Goal: Task Accomplishment & Management: Use online tool/utility

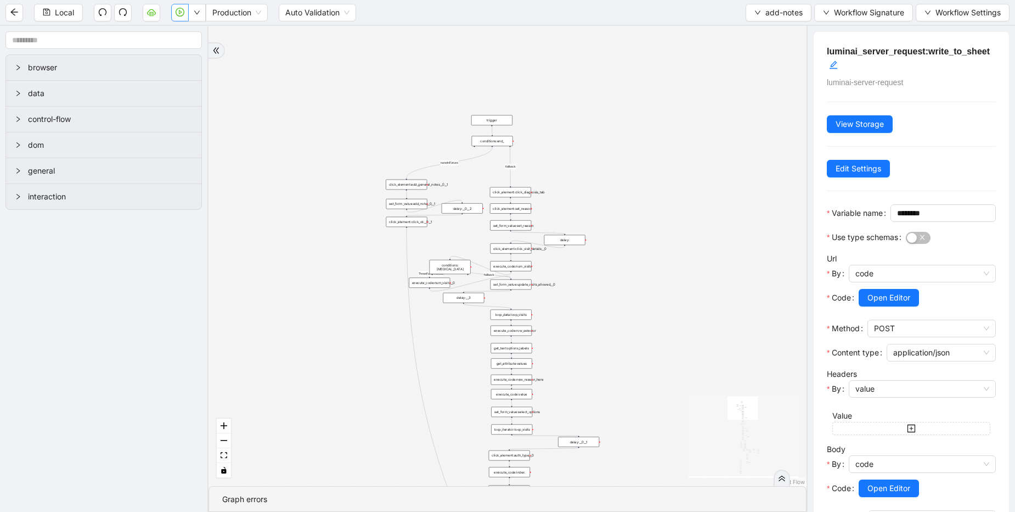
click at [180, 16] on icon "play-circle" at bounding box center [180, 12] width 9 height 9
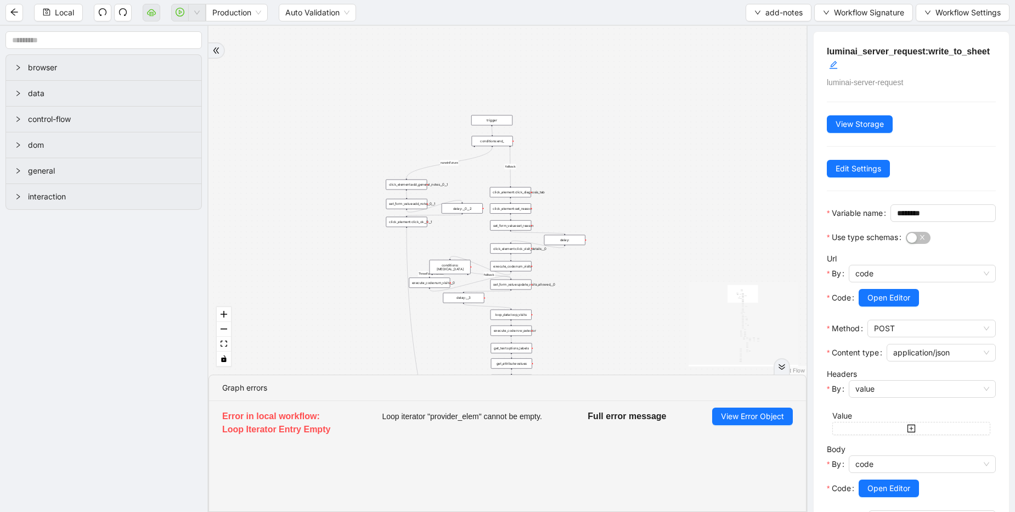
click at [751, 426] on li "Error in local workflow: Loop Iterator Entry Empty Loop iterator "provider_elem…" at bounding box center [507, 424] width 597 height 46
click at [763, 413] on span "View Error Object" at bounding box center [752, 416] width 63 height 12
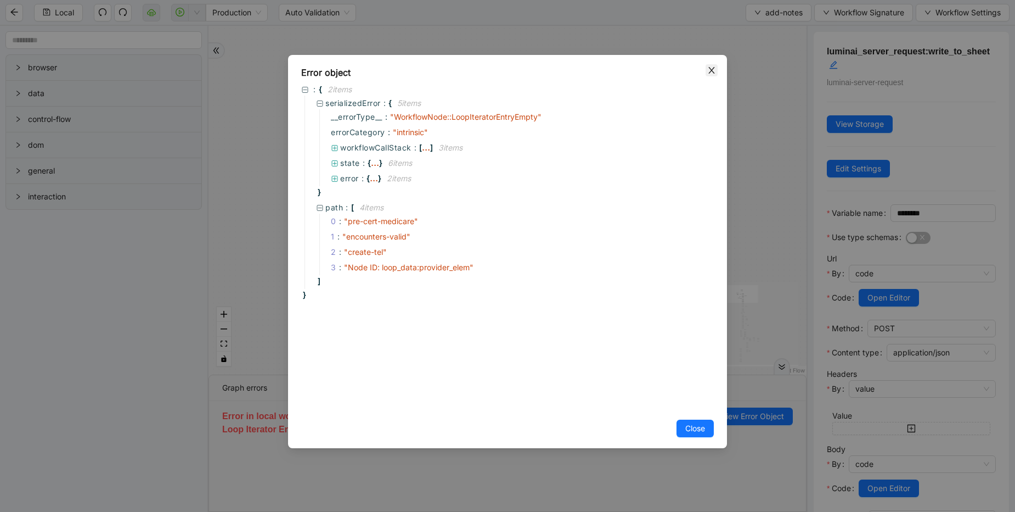
click at [709, 70] on icon "close" at bounding box center [711, 70] width 9 height 9
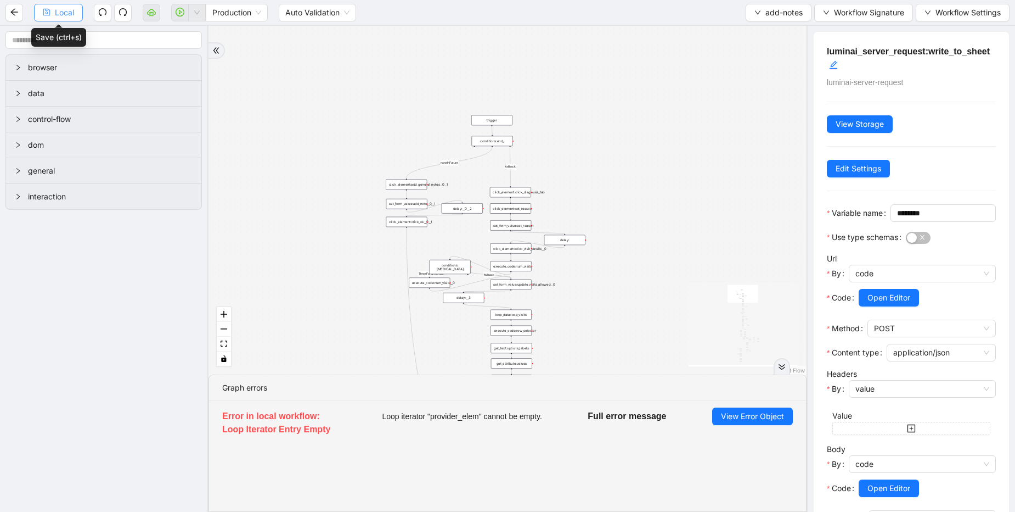
click at [62, 15] on span "Local" at bounding box center [64, 13] width 19 height 12
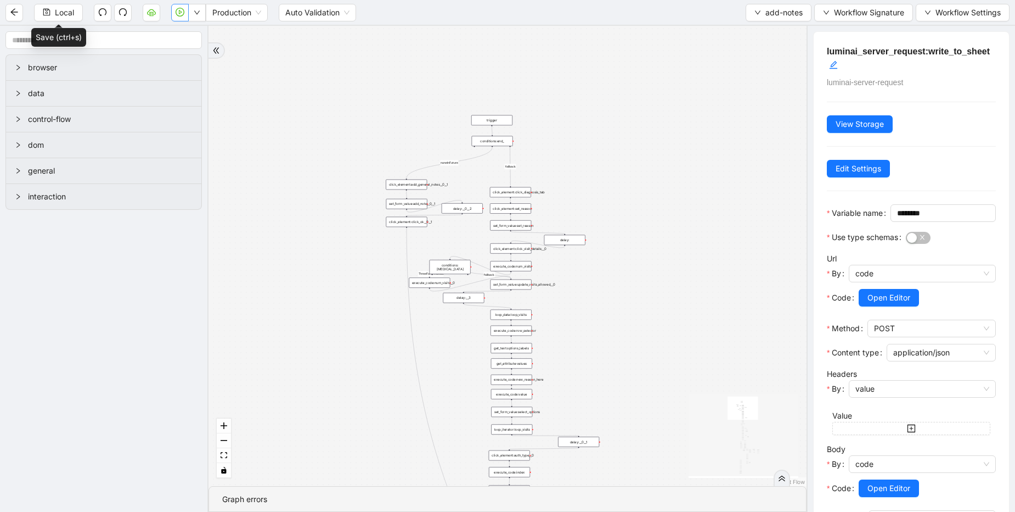
click at [178, 13] on icon "play-circle" at bounding box center [180, 12] width 9 height 9
click at [181, 13] on icon "play-circle" at bounding box center [180, 12] width 3 height 4
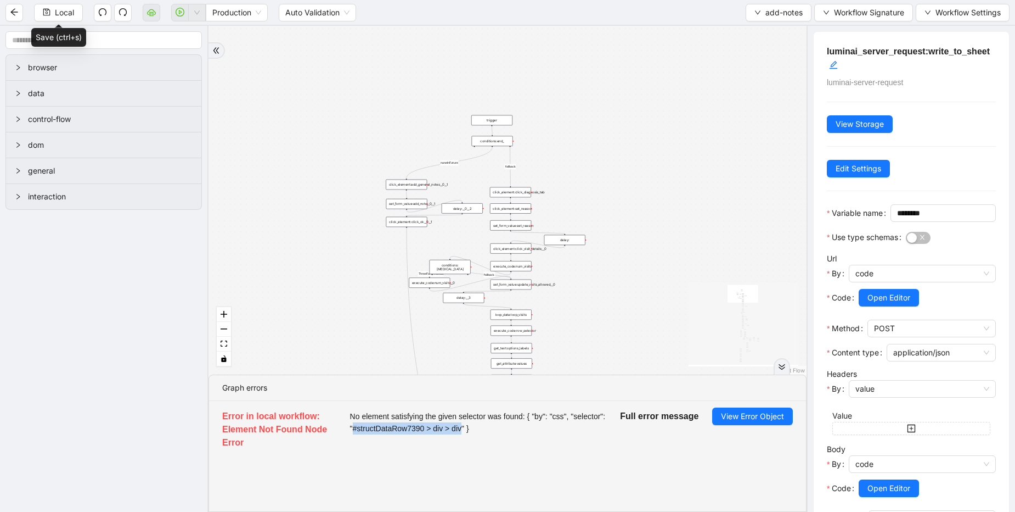
drag, startPoint x: 355, startPoint y: 429, endPoint x: 460, endPoint y: 428, distance: 105.9
click at [460, 428] on span "No element satisfying the given selector was found: { "by": "css", "selector": …" at bounding box center [478, 422] width 257 height 24
copy span "#structDataRow7390 > div > div"
click at [768, 415] on span "View Error Object" at bounding box center [752, 416] width 63 height 12
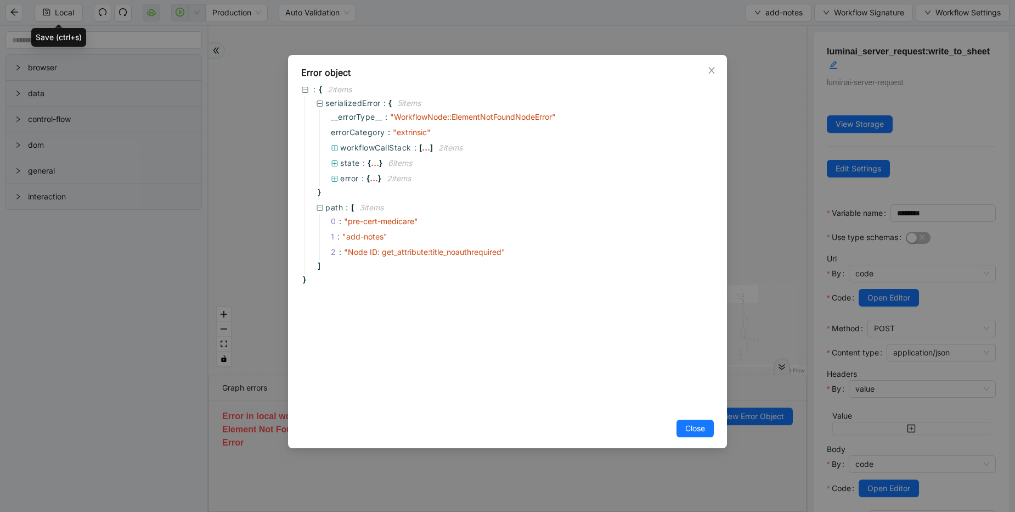
click at [759, 198] on div "Error object : { 2 item s serializedError : { 5 item s __errorType__ : " Workfl…" at bounding box center [507, 256] width 1015 height 512
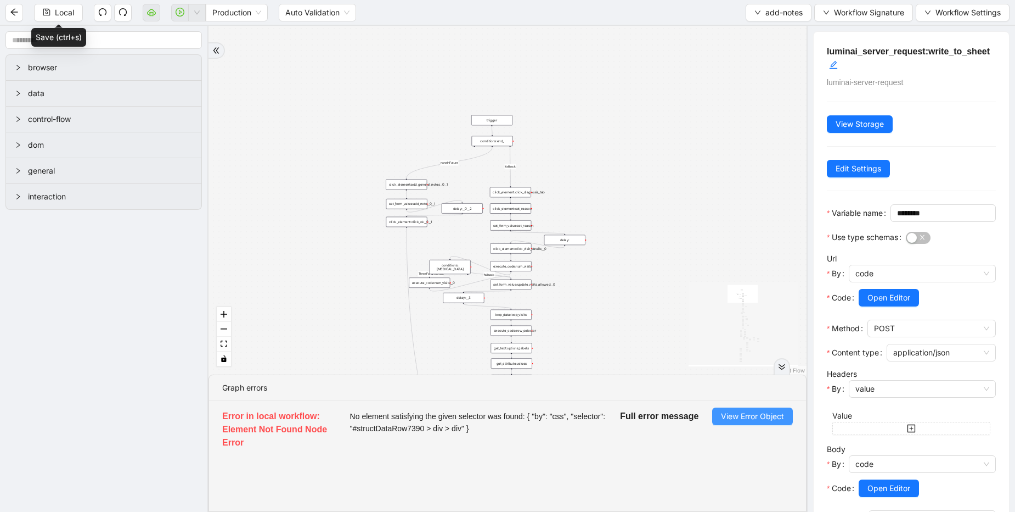
click at [775, 424] on button "View Error Object" at bounding box center [752, 416] width 81 height 18
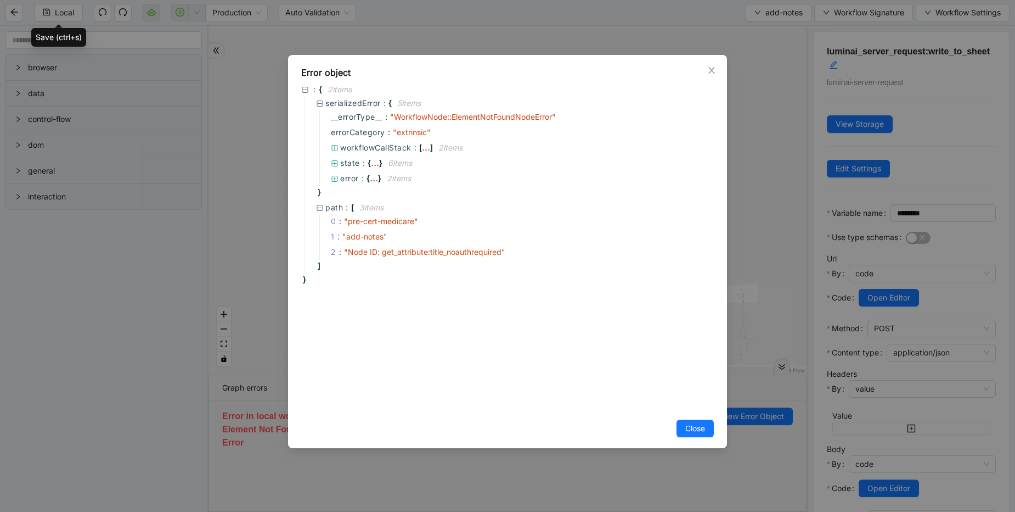
click at [744, 249] on div "Error object : { 2 item s serializedError : { 5 item s __errorType__ : " Workfl…" at bounding box center [507, 256] width 1015 height 512
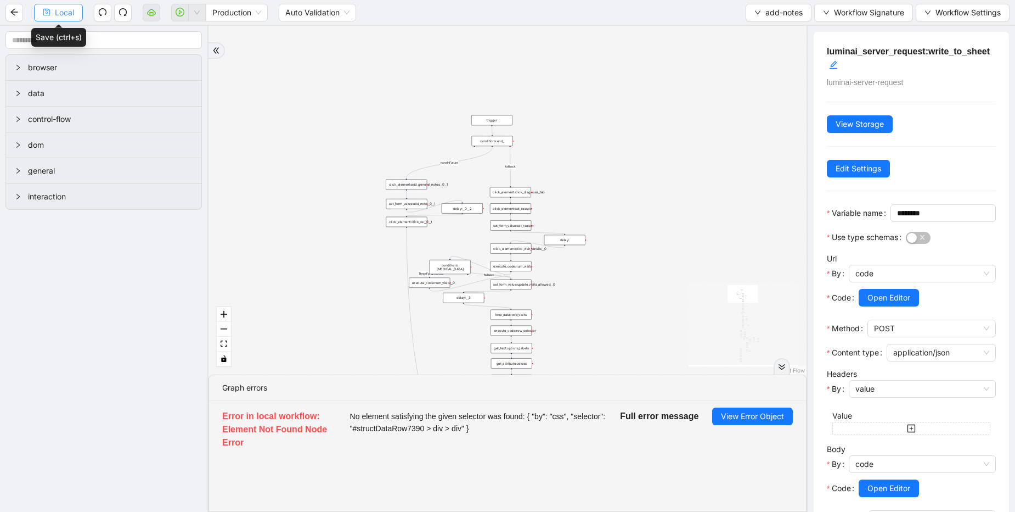
click at [49, 10] on icon "save" at bounding box center [46, 12] width 7 height 7
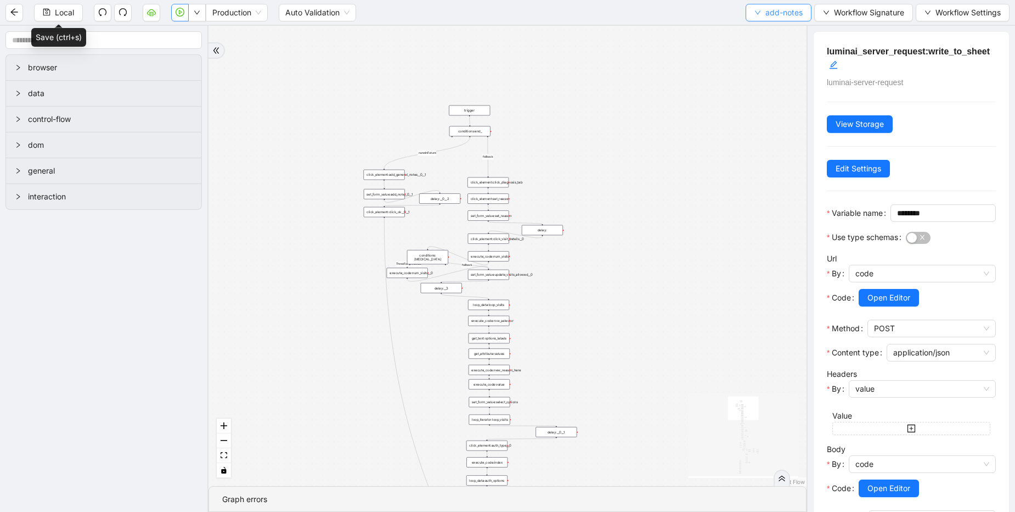
click at [788, 9] on span "add-notes" at bounding box center [784, 13] width 37 height 12
click at [769, 27] on li "Select" at bounding box center [776, 34] width 61 height 18
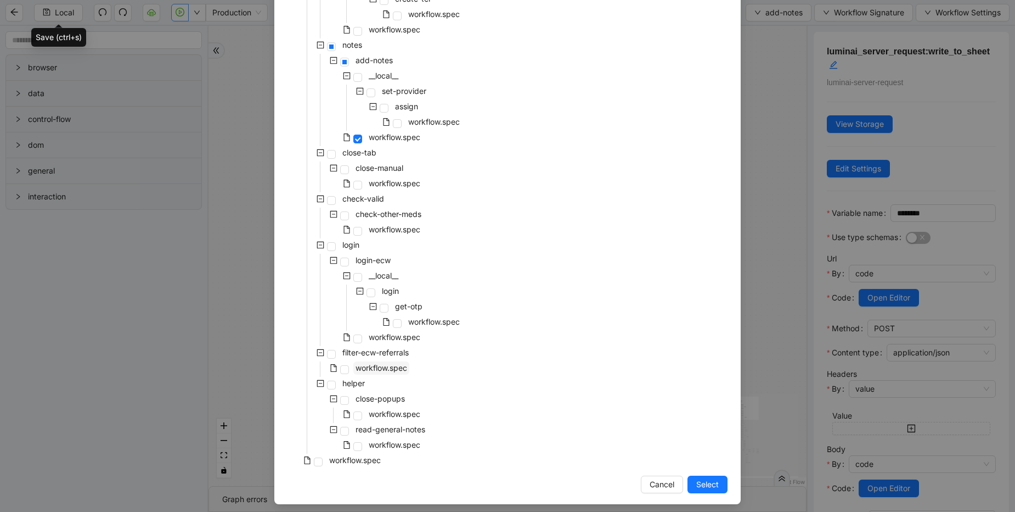
scroll to position [481, 0]
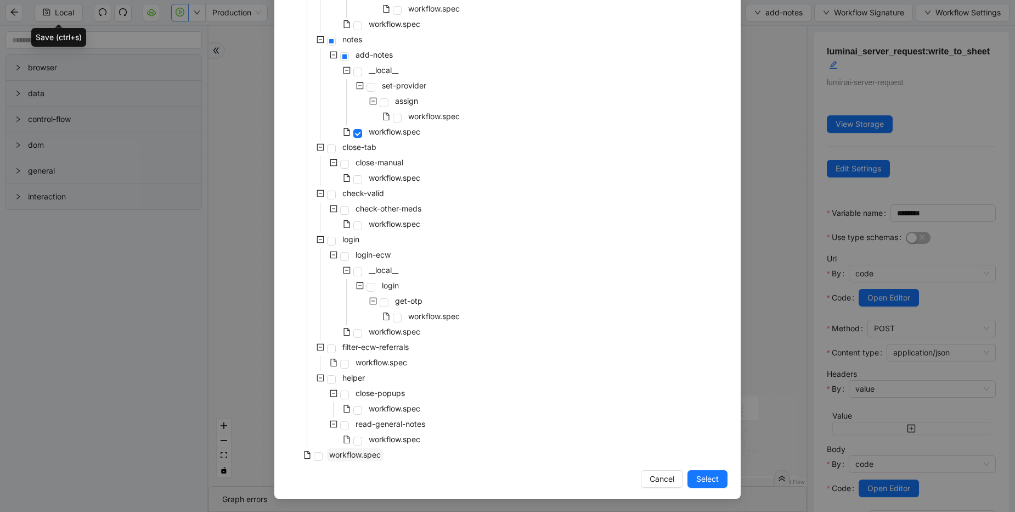
click at [329, 456] on span "workflow.spec" at bounding box center [355, 454] width 52 height 9
click at [699, 474] on span "Select" at bounding box center [707, 479] width 23 height 12
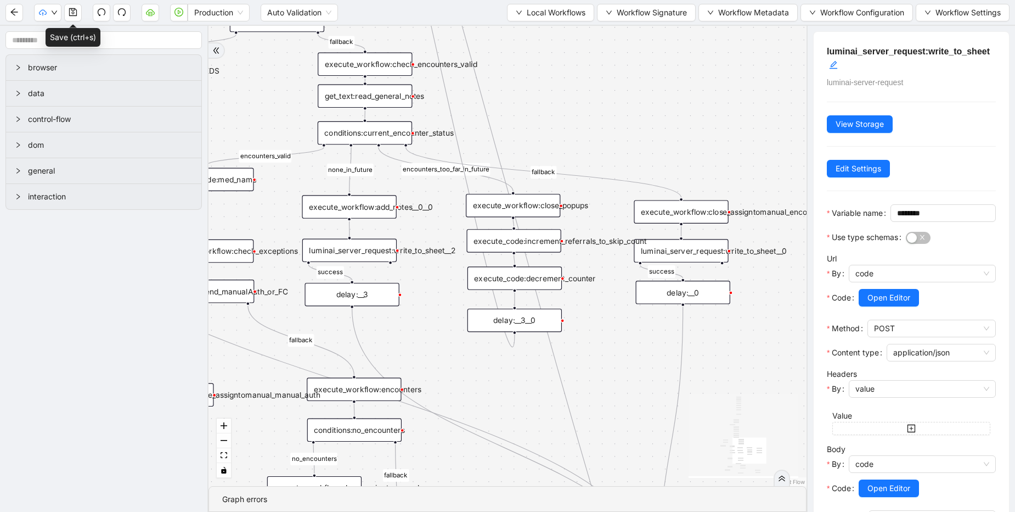
click at [554, 215] on div "execute_workflow:close_popups" at bounding box center [513, 206] width 94 height 24
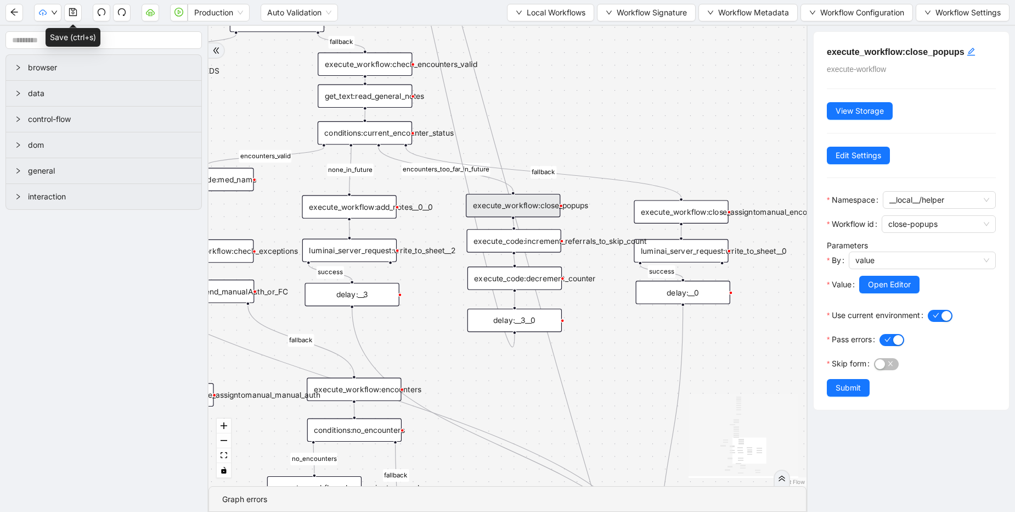
click at [384, 131] on div "conditions:current_encounter_status" at bounding box center [365, 133] width 94 height 24
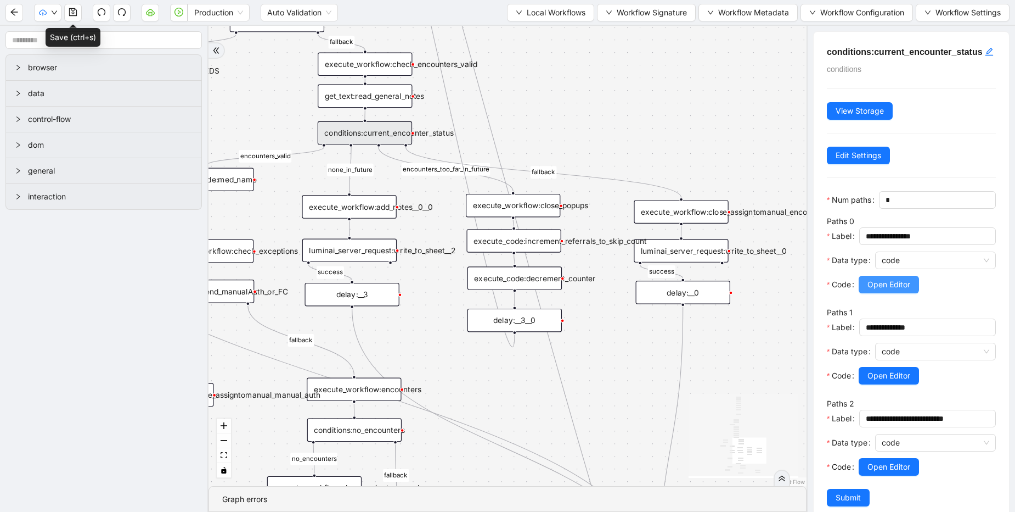
click at [875, 290] on span "Open Editor" at bounding box center [889, 284] width 43 height 12
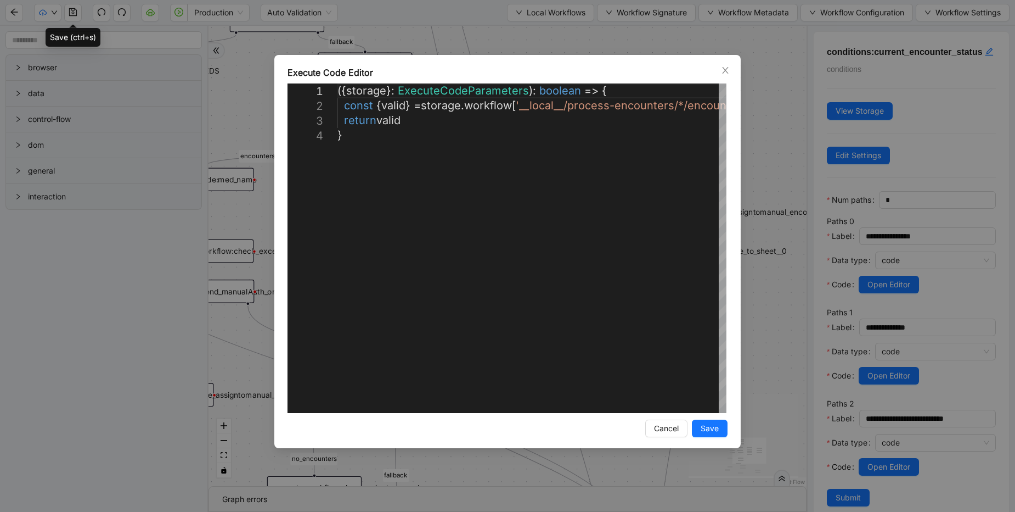
click at [752, 144] on div "**********" at bounding box center [507, 256] width 1015 height 512
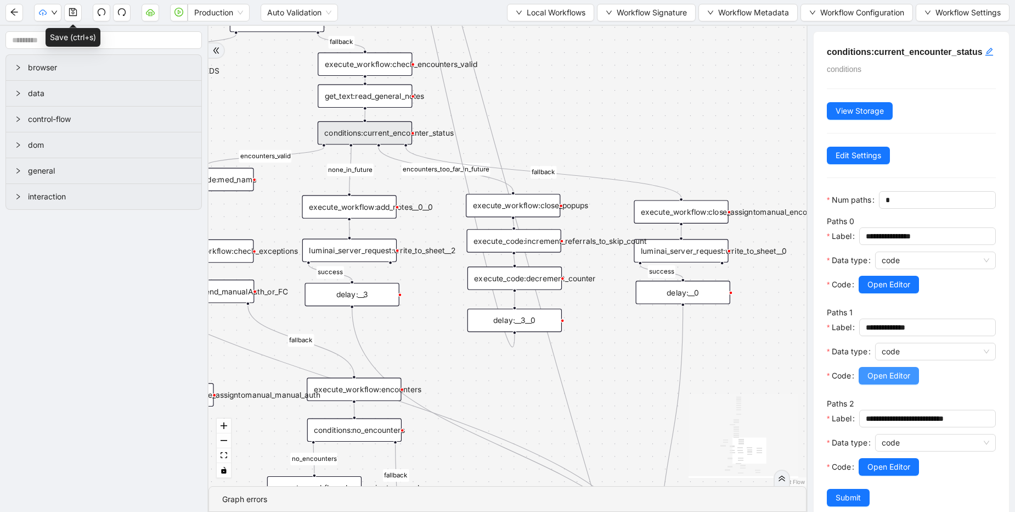
click at [887, 381] on span "Open Editor" at bounding box center [889, 375] width 43 height 12
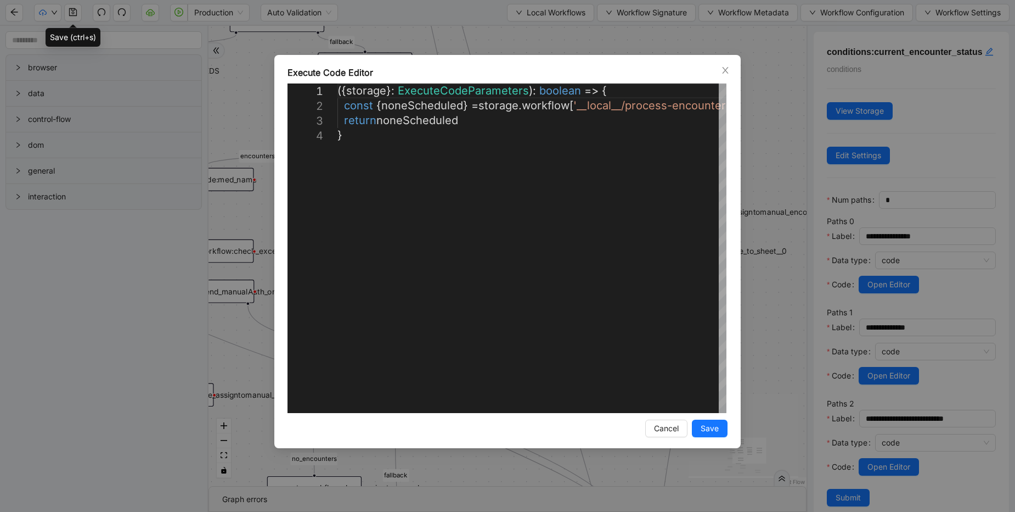
click at [932, 330] on div "**********" at bounding box center [507, 256] width 1015 height 512
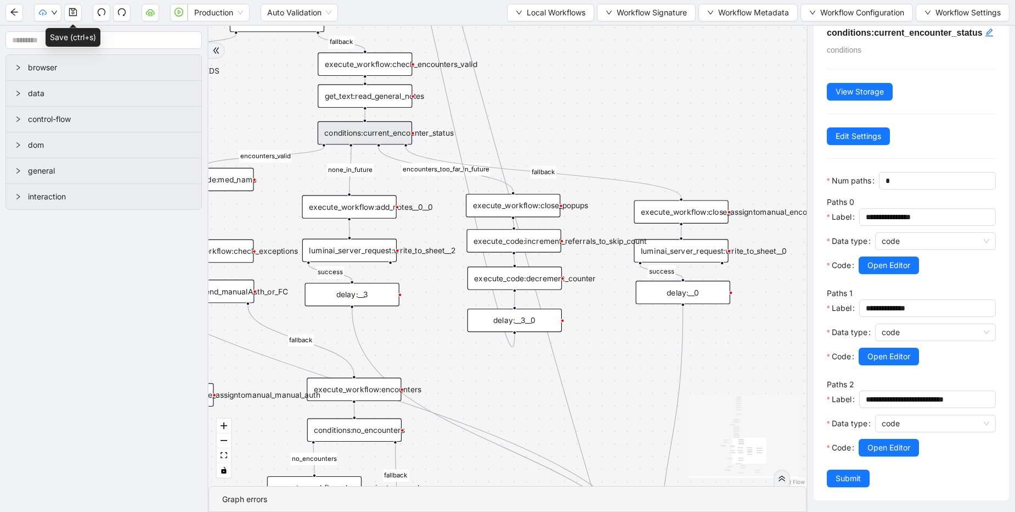
scroll to position [50, 0]
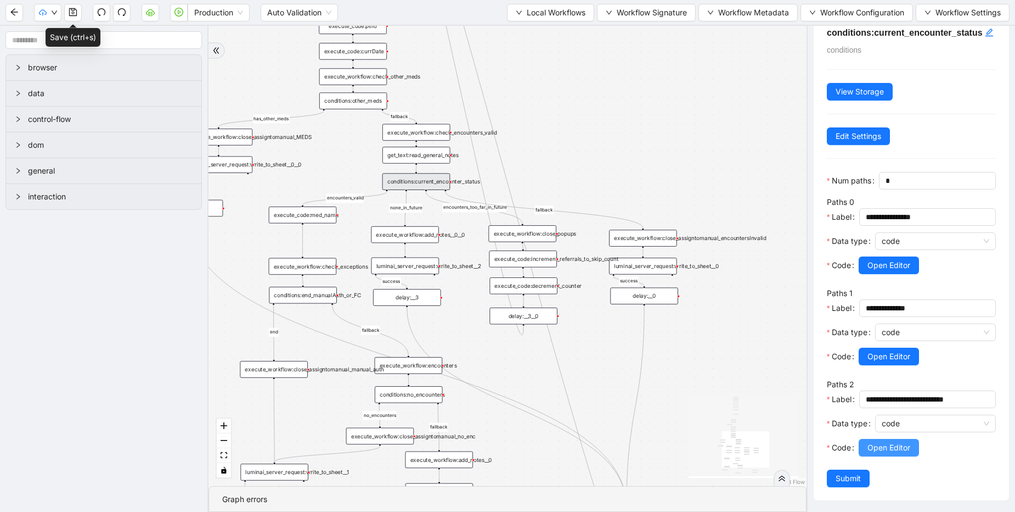
click at [883, 452] on span "Open Editor" at bounding box center [889, 447] width 43 height 12
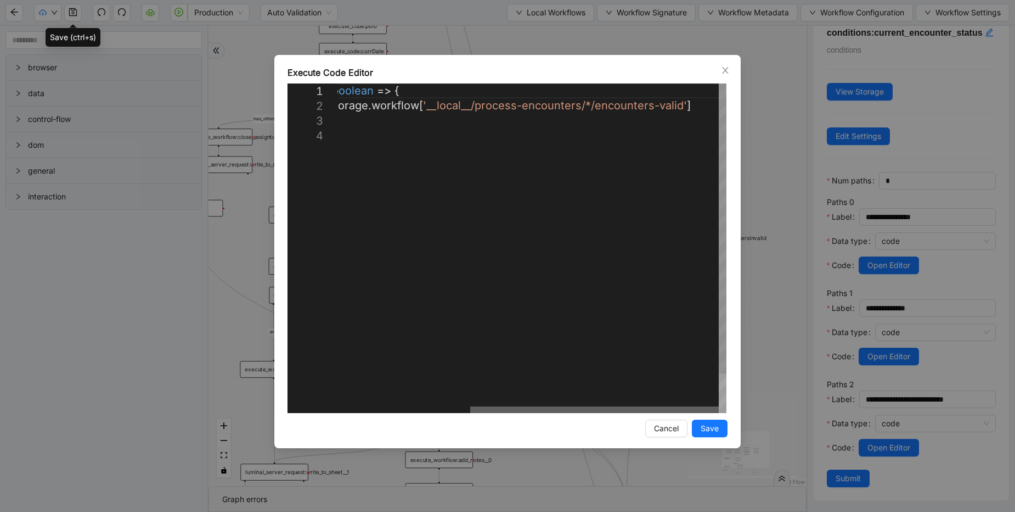
click at [602, 406] on div at bounding box center [594, 409] width 249 height 7
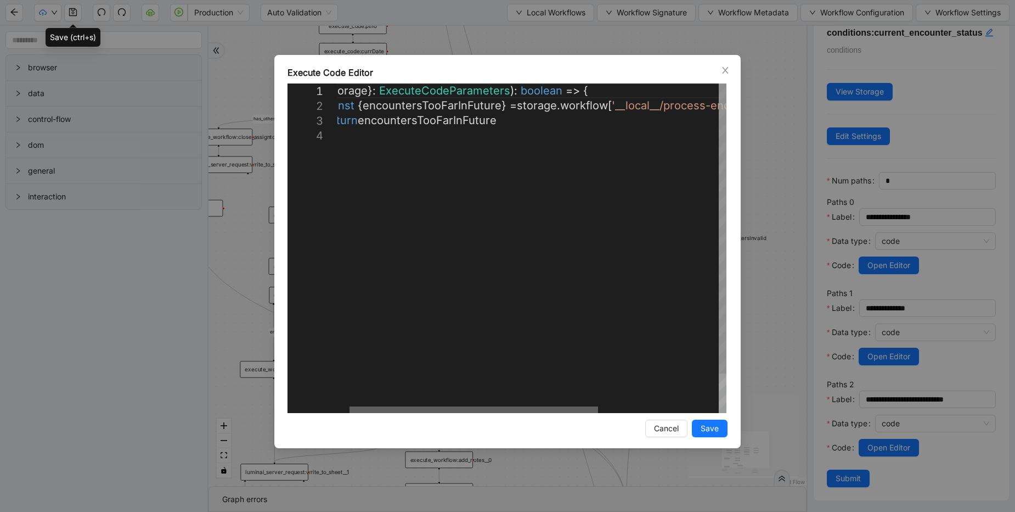
click at [408, 408] on div at bounding box center [474, 409] width 249 height 7
click at [772, 143] on div "**********" at bounding box center [507, 256] width 1015 height 512
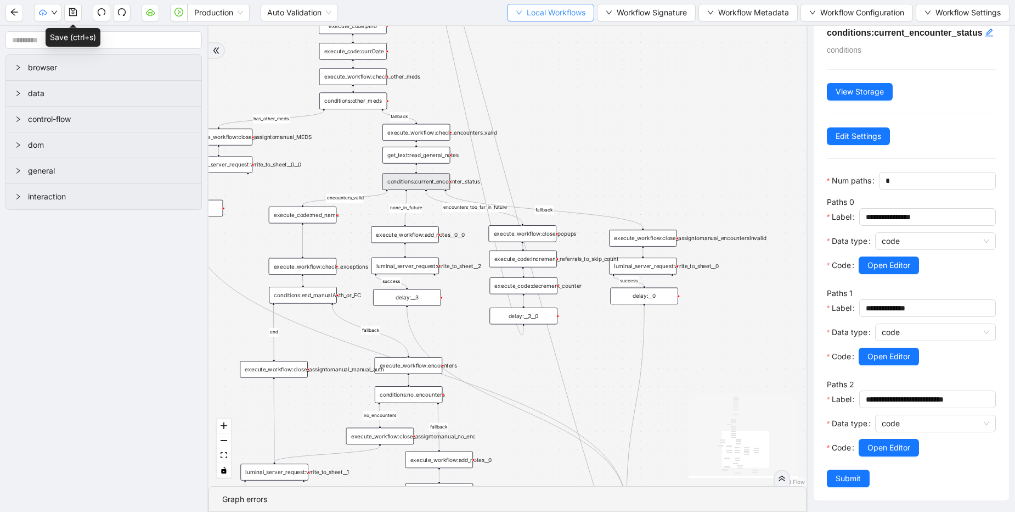
click at [571, 13] on span "Local Workflows" at bounding box center [556, 13] width 59 height 12
click at [552, 32] on span "Select" at bounding box center [545, 34] width 71 height 12
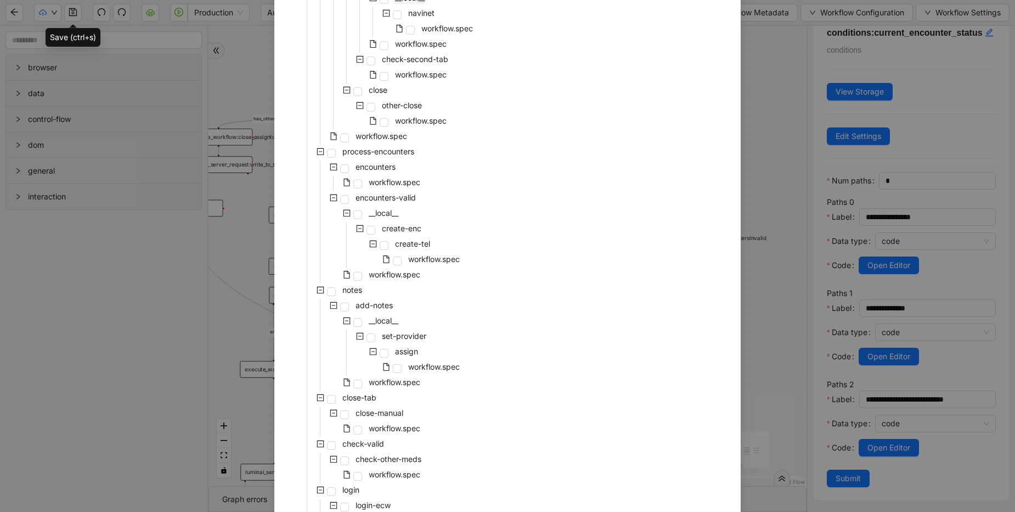
scroll to position [263, 0]
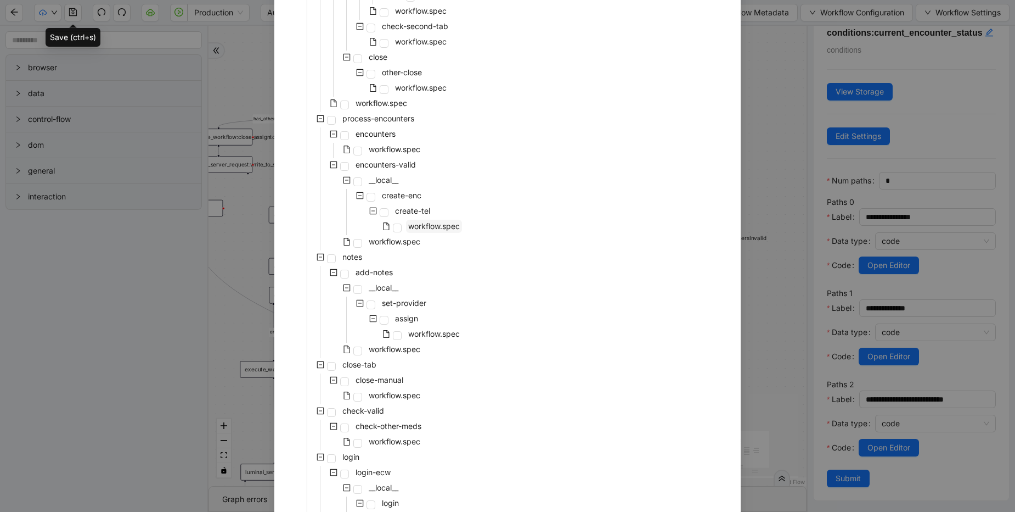
click at [408, 227] on span "workflow.spec" at bounding box center [434, 225] width 52 height 9
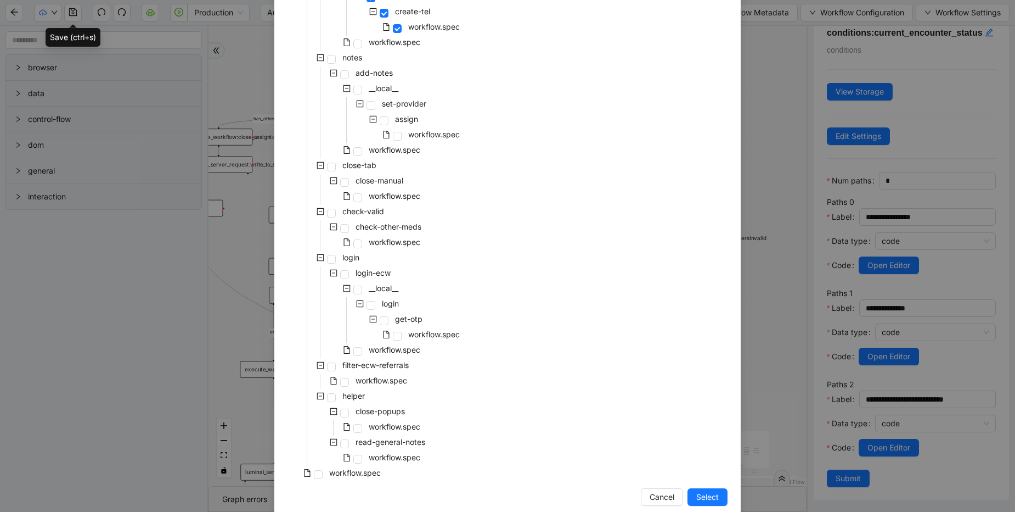
scroll to position [481, 0]
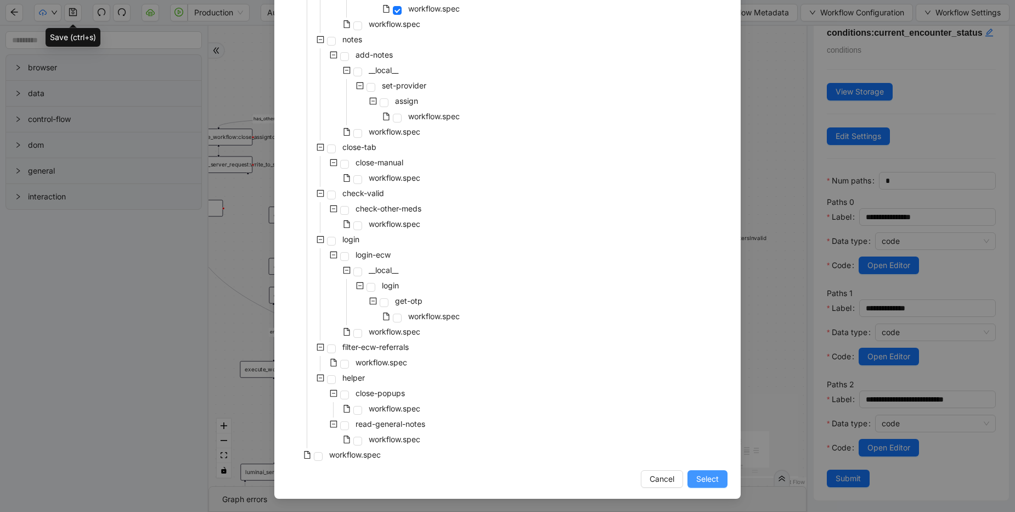
click at [696, 478] on span "Select" at bounding box center [707, 479] width 23 height 12
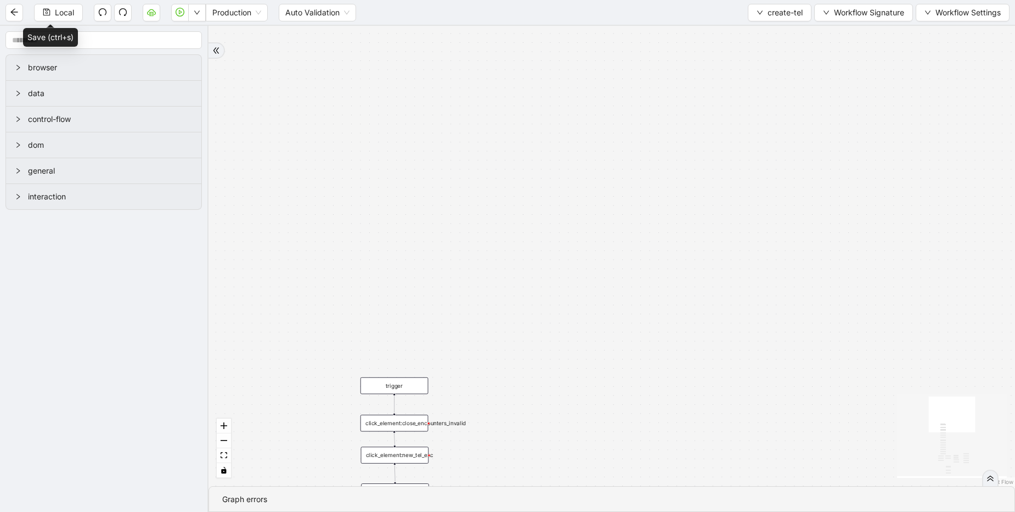
scroll to position [0, 0]
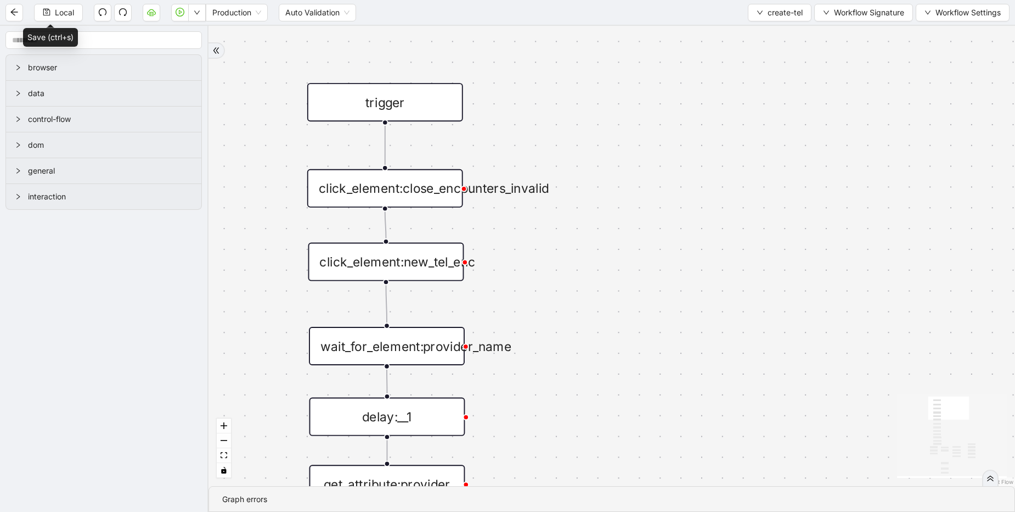
click at [419, 192] on div "click_element:close_encounters_invalid" at bounding box center [385, 188] width 156 height 38
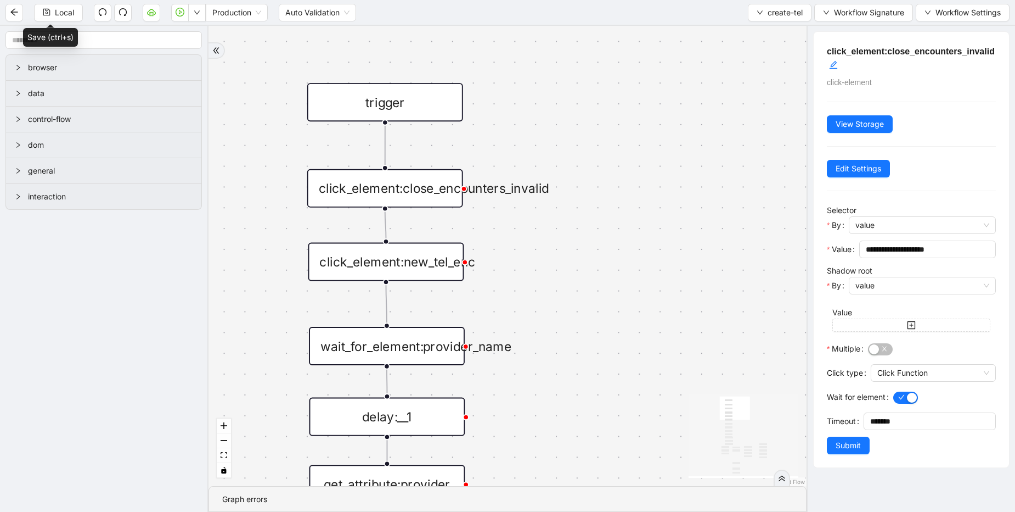
click at [411, 272] on div "click_element:new_tel_enc" at bounding box center [386, 262] width 156 height 38
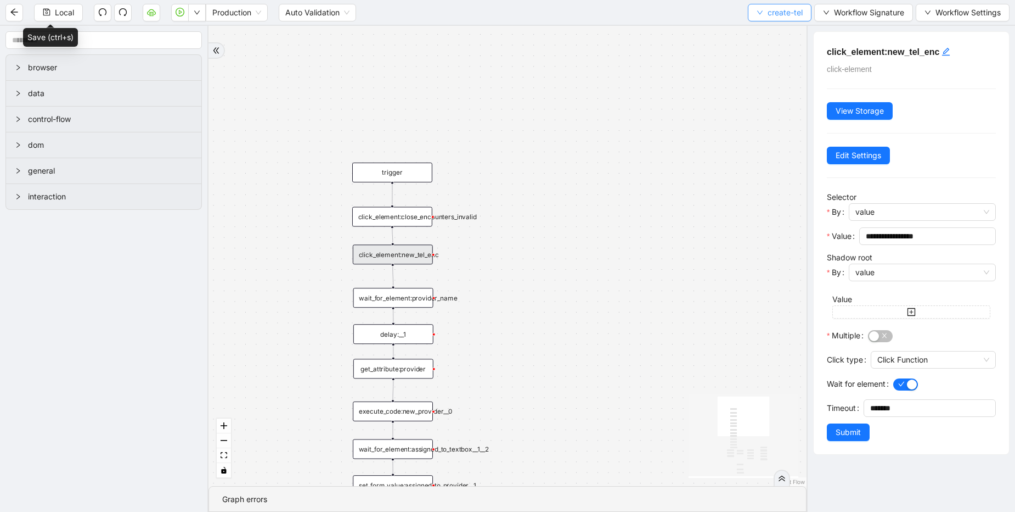
click at [762, 13] on button "create-tel" at bounding box center [780, 13] width 64 height 18
click at [758, 29] on span "Select" at bounding box center [778, 34] width 46 height 12
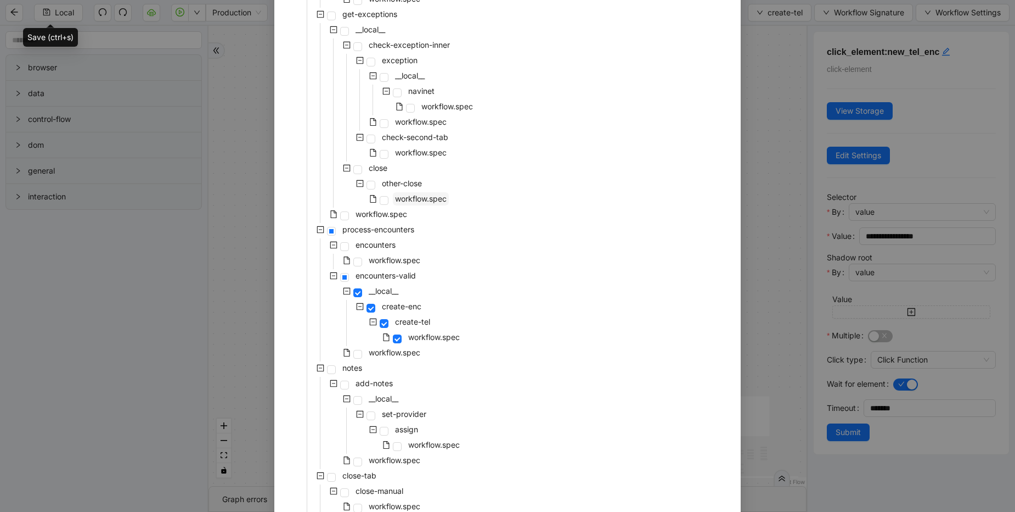
scroll to position [329, 0]
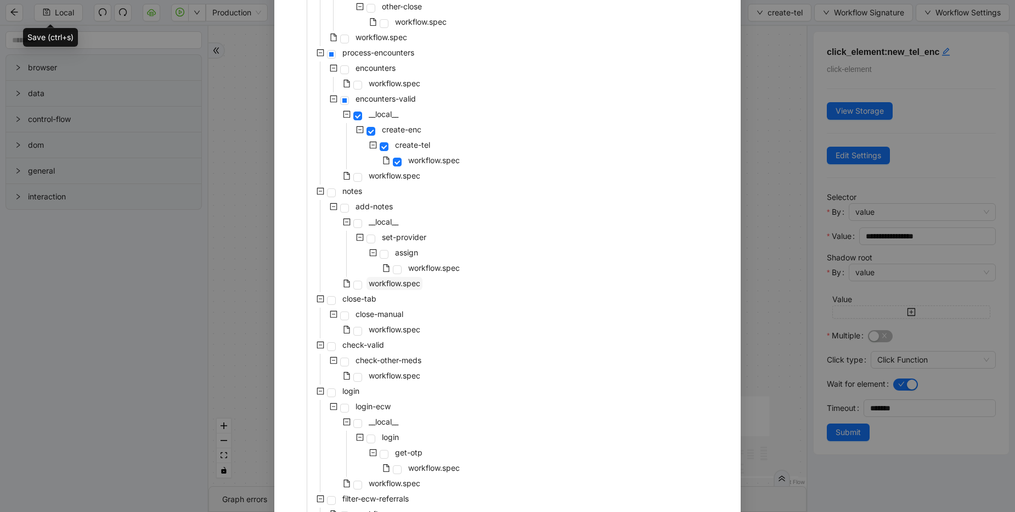
click at [380, 285] on span "workflow.spec" at bounding box center [395, 282] width 52 height 9
click at [389, 171] on span "workflow.spec" at bounding box center [395, 175] width 52 height 9
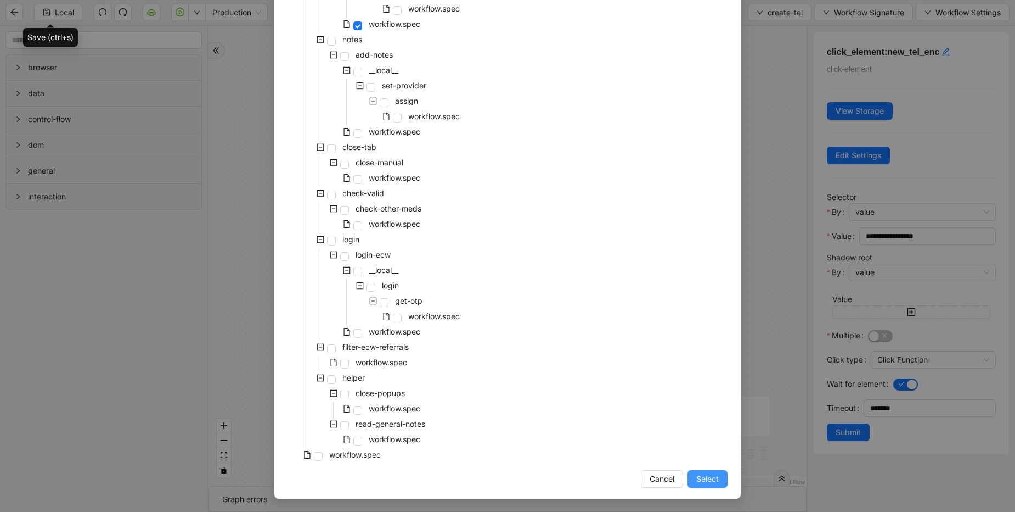
click at [708, 478] on span "Select" at bounding box center [707, 479] width 23 height 12
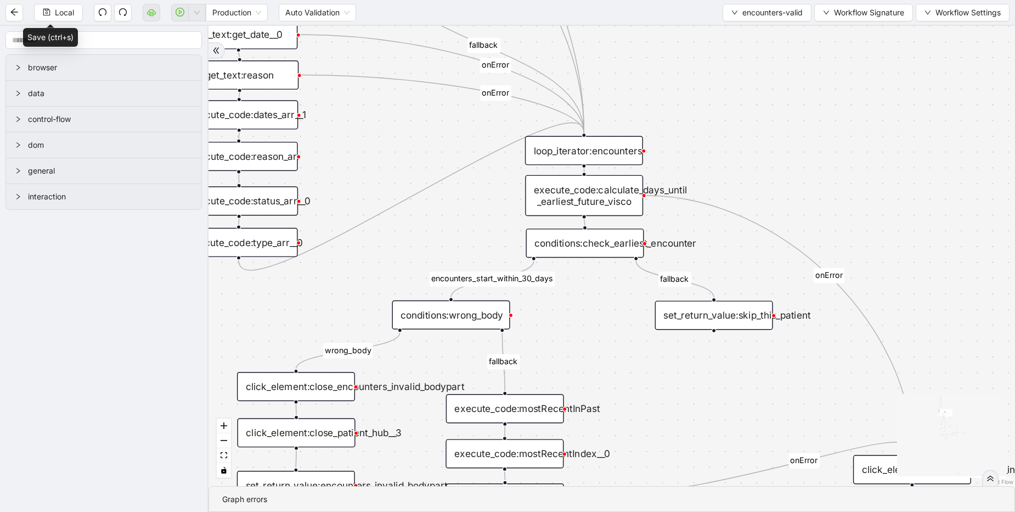
click at [616, 248] on div "conditions:check_earliest_encounter" at bounding box center [585, 242] width 118 height 29
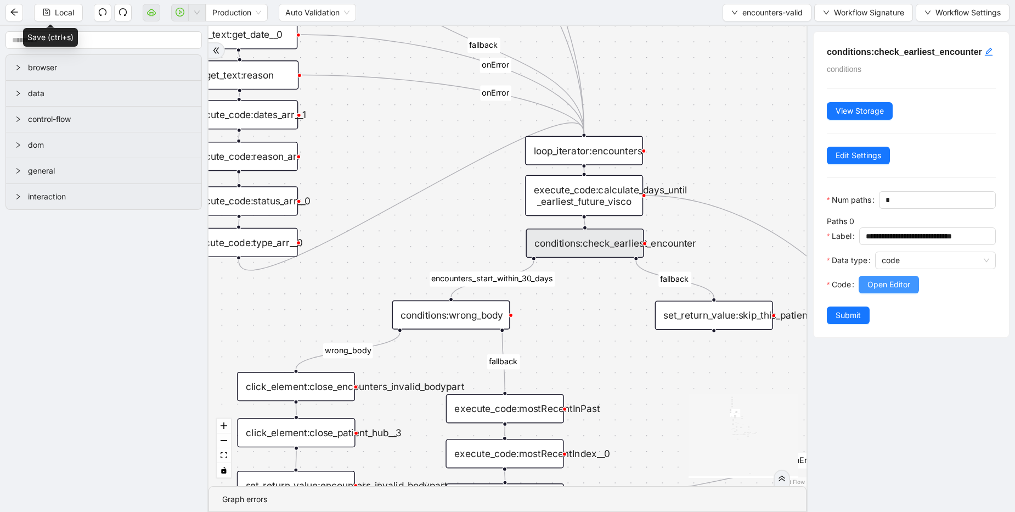
click at [896, 293] on button "Open Editor" at bounding box center [889, 285] width 60 height 18
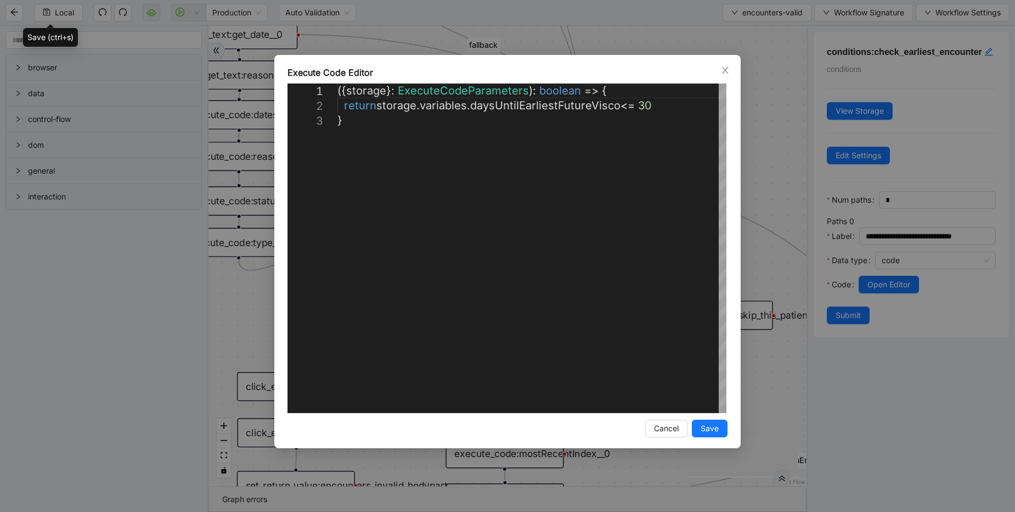
click at [779, 150] on div "**********" at bounding box center [507, 256] width 1015 height 512
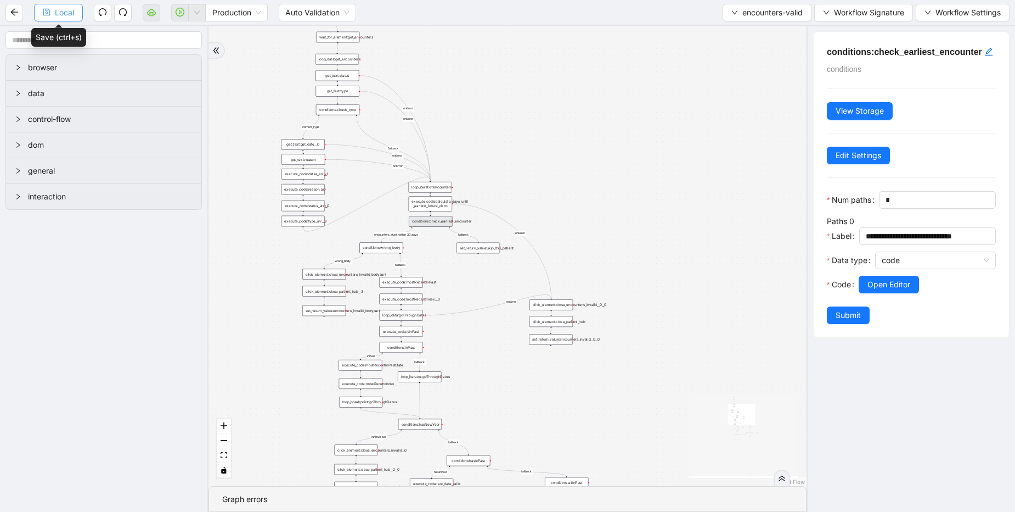
click at [48, 8] on icon "save" at bounding box center [47, 12] width 8 height 8
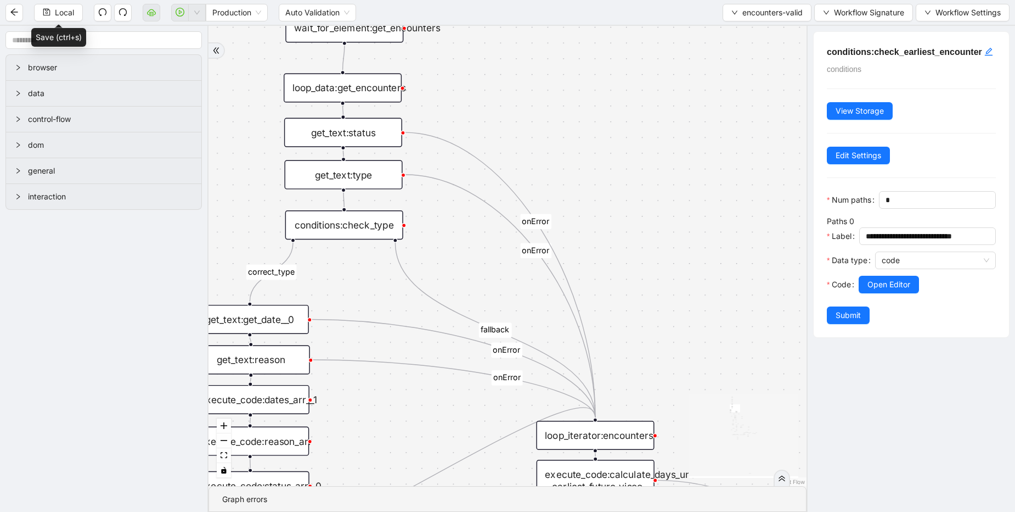
click at [365, 134] on div "get_text:status" at bounding box center [343, 132] width 118 height 29
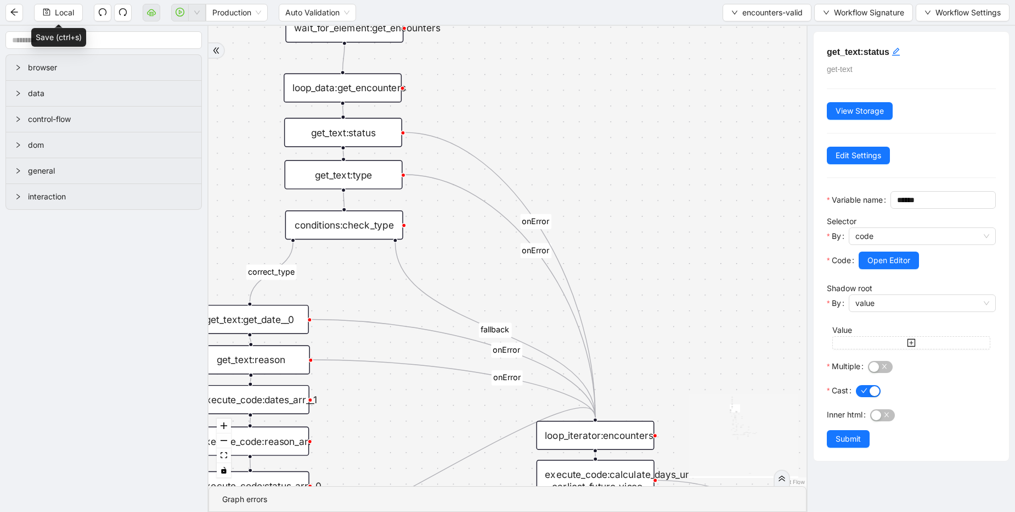
click at [274, 324] on div "get_text:get_date__0" at bounding box center [250, 319] width 118 height 29
click at [882, 266] on span "Open Editor" at bounding box center [889, 260] width 43 height 12
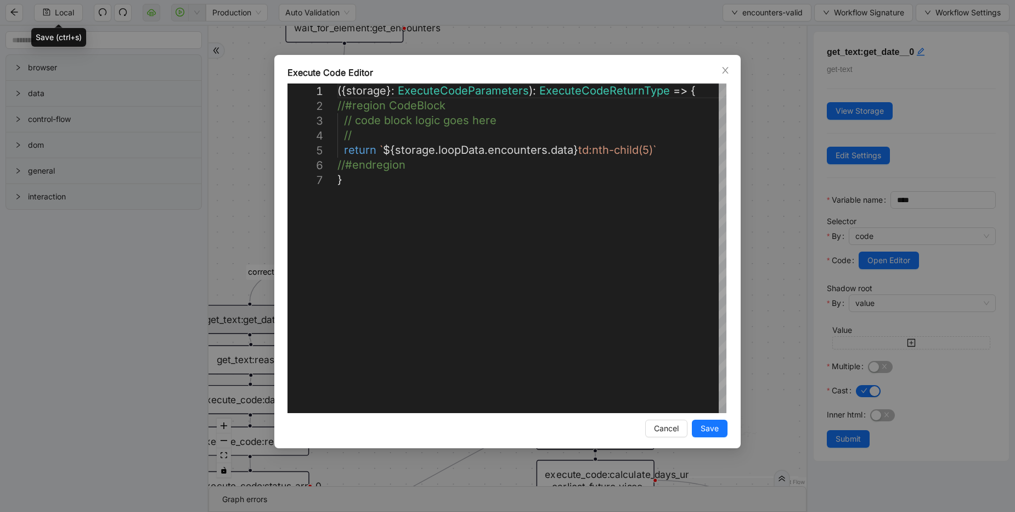
click at [784, 174] on div "**********" at bounding box center [507, 256] width 1015 height 512
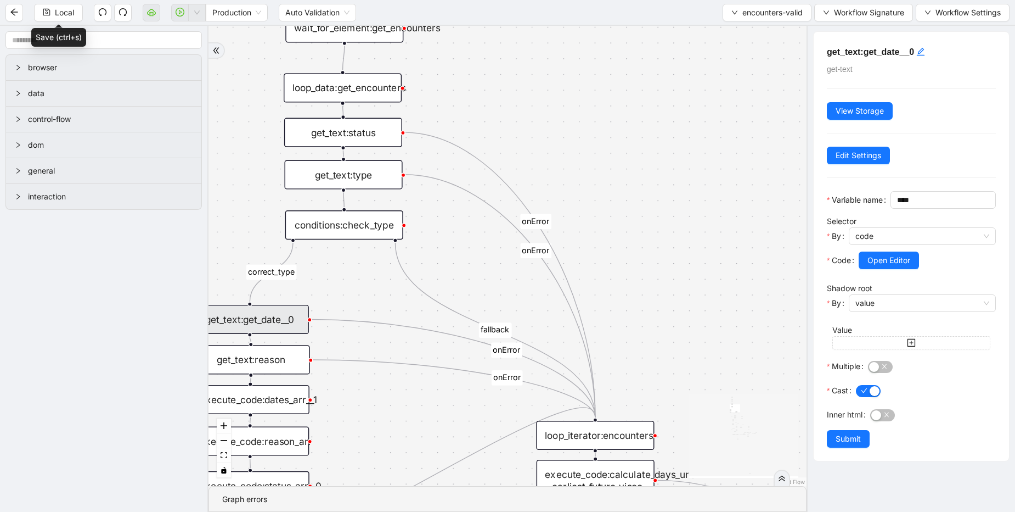
click at [370, 93] on div "loop_data:get_encounters" at bounding box center [343, 87] width 118 height 29
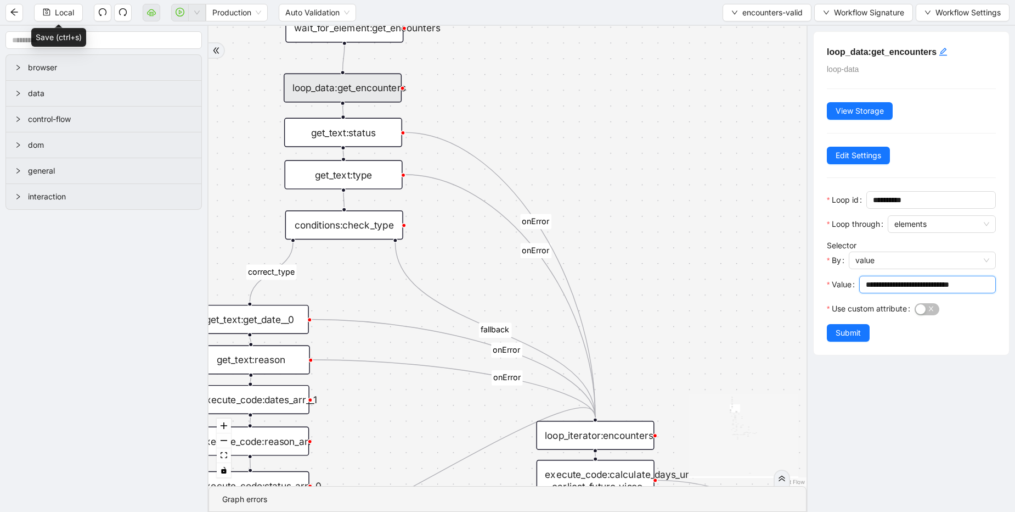
click at [884, 282] on input "**********" at bounding box center [926, 284] width 121 height 12
click at [357, 134] on div "get_text:status" at bounding box center [343, 131] width 118 height 29
click at [898, 283] on input "**********" at bounding box center [926, 284] width 121 height 12
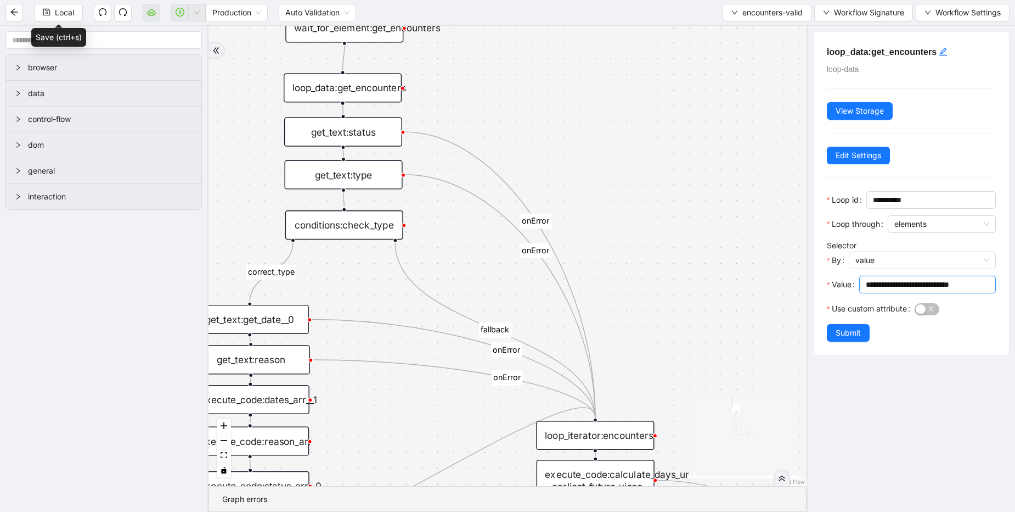
click at [898, 283] on input "**********" at bounding box center [926, 284] width 121 height 12
click at [265, 317] on div "get_text:get_date__0" at bounding box center [251, 319] width 118 height 29
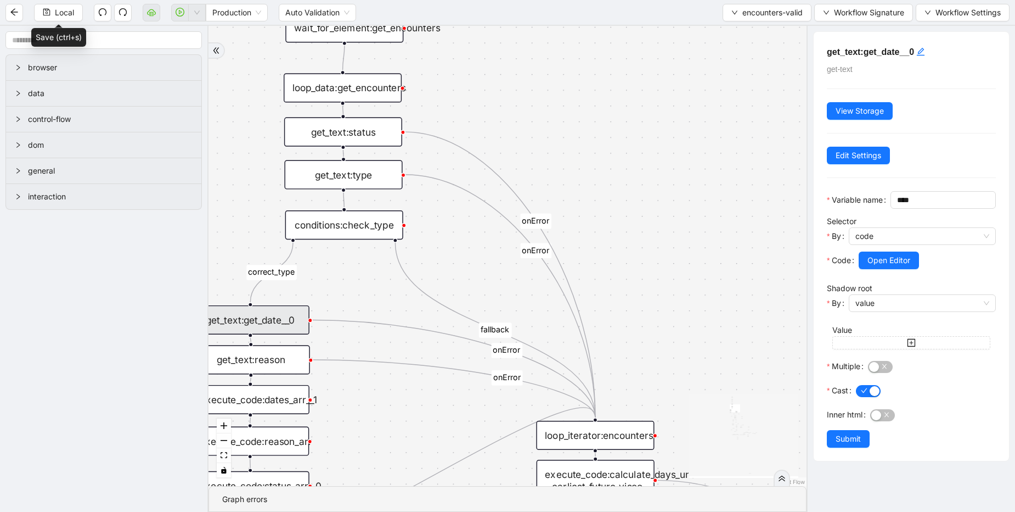
click at [265, 317] on div "get_text:get_date__0" at bounding box center [251, 319] width 118 height 29
click at [904, 266] on span "Open Editor" at bounding box center [889, 260] width 43 height 12
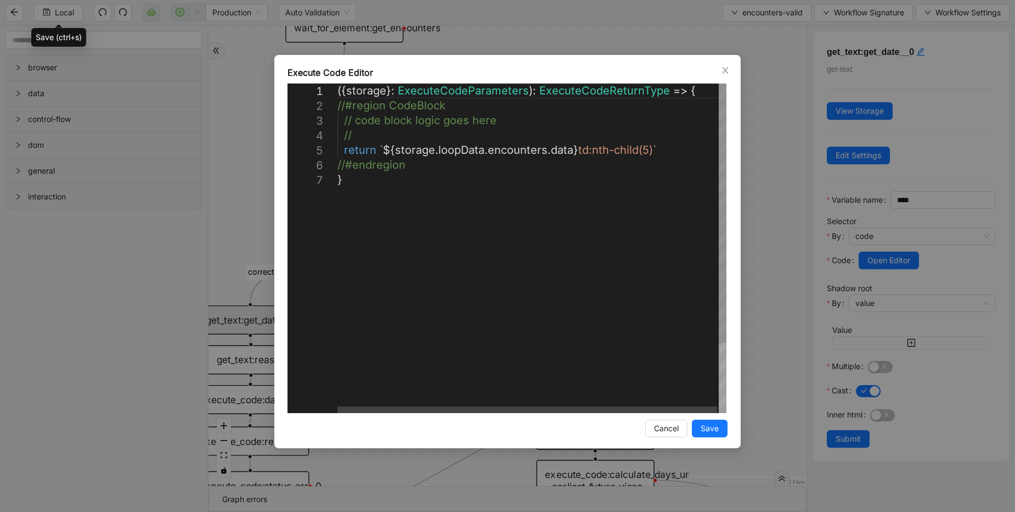
scroll to position [0, 6]
drag, startPoint x: 576, startPoint y: 148, endPoint x: 650, endPoint y: 150, distance: 74.1
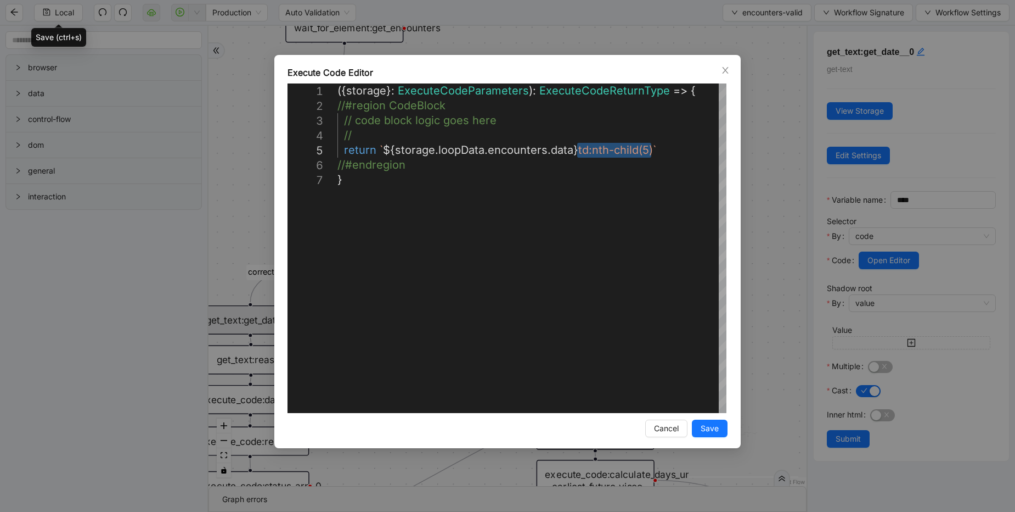
click at [243, 83] on div "**********" at bounding box center [507, 256] width 1015 height 512
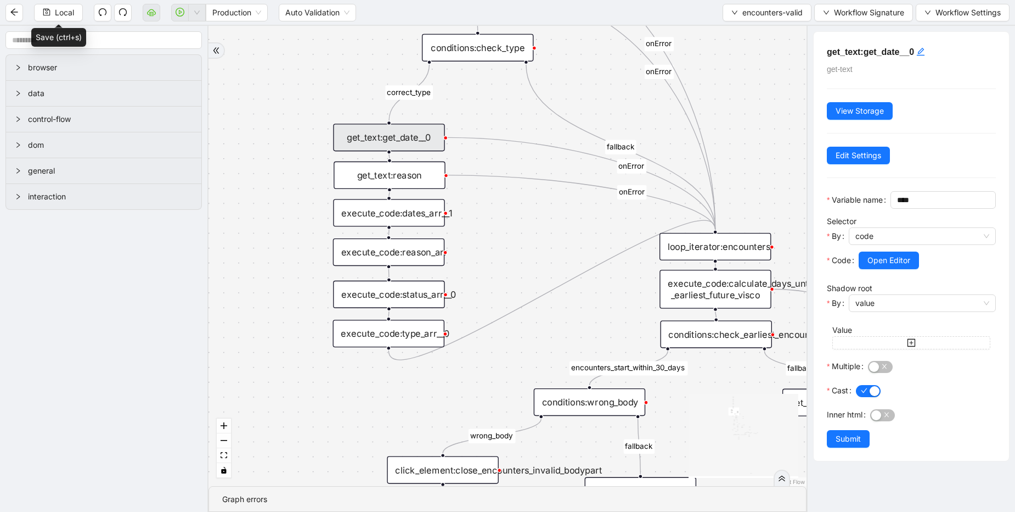
click at [406, 181] on div "get_text:reason" at bounding box center [389, 174] width 111 height 27
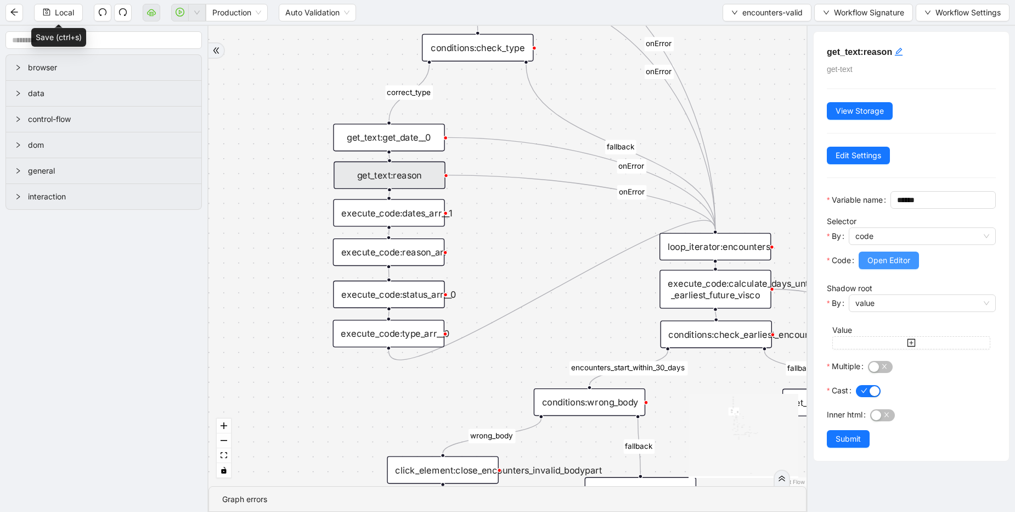
click at [869, 266] on span "Open Editor" at bounding box center [889, 260] width 43 height 12
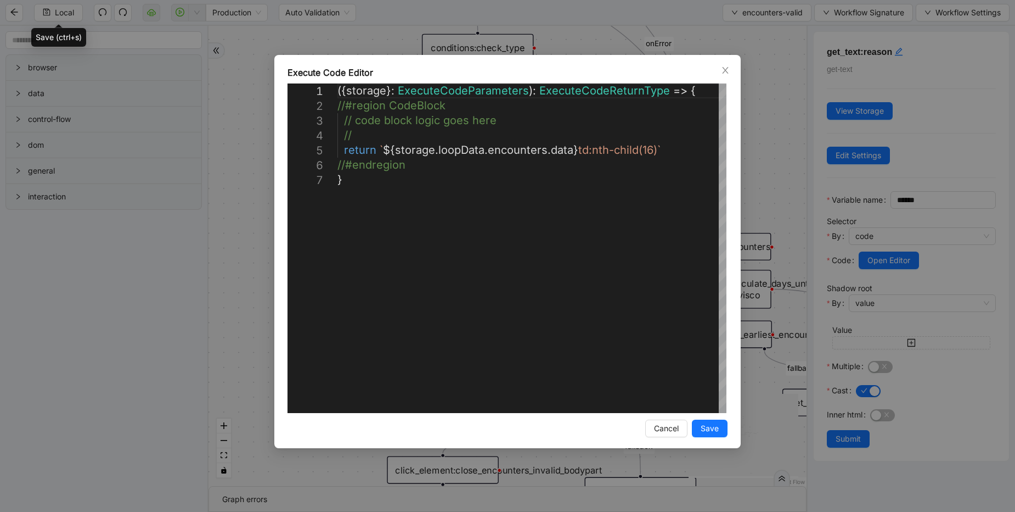
click at [767, 175] on div "**********" at bounding box center [507, 256] width 1015 height 512
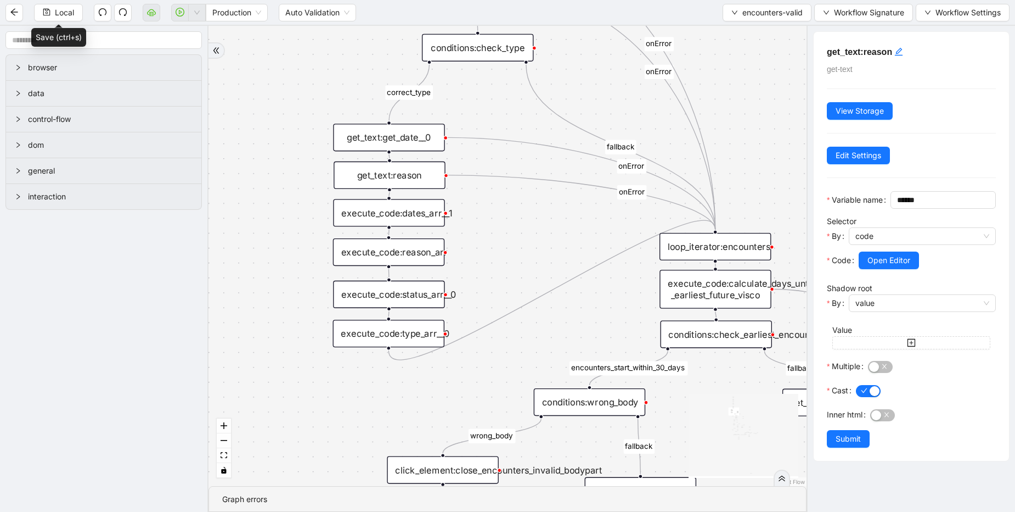
click at [407, 212] on div "execute_code:dates_arr__1" at bounding box center [388, 212] width 111 height 27
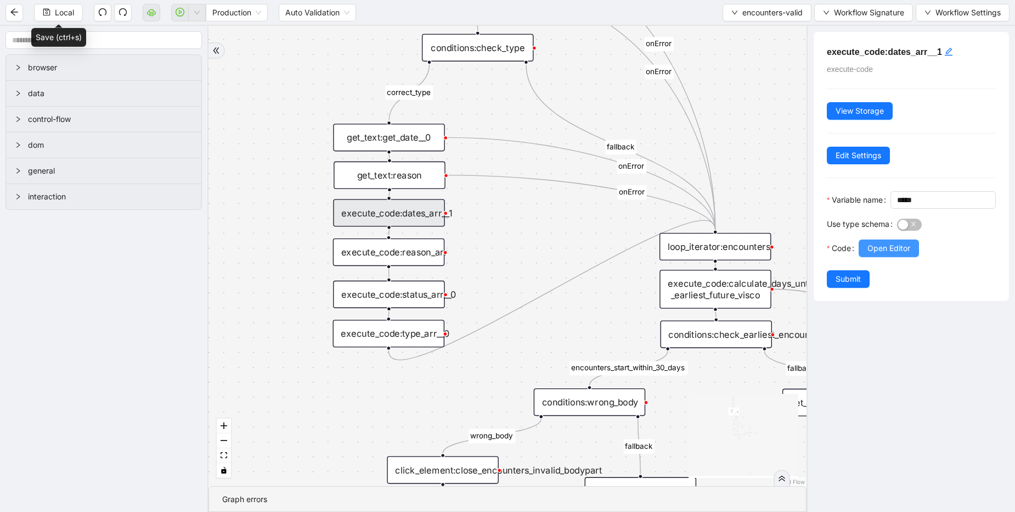
click at [884, 254] on span "Open Editor" at bounding box center [889, 248] width 43 height 12
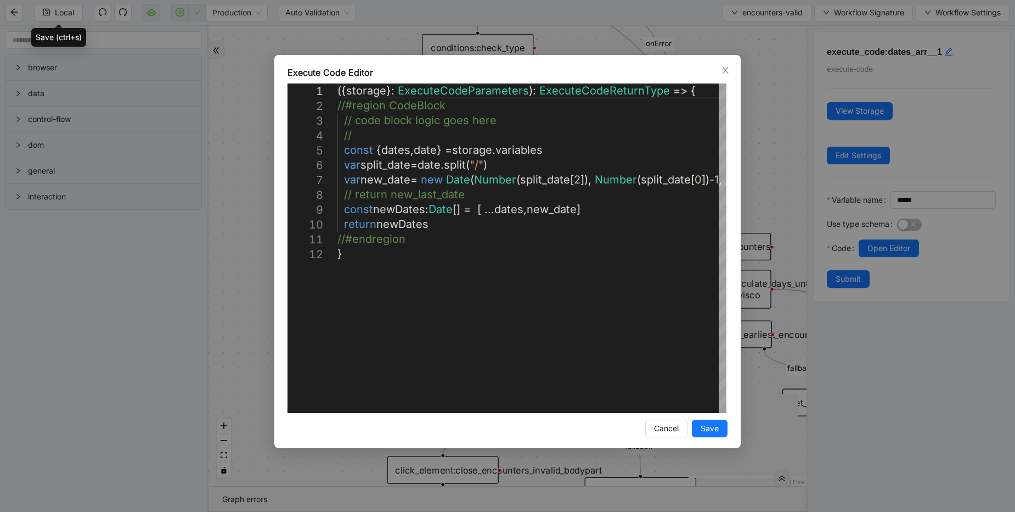
click at [242, 373] on div "**********" at bounding box center [507, 256] width 1015 height 512
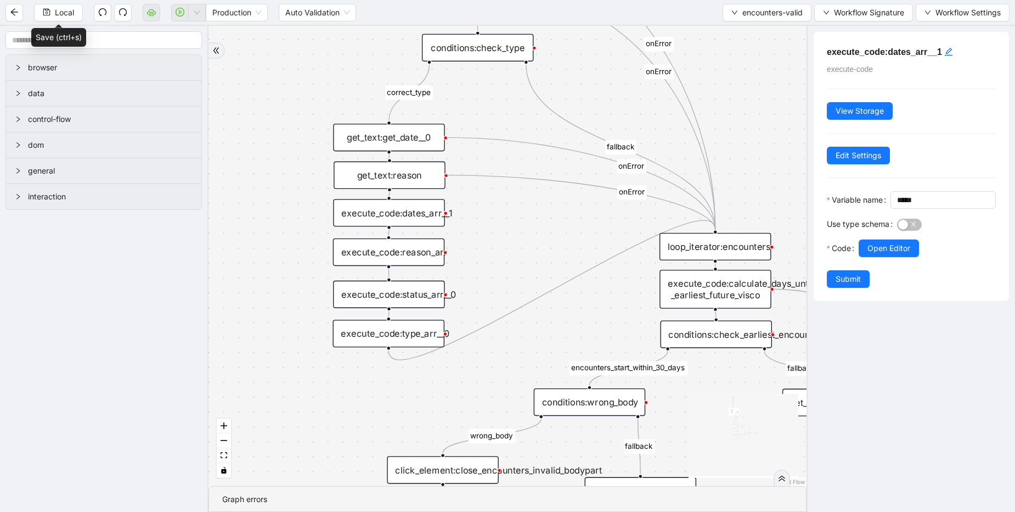
click at [391, 249] on div "execute_code:reason_arr" at bounding box center [388, 251] width 111 height 27
click at [895, 254] on span "Open Editor" at bounding box center [889, 248] width 43 height 12
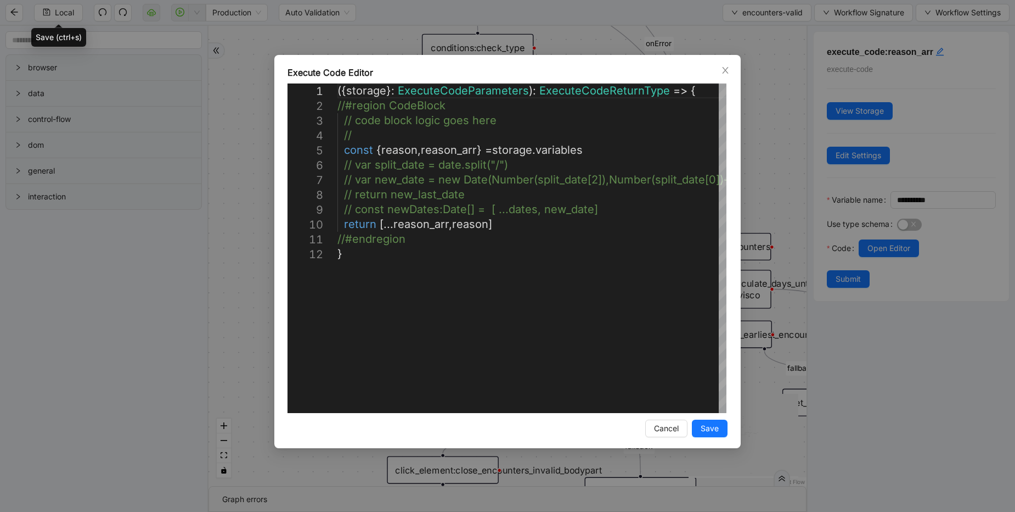
click at [296, 463] on div "**********" at bounding box center [507, 256] width 1015 height 512
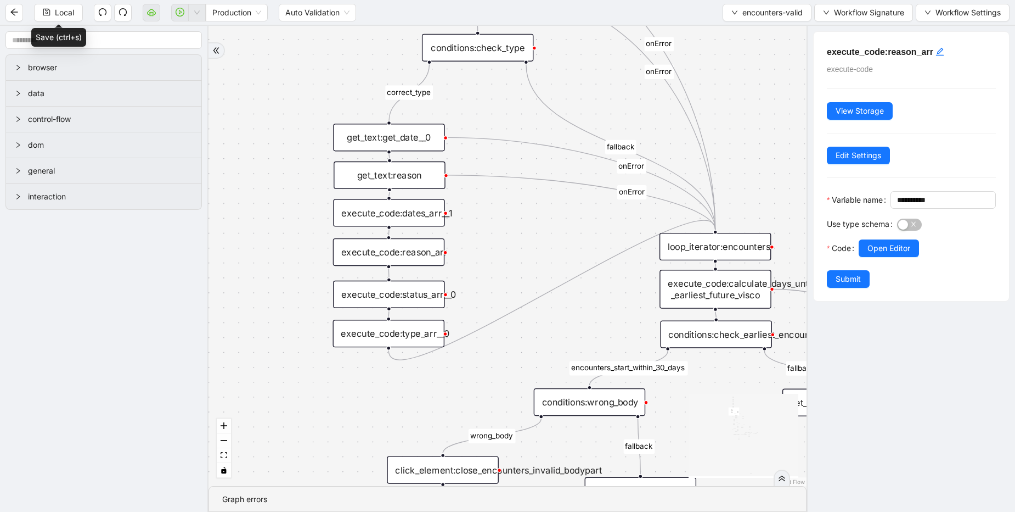
click at [391, 295] on div "execute_code:status_arr__0" at bounding box center [388, 293] width 111 height 27
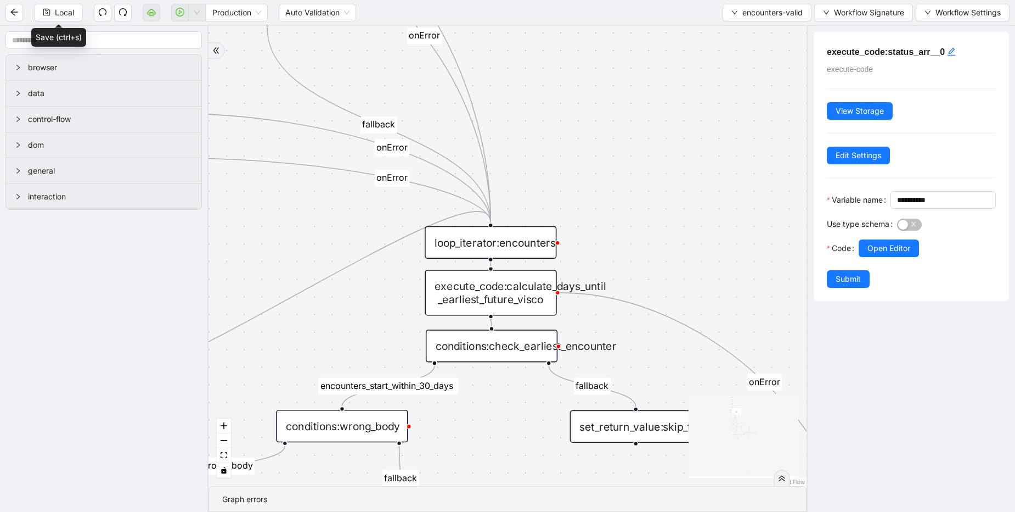
click at [493, 301] on div "execute_code:calculate_days_until _earliest_future_visco" at bounding box center [491, 292] width 132 height 46
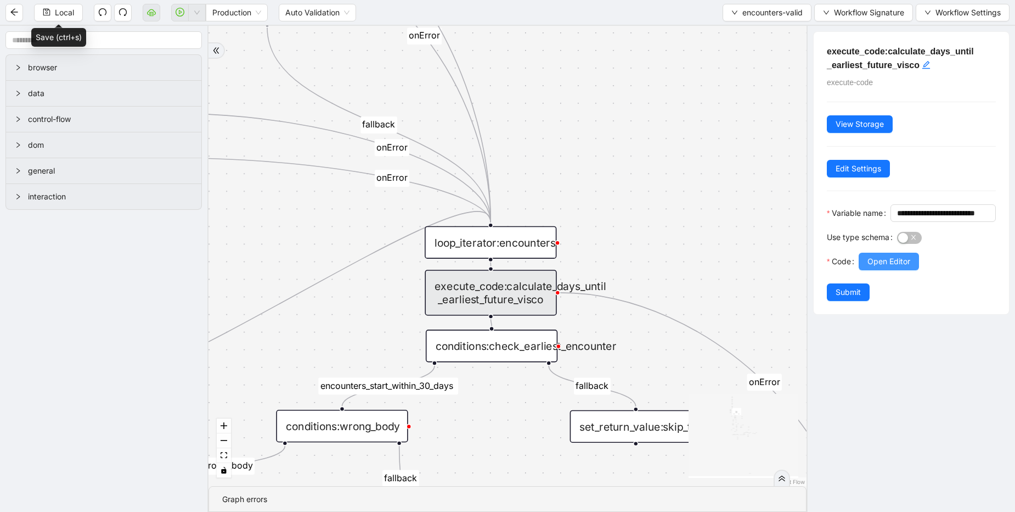
click at [880, 267] on span "Open Editor" at bounding box center [889, 261] width 43 height 12
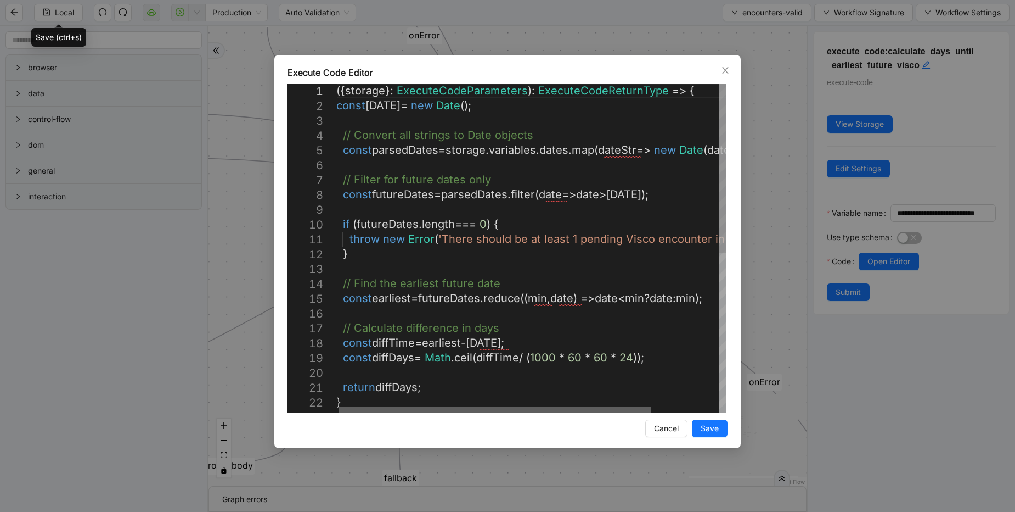
click at [418, 413] on div at bounding box center [495, 409] width 312 height 7
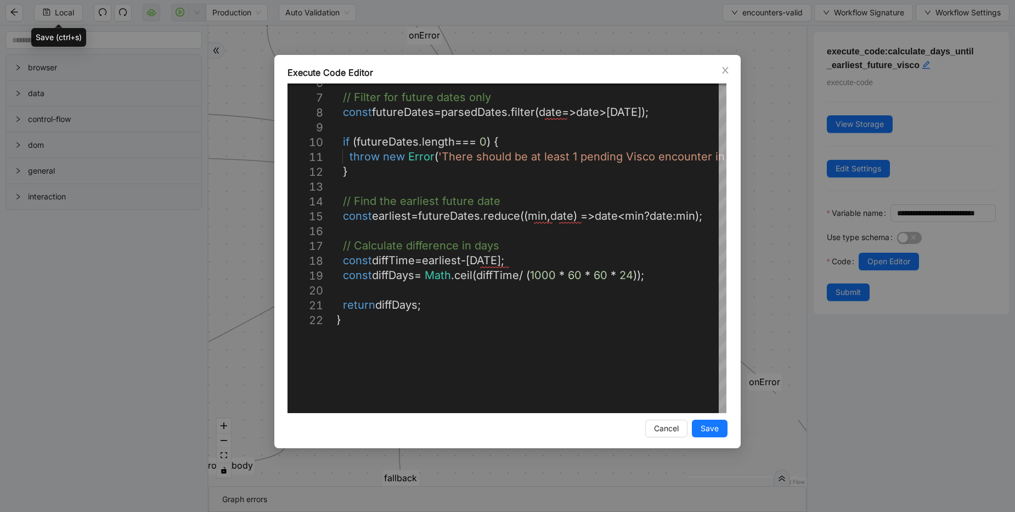
drag, startPoint x: 459, startPoint y: 414, endPoint x: 629, endPoint y: 414, distance: 169.6
click at [629, 414] on div "Execute Code Editor 6 7 8 9 10 11 12 13 14 15 16 17 18 19 20 21 22 // Filter fo…" at bounding box center [507, 251] width 467 height 393
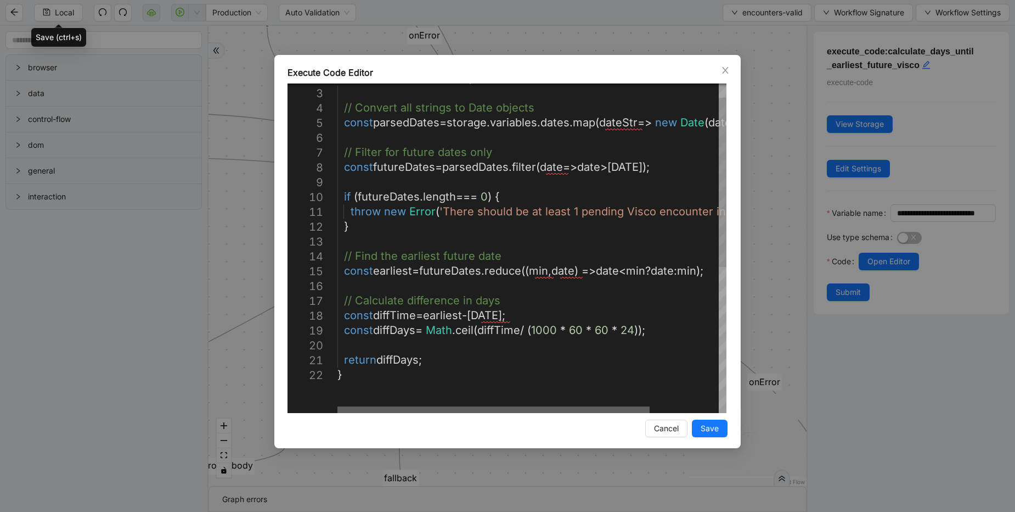
click at [444, 406] on div at bounding box center [494, 409] width 312 height 7
click at [556, 40] on div "Execute Code Editor 6 7 8 9 10 11 12 13 14 15 16 17 18 19 20 21 22 4 5 2 3 // F…" at bounding box center [507, 256] width 1015 height 512
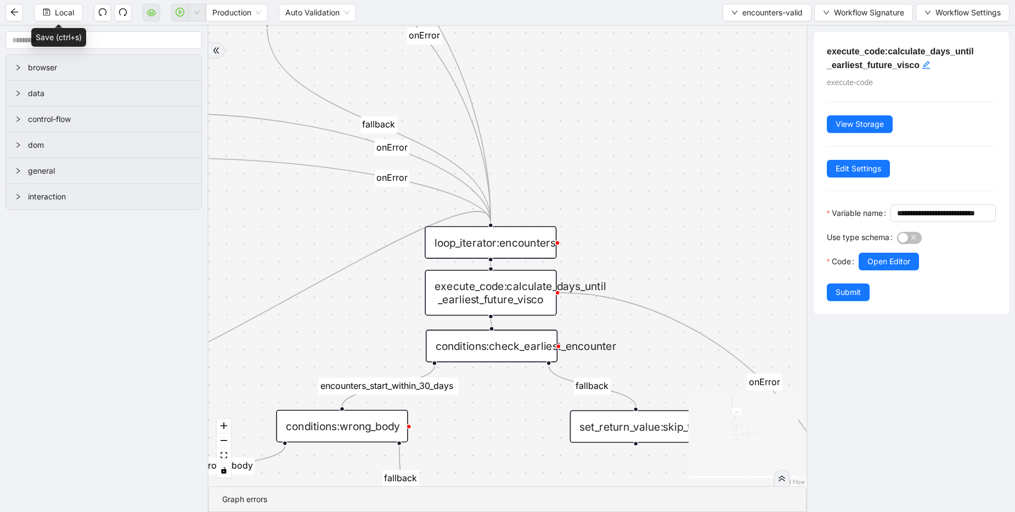
click at [492, 352] on div "conditions:check_earliest_encounter" at bounding box center [492, 345] width 132 height 32
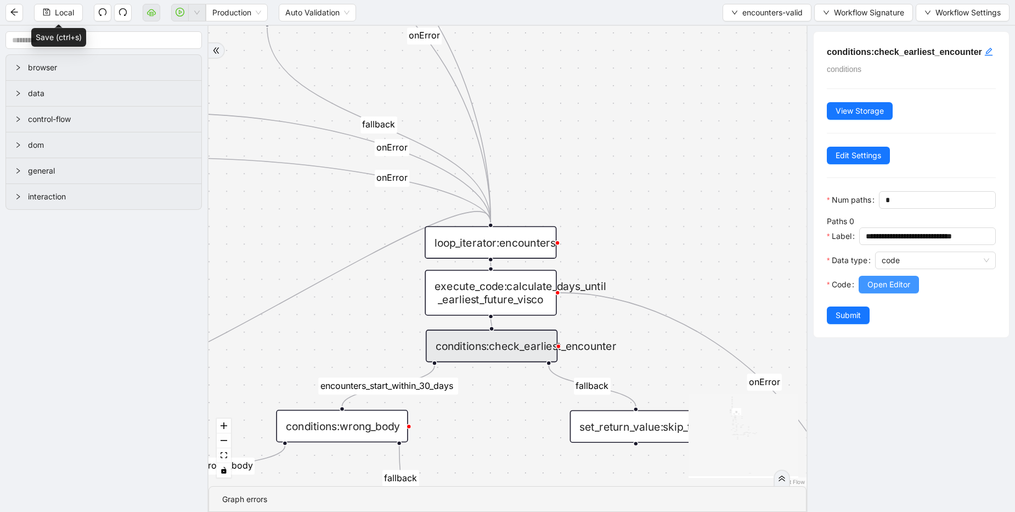
click at [875, 293] on button "Open Editor" at bounding box center [889, 285] width 60 height 18
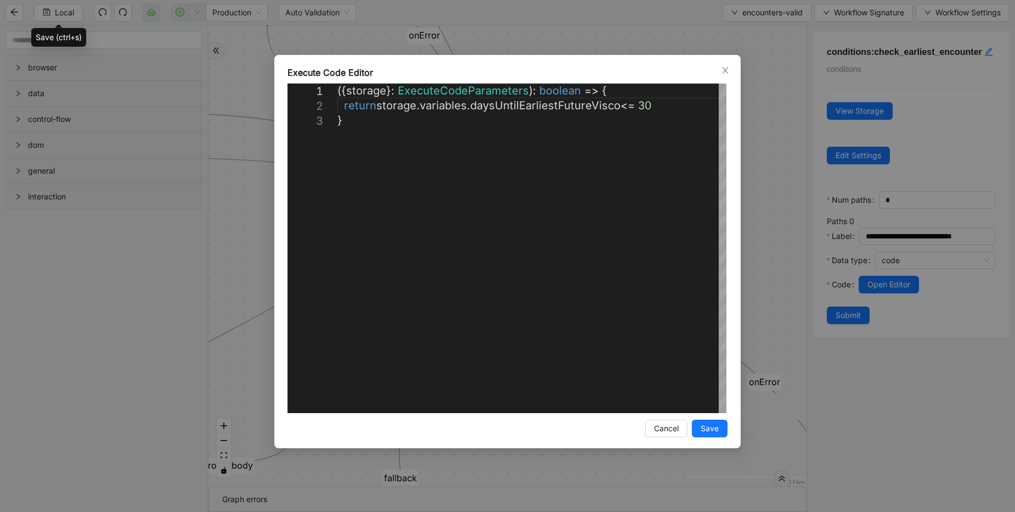
click at [788, 158] on div "**********" at bounding box center [507, 256] width 1015 height 512
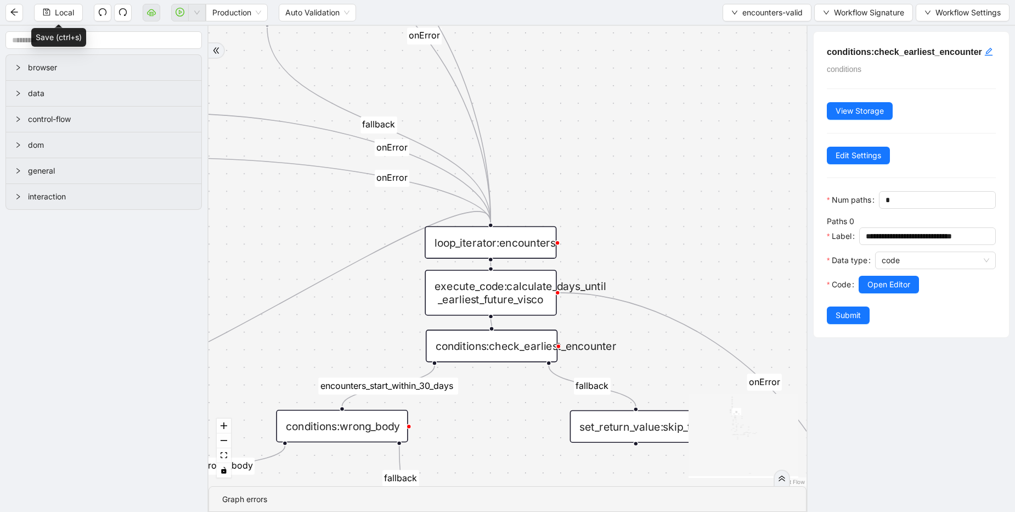
click at [520, 278] on div "execute_code:calculate_days_until _earliest_future_visco" at bounding box center [491, 292] width 132 height 46
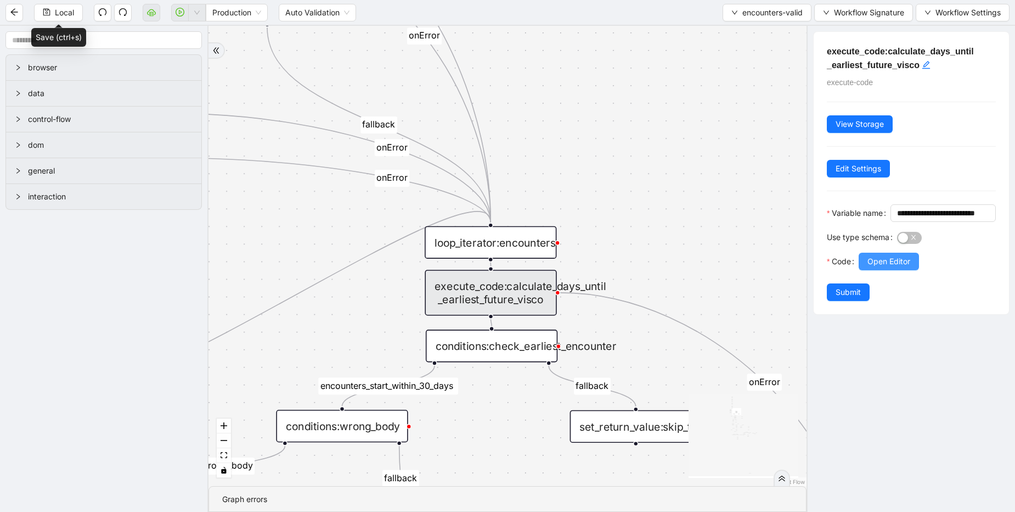
click at [914, 270] on button "Open Editor" at bounding box center [889, 261] width 60 height 18
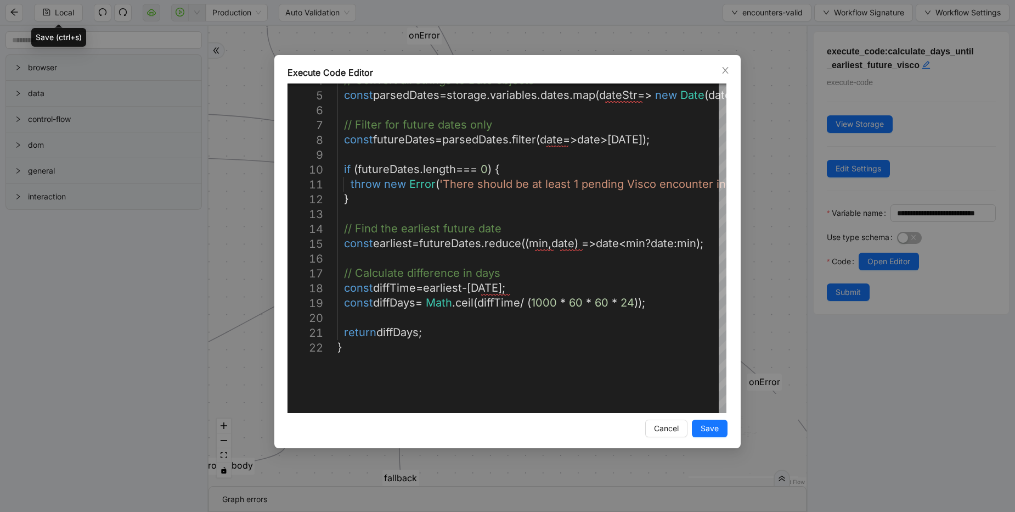
click at [756, 182] on div "Execute Code Editor 4 5 6 7 8 9 10 11 12 13 14 15 16 17 18 19 20 21 22 // Conve…" at bounding box center [507, 256] width 1015 height 512
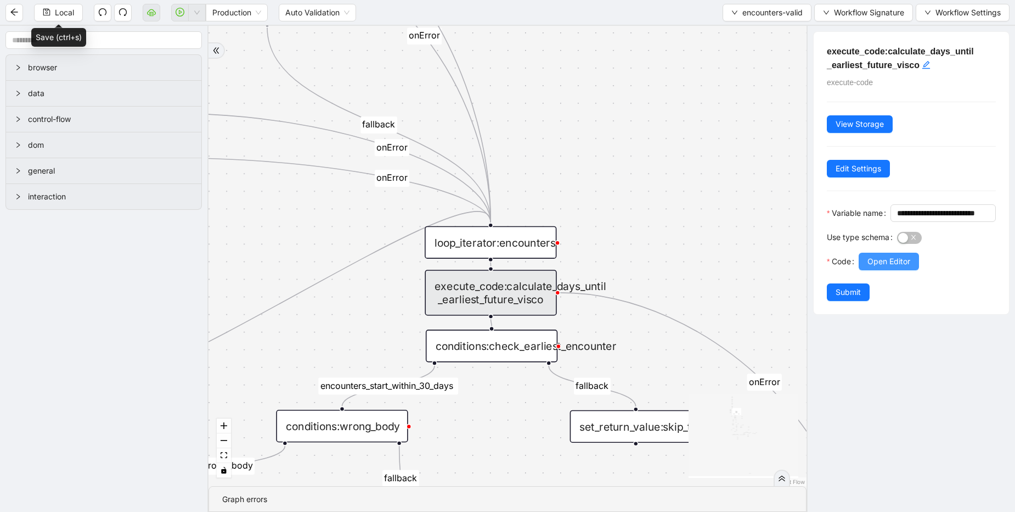
click at [878, 270] on button "Open Editor" at bounding box center [889, 261] width 60 height 18
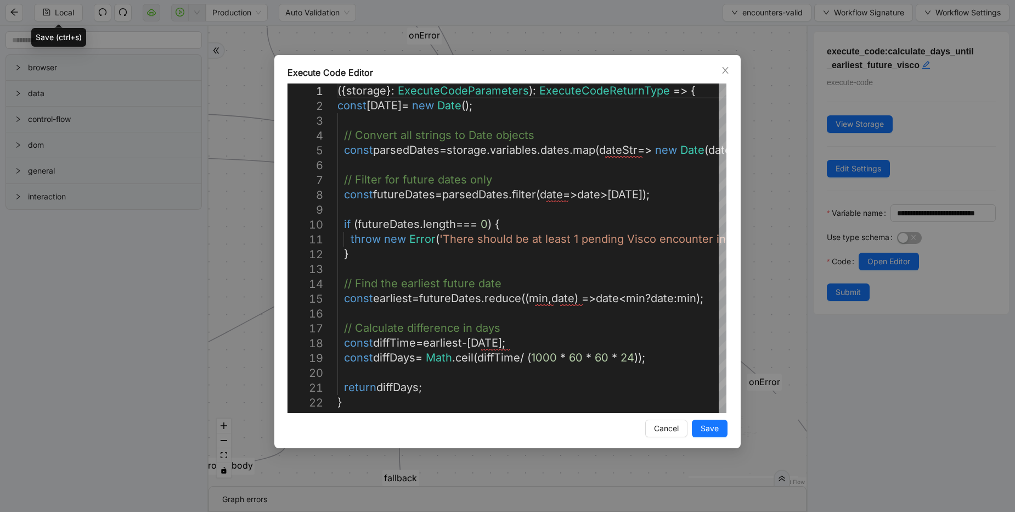
click at [755, 162] on div "Execute Code Editor 4 5 6 7 8 9 10 11 12 13 14 15 16 17 18 19 20 21 22 2 3 1 //…" at bounding box center [507, 256] width 1015 height 512
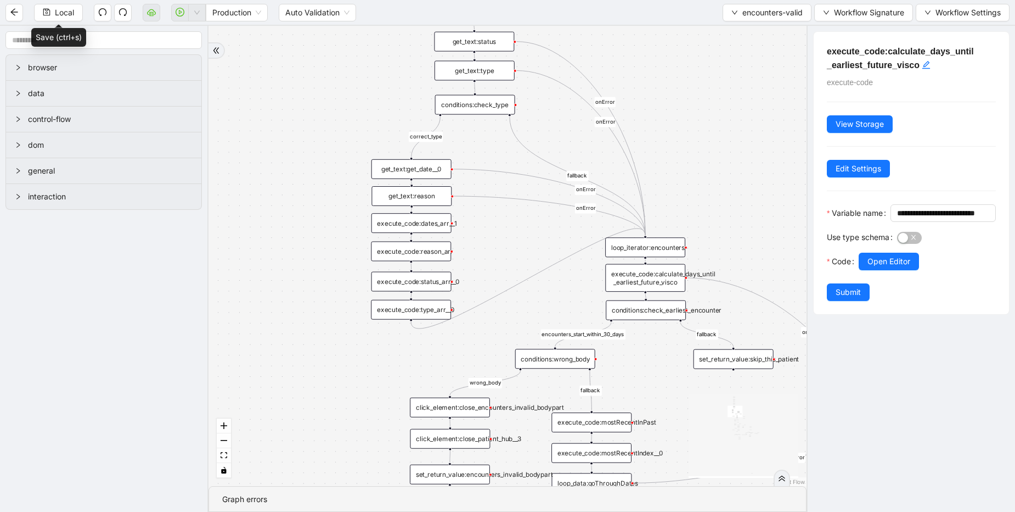
click at [419, 195] on div "get_text:reason" at bounding box center [412, 196] width 80 height 20
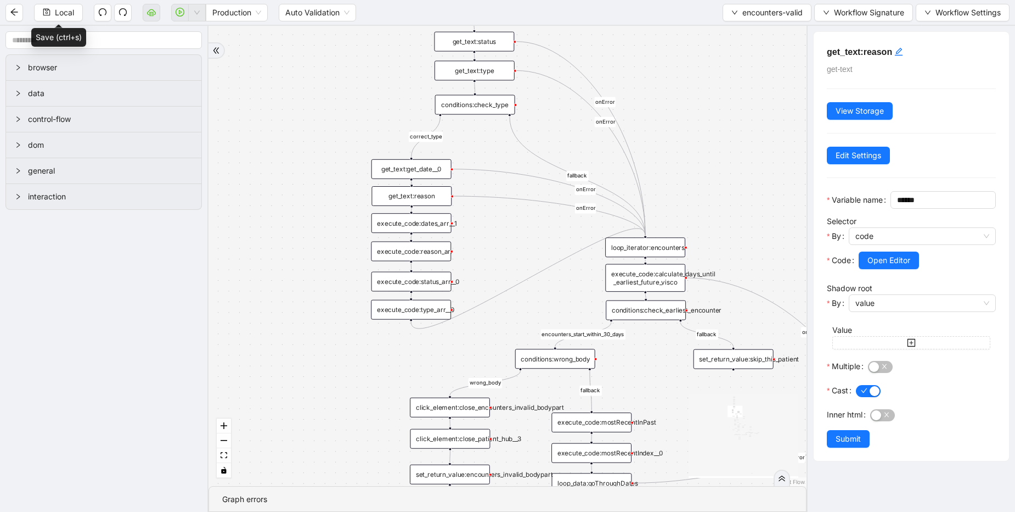
click at [425, 162] on div "get_text:get_date__0" at bounding box center [412, 169] width 80 height 20
click at [439, 220] on div "execute_code:dates_arr__1" at bounding box center [412, 223] width 80 height 20
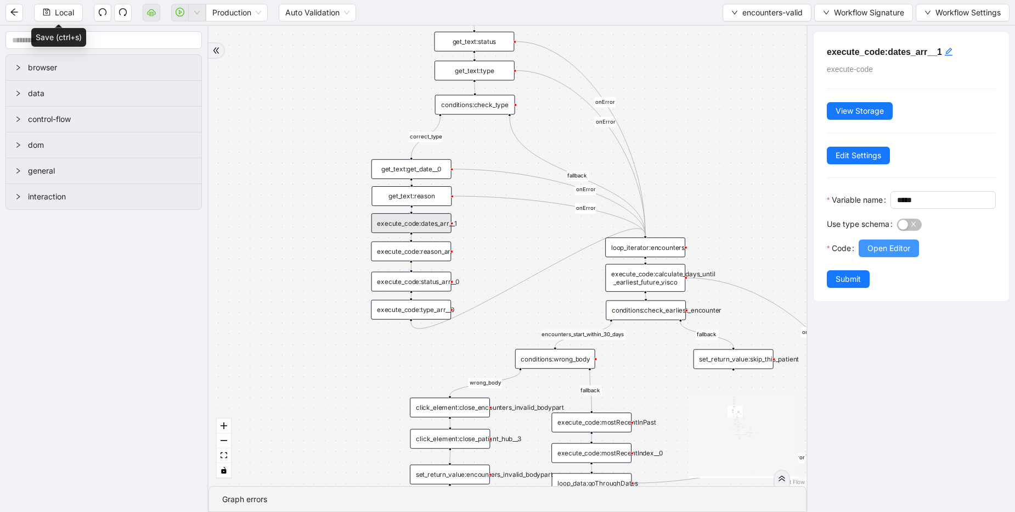
click at [904, 254] on span "Open Editor" at bounding box center [889, 248] width 43 height 12
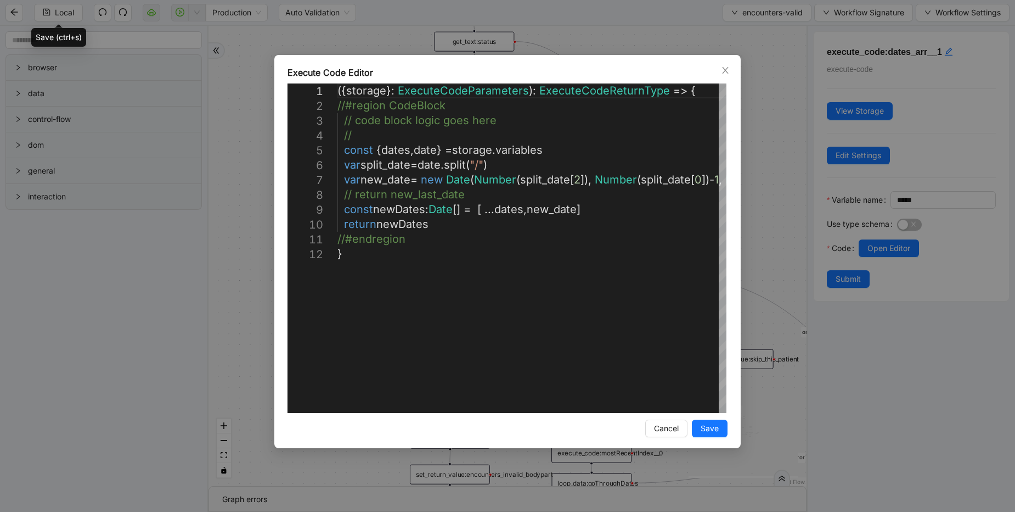
click at [757, 163] on div "**********" at bounding box center [507, 256] width 1015 height 512
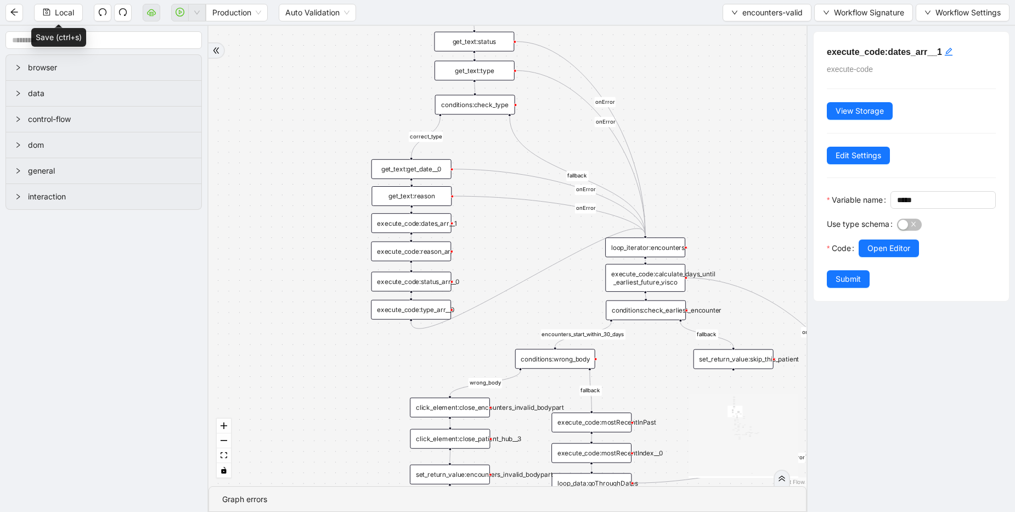
click at [407, 172] on div "get_text:get_date__0" at bounding box center [412, 169] width 80 height 20
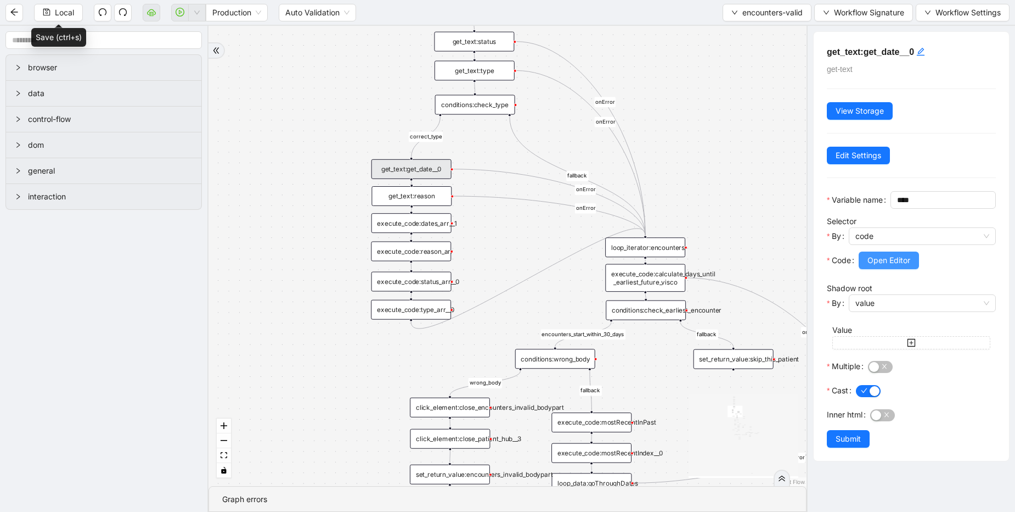
click at [875, 266] on span "Open Editor" at bounding box center [889, 260] width 43 height 12
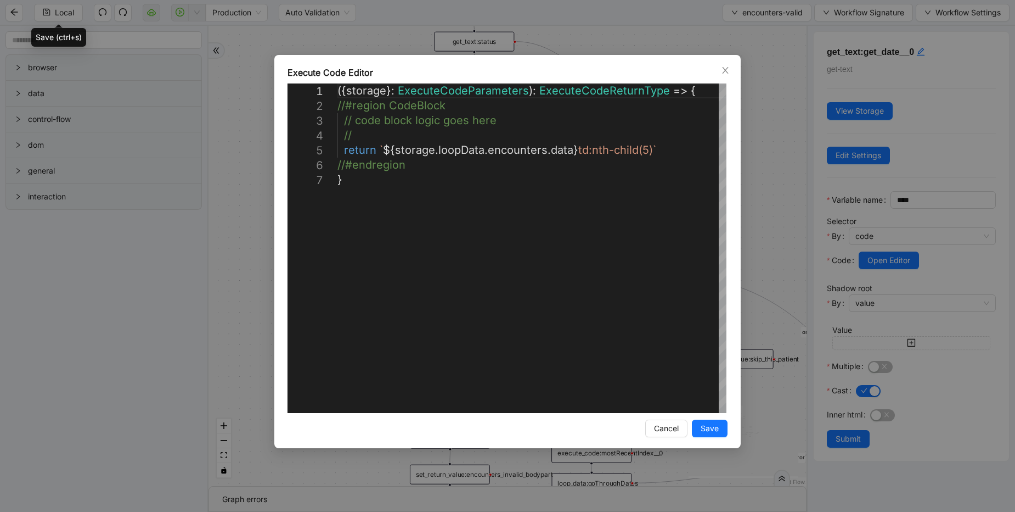
click at [744, 172] on div "**********" at bounding box center [507, 256] width 1015 height 512
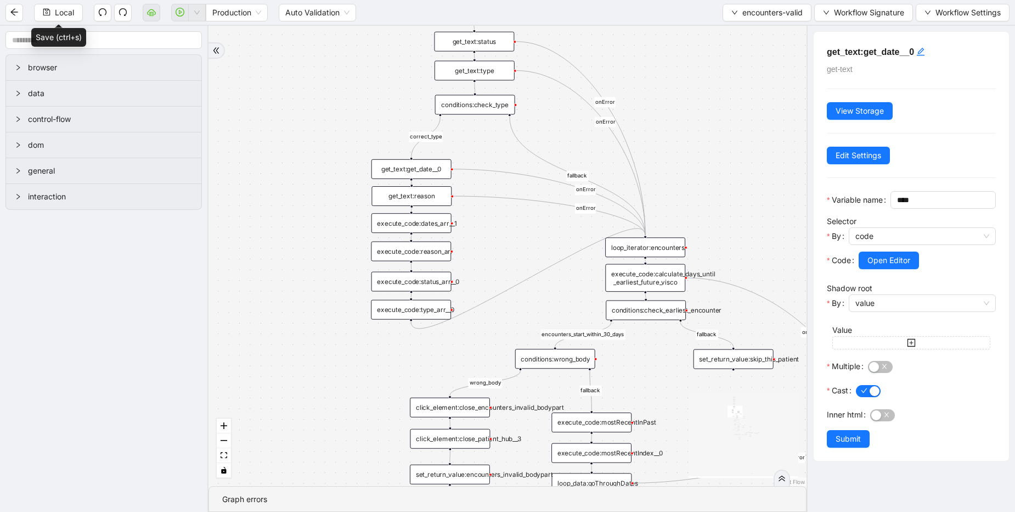
click at [664, 282] on div "execute_code:calculate_days_until _earliest_future_visco" at bounding box center [645, 278] width 80 height 28
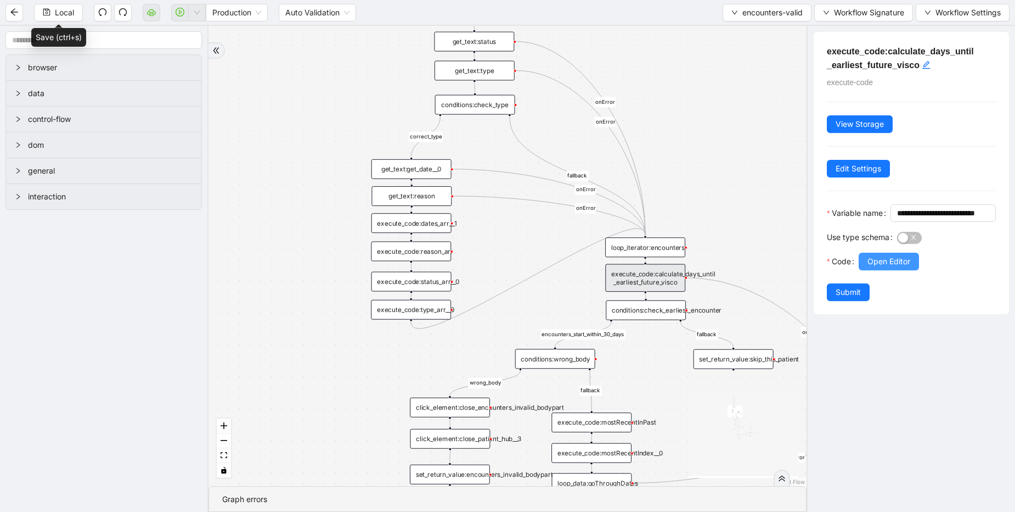
click at [901, 267] on span "Open Editor" at bounding box center [889, 261] width 43 height 12
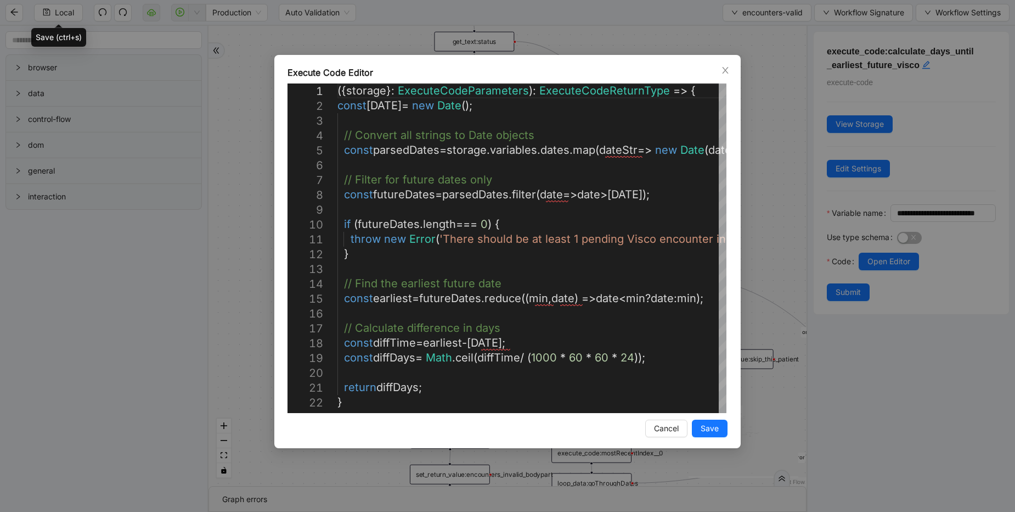
click at [582, 39] on div "Execute Code Editor 8 9 10 11 12 13 14 15 16 17 18 19 20 21 22 6 7 4 5 2 3 1 co…" at bounding box center [507, 256] width 1015 height 512
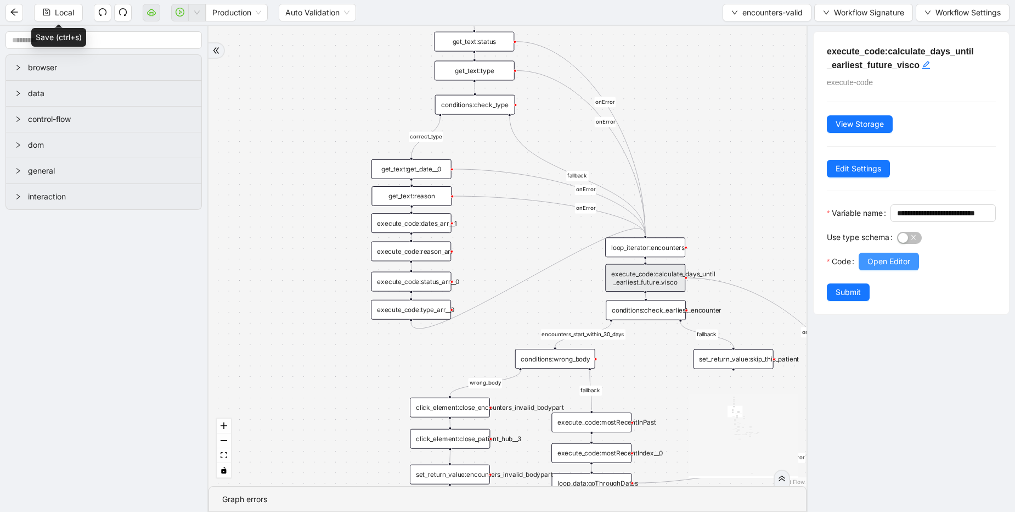
click at [897, 270] on button "Open Editor" at bounding box center [889, 261] width 60 height 18
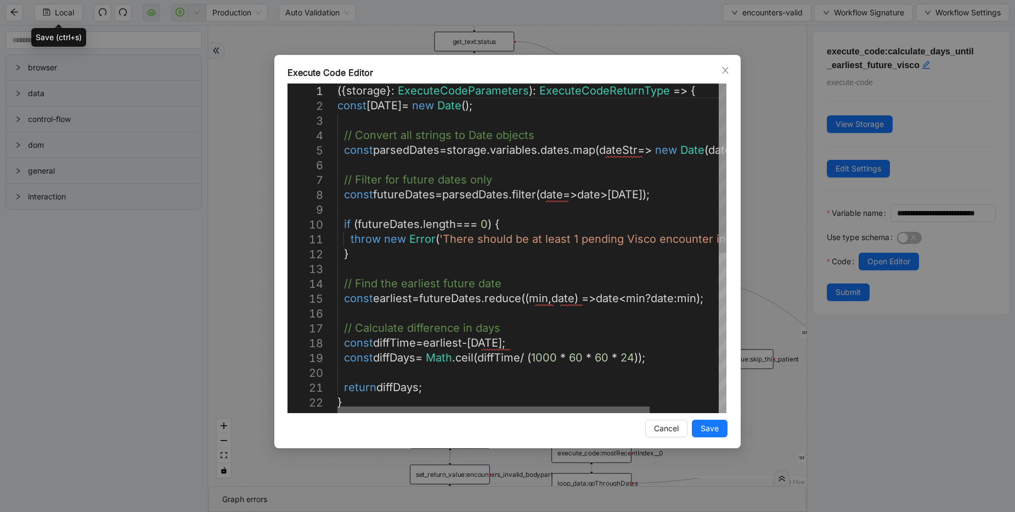
click at [425, 413] on div at bounding box center [494, 409] width 312 height 7
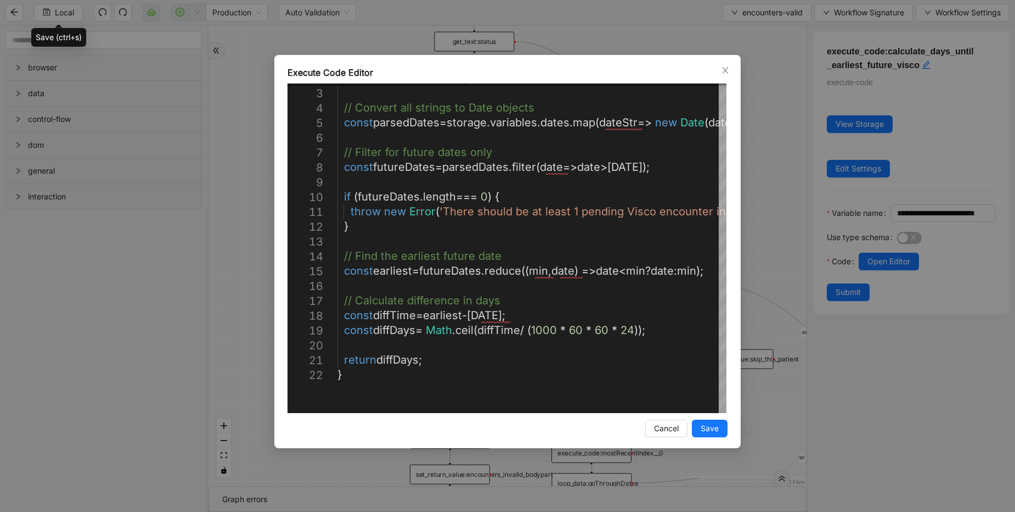
click at [557, 31] on div "Execute Code Editor 8 9 10 11 12 13 14 15 16 17 18 19 20 21 22 6 7 4 5 2 3 cons…" at bounding box center [507, 256] width 1015 height 512
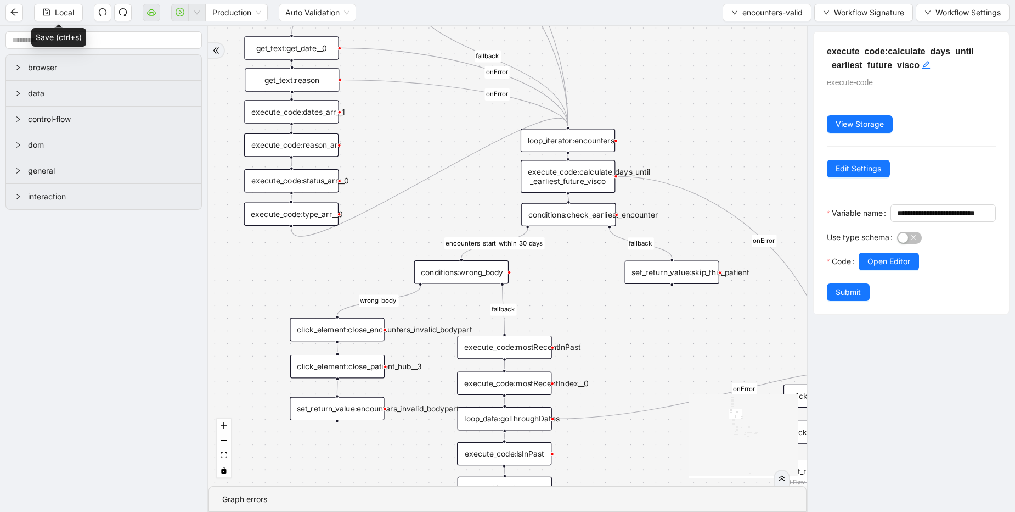
click at [473, 273] on div "conditions:wrong_body" at bounding box center [461, 272] width 94 height 24
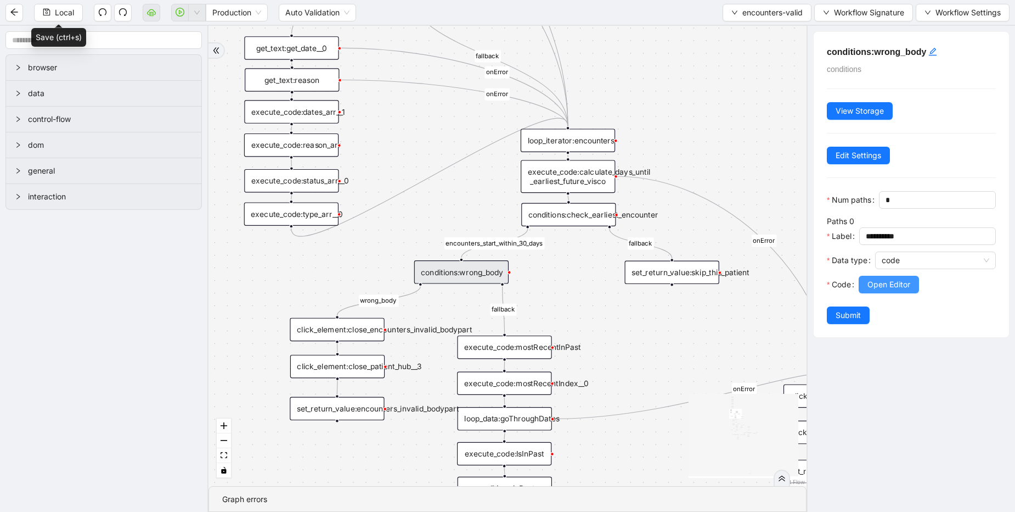
click at [880, 290] on span "Open Editor" at bounding box center [889, 284] width 43 height 12
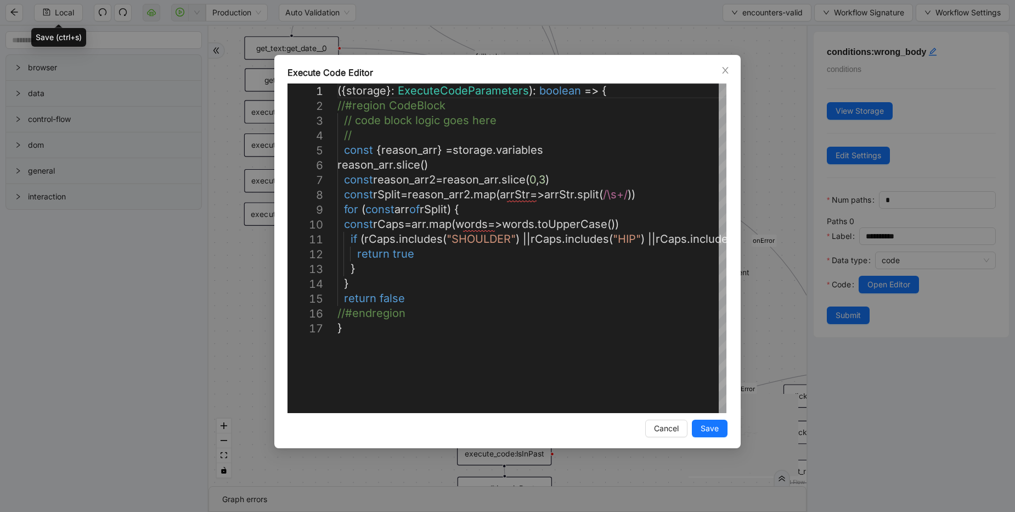
click at [374, 473] on div "Execute Code Editor 1 2 3 4 5 6 7 8 9 10 11 12 13 14 15 16 17 ({ storage }: Exe…" at bounding box center [507, 256] width 1015 height 512
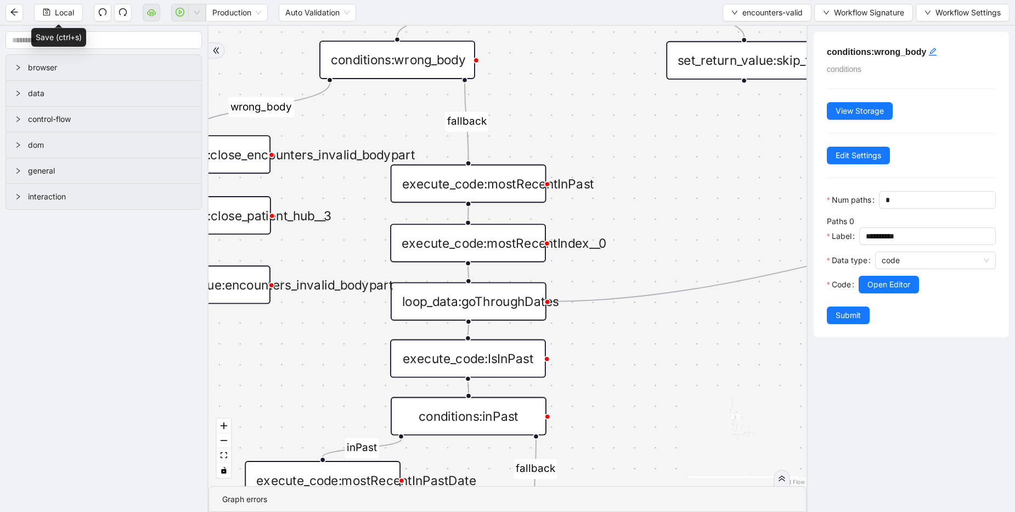
click at [486, 363] on div "execute_code:IsInPast" at bounding box center [468, 358] width 156 height 38
click at [494, 366] on div "execute_code:IsInPast" at bounding box center [469, 358] width 156 height 38
click at [508, 358] on div "execute_code:IsInPast" at bounding box center [469, 358] width 156 height 38
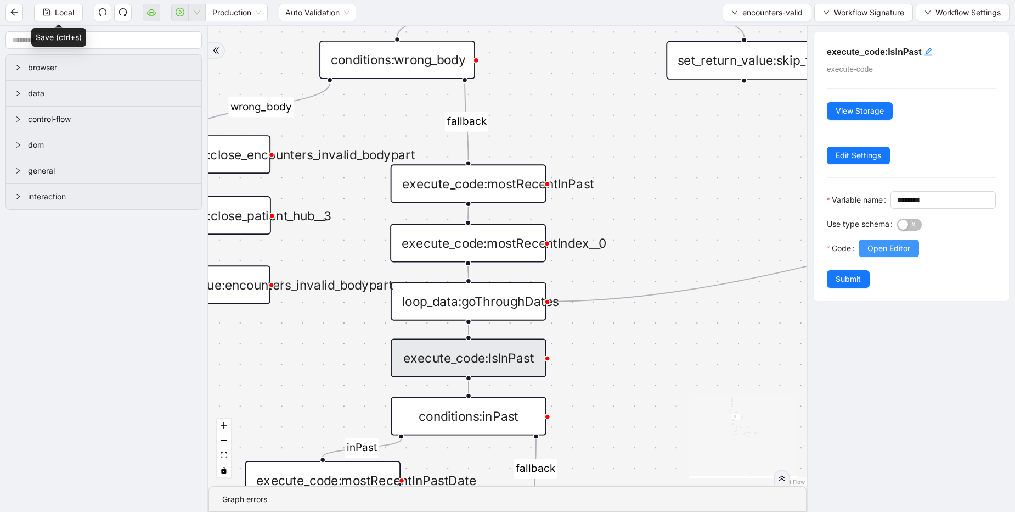
click at [896, 254] on span "Open Editor" at bounding box center [889, 248] width 43 height 12
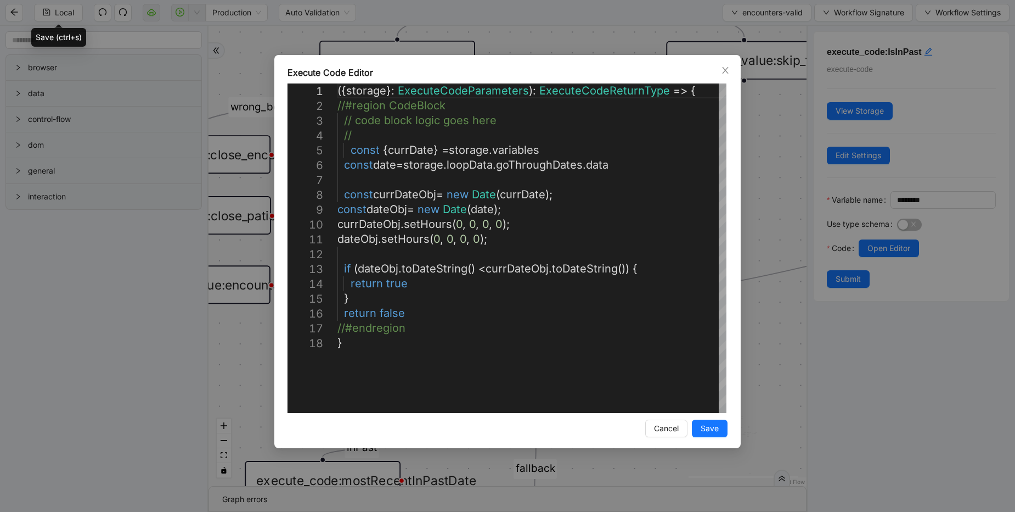
click at [748, 232] on div "Execute Code Editor 1 2 3 4 5 6 7 8 9 10 11 12 13 14 15 16 17 18 ({ storage }: …" at bounding box center [507, 256] width 1015 height 512
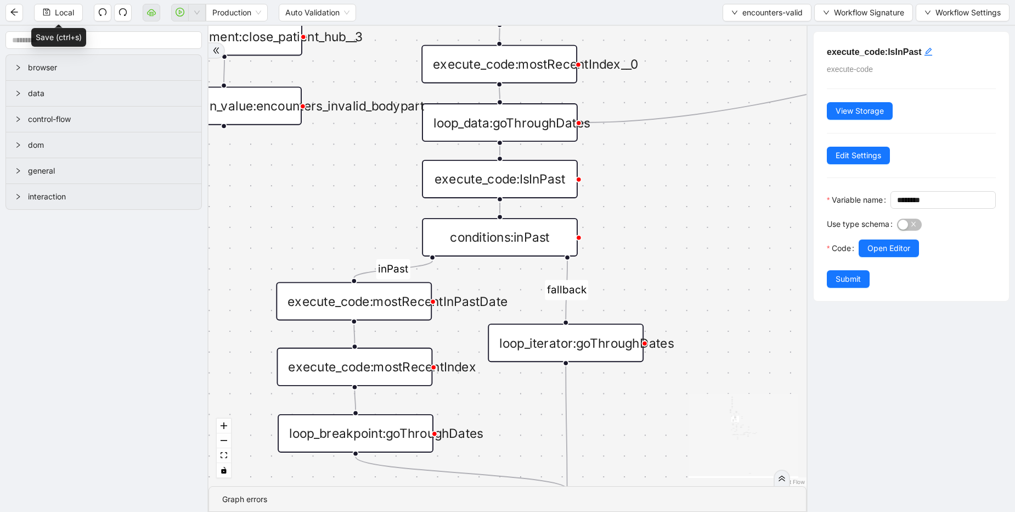
click at [367, 302] on div "execute_code:mostRecentInPastDate" at bounding box center [354, 301] width 156 height 38
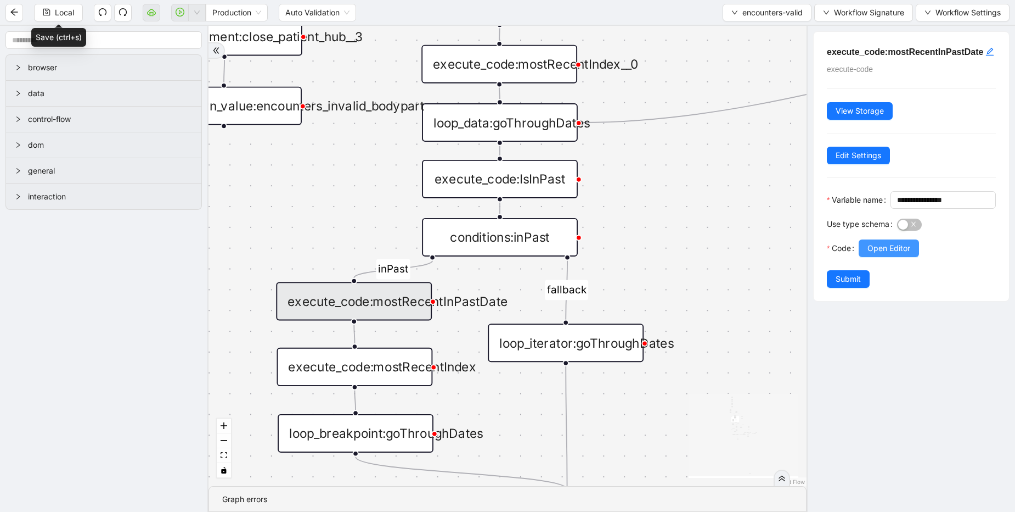
click at [901, 254] on span "Open Editor" at bounding box center [889, 248] width 43 height 12
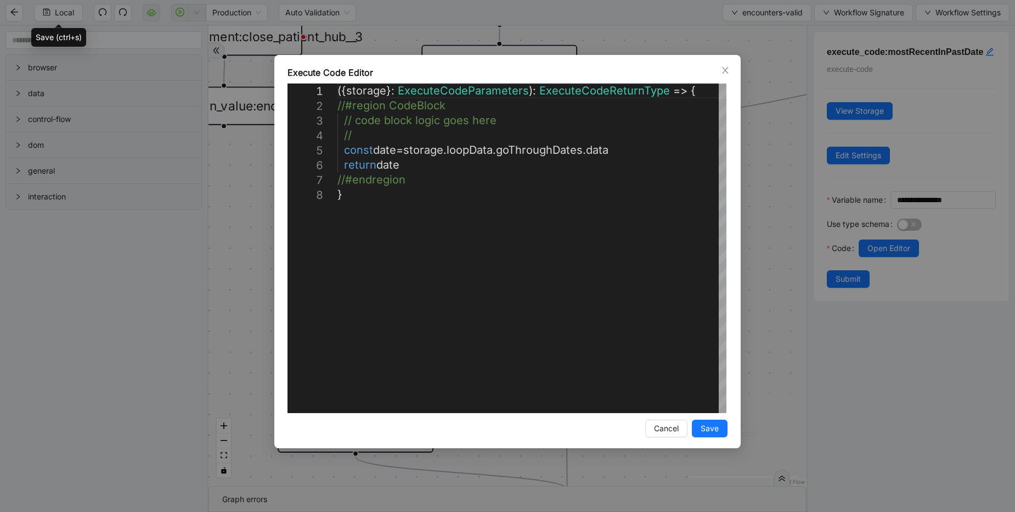
click at [780, 229] on div "**********" at bounding box center [507, 256] width 1015 height 512
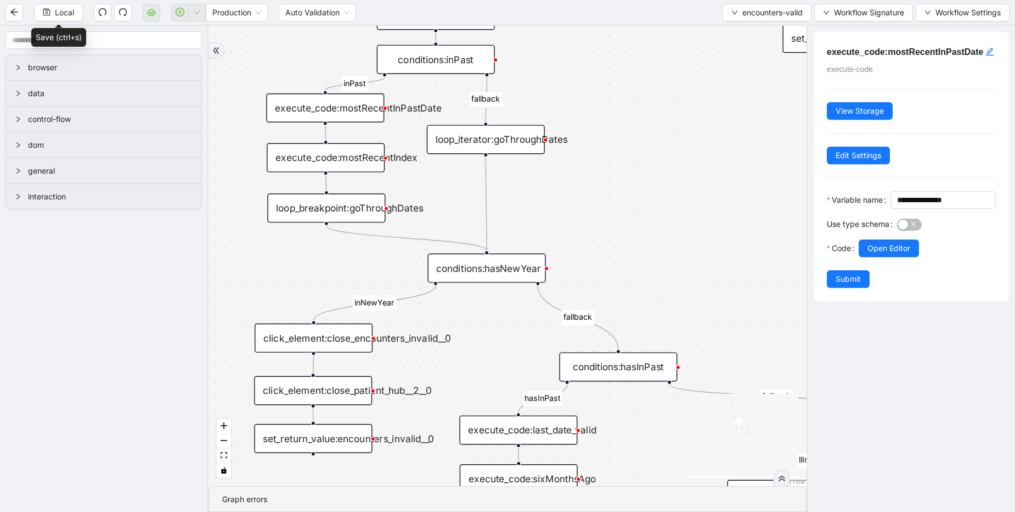
click at [322, 345] on div "click_element:close_encounters_invalid__0" at bounding box center [314, 337] width 118 height 29
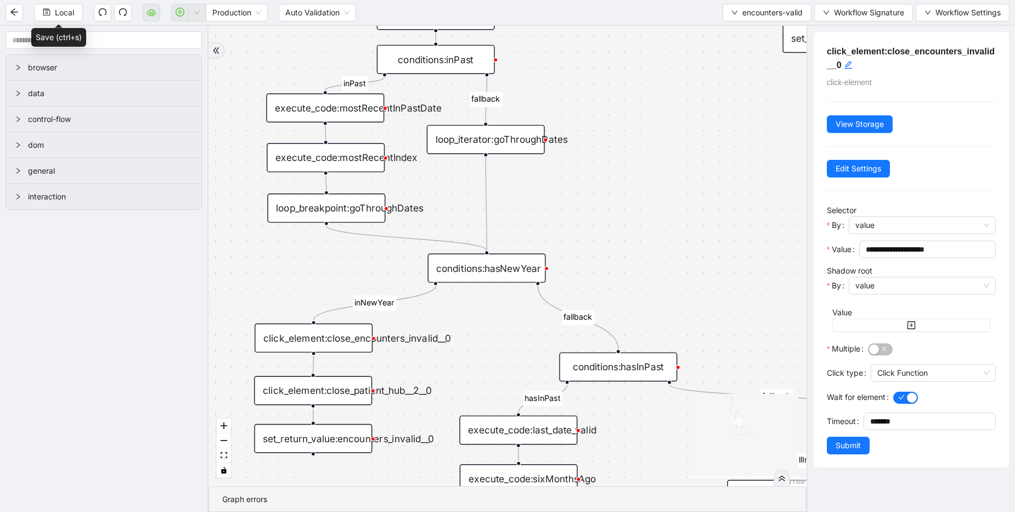
click at [492, 271] on div "conditions:hasNewYear" at bounding box center [487, 268] width 118 height 29
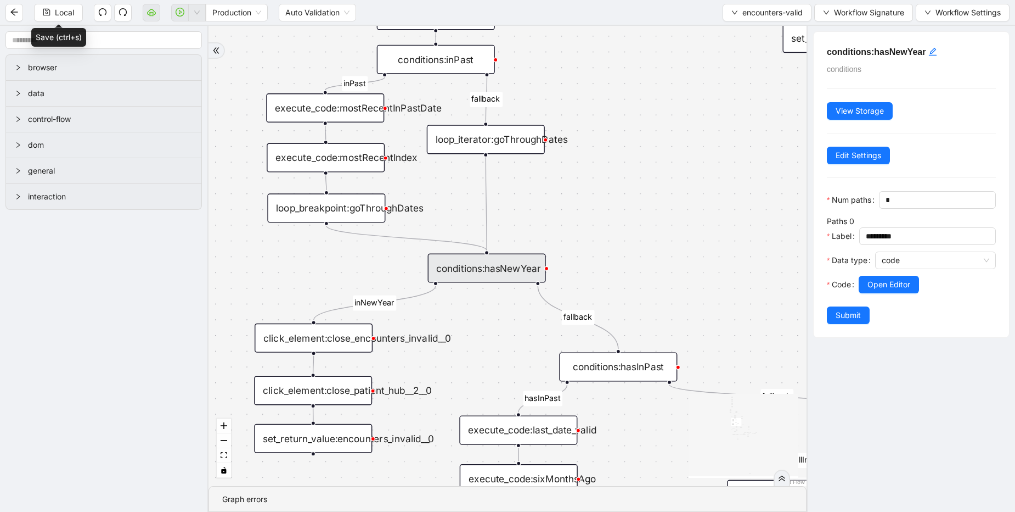
click at [610, 372] on div "conditions:hasInPast" at bounding box center [618, 366] width 118 height 29
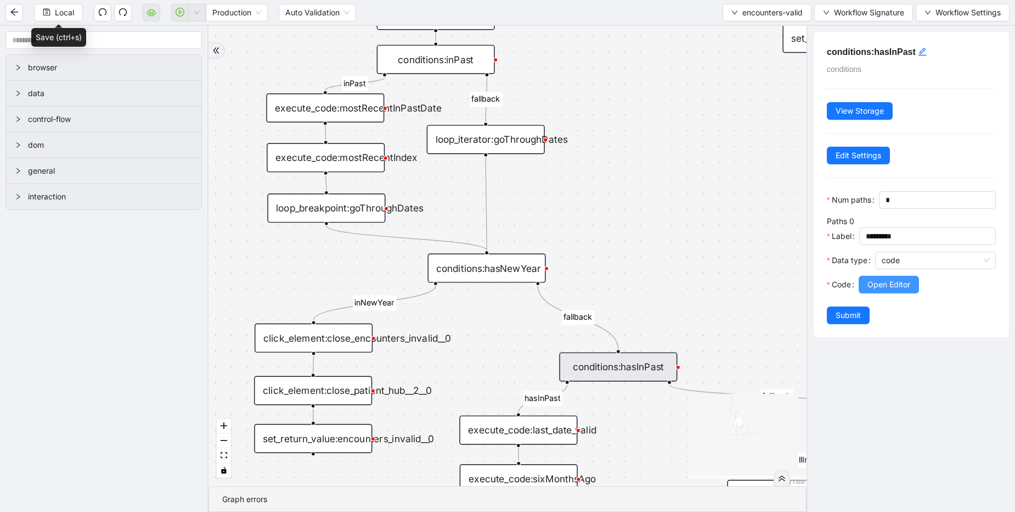
click at [896, 290] on span "Open Editor" at bounding box center [889, 284] width 43 height 12
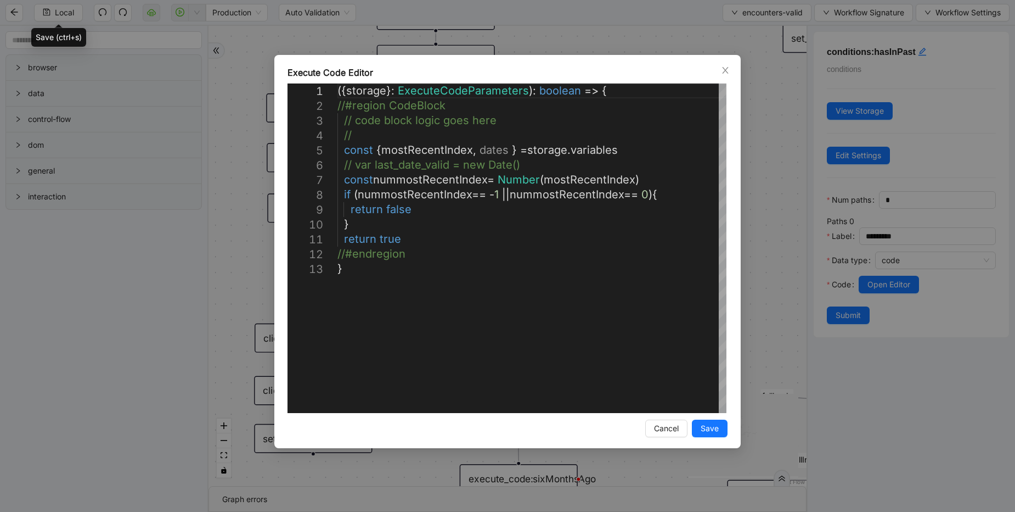
click at [728, 213] on div "**********" at bounding box center [507, 251] width 467 height 393
click at [396, 471] on div "**********" at bounding box center [507, 256] width 1015 height 512
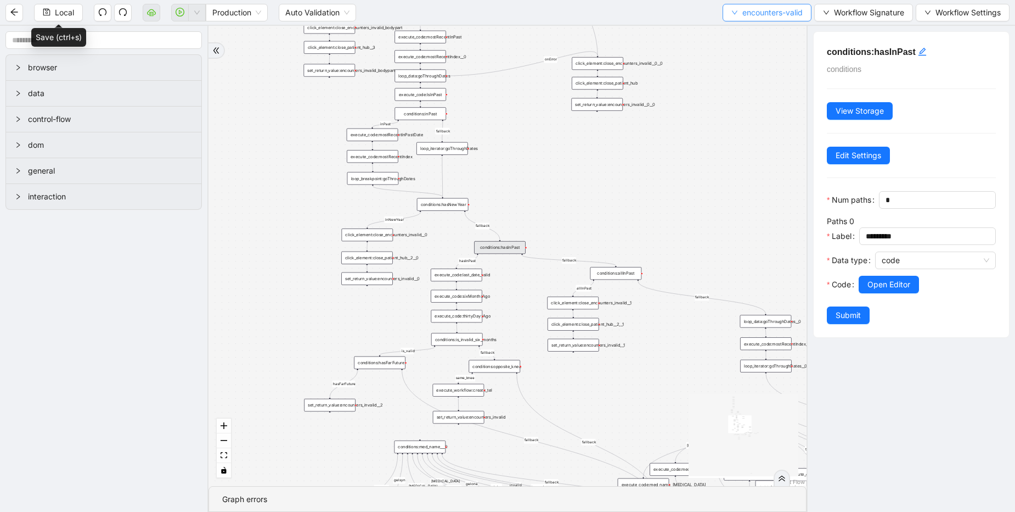
click at [748, 13] on span "encounters-valid" at bounding box center [773, 13] width 60 height 12
click at [738, 27] on li "Select" at bounding box center [765, 34] width 86 height 18
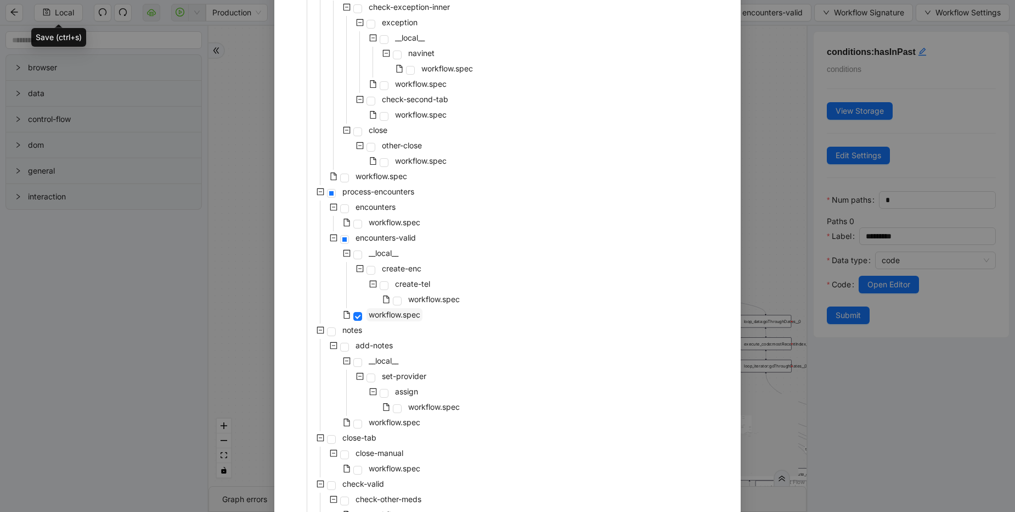
scroll to position [198, 0]
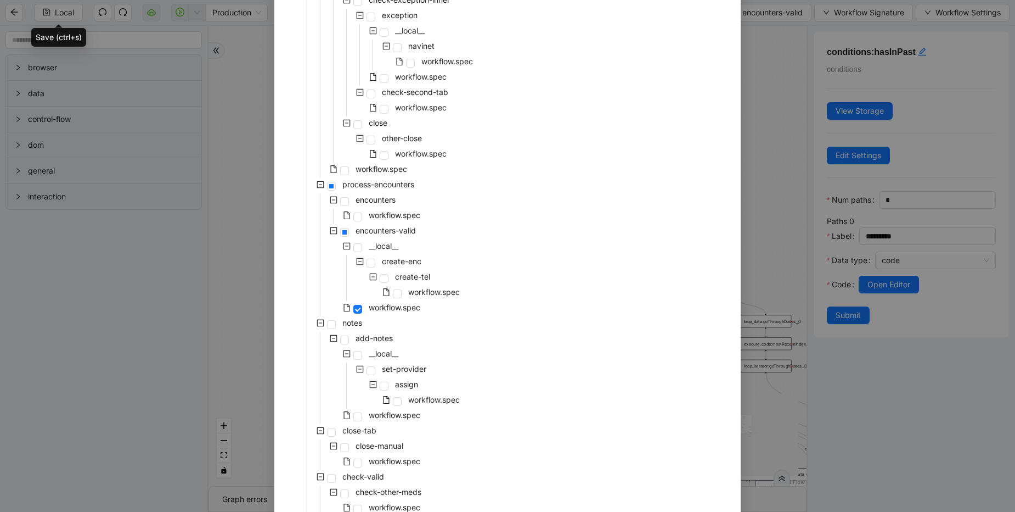
click at [761, 178] on div "Select Local Workflow pre-cert-medicare __local__ get-portal-data data workflow…" at bounding box center [507, 256] width 1015 height 512
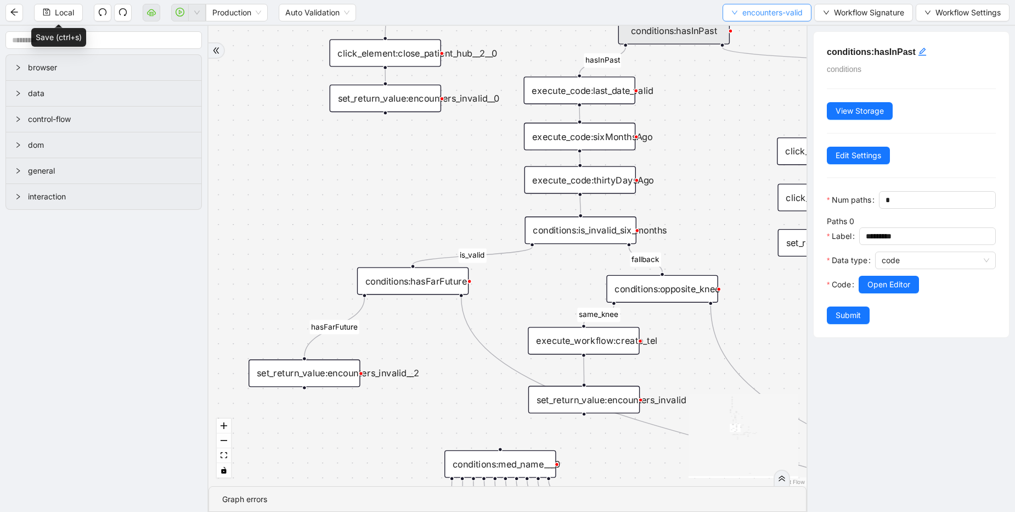
click at [744, 9] on span "encounters-valid" at bounding box center [773, 13] width 60 height 12
click at [749, 33] on span "Select" at bounding box center [764, 34] width 72 height 12
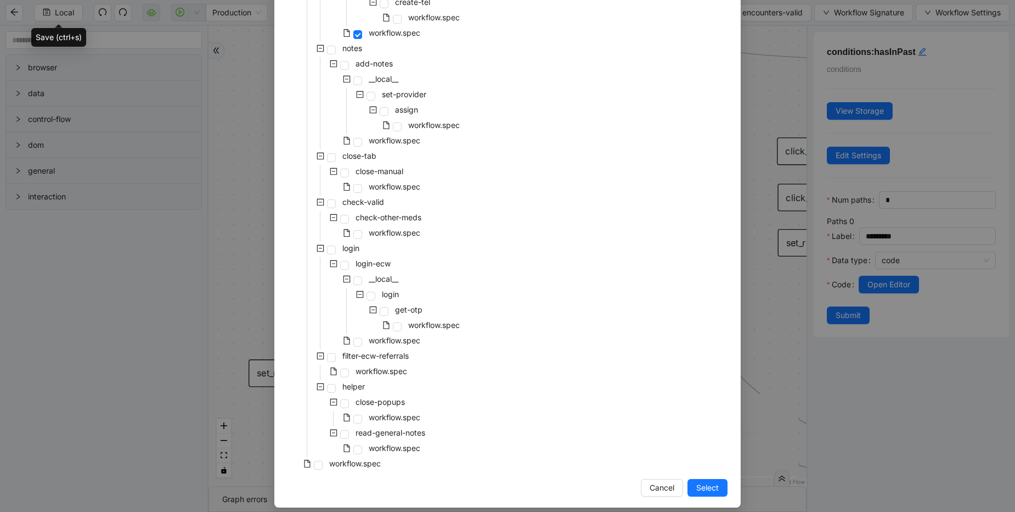
scroll to position [481, 0]
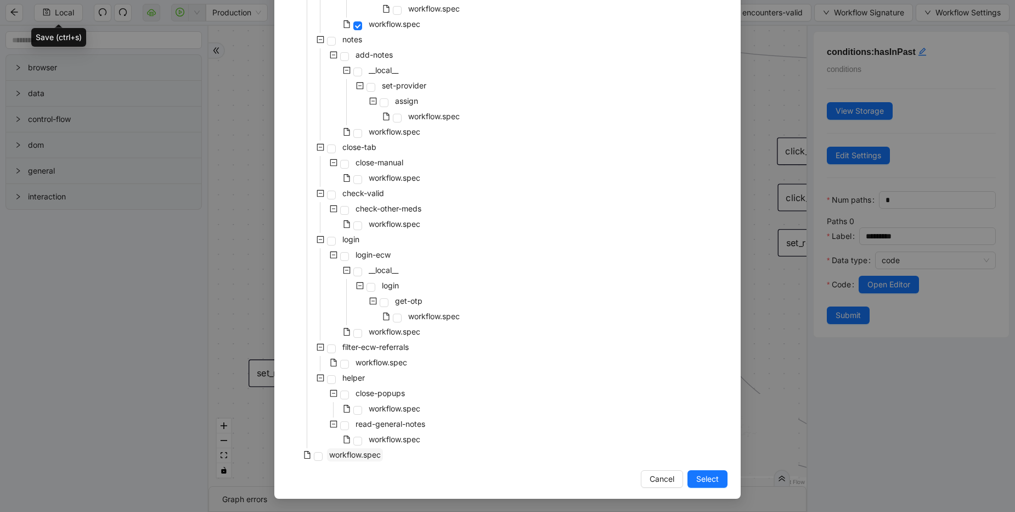
click at [355, 458] on span "workflow.spec" at bounding box center [355, 454] width 52 height 9
click at [699, 478] on span "Select" at bounding box center [707, 479] width 23 height 12
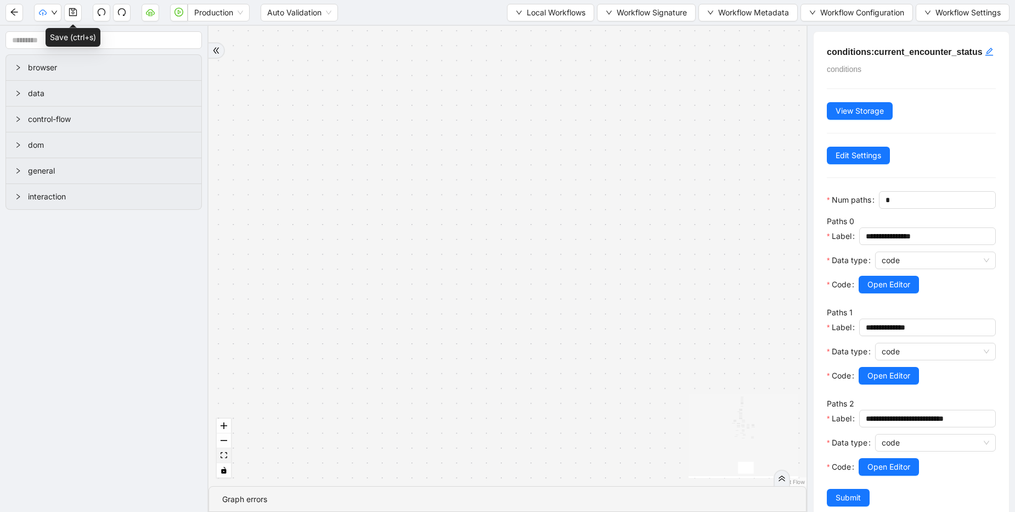
click at [224, 458] on button "fit view" at bounding box center [224, 455] width 14 height 15
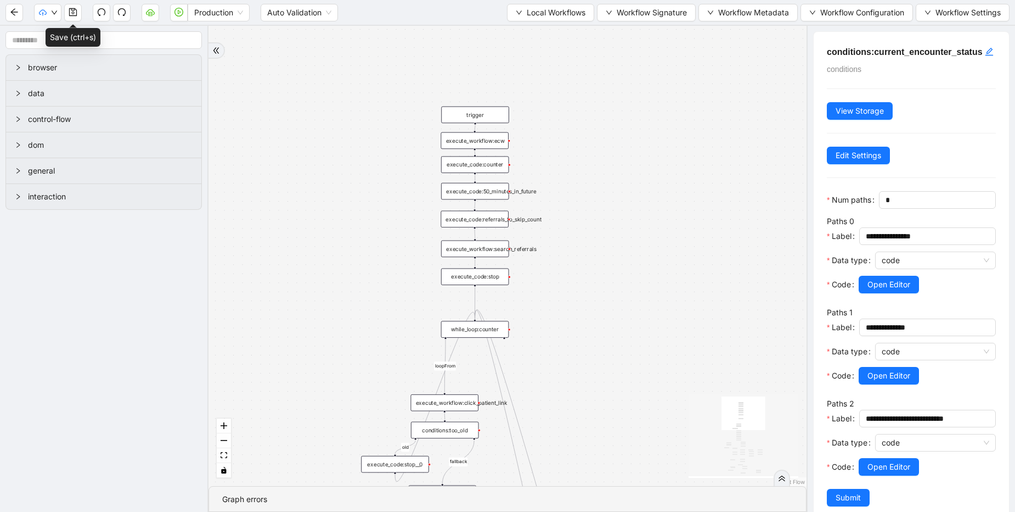
click at [731, 209] on div "fallback success success fallback no_encounters end success success success old…" at bounding box center [508, 256] width 598 height 460
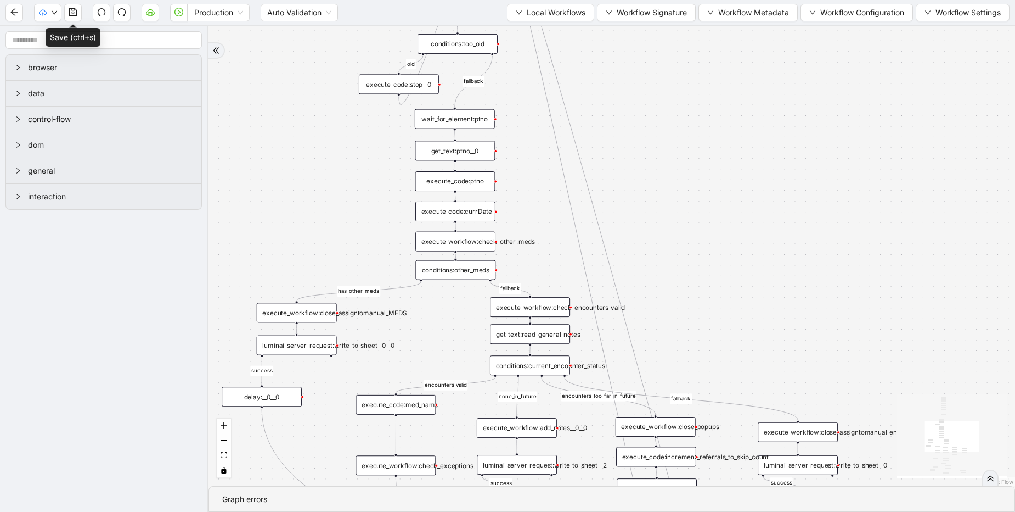
click at [530, 310] on div "execute_workflow:check_encounters_valid" at bounding box center [530, 307] width 80 height 20
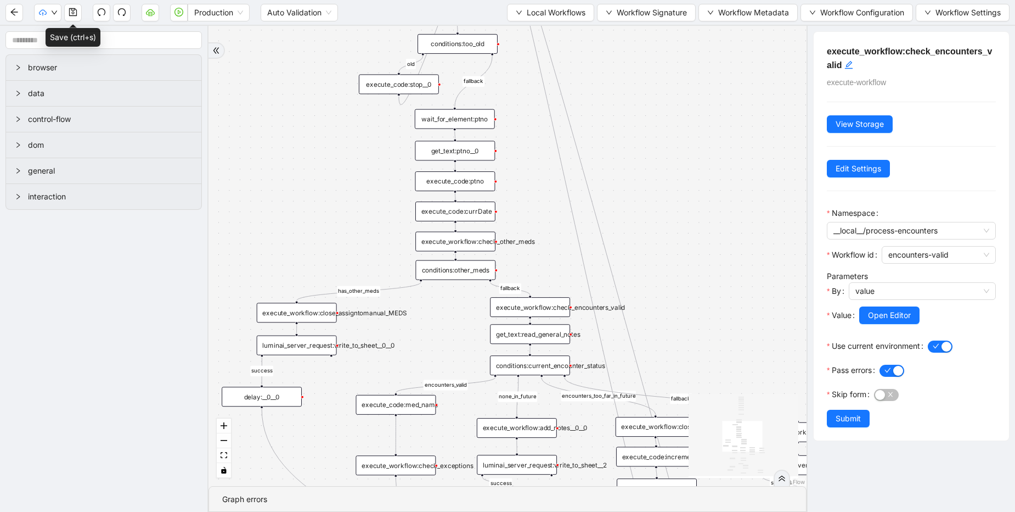
click at [533, 362] on div "conditions:current_encounter_status" at bounding box center [530, 365] width 80 height 20
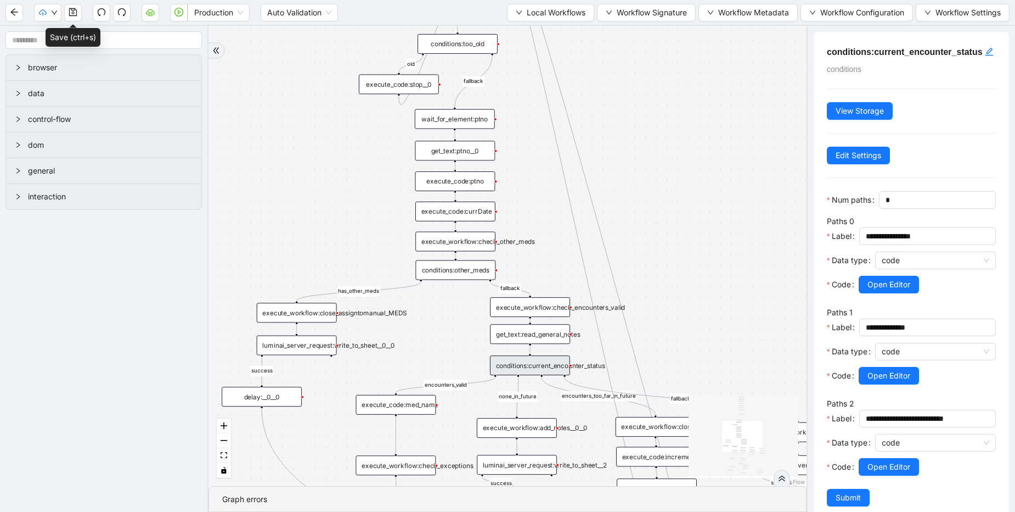
scroll to position [50, 0]
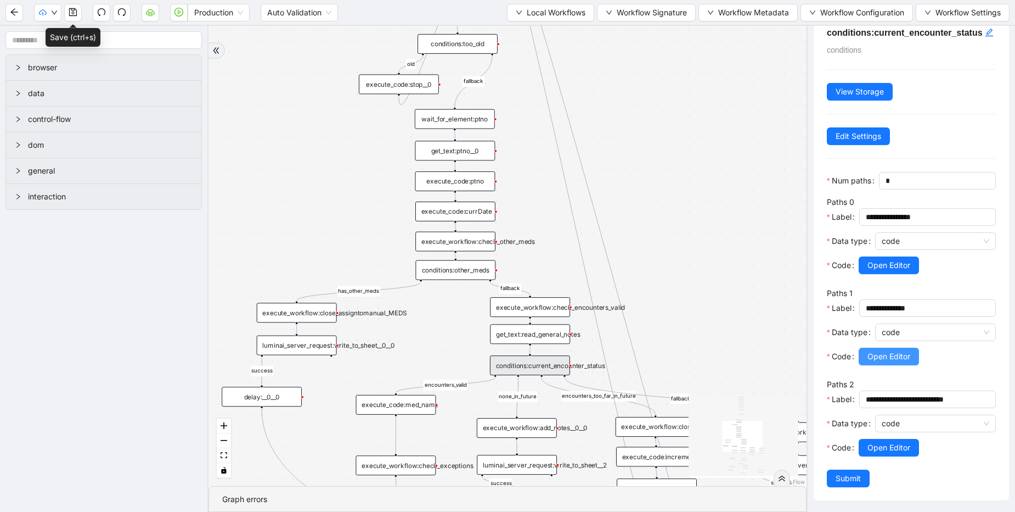
click at [895, 350] on span "Open Editor" at bounding box center [889, 356] width 43 height 12
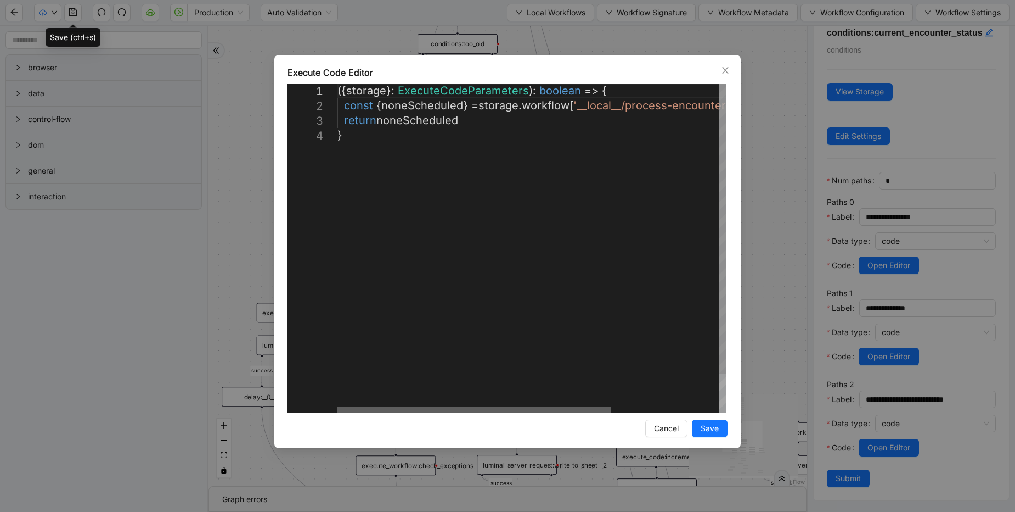
click at [340, 406] on div at bounding box center [475, 409] width 274 height 7
click at [759, 307] on div "**********" at bounding box center [507, 256] width 1015 height 512
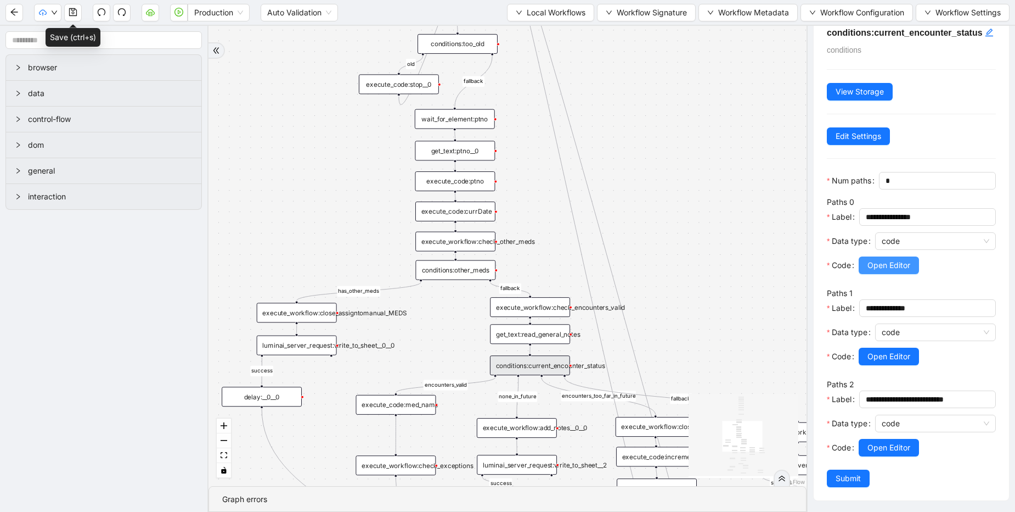
click at [906, 265] on span "Open Editor" at bounding box center [889, 265] width 43 height 12
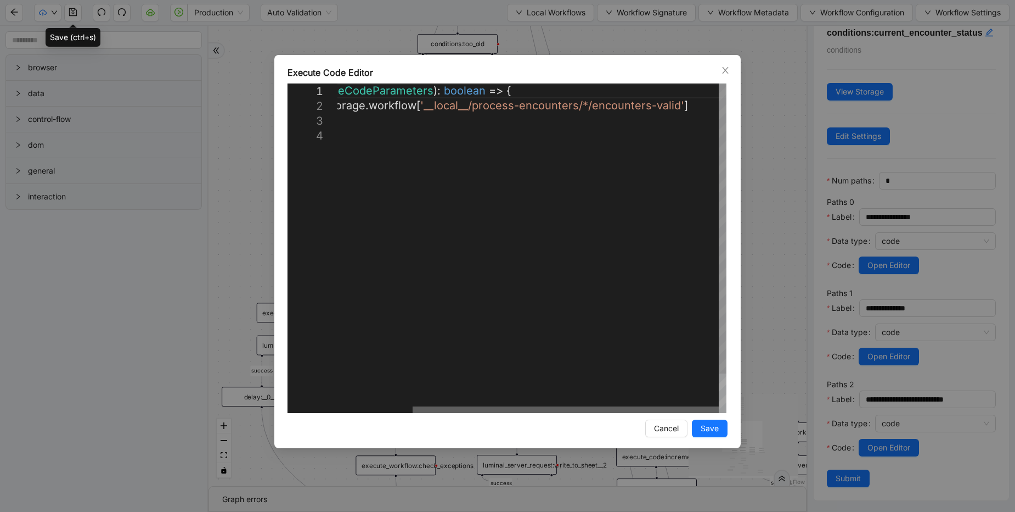
click at [616, 413] on div at bounding box center [566, 409] width 306 height 7
click at [780, 248] on div "**********" at bounding box center [507, 256] width 1015 height 512
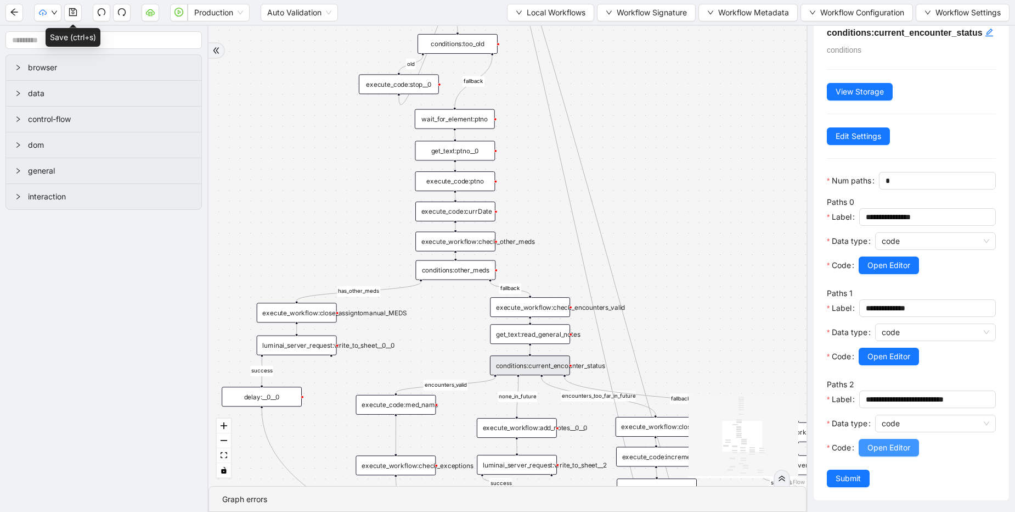
click at [882, 446] on span "Open Editor" at bounding box center [889, 447] width 43 height 12
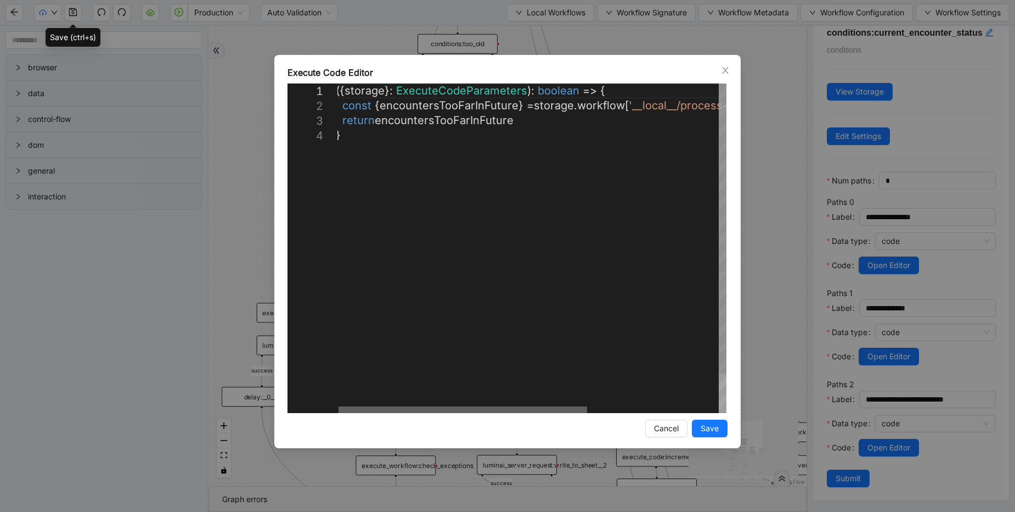
click at [587, 413] on div at bounding box center [463, 409] width 249 height 7
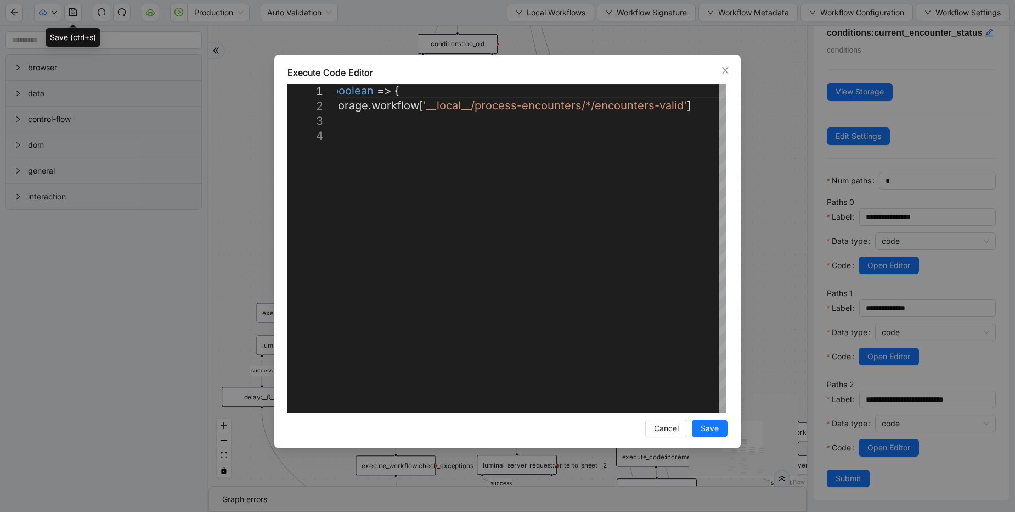
click at [760, 263] on div "**********" at bounding box center [507, 256] width 1015 height 512
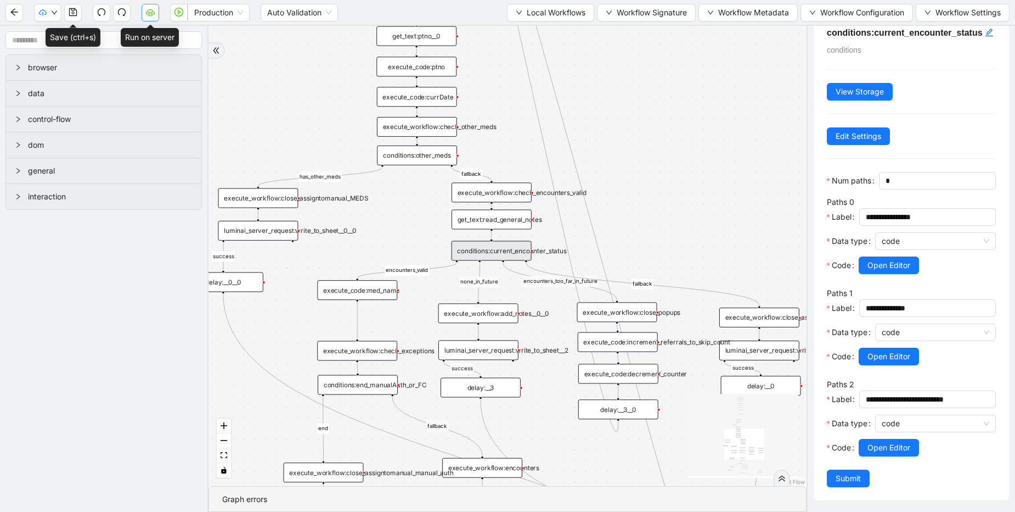
click at [146, 9] on icon "cloud-server" at bounding box center [150, 12] width 9 height 9
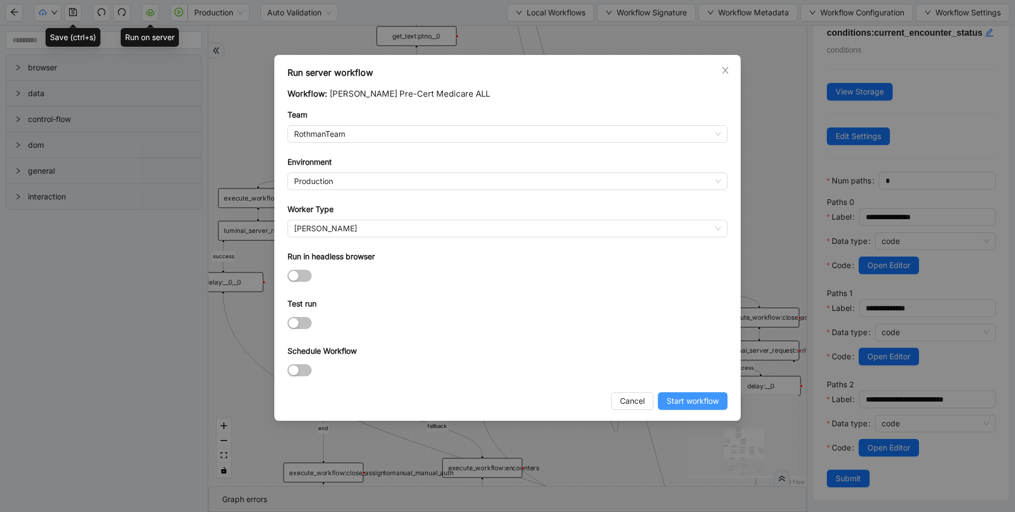
click at [693, 400] on span "Start workflow" at bounding box center [693, 401] width 52 height 12
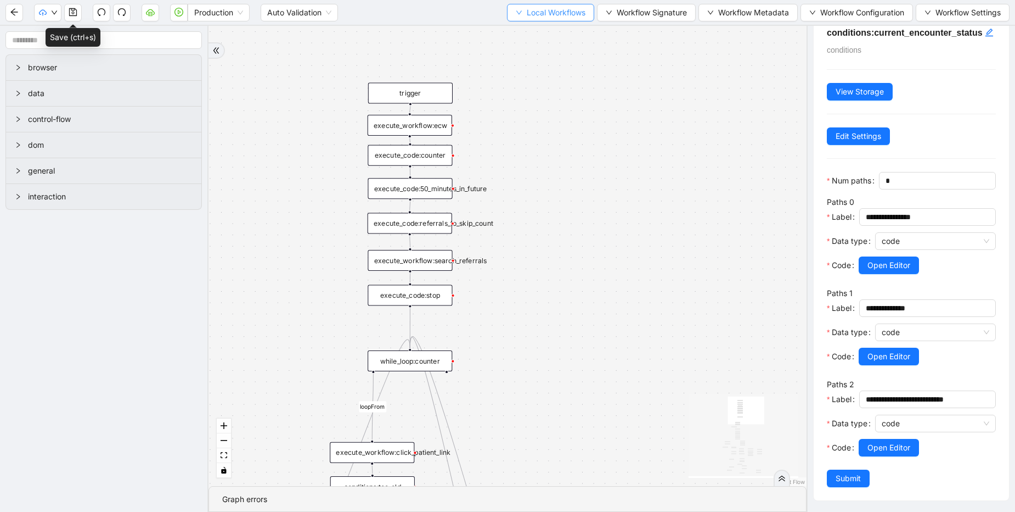
click at [545, 11] on span "Local Workflows" at bounding box center [556, 13] width 59 height 12
click at [540, 30] on span "Select" at bounding box center [545, 34] width 71 height 12
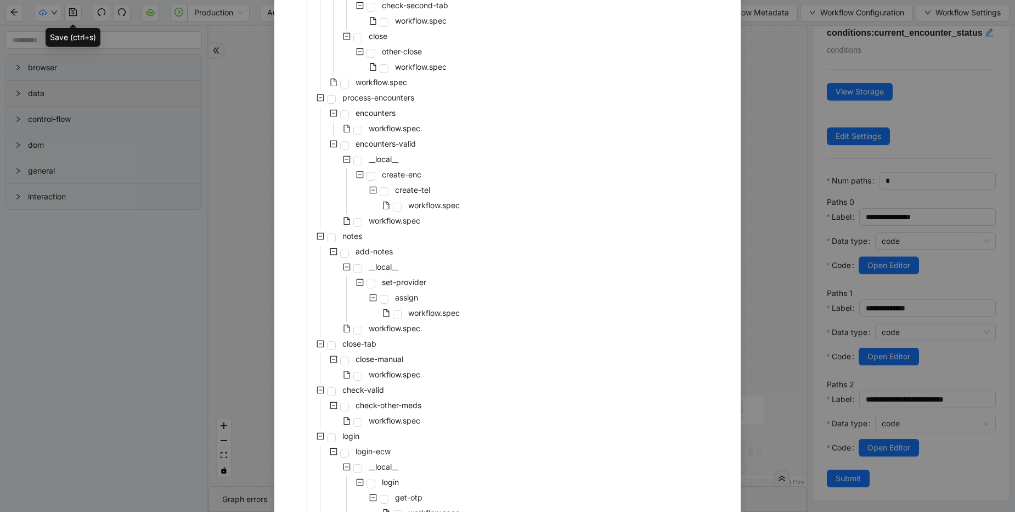
scroll to position [283, 0]
click at [376, 333] on span "workflow.spec" at bounding box center [395, 328] width 52 height 9
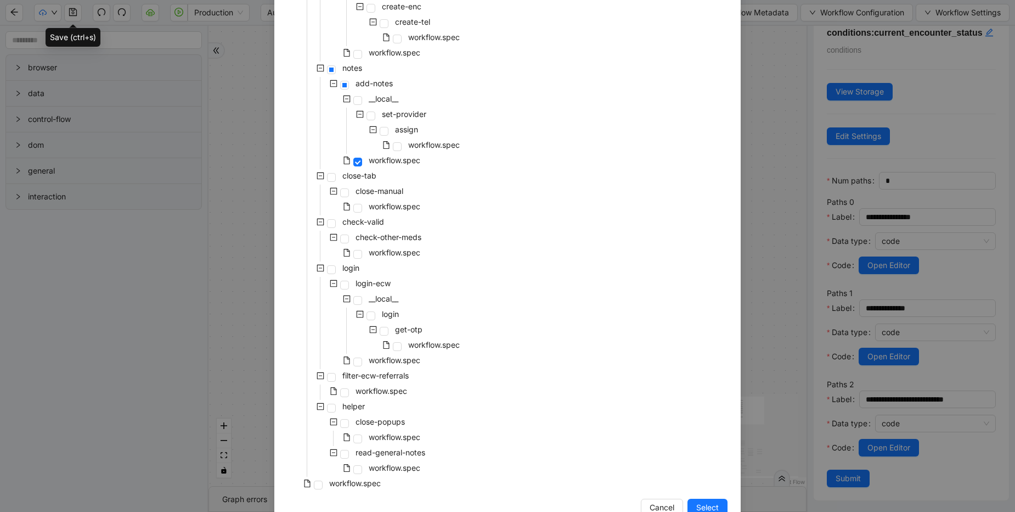
scroll to position [481, 0]
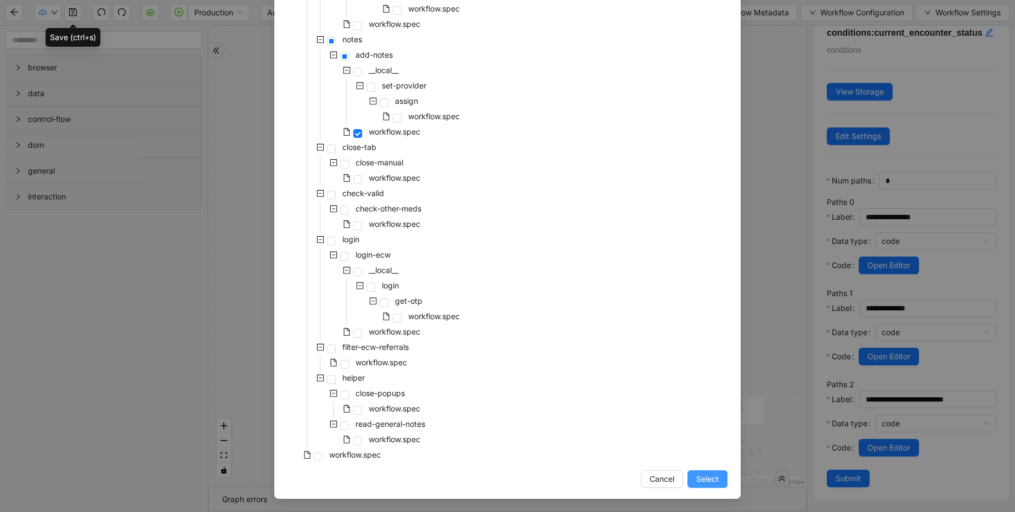
click at [696, 484] on span "Select" at bounding box center [707, 479] width 23 height 12
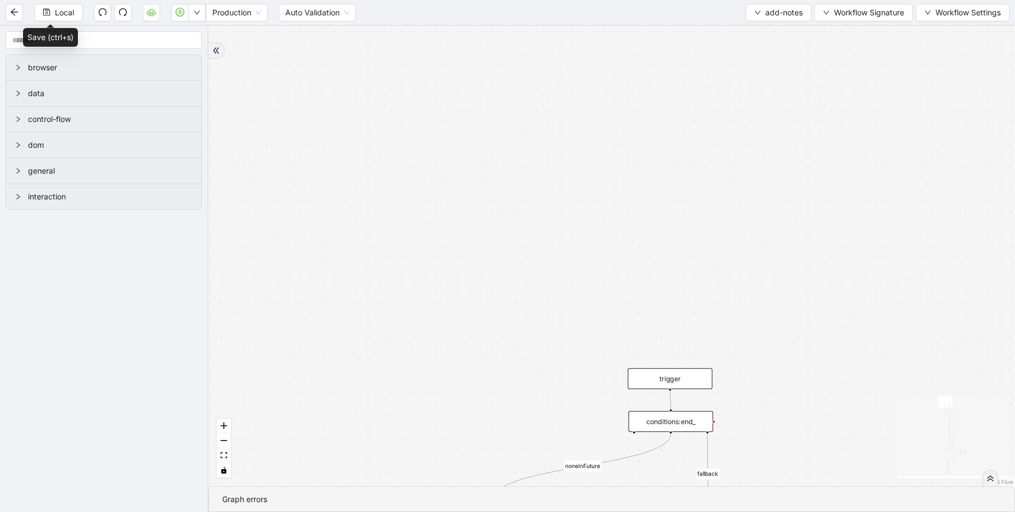
scroll to position [0, 0]
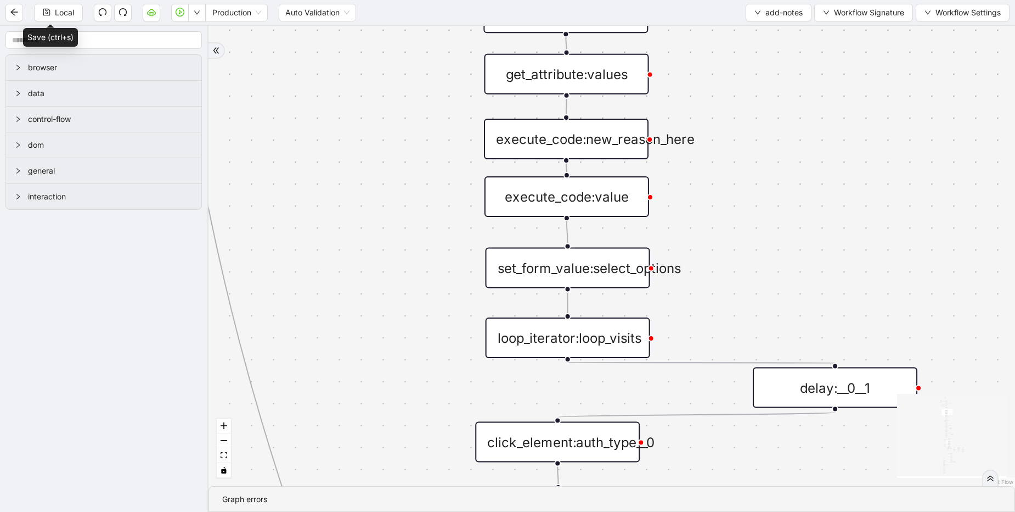
click at [559, 275] on div "set_form_value:select_options" at bounding box center [568, 268] width 165 height 41
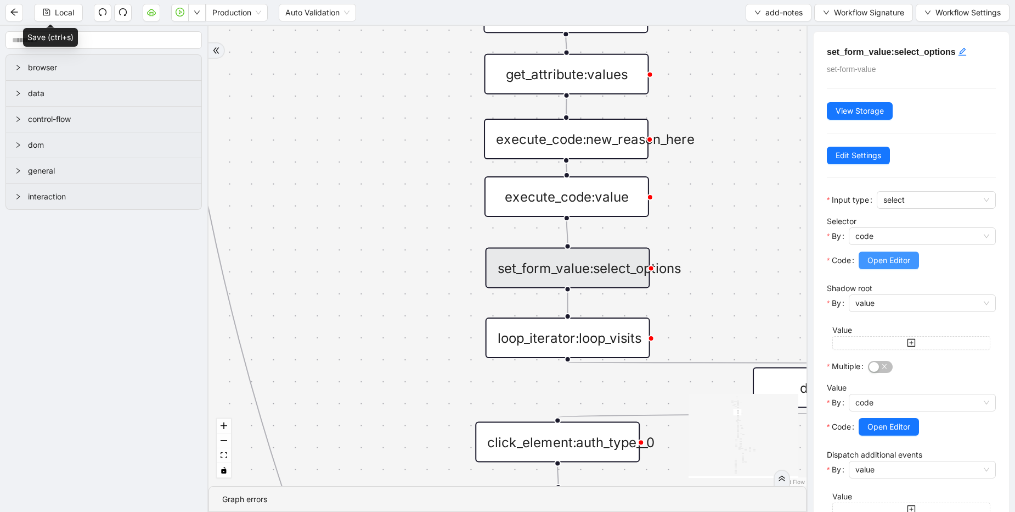
click at [913, 262] on button "Open Editor" at bounding box center [889, 260] width 60 height 18
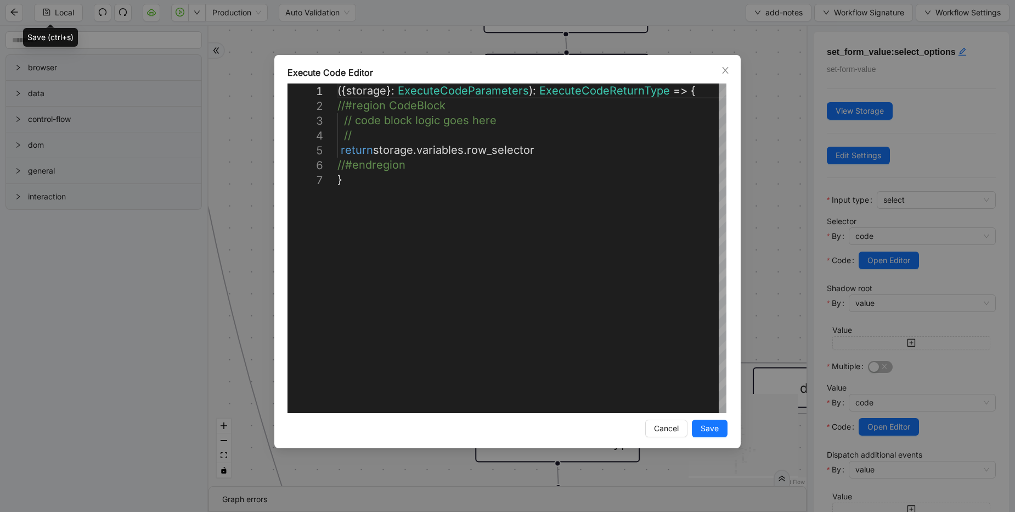
click at [783, 180] on div "**********" at bounding box center [507, 256] width 1015 height 512
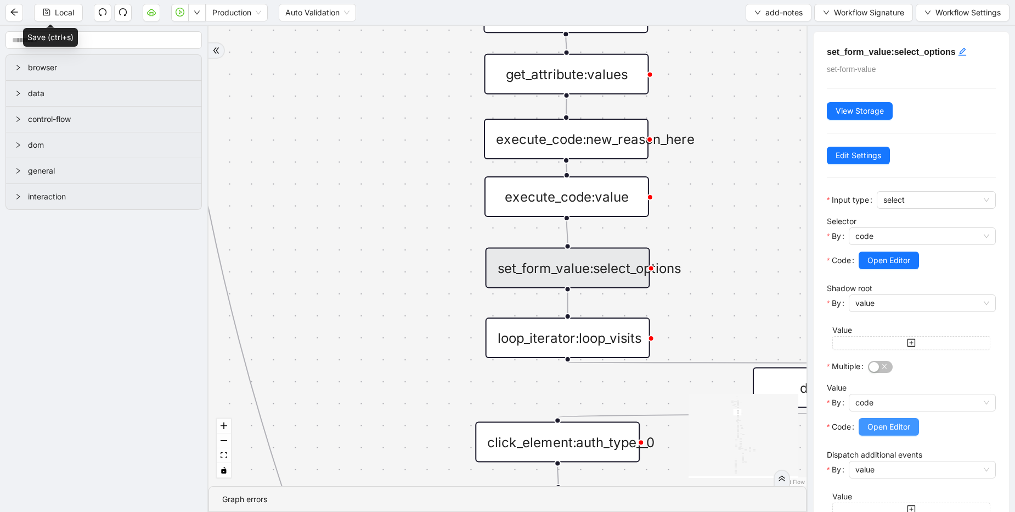
click at [881, 428] on span "Open Editor" at bounding box center [889, 426] width 43 height 12
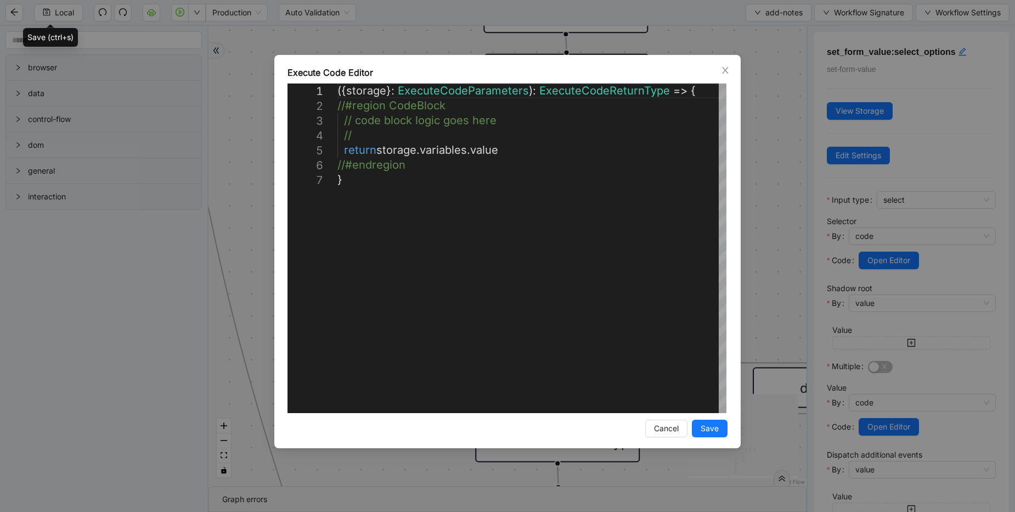
click at [757, 196] on div "**********" at bounding box center [507, 256] width 1015 height 512
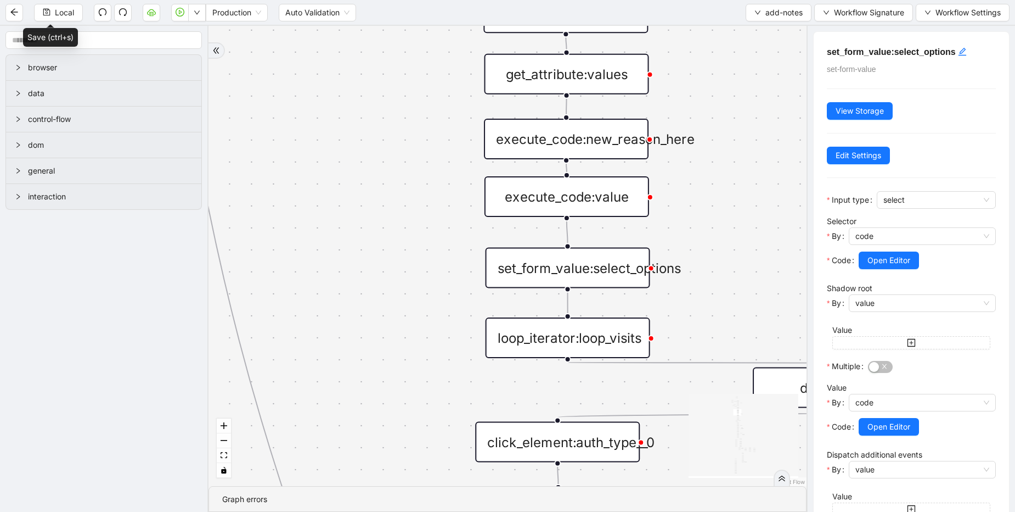
click at [569, 194] on div "execute_code:value" at bounding box center [567, 196] width 165 height 41
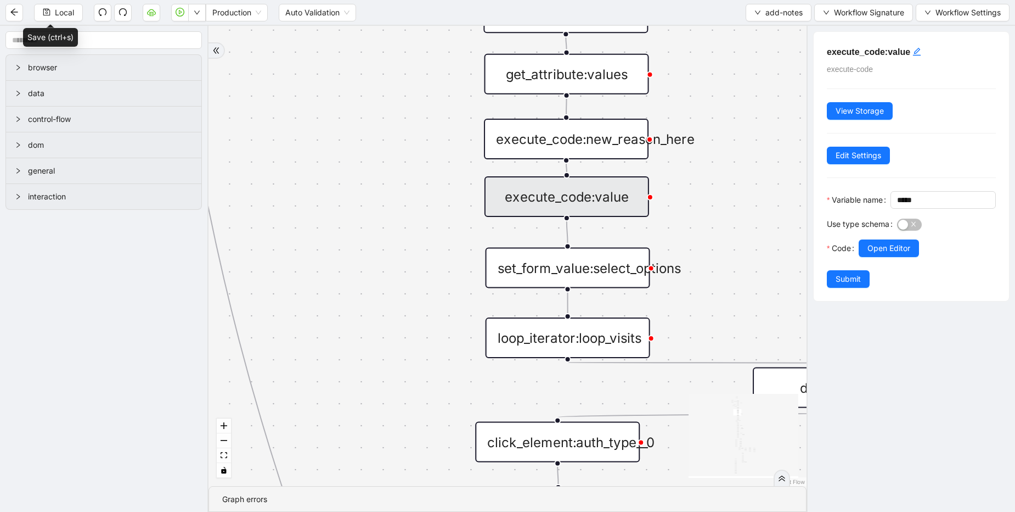
click at [583, 143] on div "execute_code:new_reason_here" at bounding box center [566, 139] width 165 height 41
click at [590, 85] on div "get_attribute:values" at bounding box center [567, 74] width 165 height 41
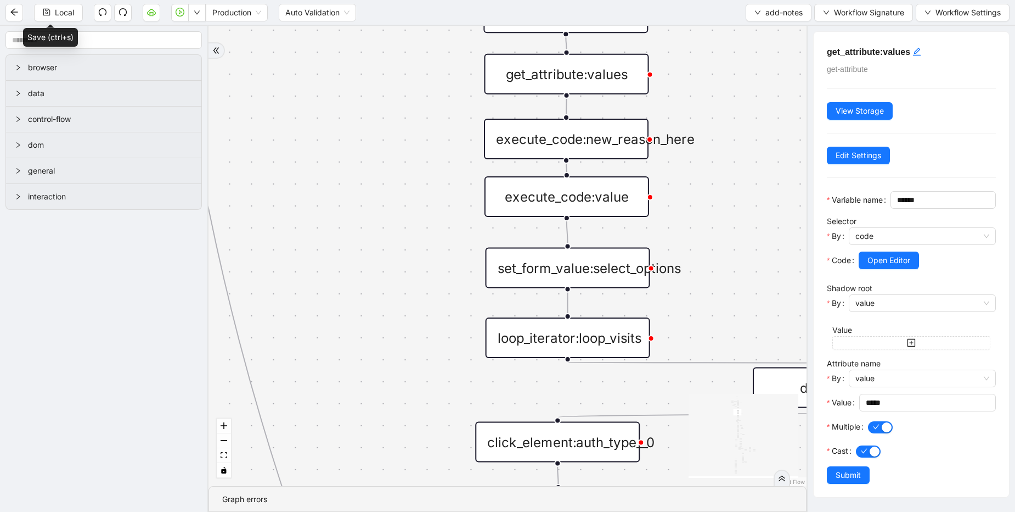
click at [604, 269] on div "set_form_value:select_options" at bounding box center [568, 268] width 165 height 41
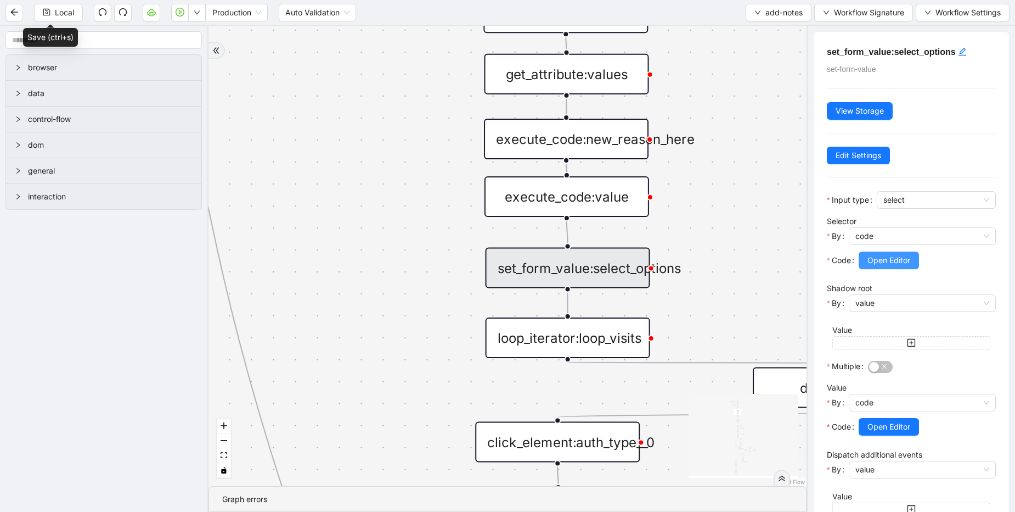
click at [909, 256] on span "Open Editor" at bounding box center [889, 260] width 43 height 12
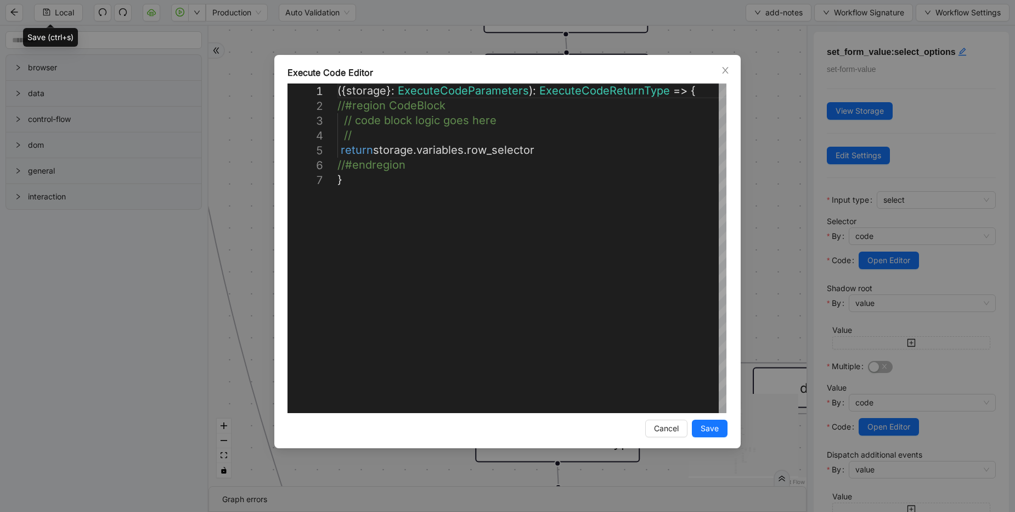
click at [806, 231] on div "**********" at bounding box center [507, 256] width 1015 height 512
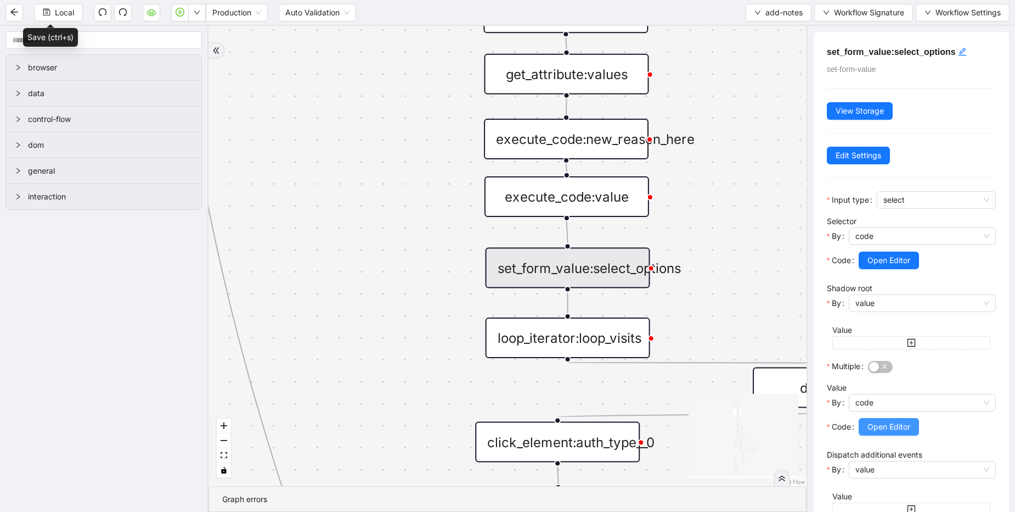
click at [894, 423] on span "Open Editor" at bounding box center [889, 426] width 43 height 12
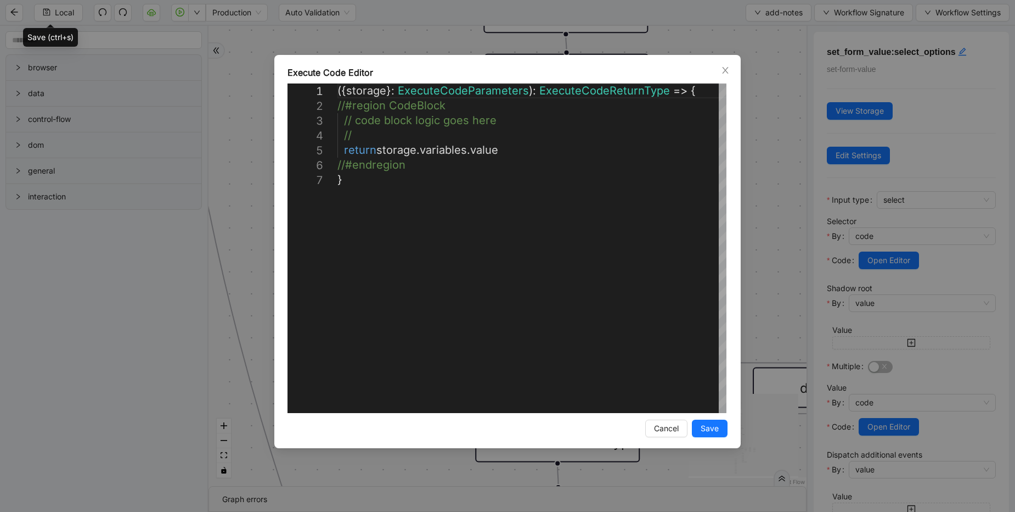
click at [773, 279] on div "**********" at bounding box center [507, 256] width 1015 height 512
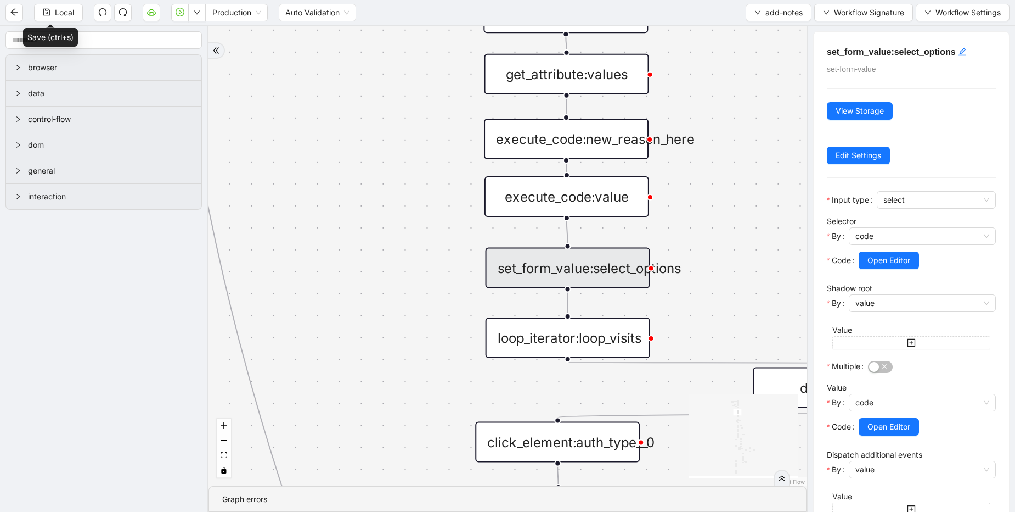
scroll to position [54, 0]
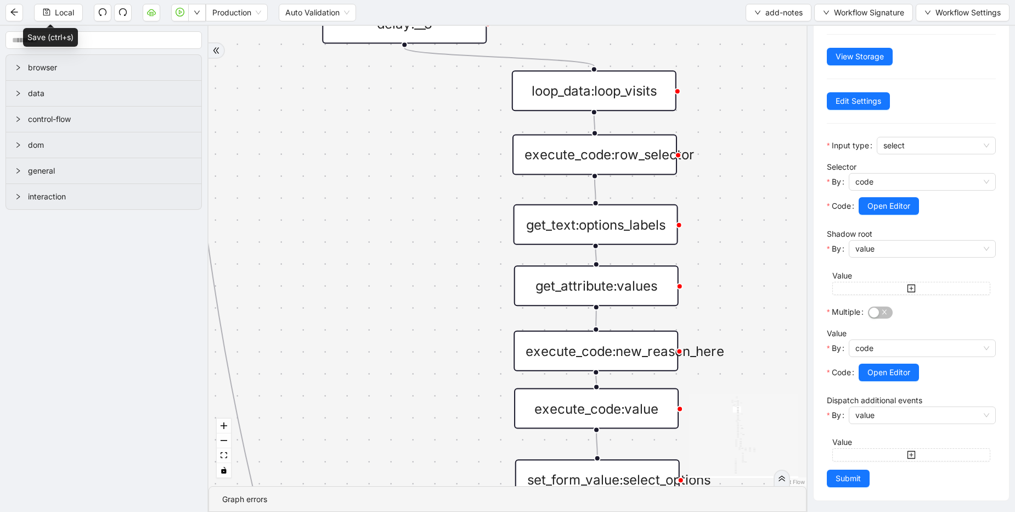
click at [602, 161] on div "execute_code:row_selector" at bounding box center [595, 154] width 165 height 41
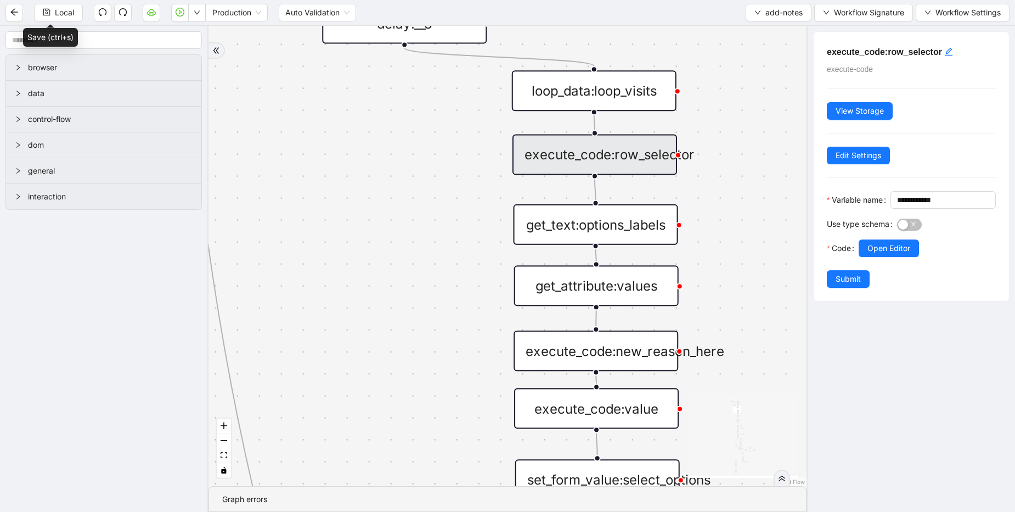
scroll to position [0, 0]
click at [875, 254] on span "Open Editor" at bounding box center [889, 248] width 43 height 12
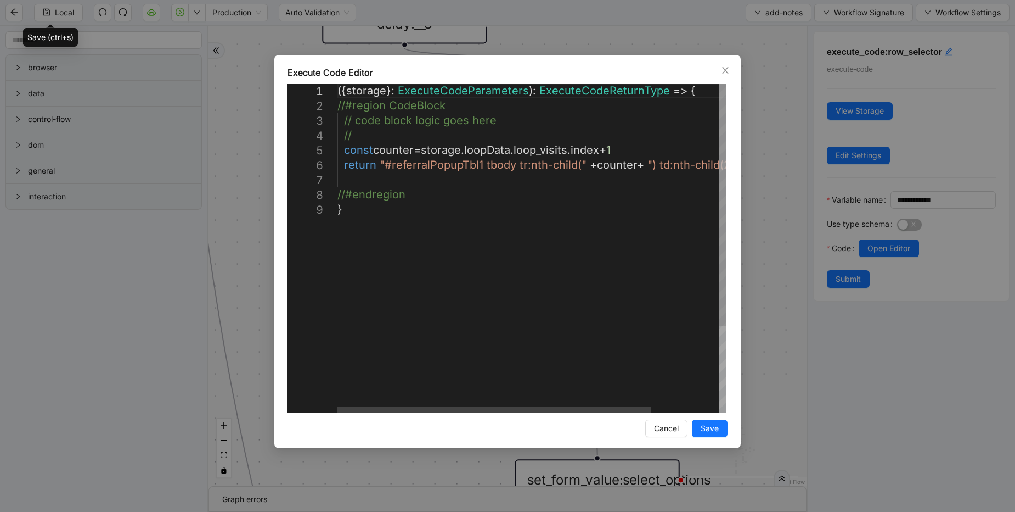
scroll to position [0, 6]
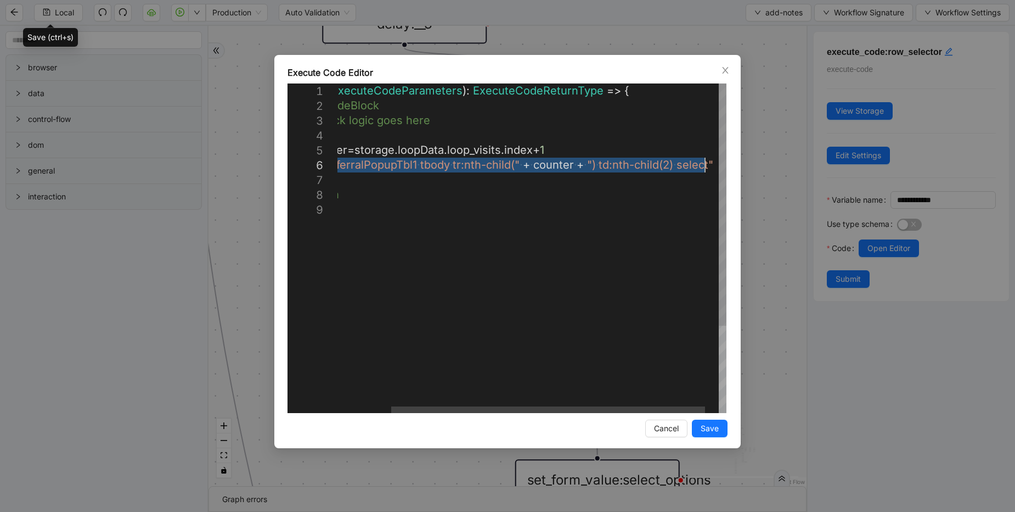
drag, startPoint x: 384, startPoint y: 164, endPoint x: 706, endPoint y: 161, distance: 322.2
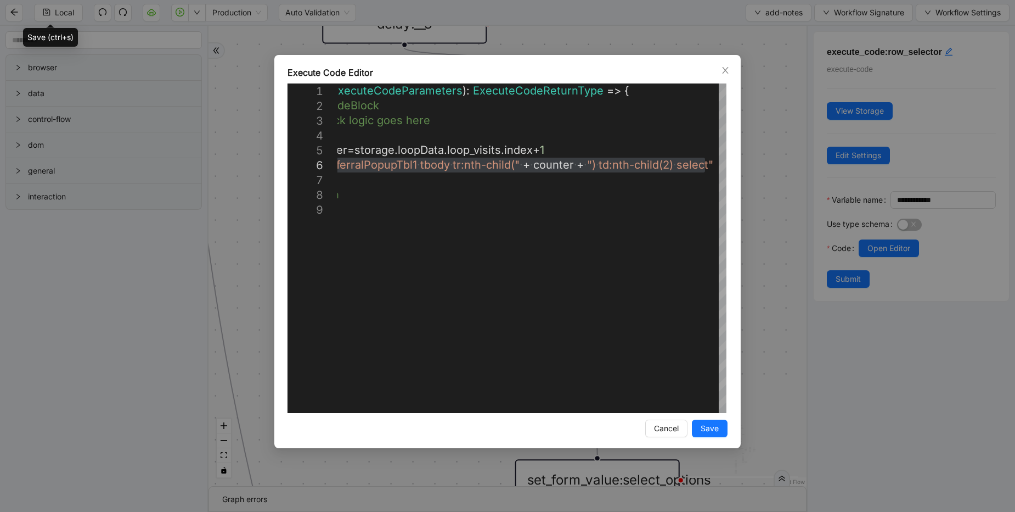
click at [734, 52] on div "**********" at bounding box center [507, 256] width 1015 height 512
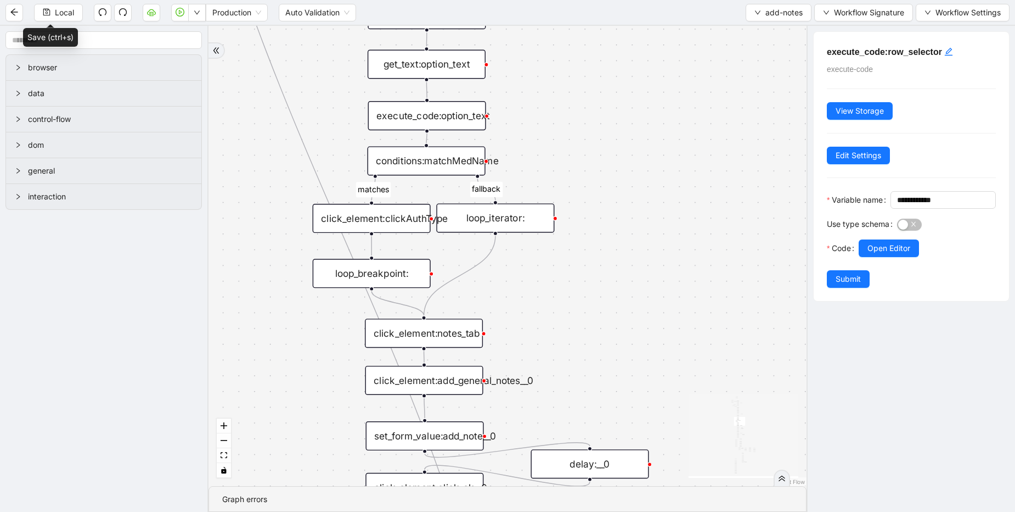
click at [460, 160] on div "conditions:matchMedName" at bounding box center [427, 160] width 118 height 29
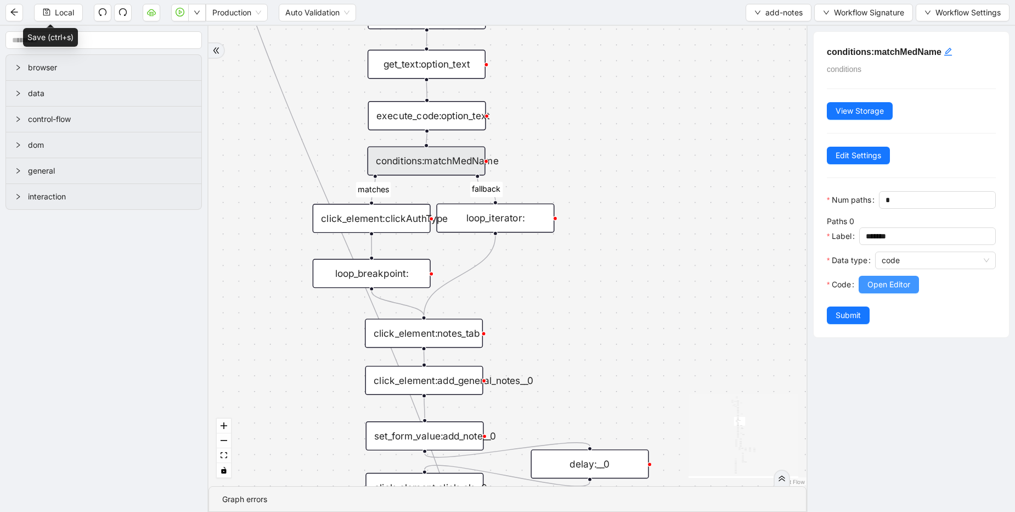
click at [874, 290] on span "Open Editor" at bounding box center [889, 284] width 43 height 12
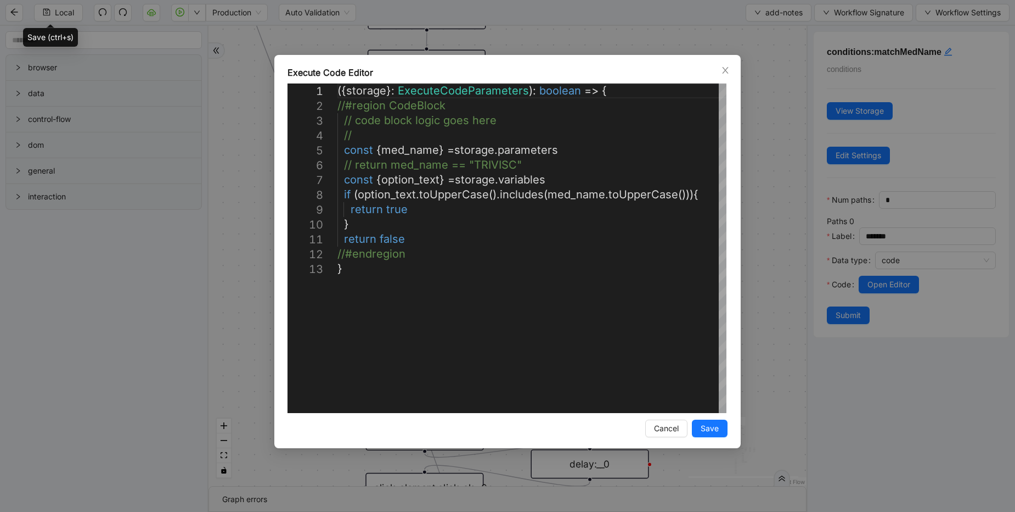
click at [755, 188] on div "**********" at bounding box center [507, 256] width 1015 height 512
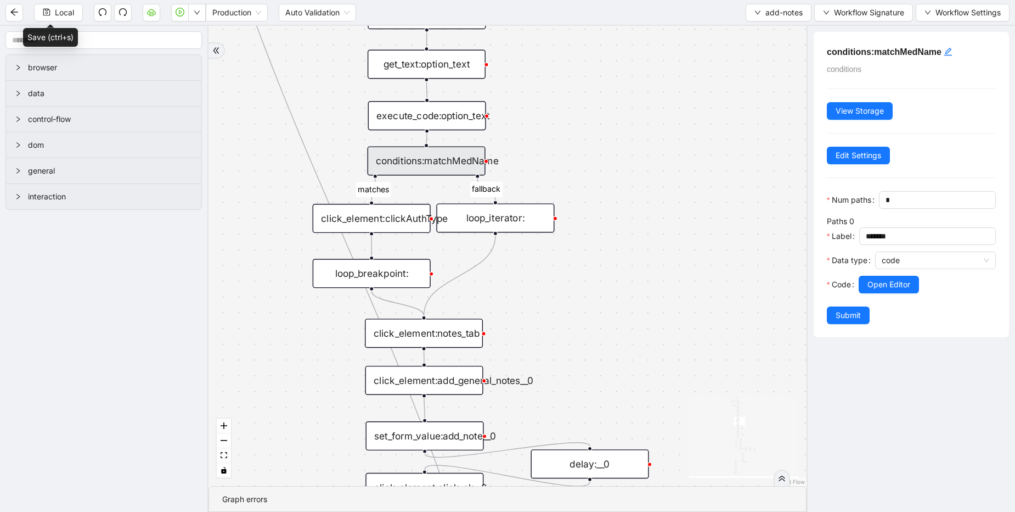
click at [460, 119] on div "execute_code:option_text" at bounding box center [427, 115] width 118 height 29
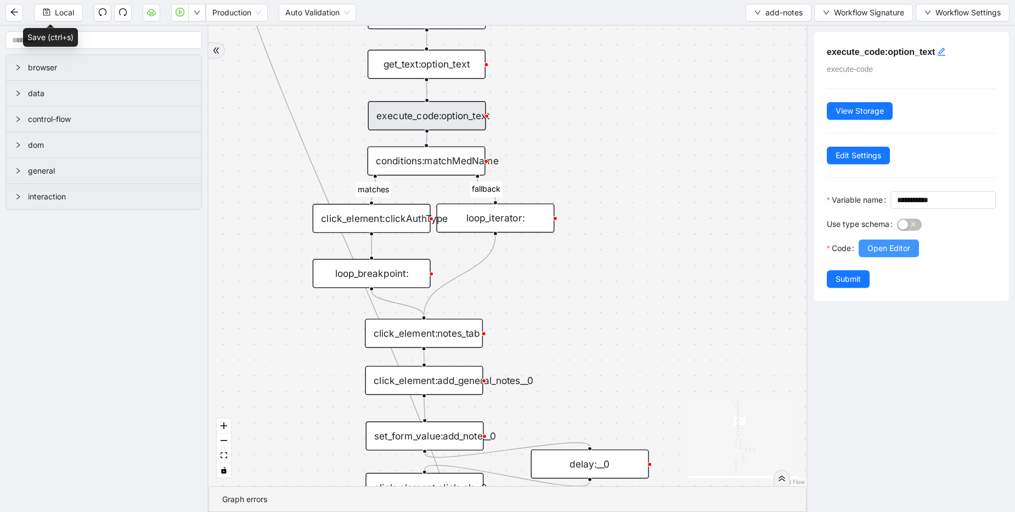
click at [873, 254] on span "Open Editor" at bounding box center [889, 248] width 43 height 12
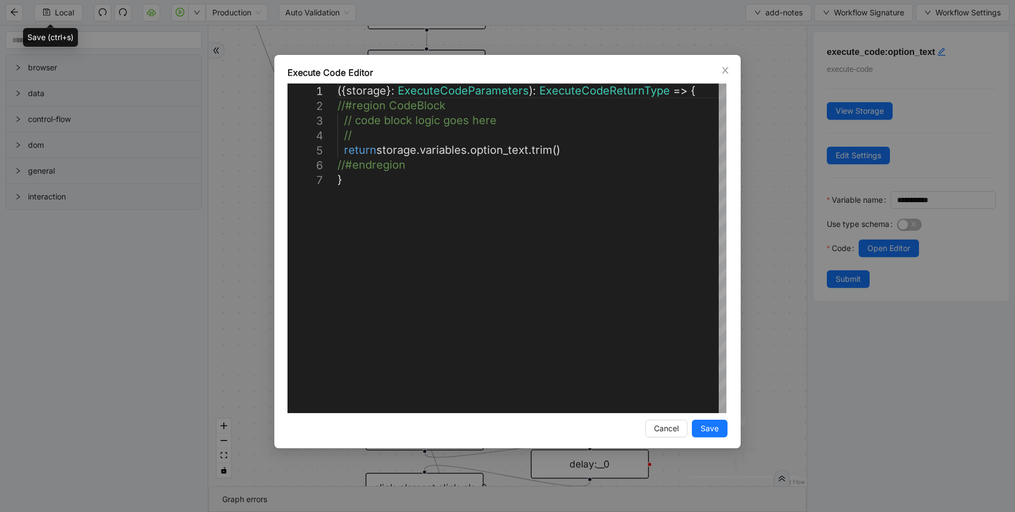
click at [779, 222] on div "**********" at bounding box center [507, 256] width 1015 height 512
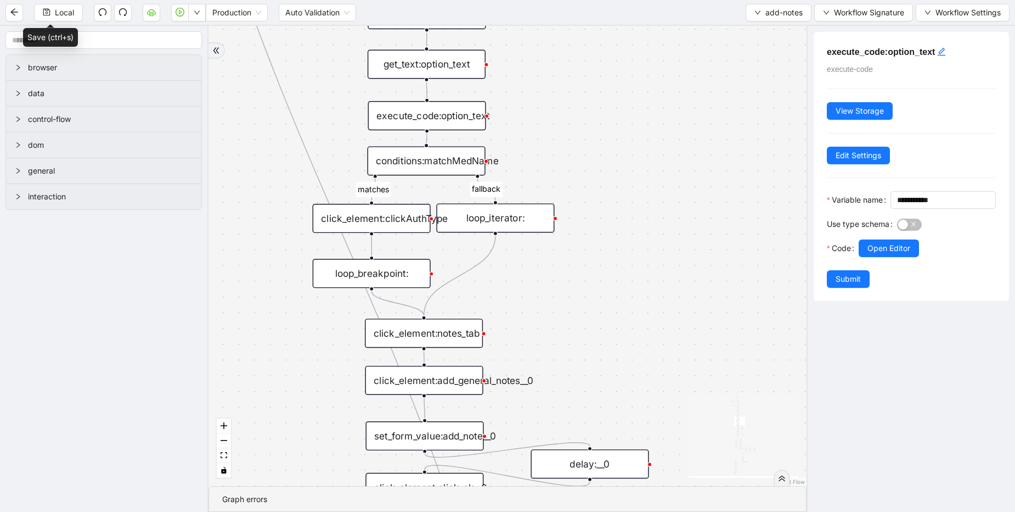
click at [446, 72] on div "get_text:option_text" at bounding box center [427, 63] width 118 height 29
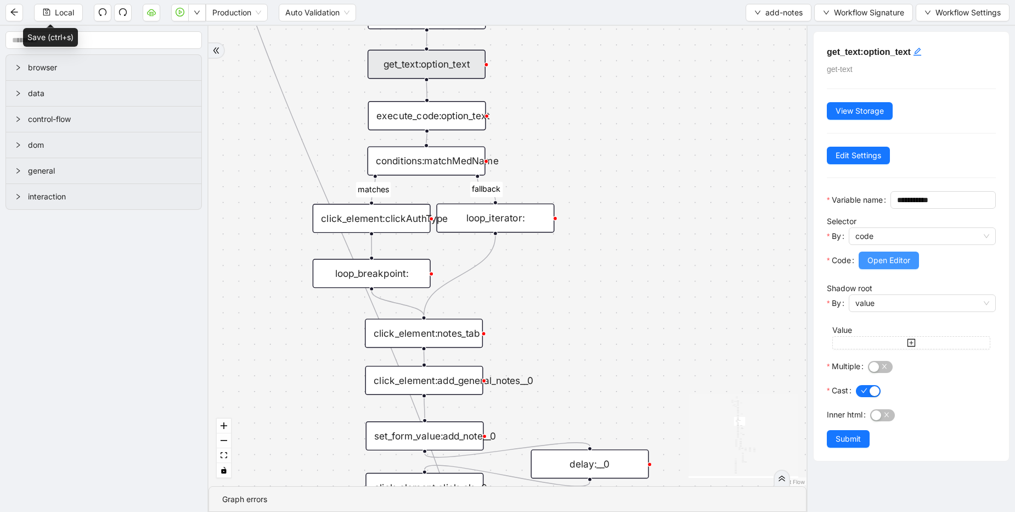
click at [891, 266] on span "Open Editor" at bounding box center [889, 260] width 43 height 12
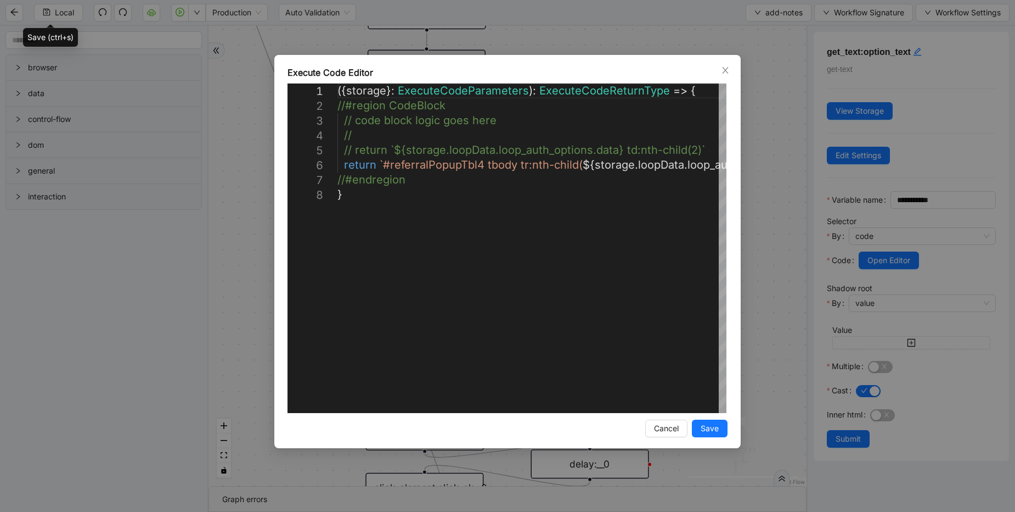
click at [780, 212] on div "**********" at bounding box center [507, 256] width 1015 height 512
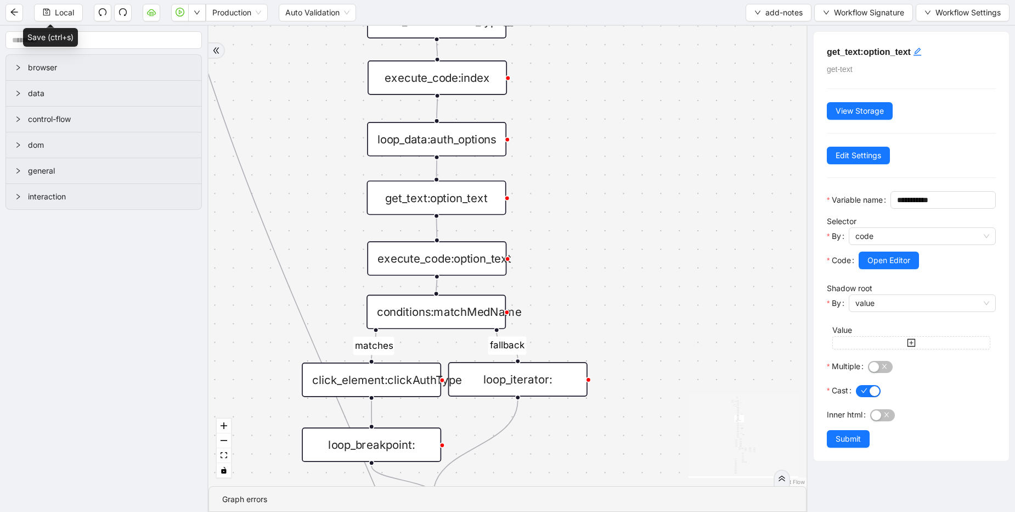
click at [466, 145] on div "loop_data:auth_options" at bounding box center [436, 139] width 139 height 35
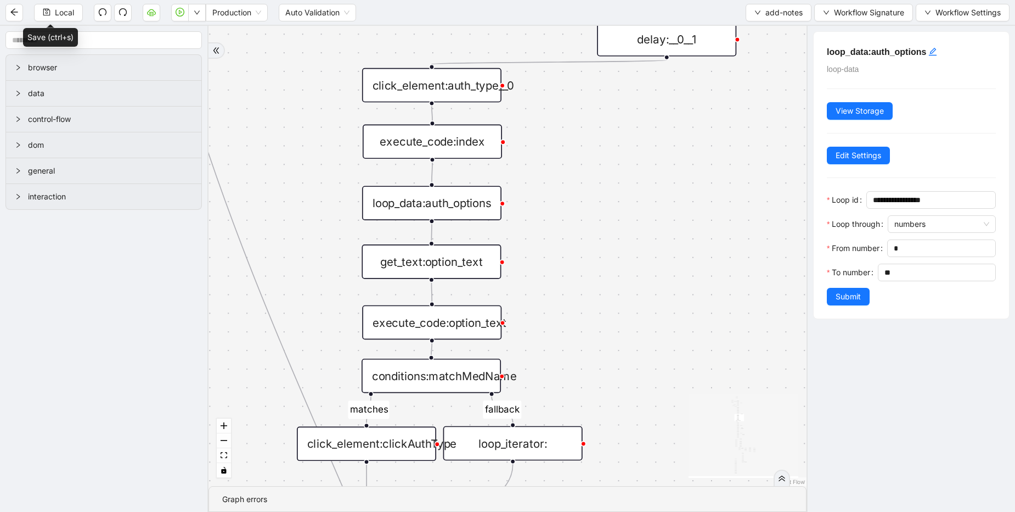
click at [465, 136] on div "execute_code:index" at bounding box center [432, 141] width 139 height 35
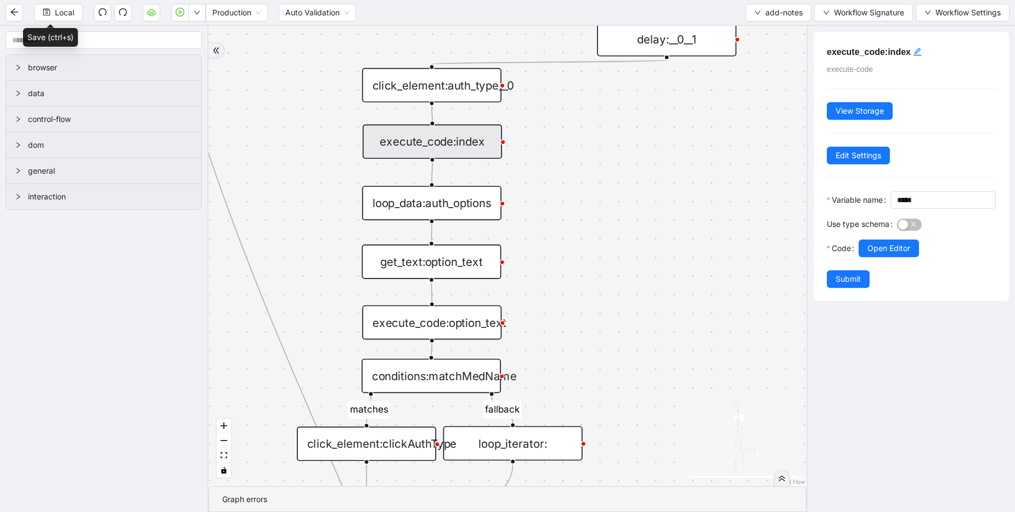
click at [890, 270] on div at bounding box center [927, 263] width 137 height 13
click at [887, 254] on span "Open Editor" at bounding box center [889, 248] width 43 height 12
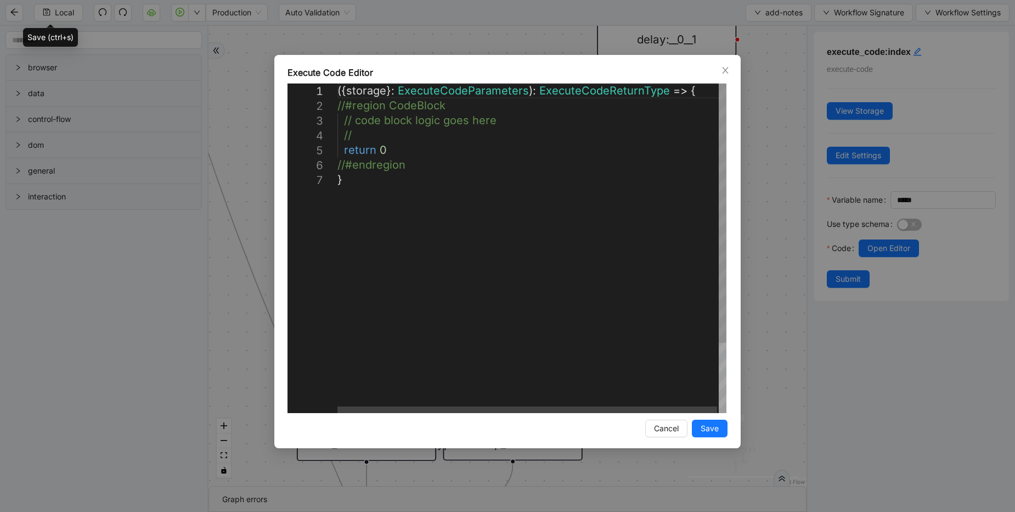
click at [751, 198] on div "**********" at bounding box center [507, 256] width 1015 height 512
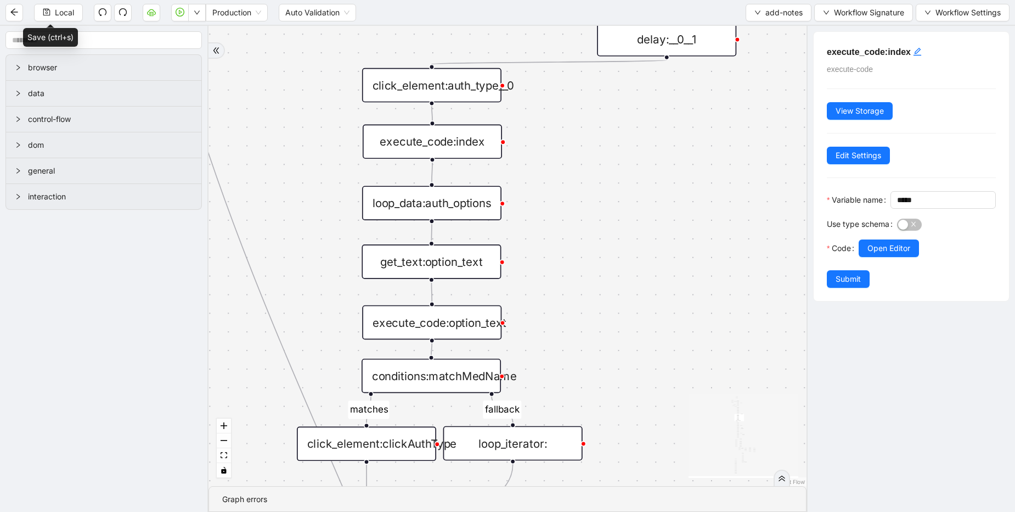
click at [409, 91] on div "click_element:auth_type__0" at bounding box center [431, 85] width 139 height 35
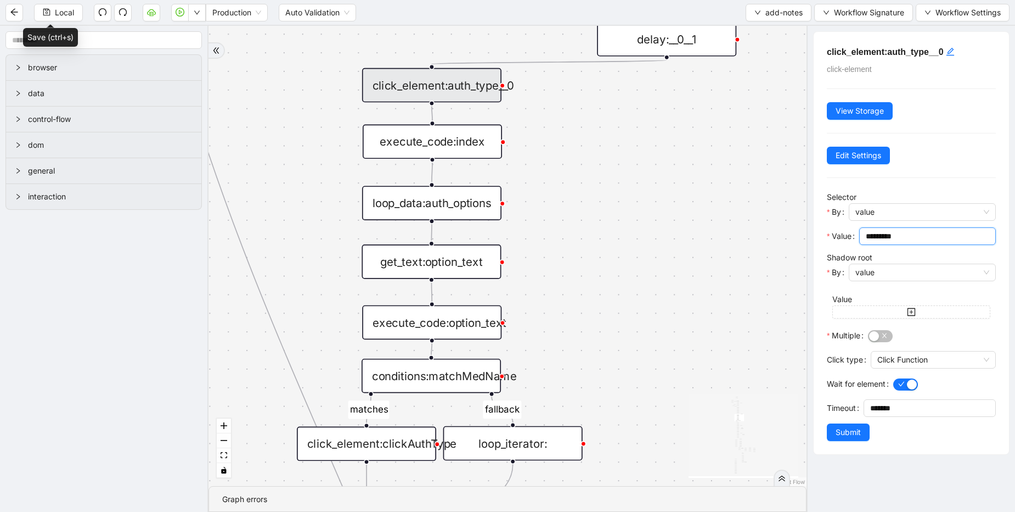
drag, startPoint x: 921, startPoint y: 235, endPoint x: 818, endPoint y: 226, distance: 103.1
click at [818, 226] on div "click_element:auth_type__0 click-element View Storage Edit Settings Selector By…" at bounding box center [911, 243] width 195 height 422
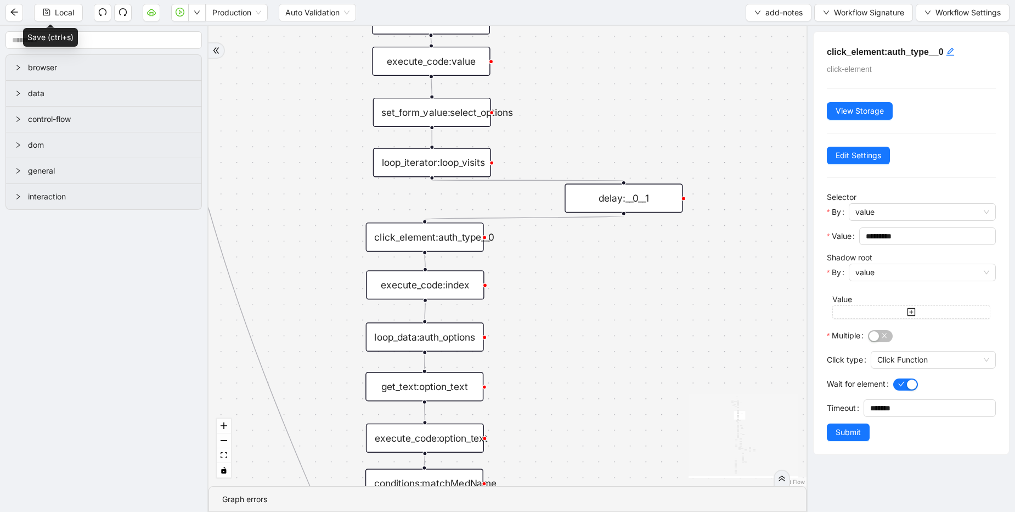
click at [432, 173] on div "loop_iterator:loop_visits" at bounding box center [432, 162] width 118 height 29
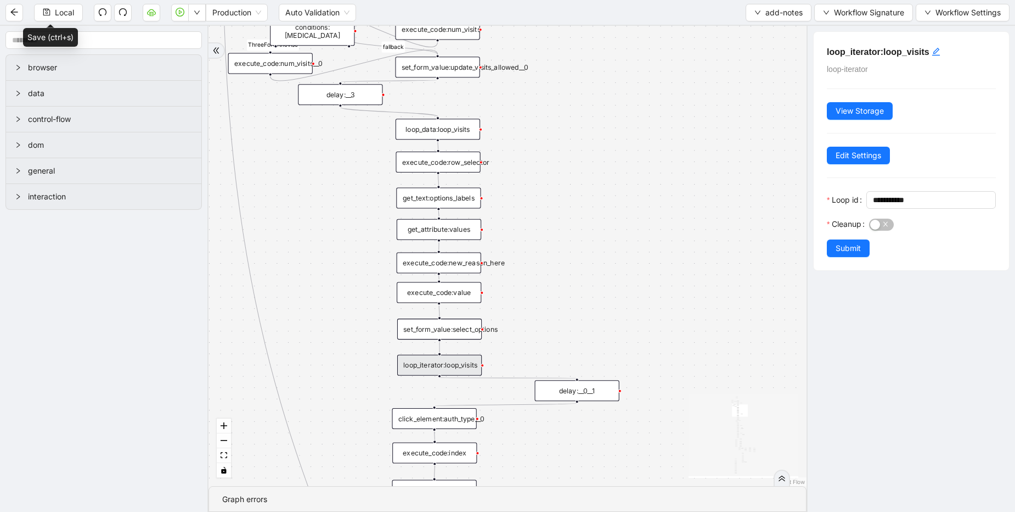
click at [459, 125] on div "loop_data:loop_visits" at bounding box center [438, 129] width 85 height 21
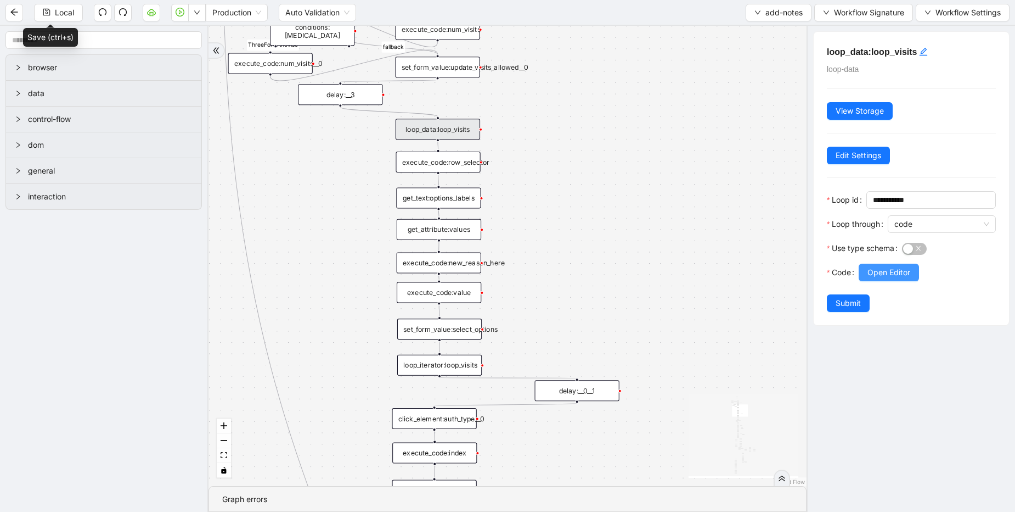
click at [891, 271] on span "Open Editor" at bounding box center [889, 272] width 43 height 12
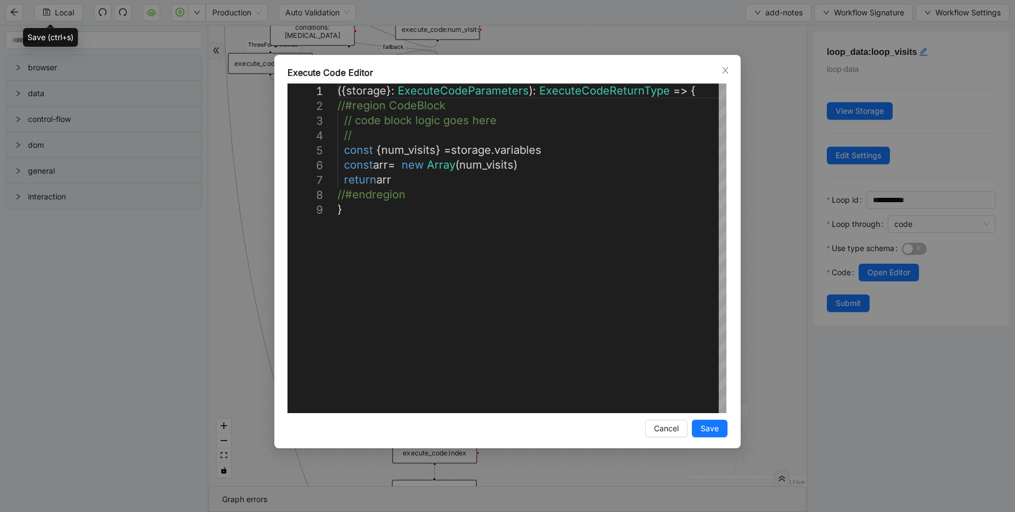
click at [761, 153] on div "**********" at bounding box center [507, 256] width 1015 height 512
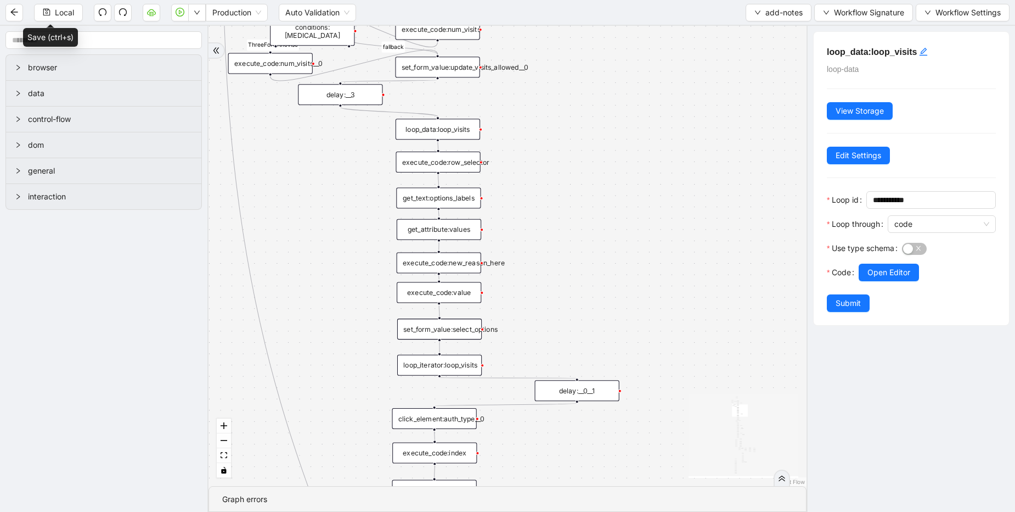
click at [446, 71] on div "set_form_value:update_visits_allowed__0" at bounding box center [437, 67] width 85 height 21
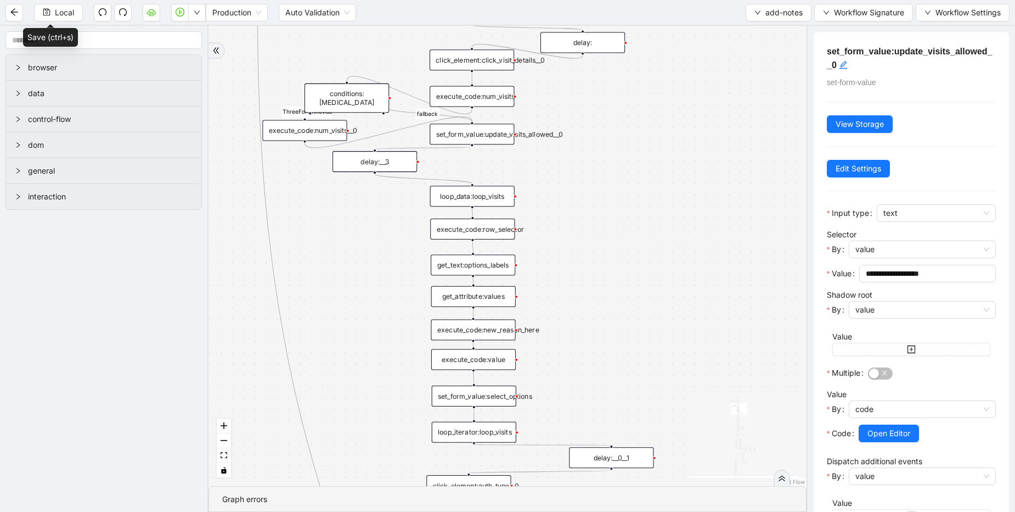
click at [475, 100] on div "execute_code:num_visits" at bounding box center [472, 96] width 85 height 21
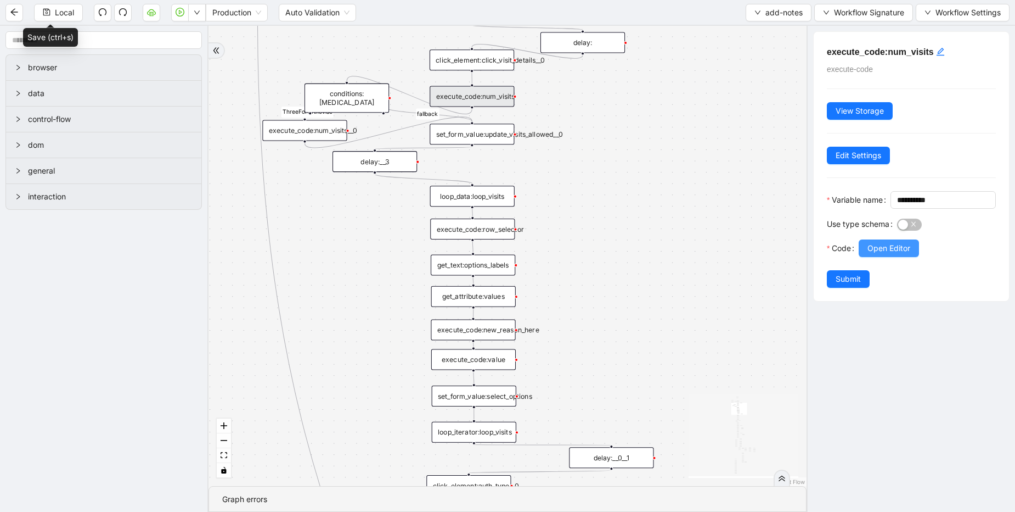
click at [908, 254] on span "Open Editor" at bounding box center [889, 248] width 43 height 12
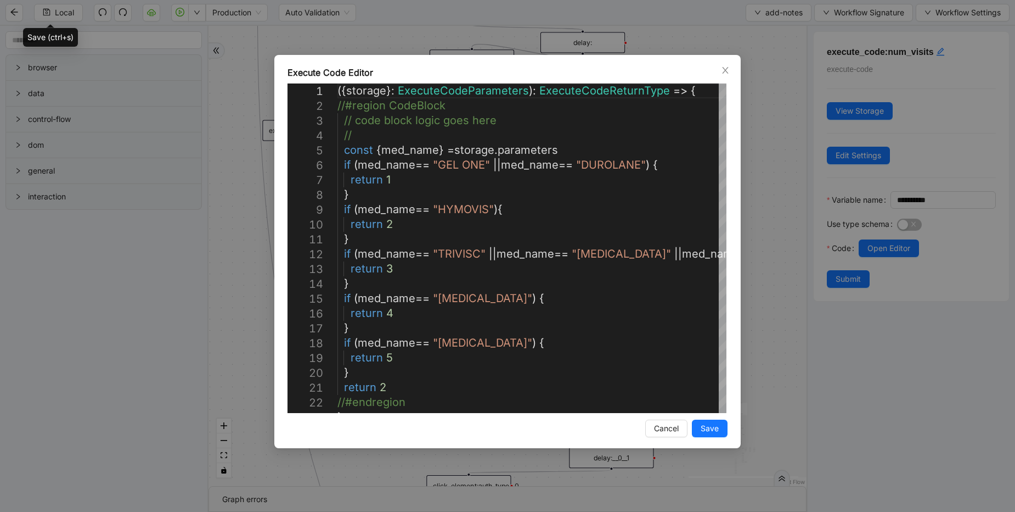
click at [764, 152] on div "Execute Code Editor 1 2 3 4 5 6 7 8 9 10 11 12 13 14 15 16 17 18 19 20 21 22 23…" at bounding box center [507, 256] width 1015 height 512
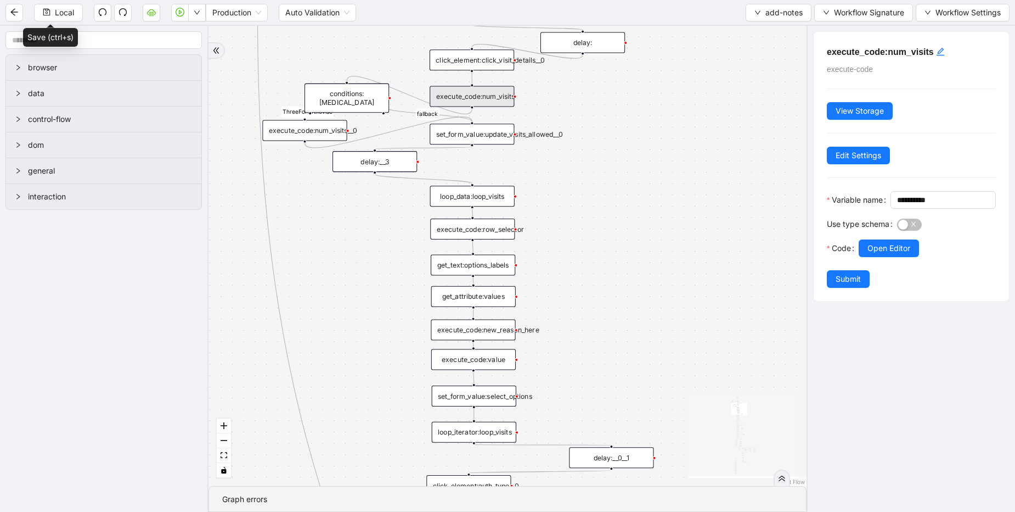
click at [313, 131] on div "execute_code:num_visits__0" at bounding box center [304, 130] width 85 height 21
click at [868, 257] on button "Open Editor" at bounding box center [889, 248] width 60 height 18
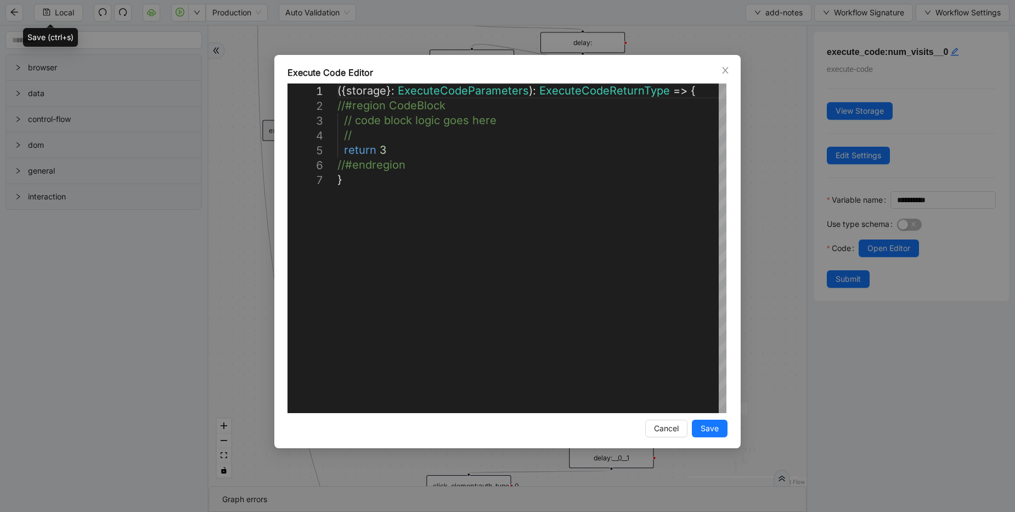
click at [780, 210] on div "**********" at bounding box center [507, 256] width 1015 height 512
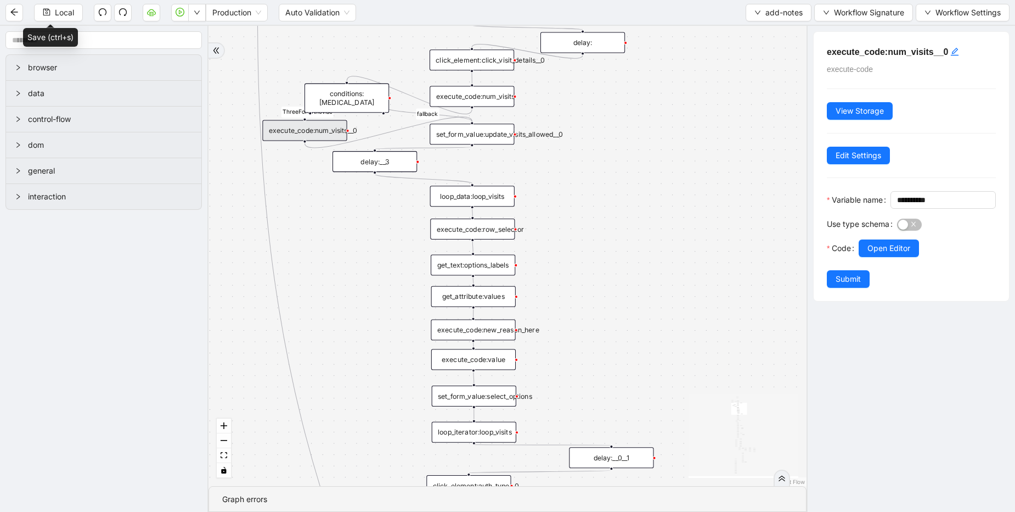
click at [486, 61] on div "click_element:click_visit_details__0" at bounding box center [472, 59] width 85 height 21
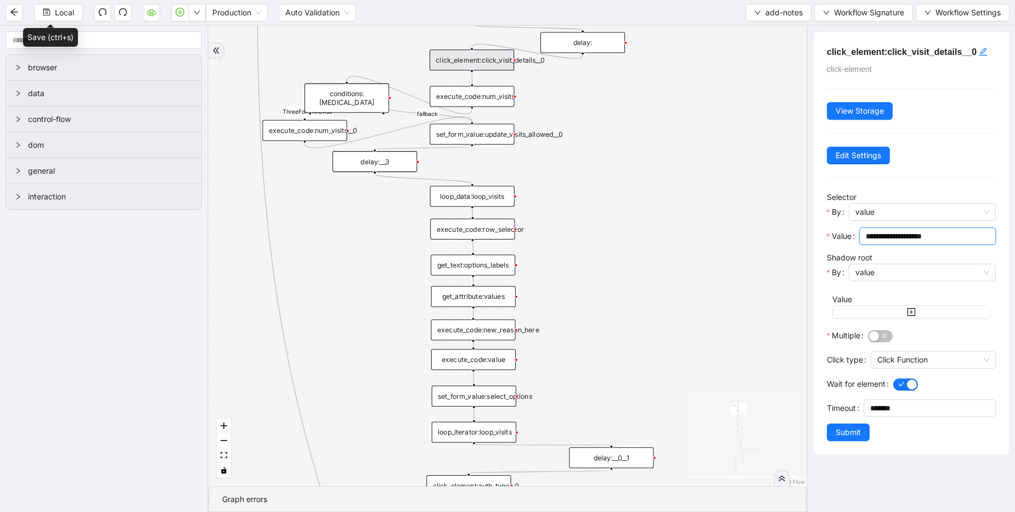
drag, startPoint x: 958, startPoint y: 234, endPoint x: 802, endPoint y: 237, distance: 155.9
click at [802, 237] on section "browser data control-flow dom general interaction financial fallback pool fallb…" at bounding box center [507, 269] width 1015 height 486
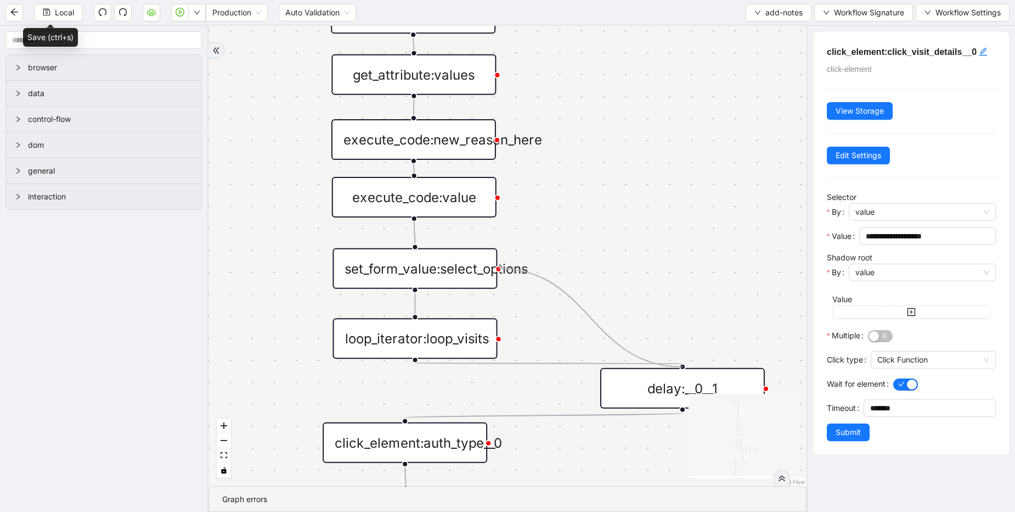
drag, startPoint x: 498, startPoint y: 268, endPoint x: 683, endPoint y: 364, distance: 208.4
click at [620, 165] on div "financial fallback pool fallback fallback matches fallback ThreeForOrthovisc fa…" at bounding box center [508, 256] width 598 height 460
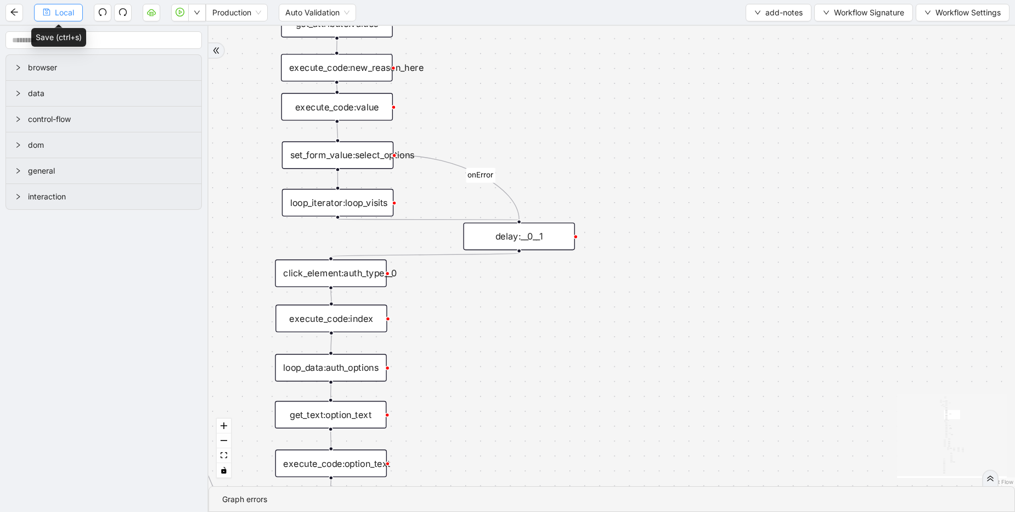
click at [66, 18] on span "Local" at bounding box center [64, 13] width 19 height 12
click at [68, 16] on span "Local" at bounding box center [64, 13] width 19 height 12
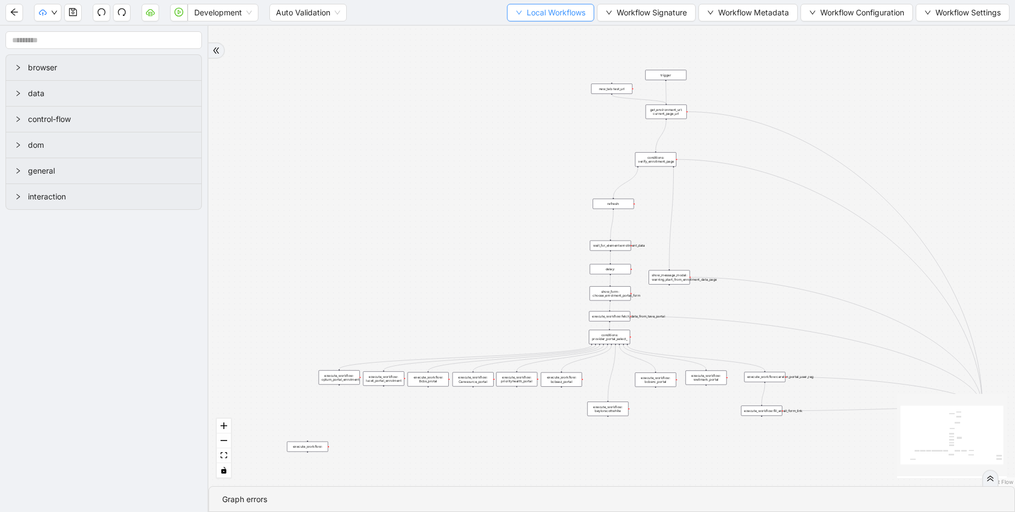
click at [564, 8] on span "Local Workflows" at bounding box center [556, 13] width 59 height 12
click at [553, 35] on span "Select" at bounding box center [545, 34] width 71 height 12
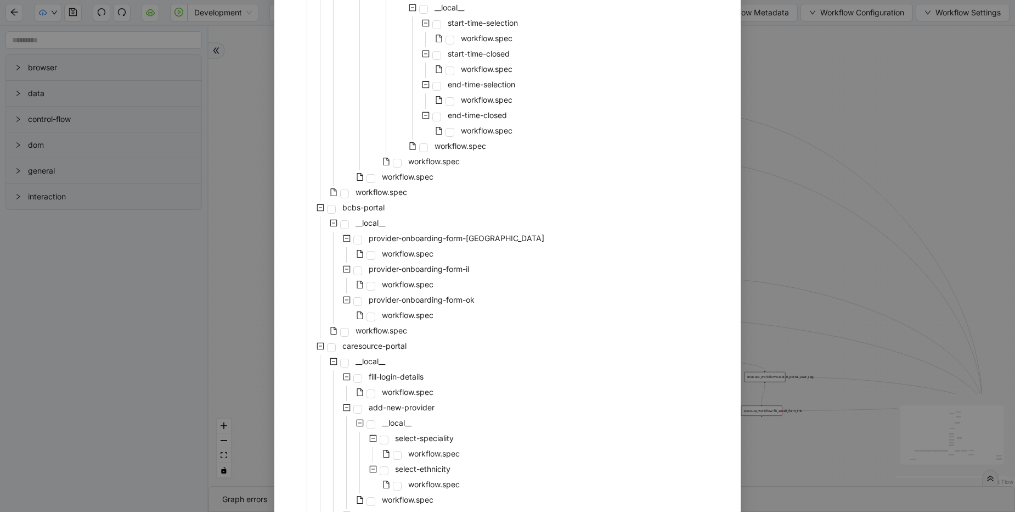
scroll to position [2108, 0]
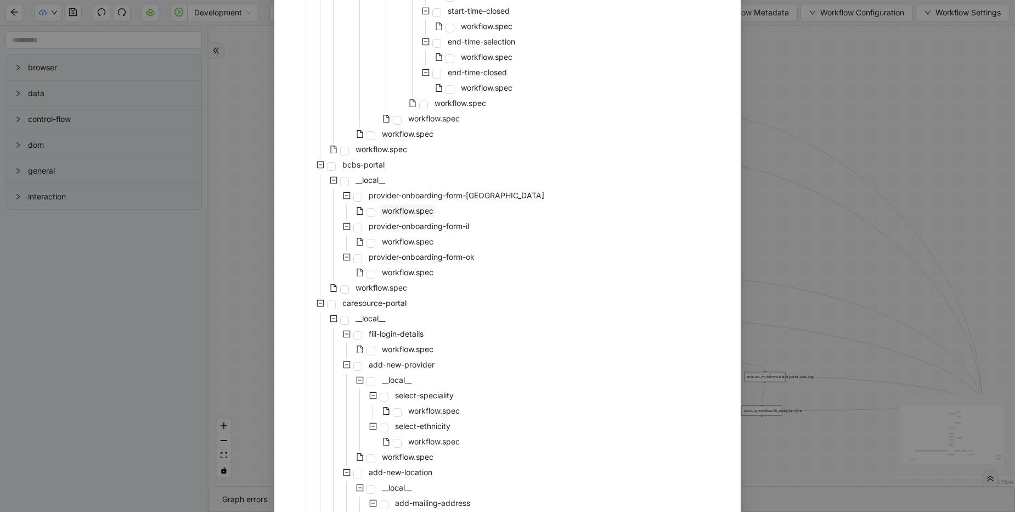
click at [422, 210] on span "workflow.spec" at bounding box center [408, 210] width 52 height 9
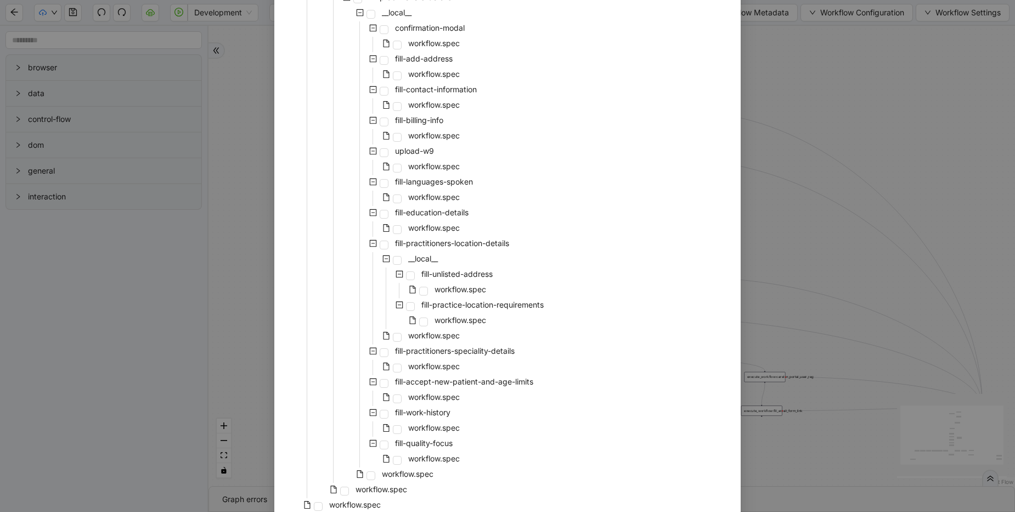
scroll to position [3831, 0]
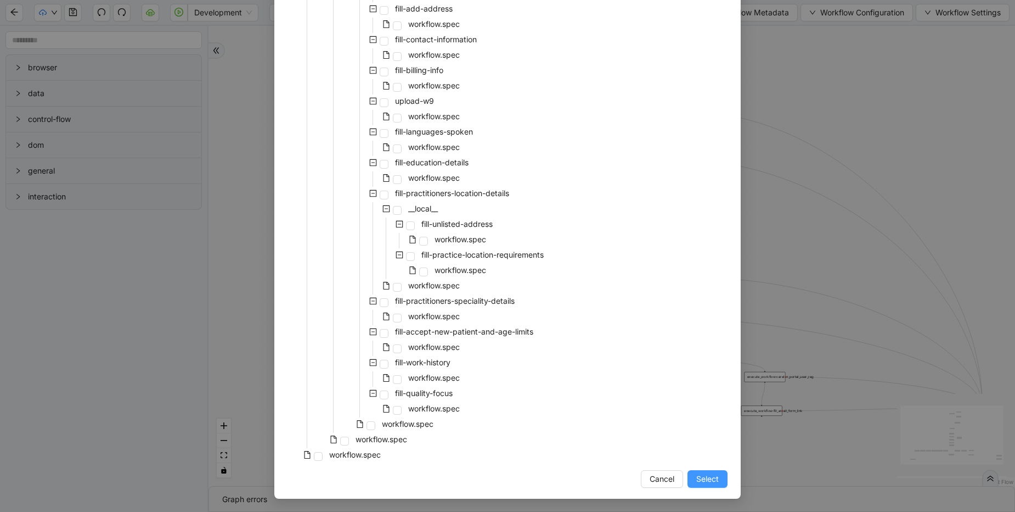
click at [706, 475] on span "Select" at bounding box center [707, 479] width 23 height 12
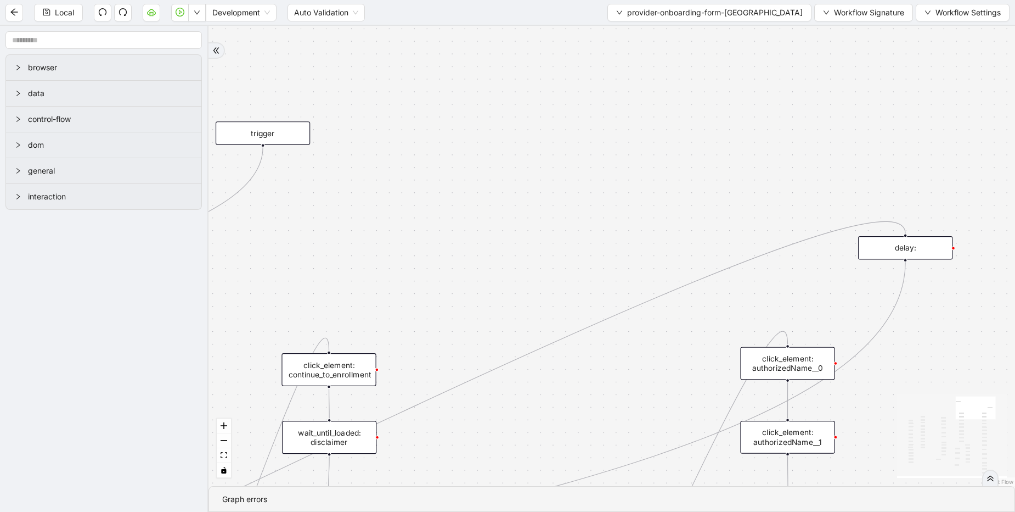
drag, startPoint x: 884, startPoint y: 63, endPoint x: 270, endPoint y: 132, distance: 618.0
click at [270, 132] on div "trigger" at bounding box center [263, 133] width 94 height 24
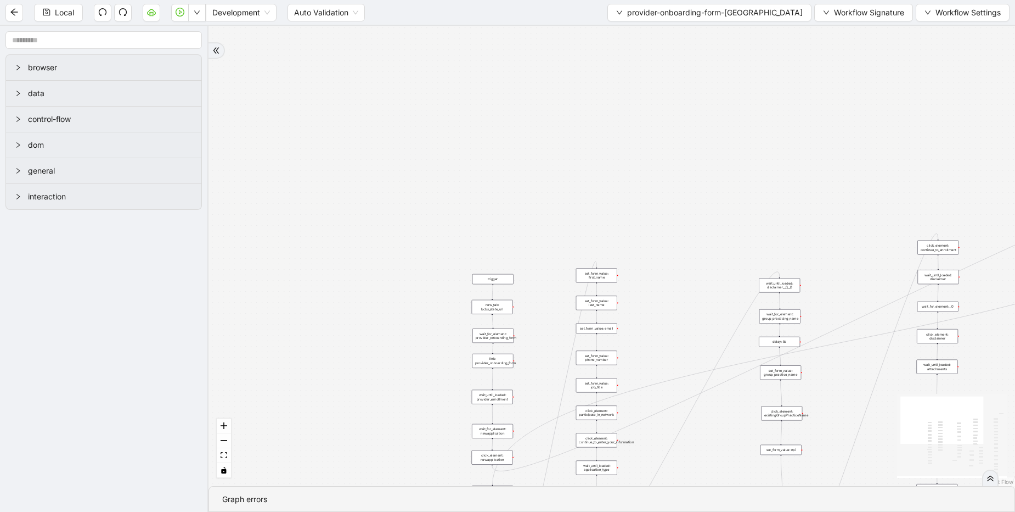
drag, startPoint x: 922, startPoint y: 144, endPoint x: 505, endPoint y: 279, distance: 437.7
click at [505, 279] on div "trigger" at bounding box center [493, 279] width 41 height 10
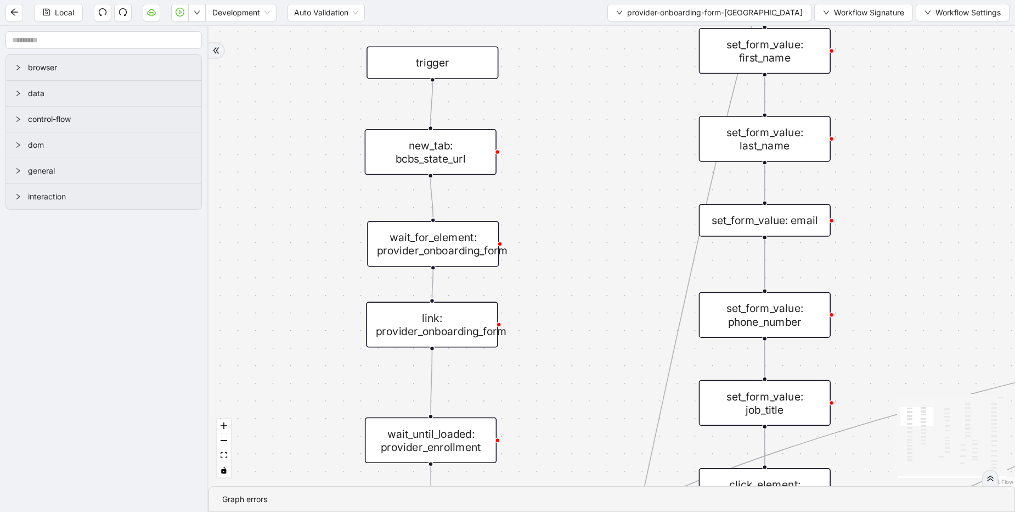
click at [454, 243] on div "wait_for_element: provider_onboarding_form" at bounding box center [433, 244] width 132 height 46
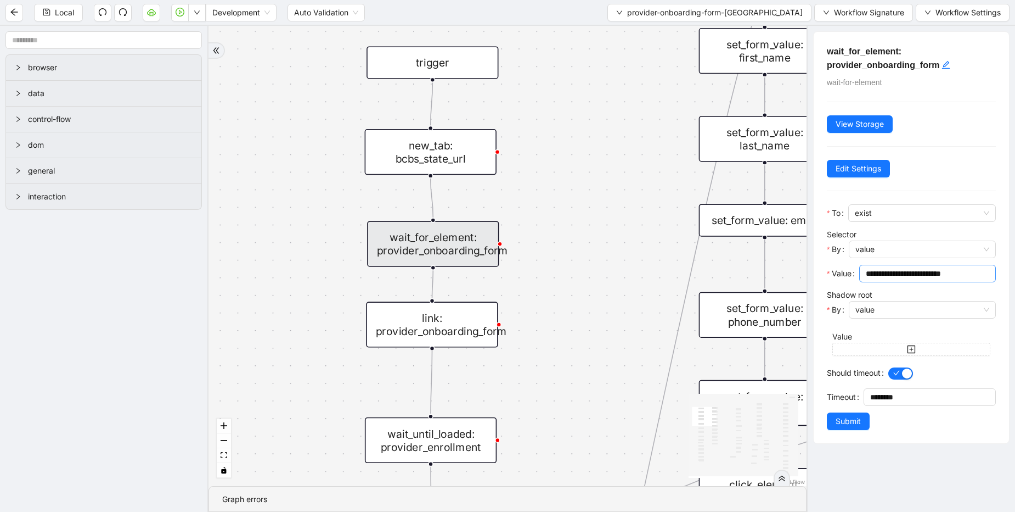
click at [937, 272] on input "**********" at bounding box center [926, 273] width 121 height 12
click at [445, 160] on div "new_tab: bcbs_state_url" at bounding box center [431, 152] width 132 height 46
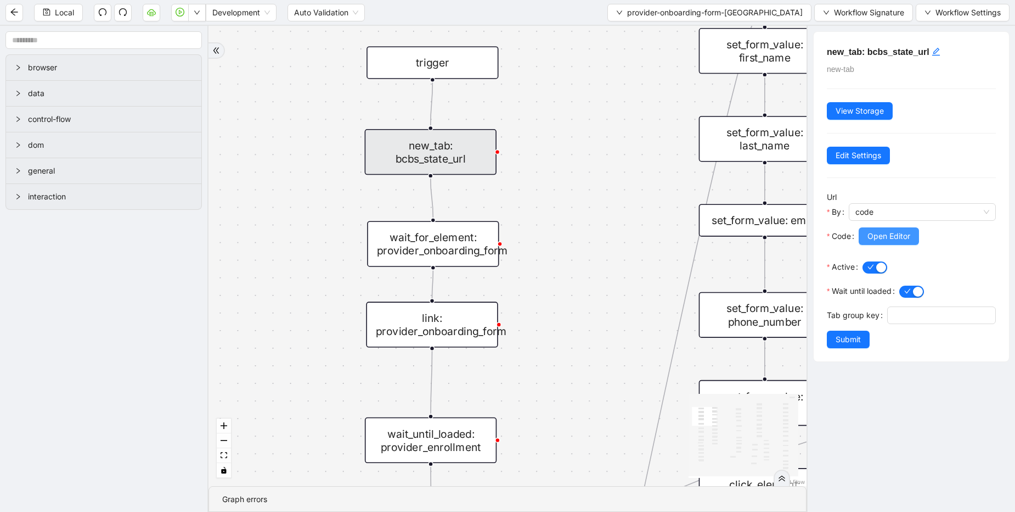
click at [891, 232] on span "Open Editor" at bounding box center [889, 236] width 43 height 12
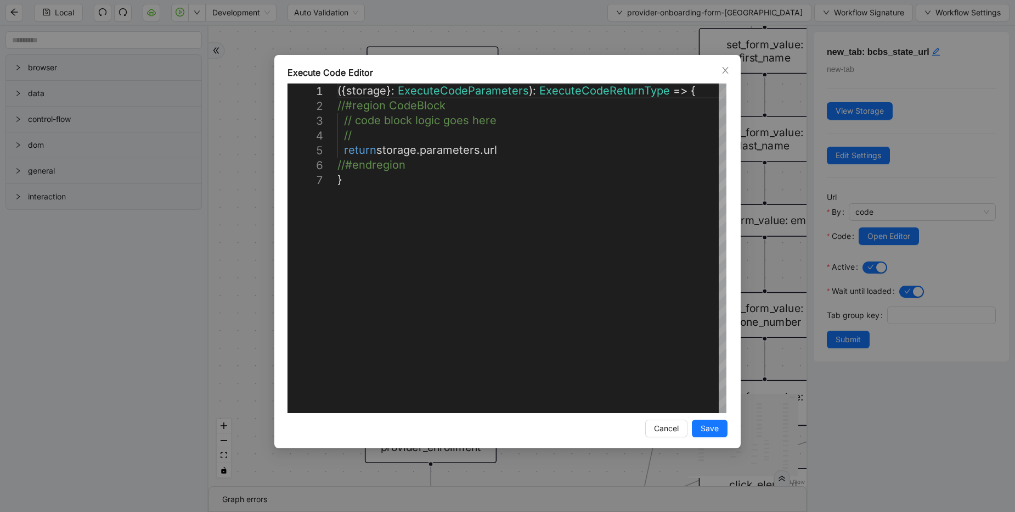
click at [608, 43] on div "**********" at bounding box center [507, 256] width 1015 height 512
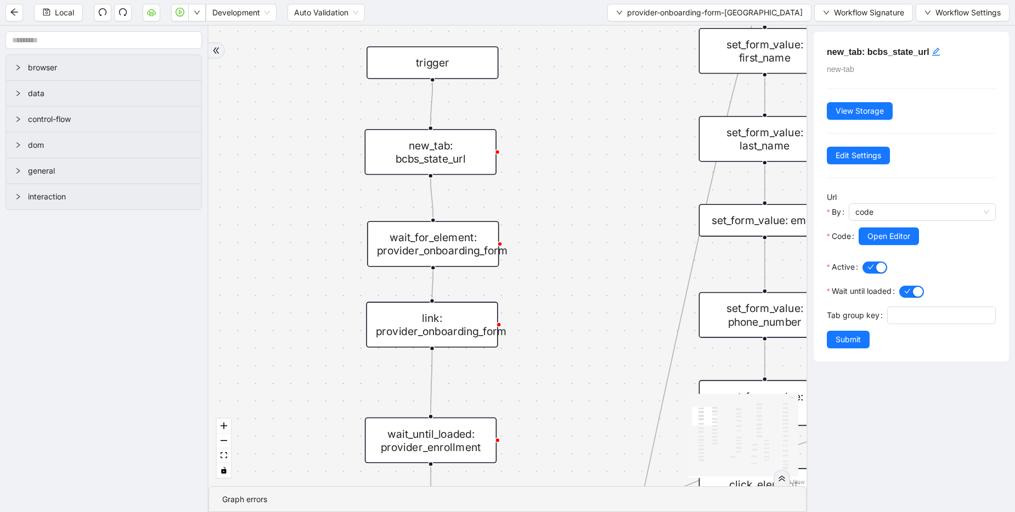
click at [430, 246] on div "wait_for_element: provider_onboarding_form" at bounding box center [433, 244] width 132 height 46
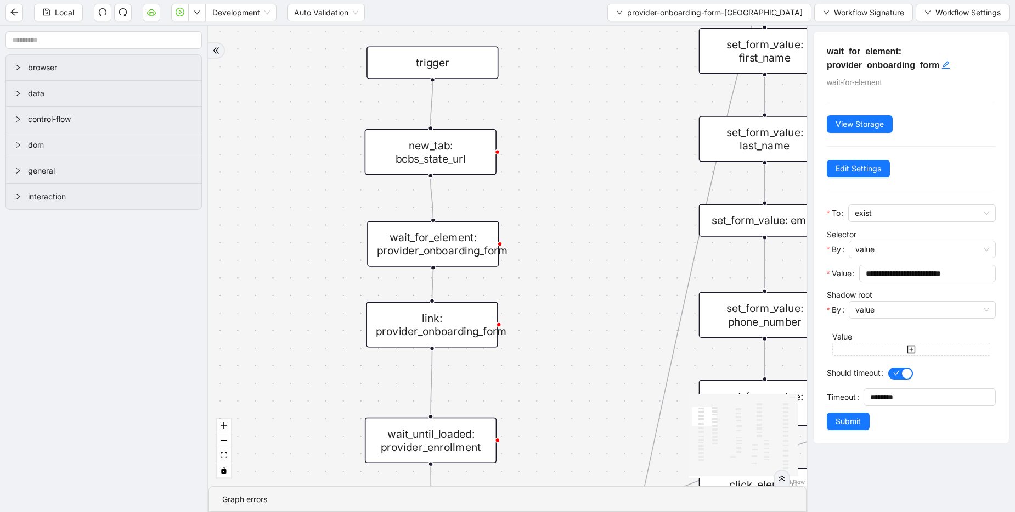
click at [455, 341] on div "link: provider_onboarding_form" at bounding box center [432, 324] width 132 height 46
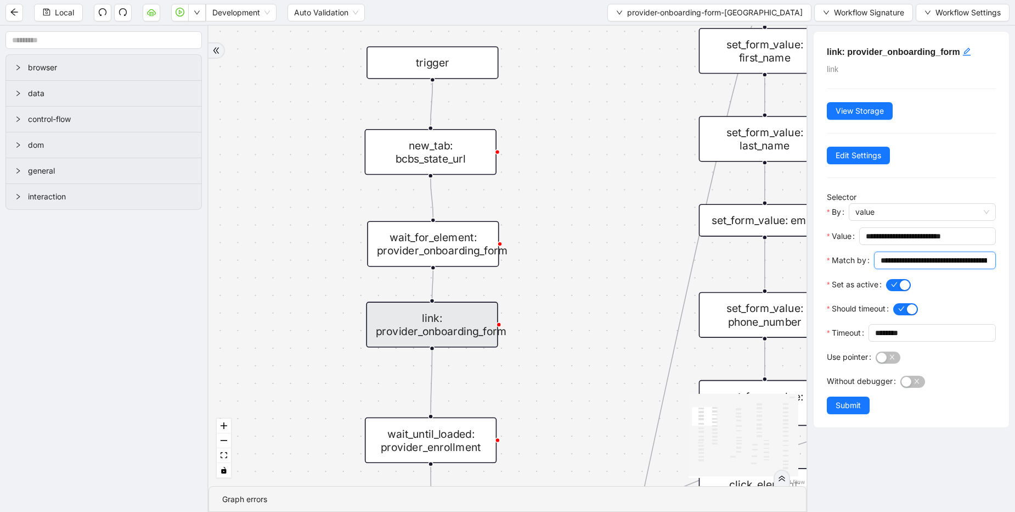
click at [951, 261] on input "**********" at bounding box center [934, 260] width 106 height 12
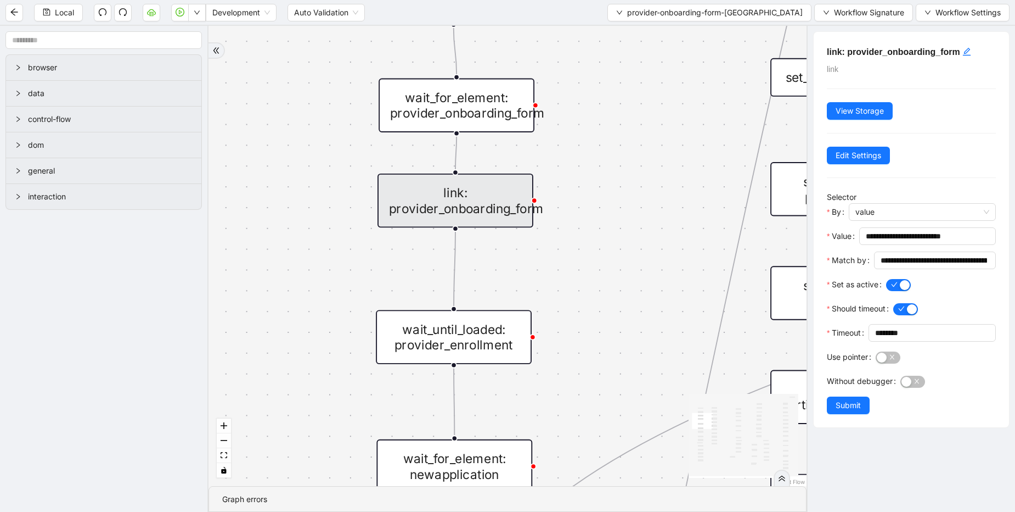
click at [476, 263] on div "If missing docs to upload fallback trigger wait_for_element: provider_onboardin…" at bounding box center [508, 256] width 598 height 460
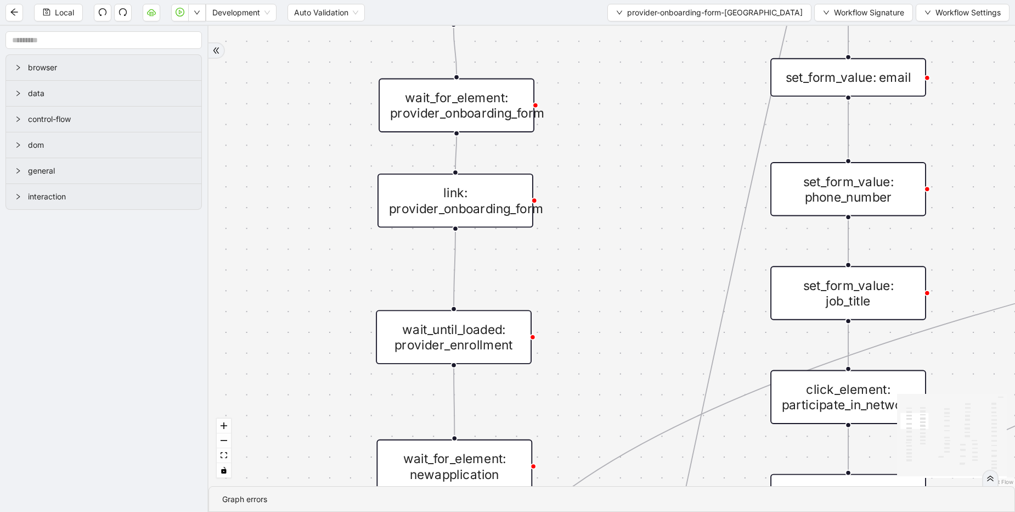
click at [456, 99] on div "wait_for_element: provider_onboarding_form" at bounding box center [457, 105] width 156 height 54
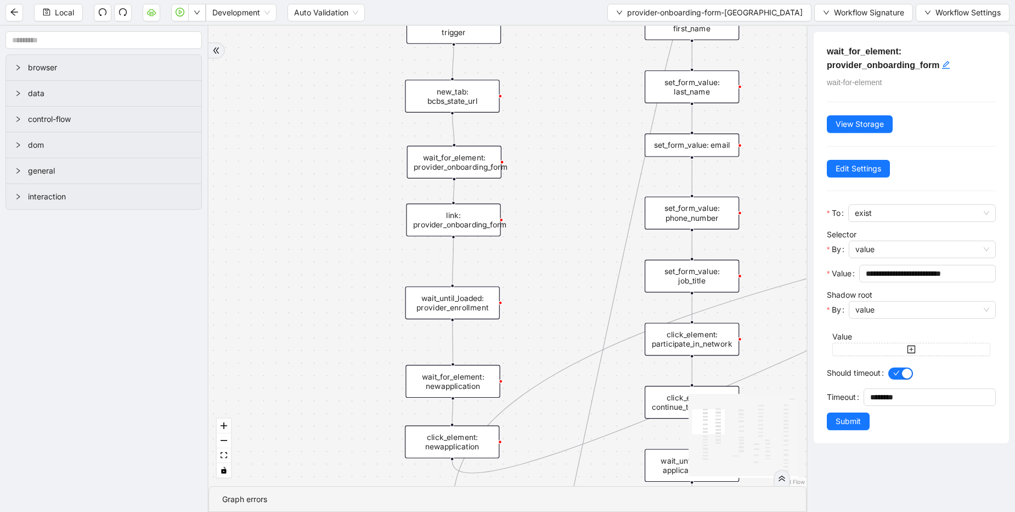
click at [467, 227] on div "link: provider_onboarding_form" at bounding box center [453, 220] width 94 height 33
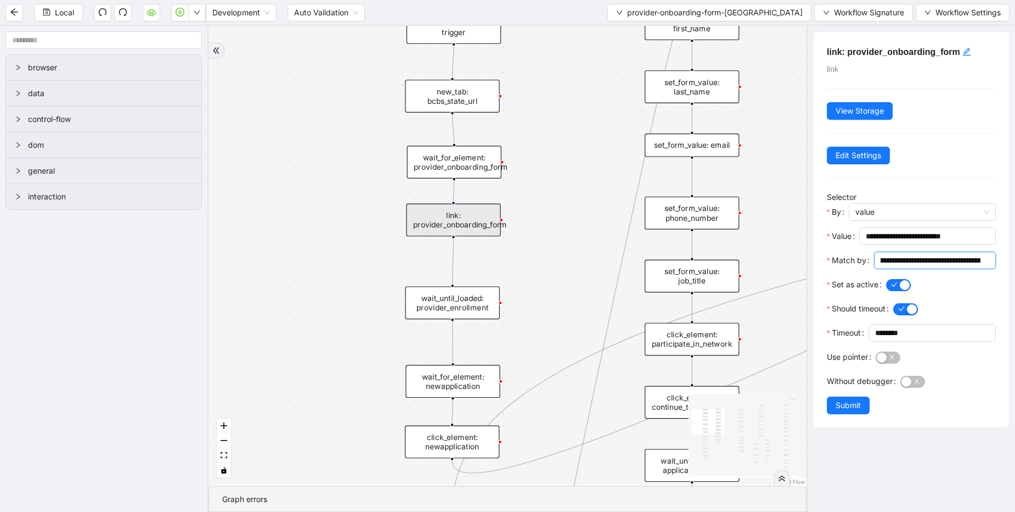
scroll to position [0, 105]
drag, startPoint x: 932, startPoint y: 261, endPoint x: 1015, endPoint y: 261, distance: 82.9
click at [1015, 261] on div "**********" at bounding box center [911, 269] width 209 height 486
click at [974, 258] on input "**********" at bounding box center [931, 260] width 100 height 12
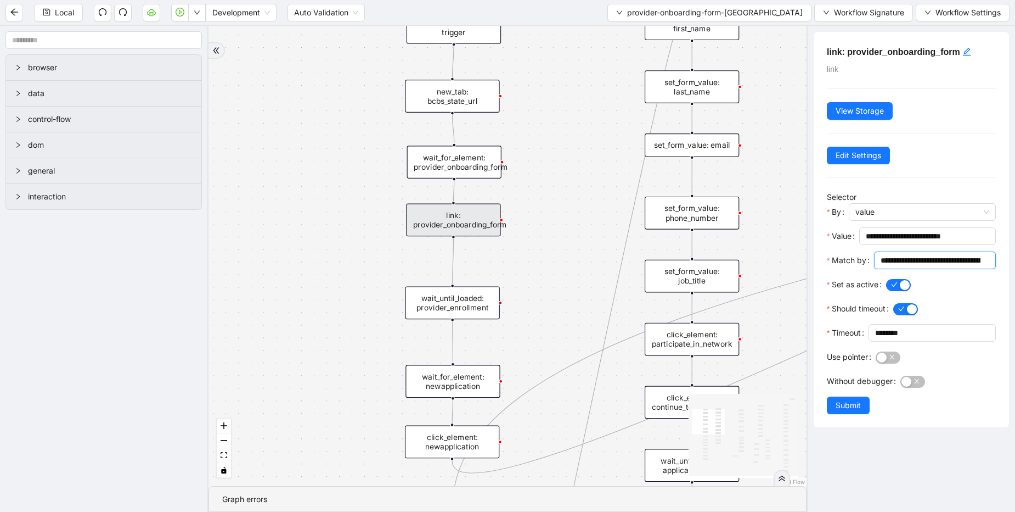
scroll to position [0, 105]
drag, startPoint x: 978, startPoint y: 259, endPoint x: 993, endPoint y: 259, distance: 15.4
click at [993, 259] on div "**********" at bounding box center [911, 229] width 195 height 395
click at [469, 162] on div "wait_for_element: provider_onboarding_form" at bounding box center [454, 161] width 94 height 33
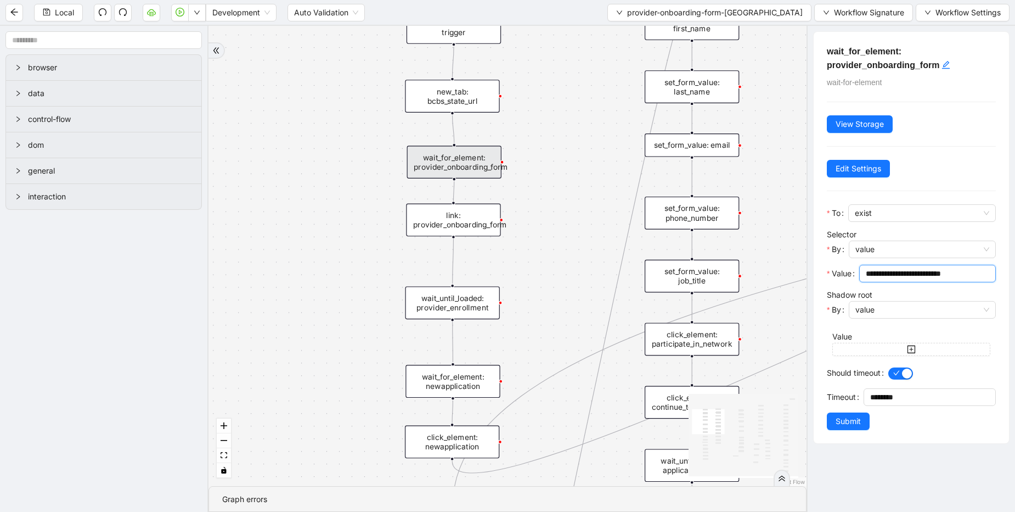
drag, startPoint x: 967, startPoint y: 274, endPoint x: 794, endPoint y: 267, distance: 173.1
click at [794, 267] on section "browser data control-flow dom general interaction If missing docs to upload fal…" at bounding box center [507, 269] width 1015 height 486
paste input "text"
type input "**********"
click at [841, 418] on span "Submit" at bounding box center [848, 421] width 25 height 12
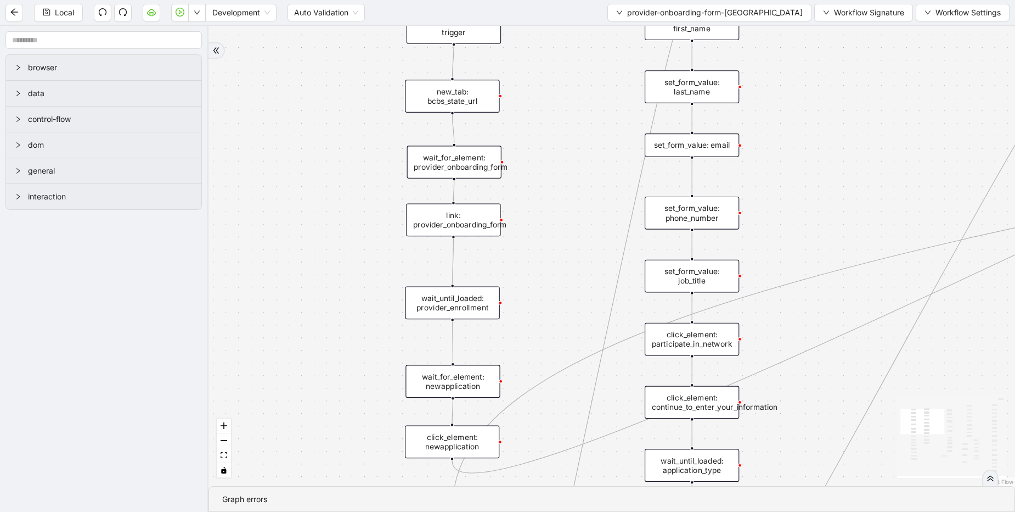
click at [459, 225] on div "link: provider_onboarding_form" at bounding box center [453, 220] width 94 height 33
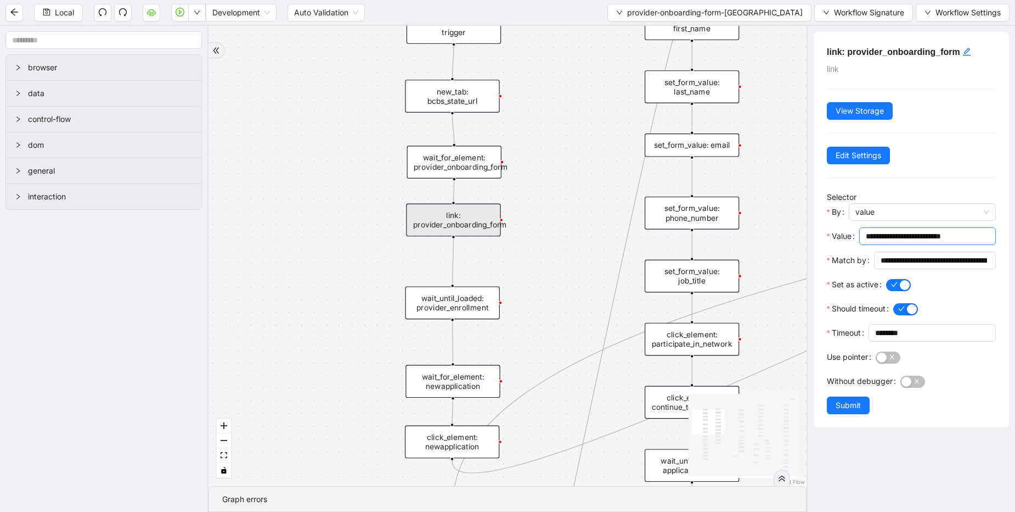
drag, startPoint x: 965, startPoint y: 234, endPoint x: 808, endPoint y: 235, distance: 156.4
click at [808, 235] on div "**********" at bounding box center [911, 269] width 209 height 486
paste input "text"
type input "**********"
click at [858, 411] on span "Submit" at bounding box center [848, 405] width 25 height 12
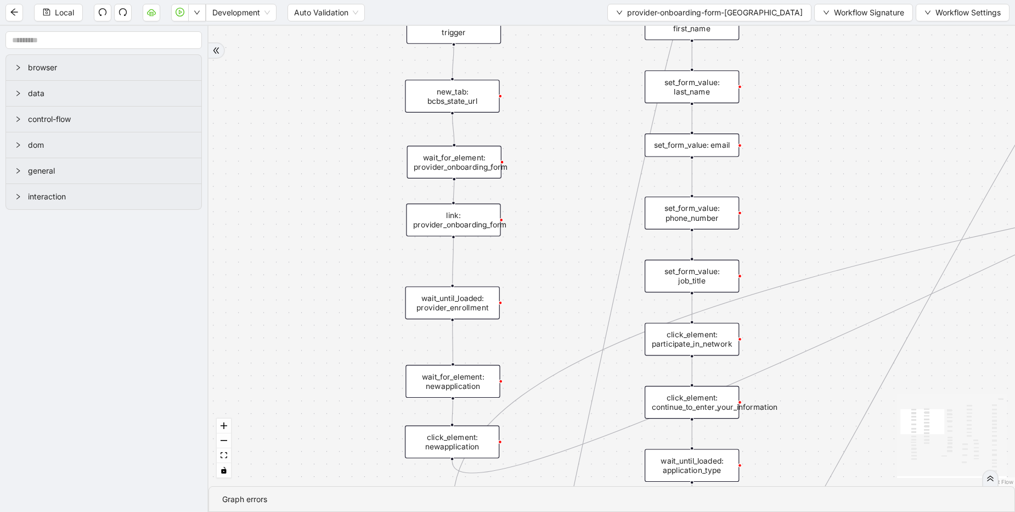
click at [457, 298] on div "wait_until_loaded: provider_enrollment" at bounding box center [453, 302] width 94 height 33
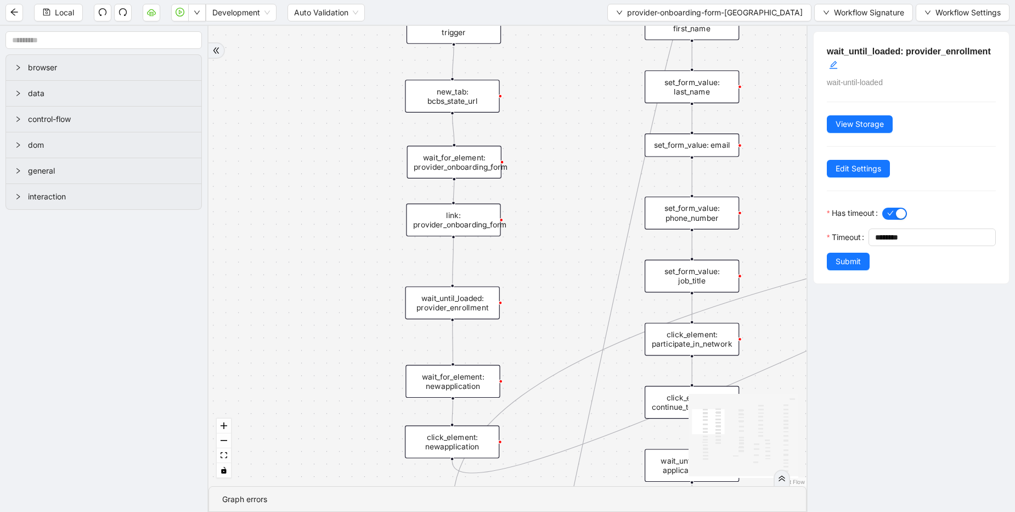
click at [454, 384] on div "wait_for_element: newapplication" at bounding box center [453, 380] width 94 height 33
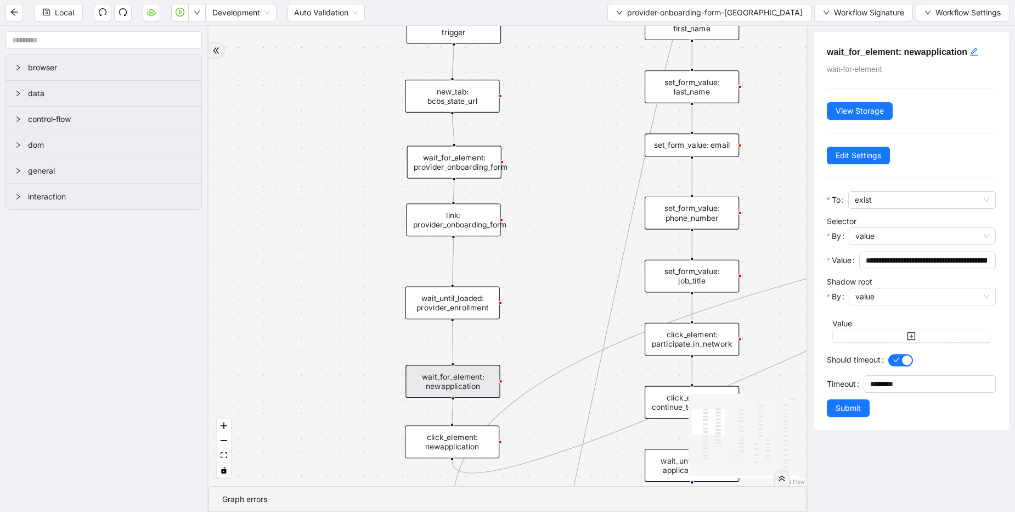
click at [541, 289] on div "If missing docs to upload fallback trigger wait_for_element: provider_onboardin…" at bounding box center [508, 256] width 598 height 460
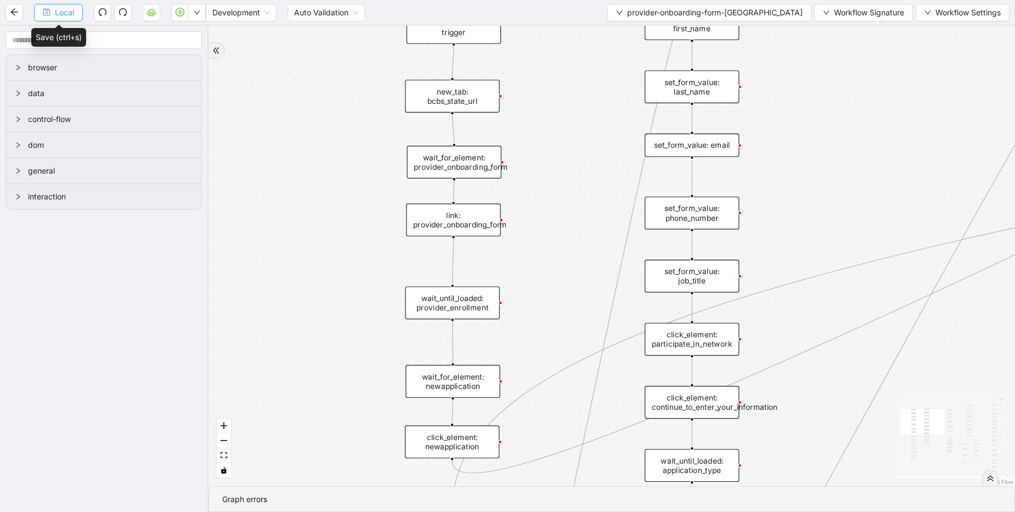
click at [75, 9] on button "Local" at bounding box center [58, 13] width 49 height 18
click at [74, 13] on span "Local" at bounding box center [64, 13] width 19 height 12
click at [748, 19] on button "provider-onboarding-form-tx" at bounding box center [710, 13] width 204 height 18
click at [707, 34] on span "Select" at bounding box center [742, 34] width 116 height 12
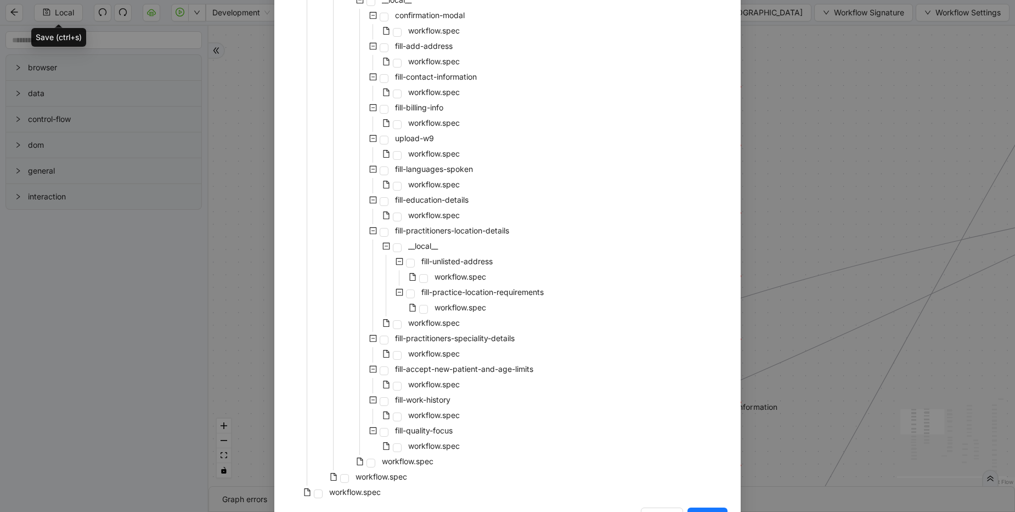
scroll to position [3831, 0]
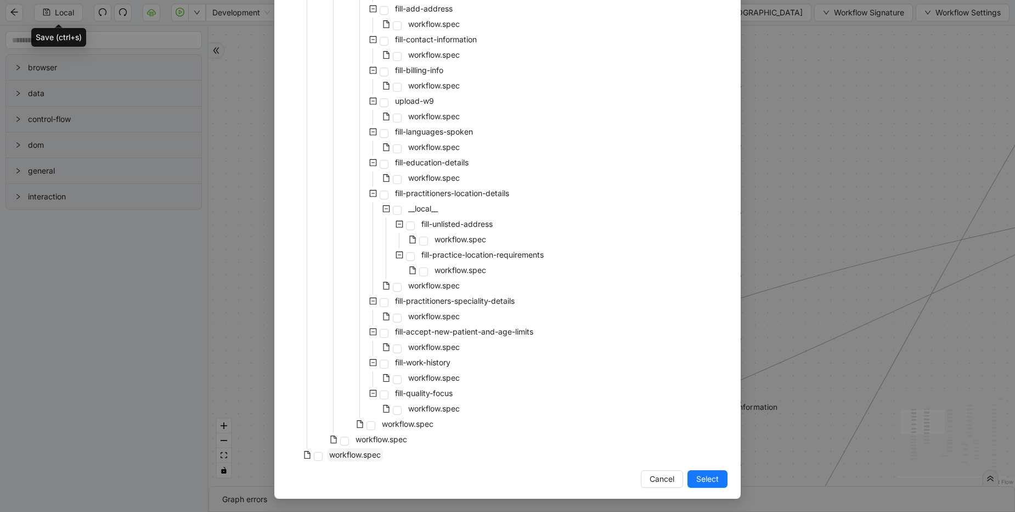
click at [366, 458] on span "workflow.spec" at bounding box center [355, 454] width 52 height 9
click at [691, 479] on button "Select" at bounding box center [708, 479] width 40 height 18
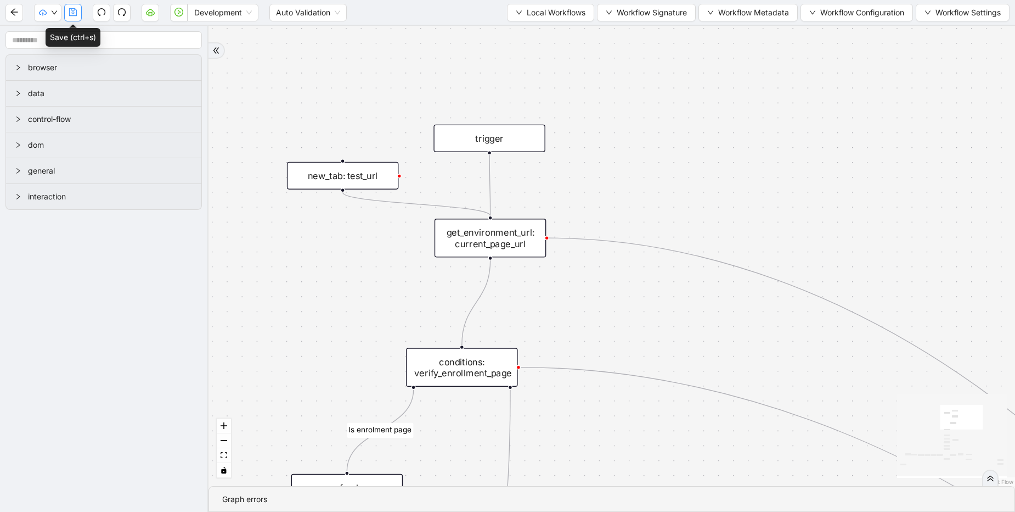
click at [76, 14] on icon "save" at bounding box center [73, 12] width 9 height 9
click at [50, 13] on button "button" at bounding box center [47, 13] width 27 height 18
click at [80, 47] on span "Prod: Update Needed" at bounding box center [83, 52] width 80 height 12
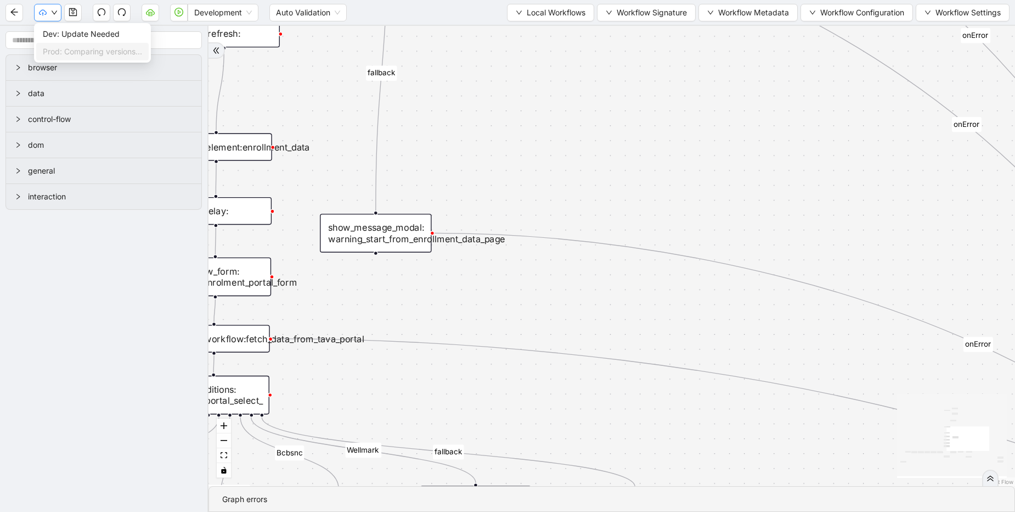
click at [49, 7] on button "button" at bounding box center [47, 13] width 27 height 18
click at [88, 37] on span "Dev: Update Needed" at bounding box center [92, 34] width 99 height 12
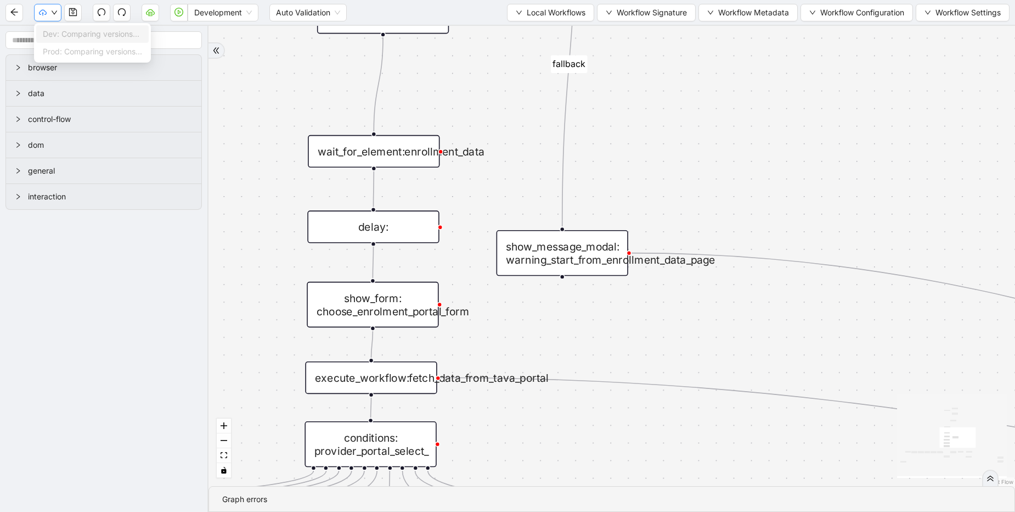
click at [54, 13] on icon "down" at bounding box center [54, 12] width 7 height 7
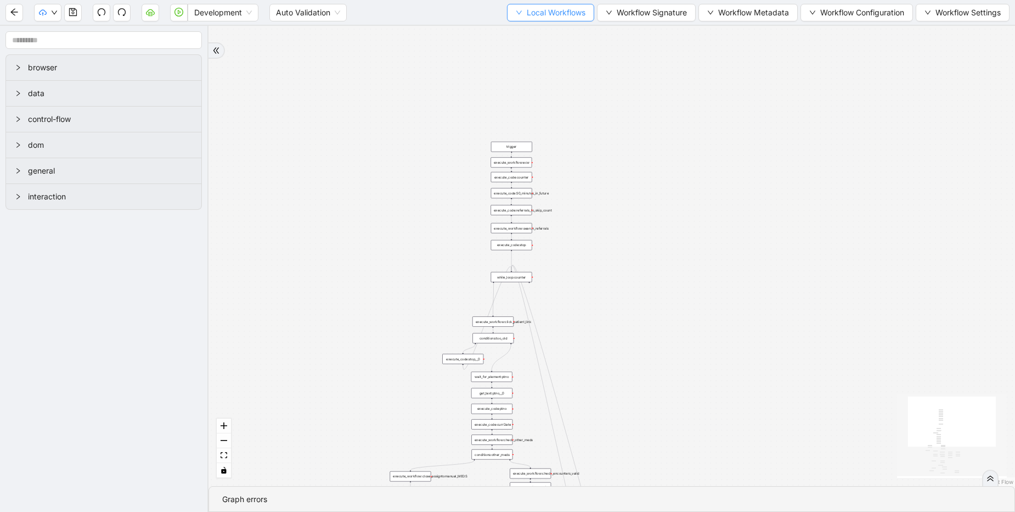
click at [563, 14] on span "Local Workflows" at bounding box center [556, 13] width 59 height 12
click at [549, 34] on span "Select" at bounding box center [545, 34] width 71 height 12
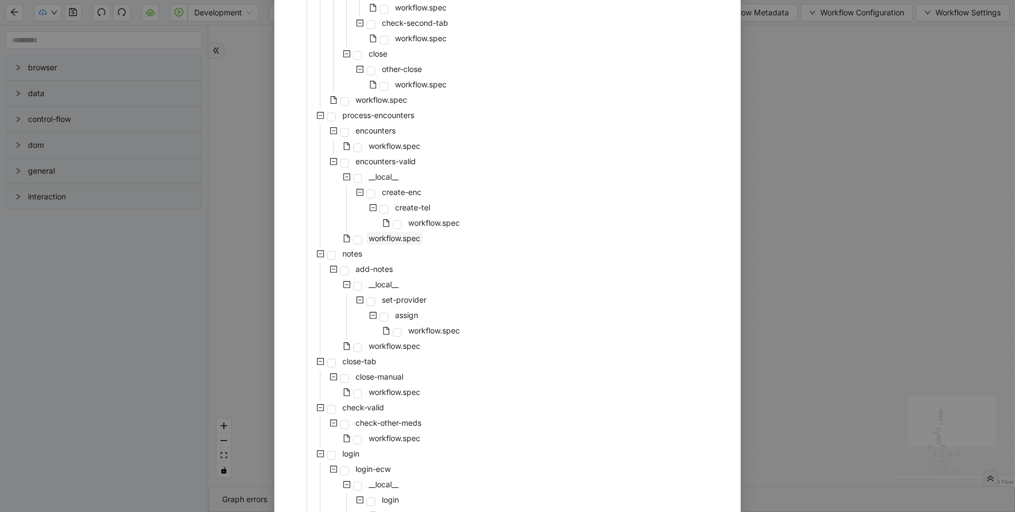
scroll to position [395, 0]
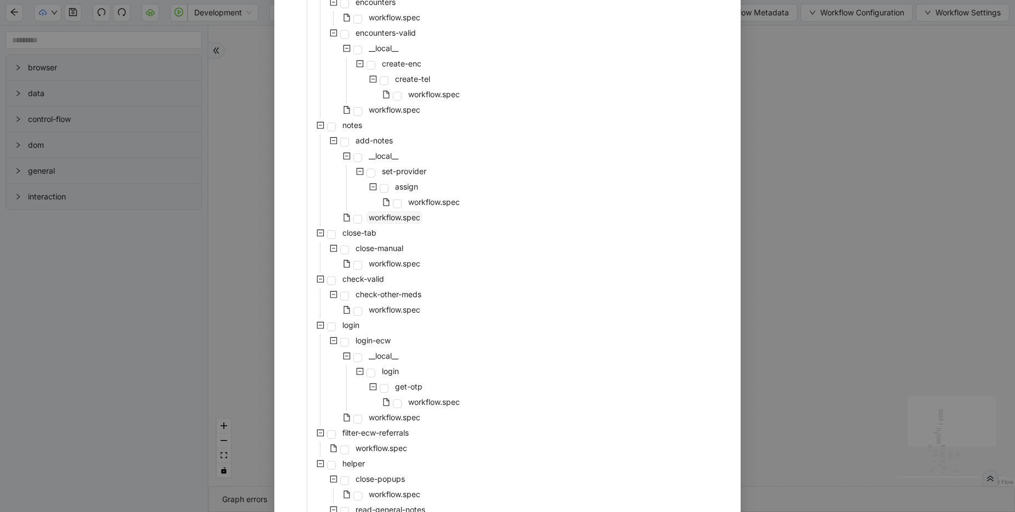
click at [397, 219] on span "workflow.spec" at bounding box center [395, 216] width 52 height 9
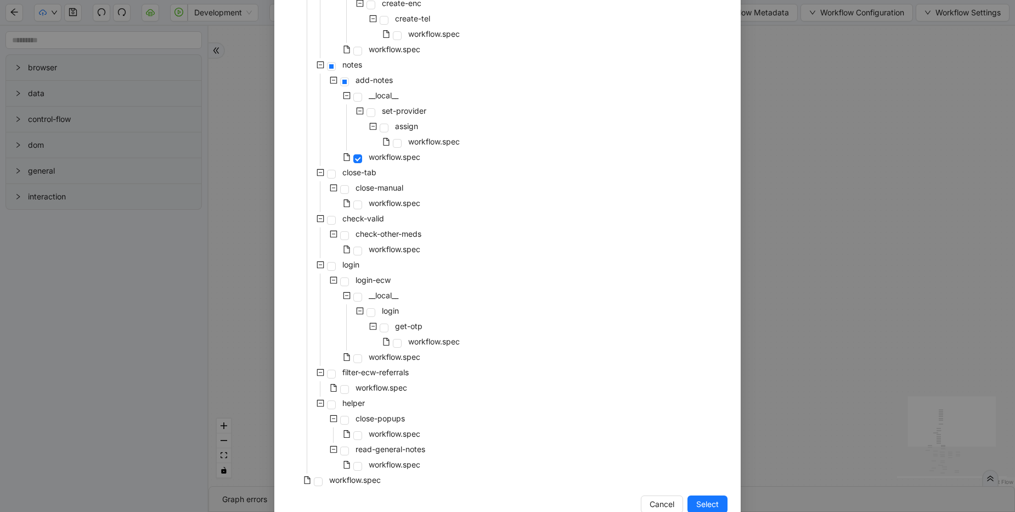
scroll to position [481, 0]
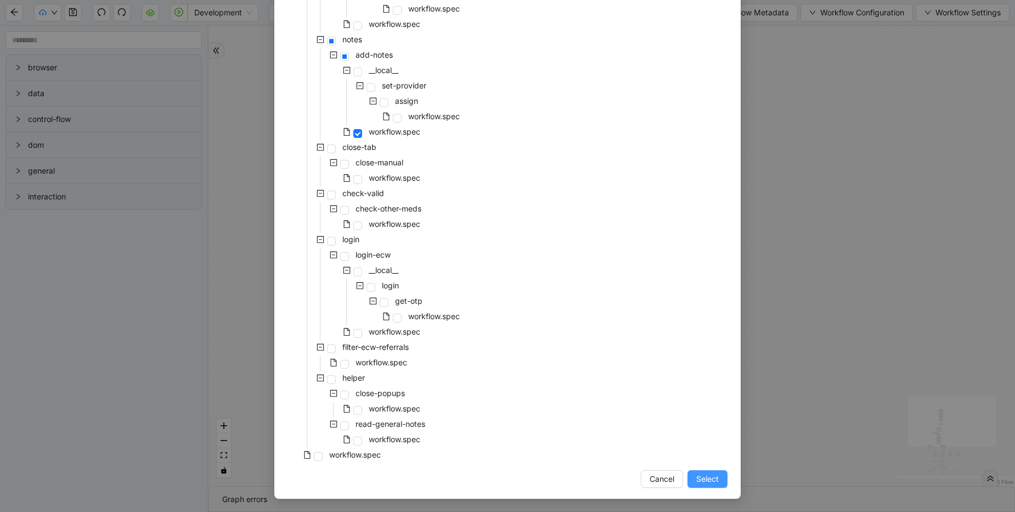
click at [696, 471] on button "Select" at bounding box center [708, 479] width 40 height 18
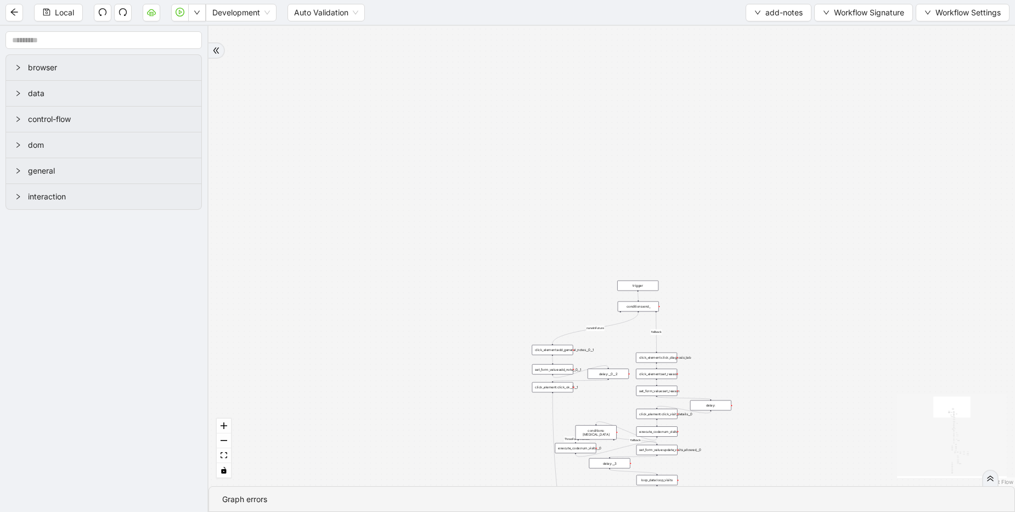
click at [629, 91] on div "financial fallback pool fallback fallback matches fallback ThreeForOrthovisc fa…" at bounding box center [612, 256] width 807 height 460
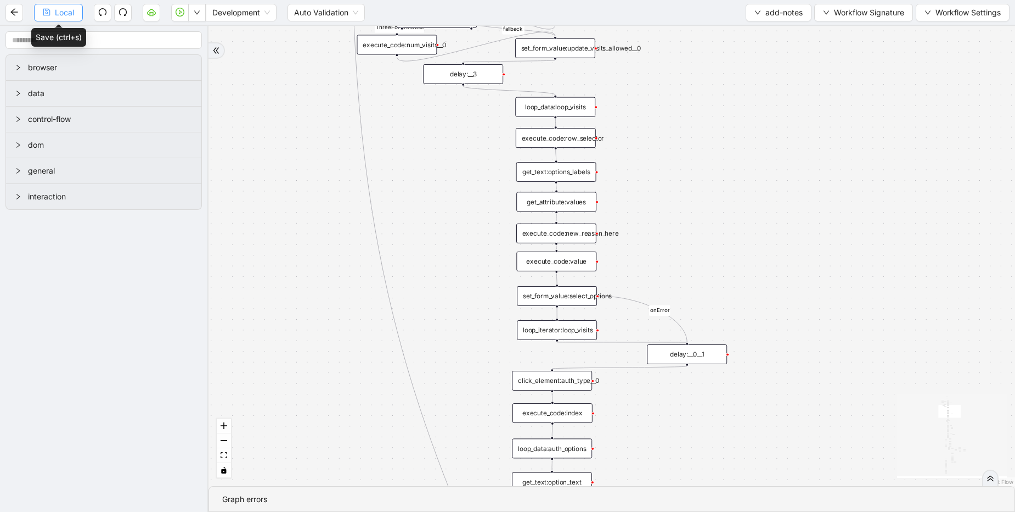
click at [61, 10] on span "Local" at bounding box center [64, 13] width 19 height 12
click at [800, 13] on span "add-notes" at bounding box center [784, 13] width 37 height 12
drag, startPoint x: 778, startPoint y: 37, endPoint x: 771, endPoint y: 44, distance: 9.7
click at [777, 37] on span "Select" at bounding box center [776, 34] width 48 height 12
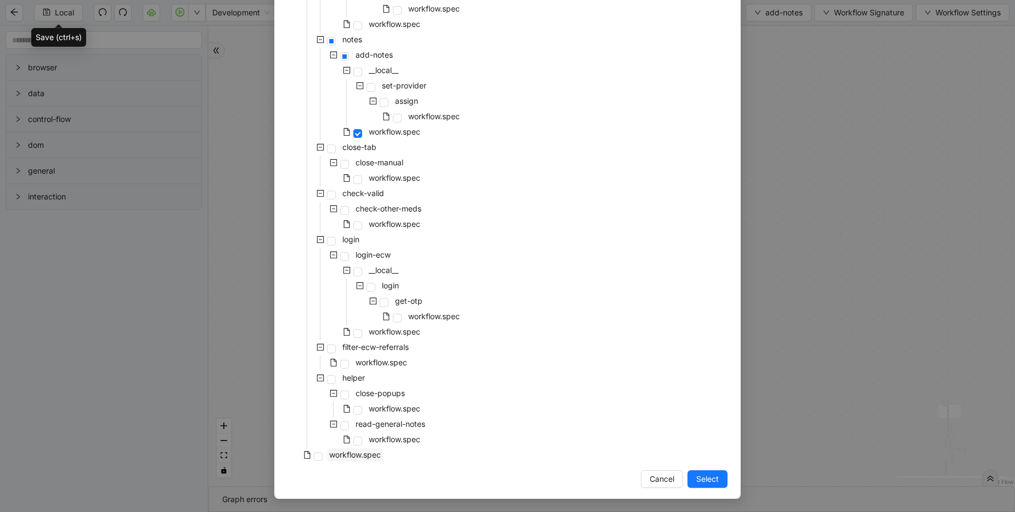
click at [345, 454] on span "workflow.spec" at bounding box center [355, 454] width 52 height 9
click at [706, 483] on span "Select" at bounding box center [707, 479] width 23 height 12
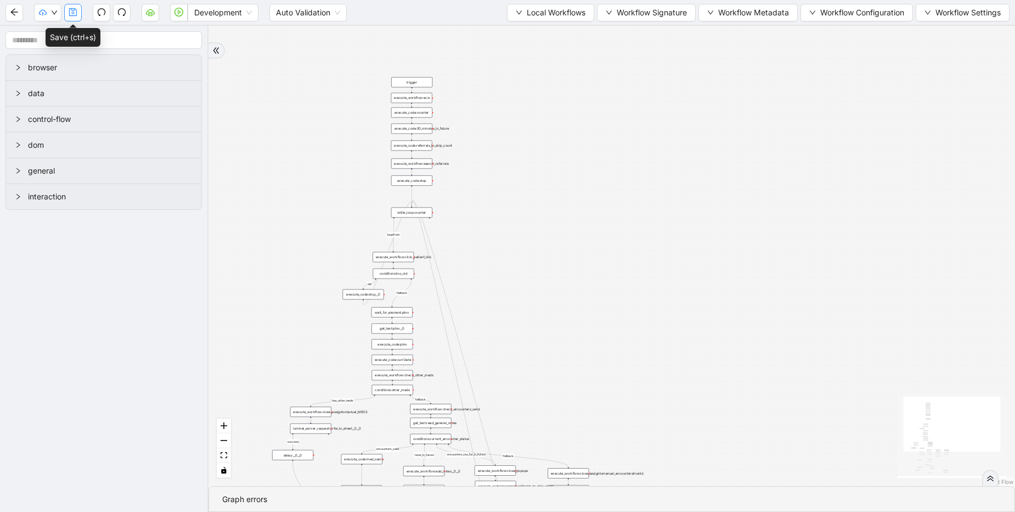
click at [77, 13] on icon "save" at bounding box center [73, 12] width 8 height 8
click at [226, 12] on span "Development" at bounding box center [223, 12] width 58 height 16
click at [217, 54] on div "Production" at bounding box center [222, 52] width 53 height 12
click at [150, 9] on icon "cloud-server" at bounding box center [150, 12] width 9 height 6
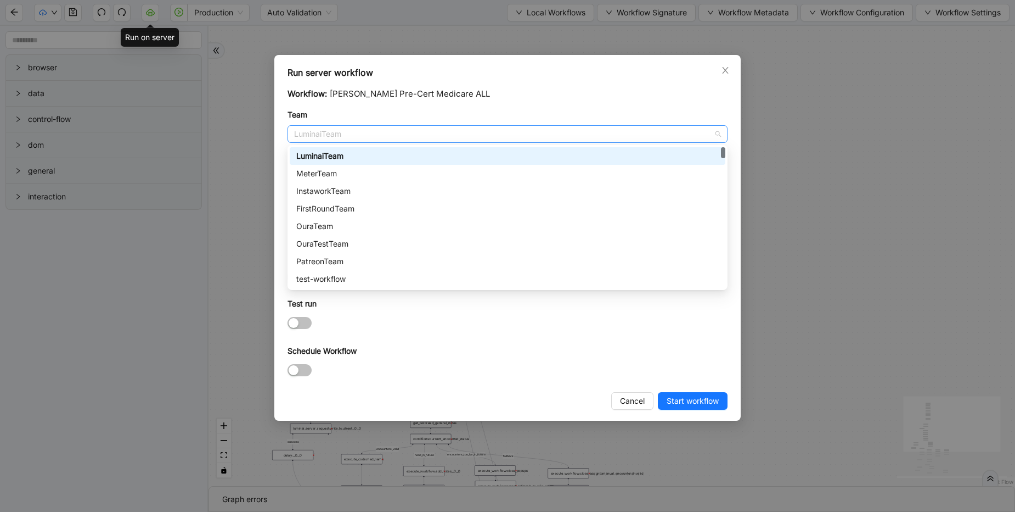
click at [496, 139] on span "LuminaiTeam" at bounding box center [507, 134] width 427 height 16
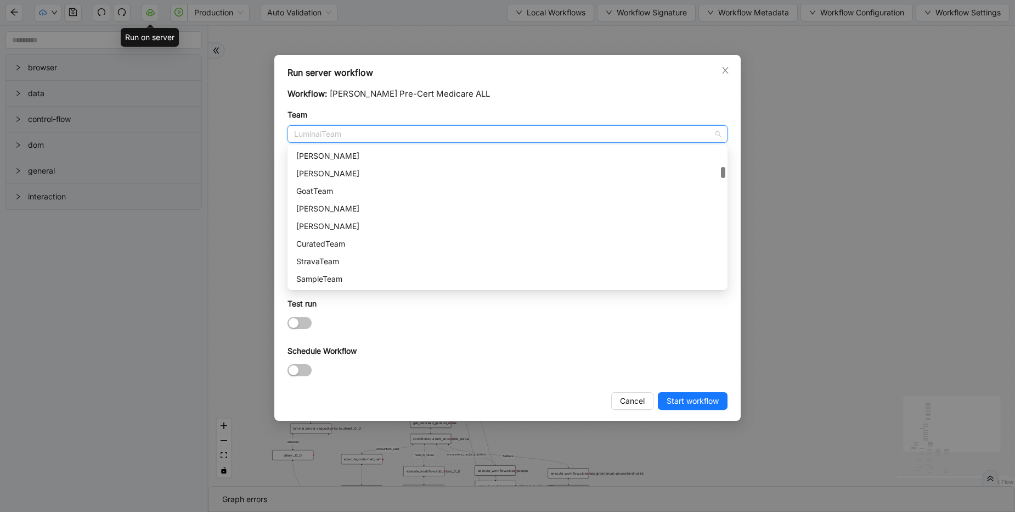
scroll to position [395, 0]
type input "**"
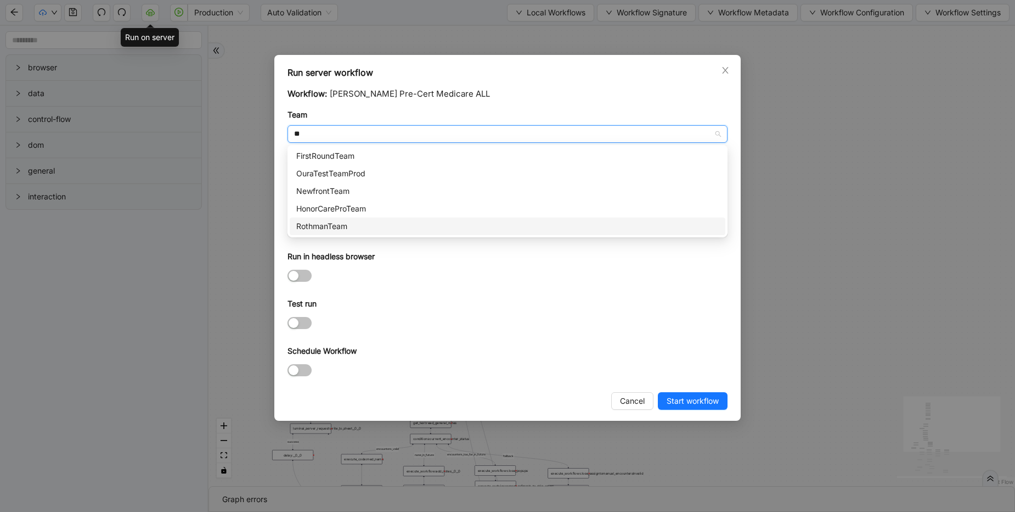
click at [362, 226] on div "RothmanTeam" at bounding box center [507, 226] width 423 height 12
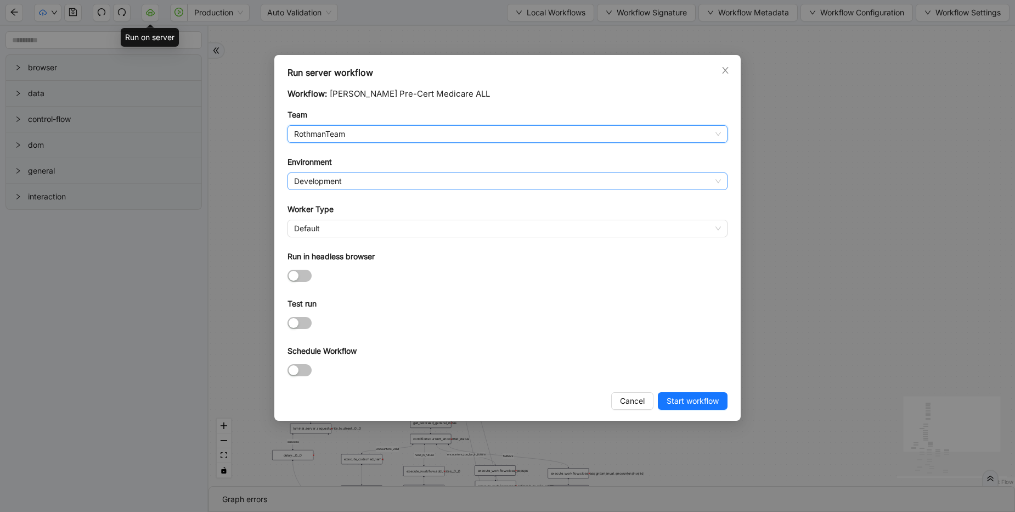
click at [395, 180] on span "Development" at bounding box center [507, 181] width 427 height 16
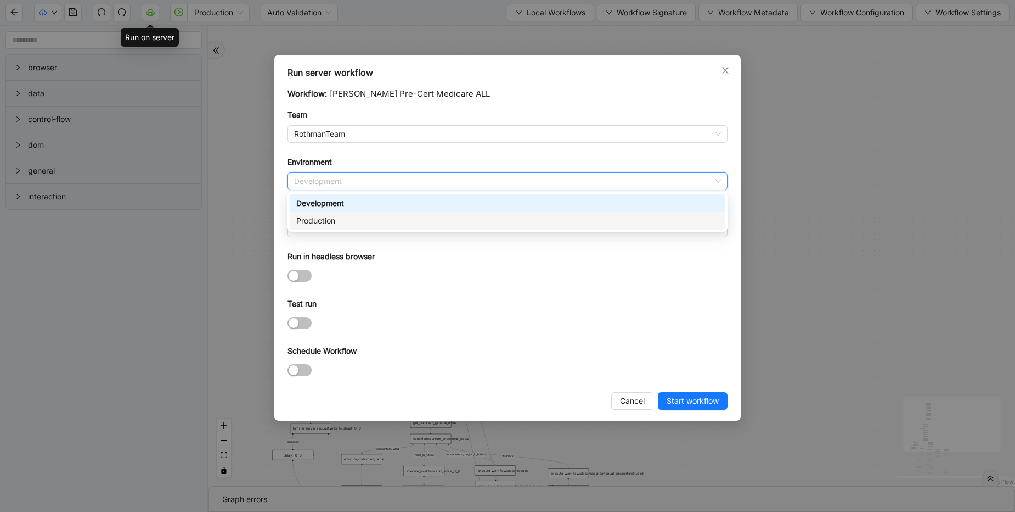
click at [372, 217] on div "Production" at bounding box center [507, 221] width 423 height 12
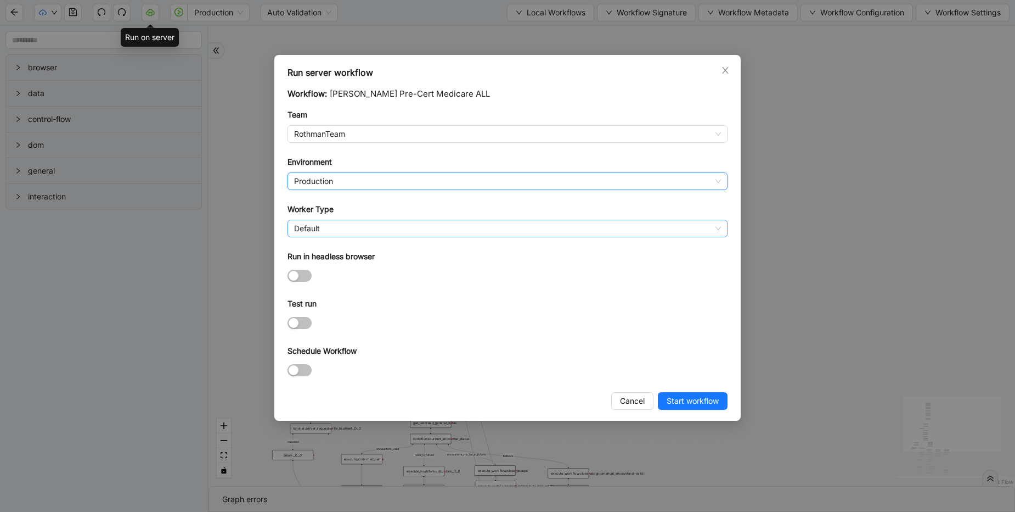
click at [374, 224] on span "Default" at bounding box center [507, 228] width 427 height 16
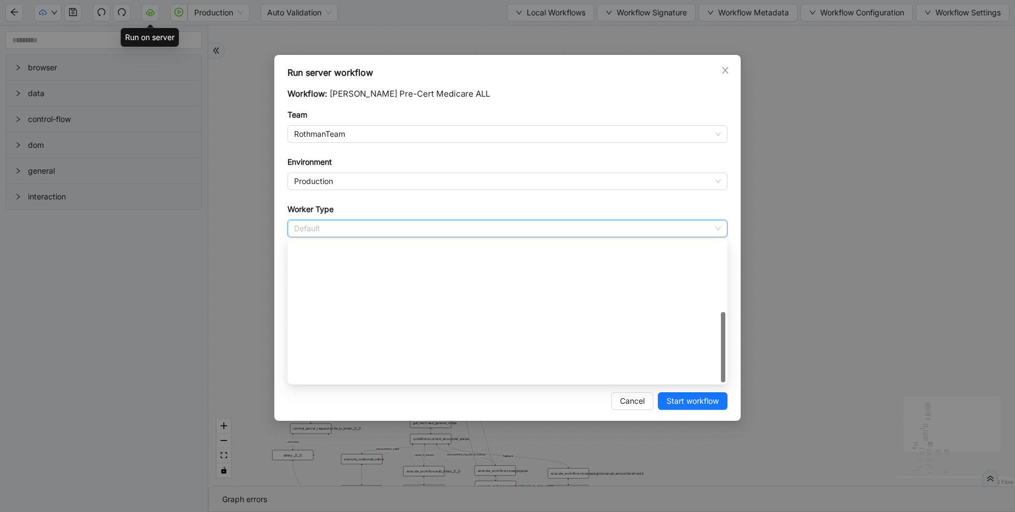
scroll to position [158, 0]
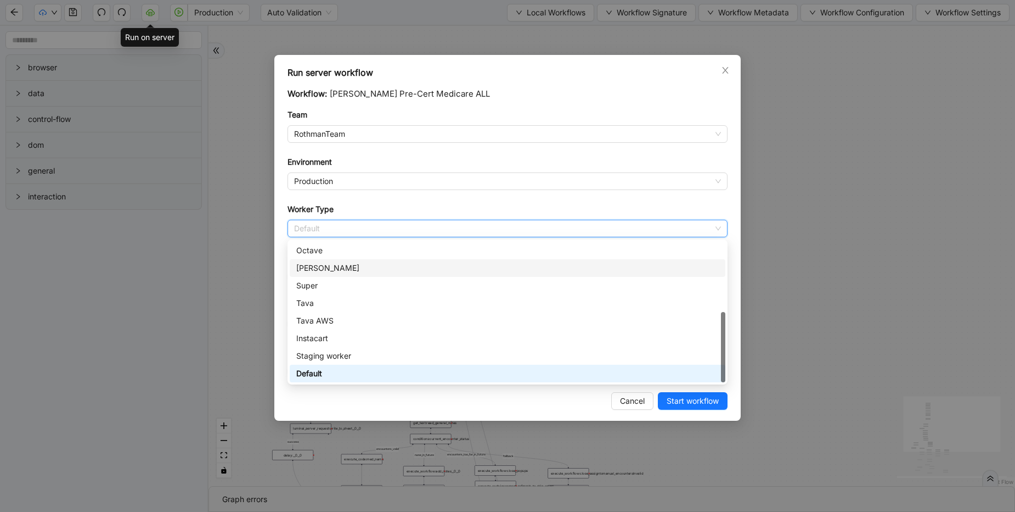
click at [341, 264] on div "[PERSON_NAME]" at bounding box center [507, 268] width 423 height 12
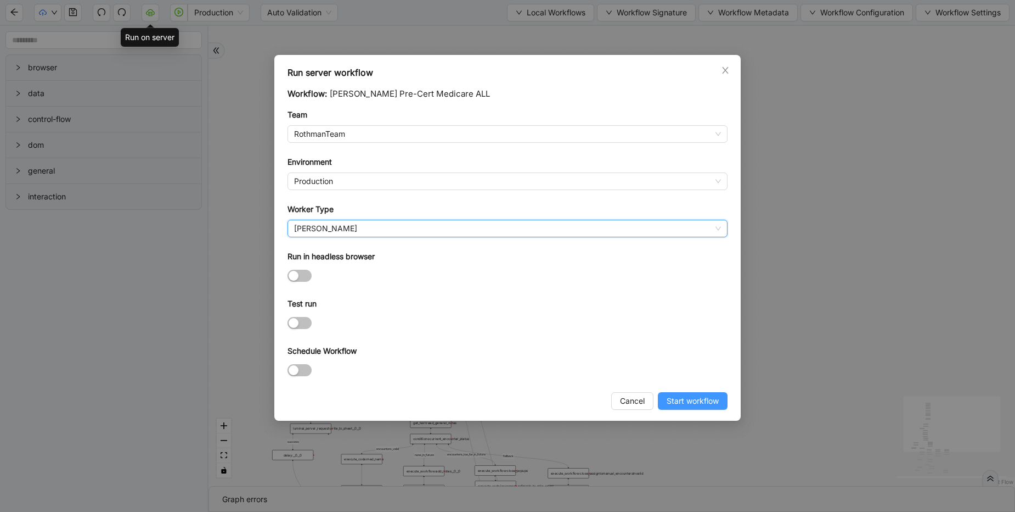
click at [676, 402] on span "Start workflow" at bounding box center [693, 401] width 52 height 12
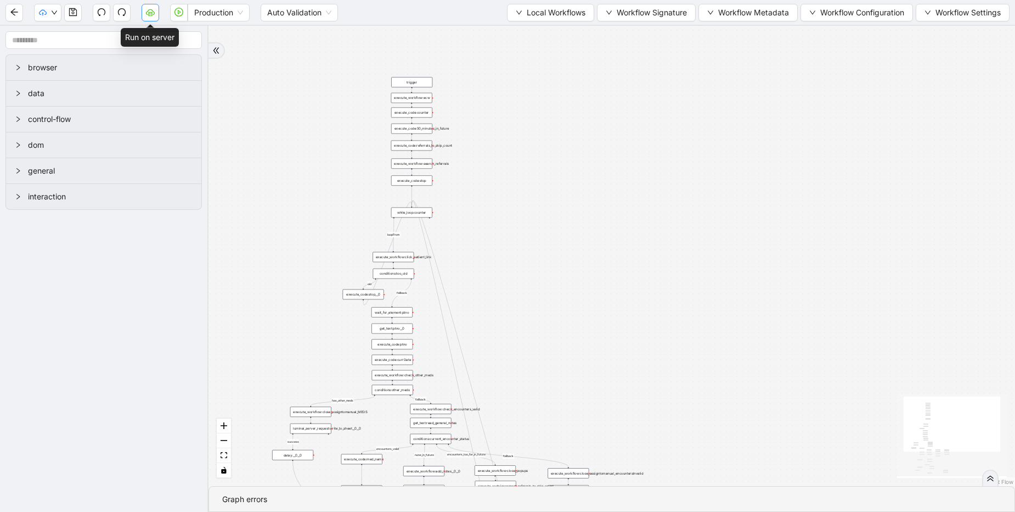
click at [151, 13] on icon "cloud-server" at bounding box center [150, 12] width 9 height 9
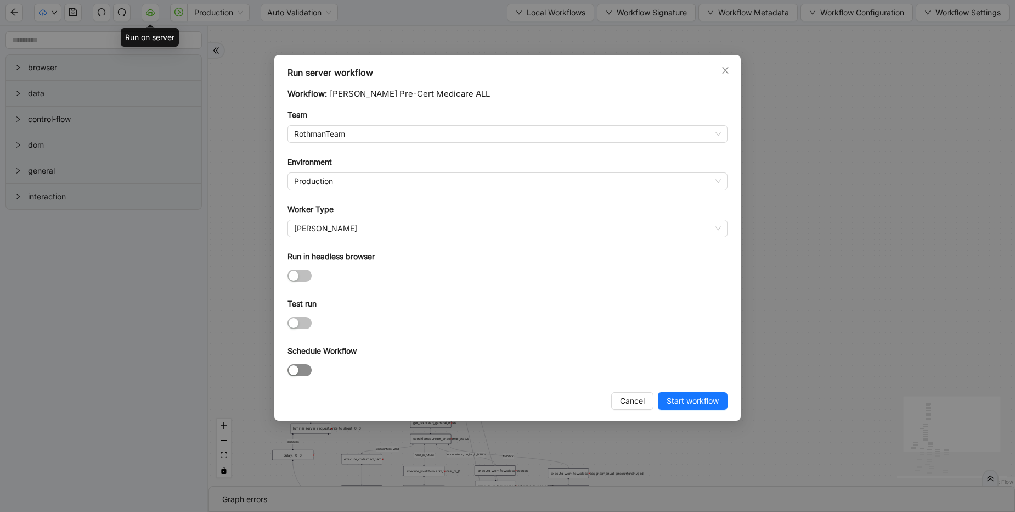
click at [297, 368] on div "button" at bounding box center [294, 370] width 10 height 10
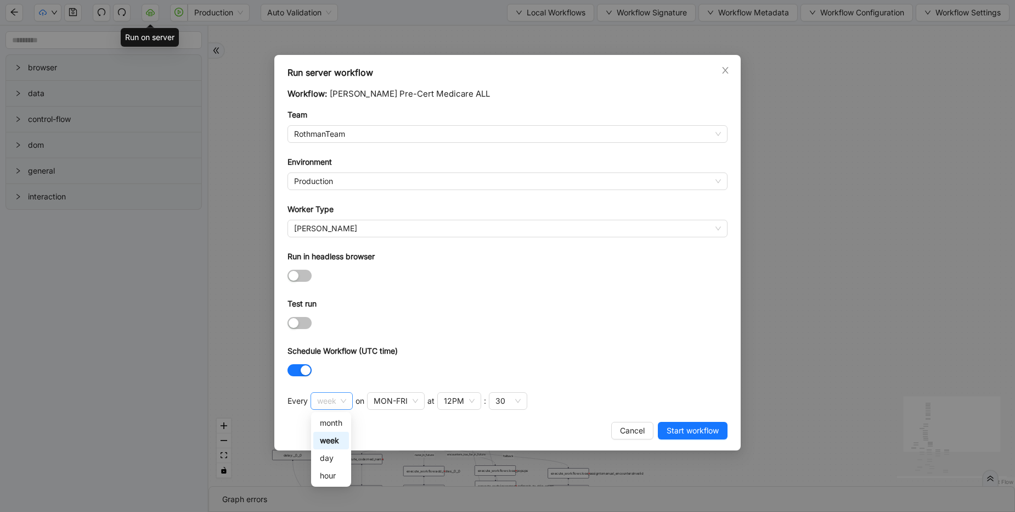
click at [330, 401] on span "week" at bounding box center [331, 400] width 29 height 16
click at [332, 459] on div "day" at bounding box center [331, 458] width 23 height 12
click at [384, 403] on div "12PM" at bounding box center [377, 401] width 20 height 12
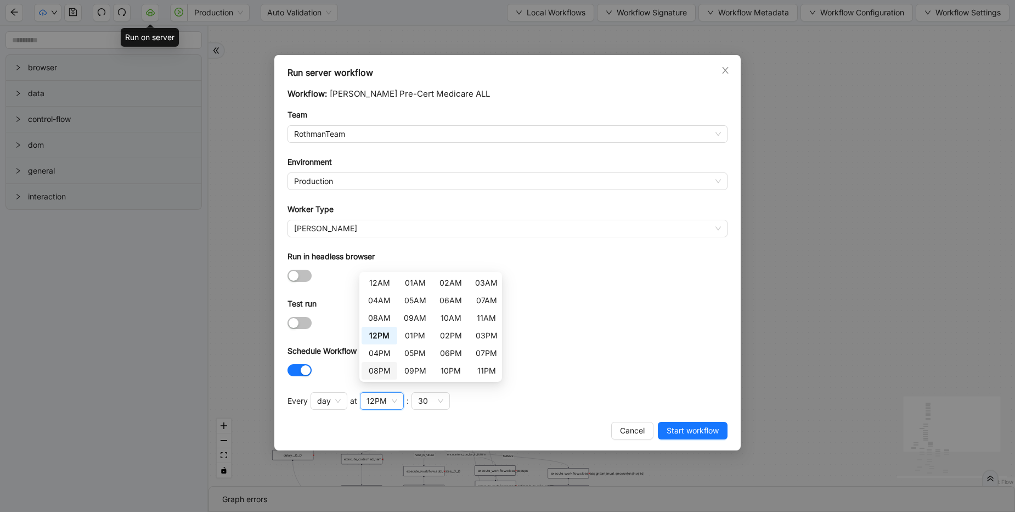
click at [354, 432] on div "Cancel Start workflow" at bounding box center [508, 431] width 440 height 18
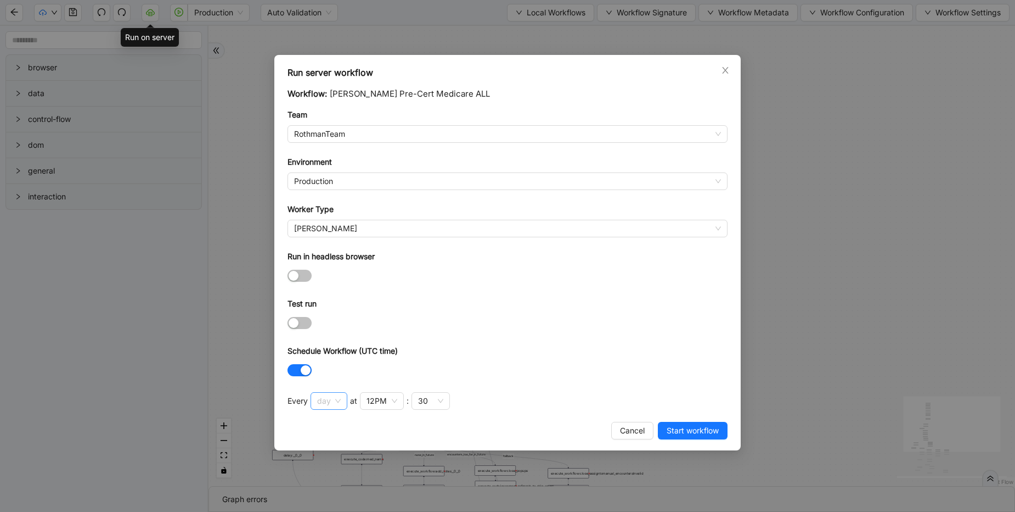
drag, startPoint x: 330, startPoint y: 396, endPoint x: 335, endPoint y: 404, distance: 8.8
click at [330, 398] on span "day" at bounding box center [329, 400] width 24 height 16
click at [322, 486] on div "Run server workflow Workflow: Rothman Pre-Cert Medicare ALL Team RothmanTeam En…" at bounding box center [507, 256] width 1015 height 512
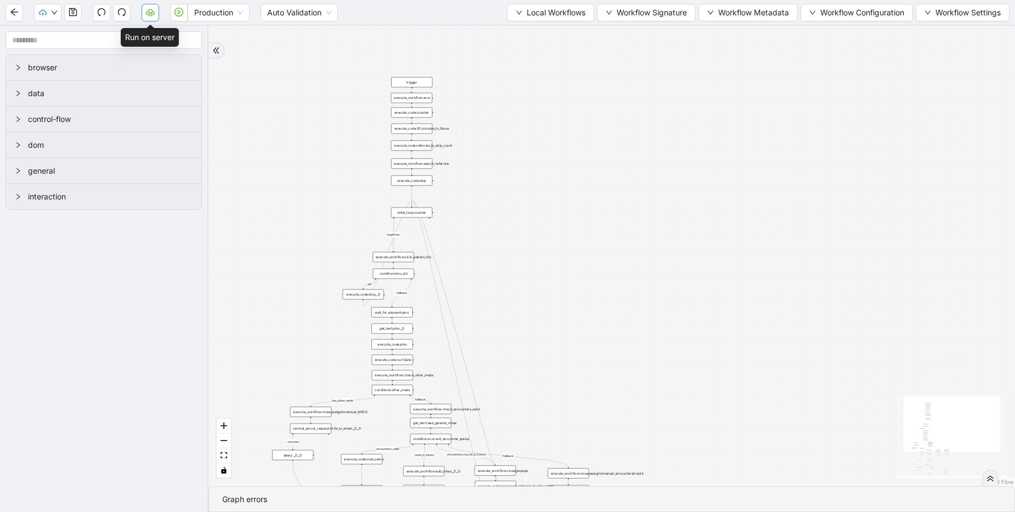
click at [148, 14] on icon "cloud-server" at bounding box center [150, 12] width 9 height 9
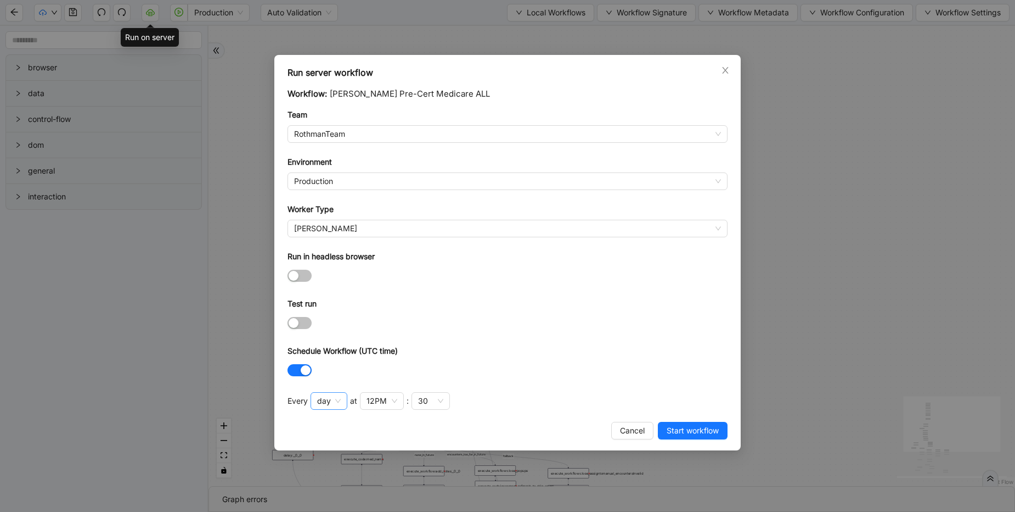
click at [330, 398] on span "day" at bounding box center [329, 400] width 24 height 16
click at [333, 474] on div "hour" at bounding box center [331, 475] width 23 height 12
click at [384, 397] on div "30" at bounding box center [381, 401] width 38 height 18
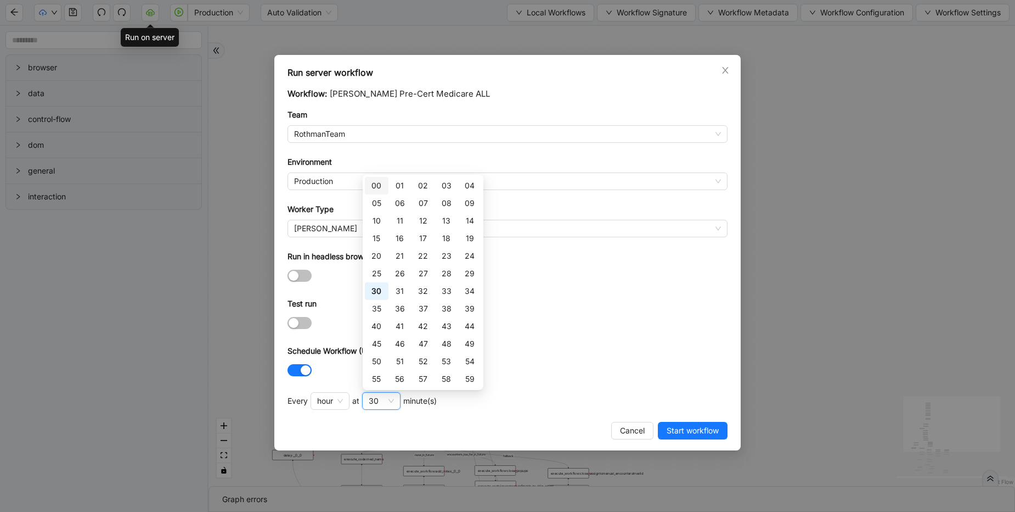
click at [380, 184] on div "00" at bounding box center [377, 185] width 10 height 12
click at [634, 322] on div at bounding box center [508, 322] width 440 height 13
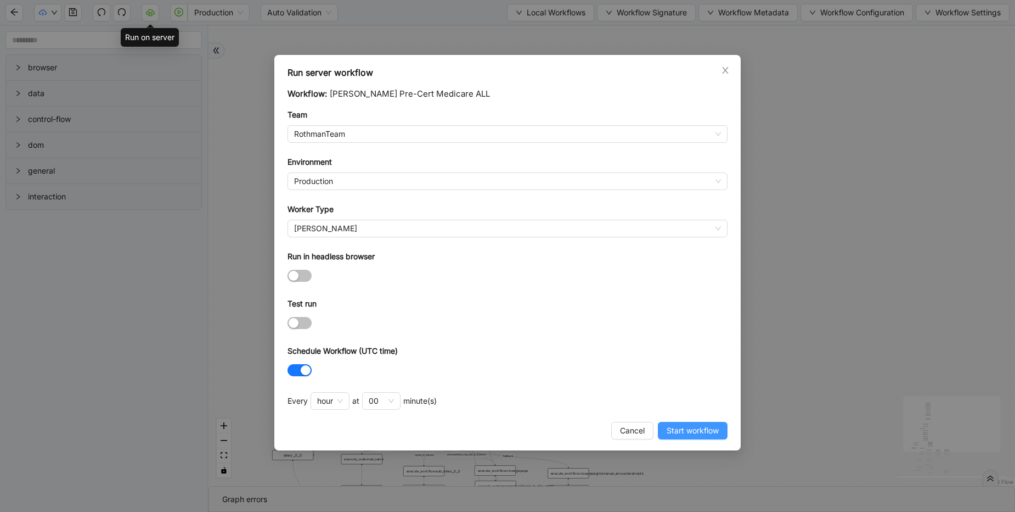
click at [695, 432] on span "Start workflow" at bounding box center [693, 430] width 52 height 12
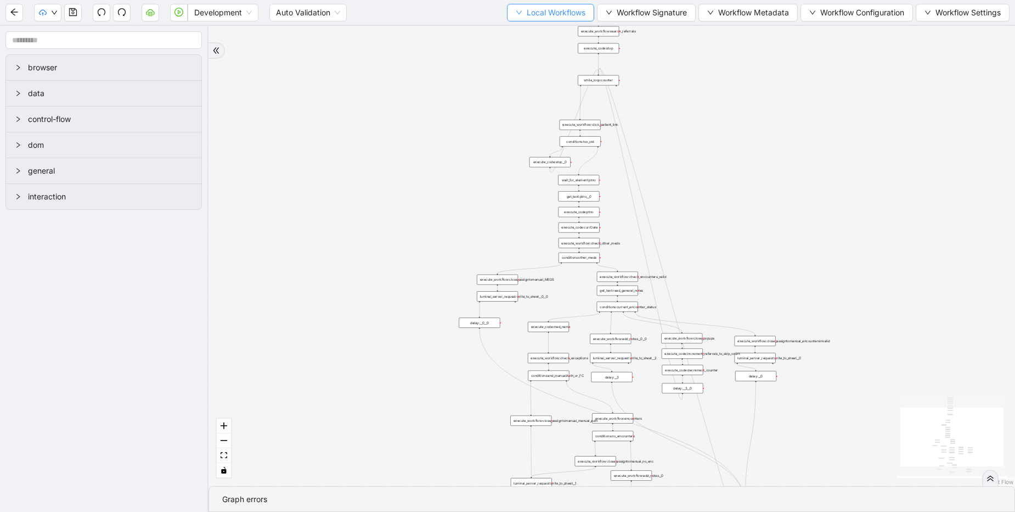
click at [542, 10] on span "Local Workflows" at bounding box center [556, 13] width 59 height 12
click at [527, 32] on span "Select" at bounding box center [545, 34] width 71 height 12
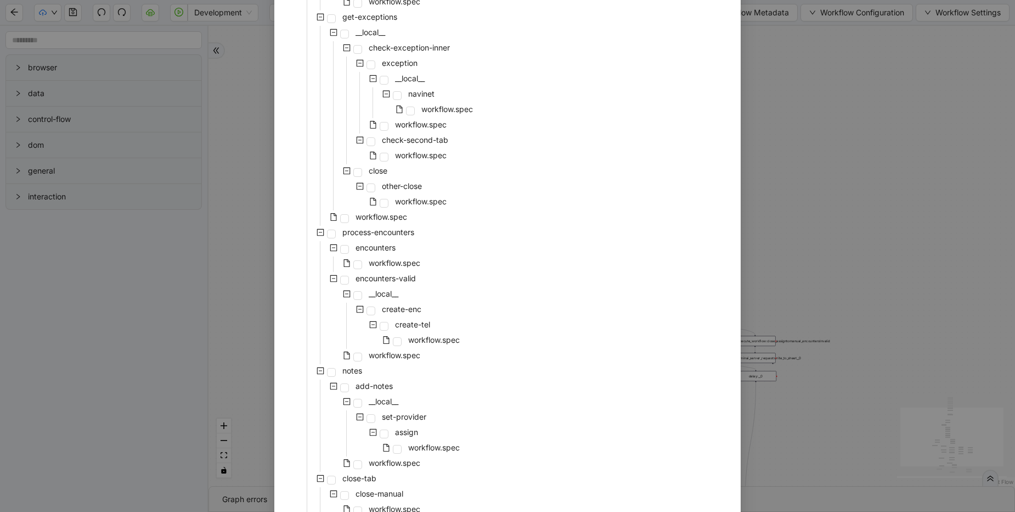
scroll to position [198, 0]
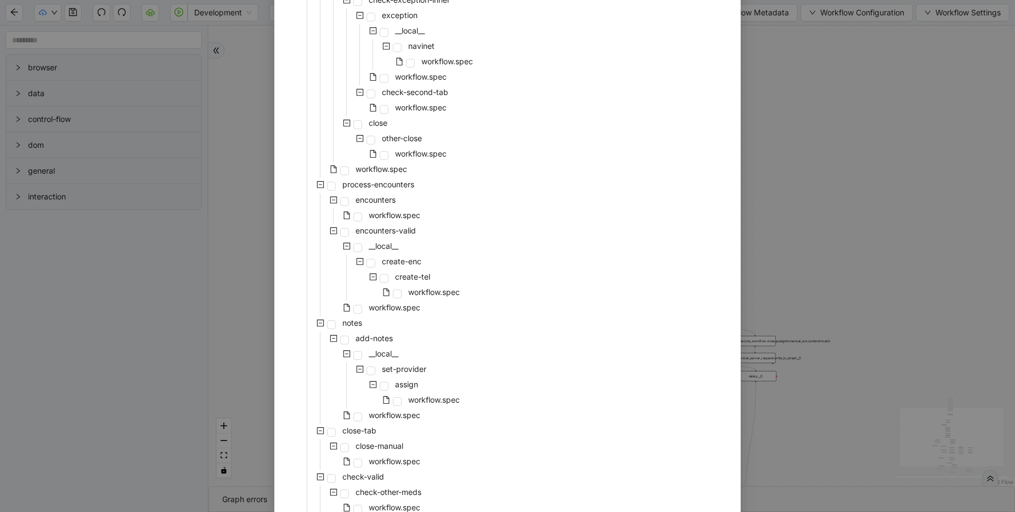
click at [230, 105] on div "Select Local Workflow pre-cert-medicare __local__ get-portal-data data workflow…" at bounding box center [507, 256] width 1015 height 512
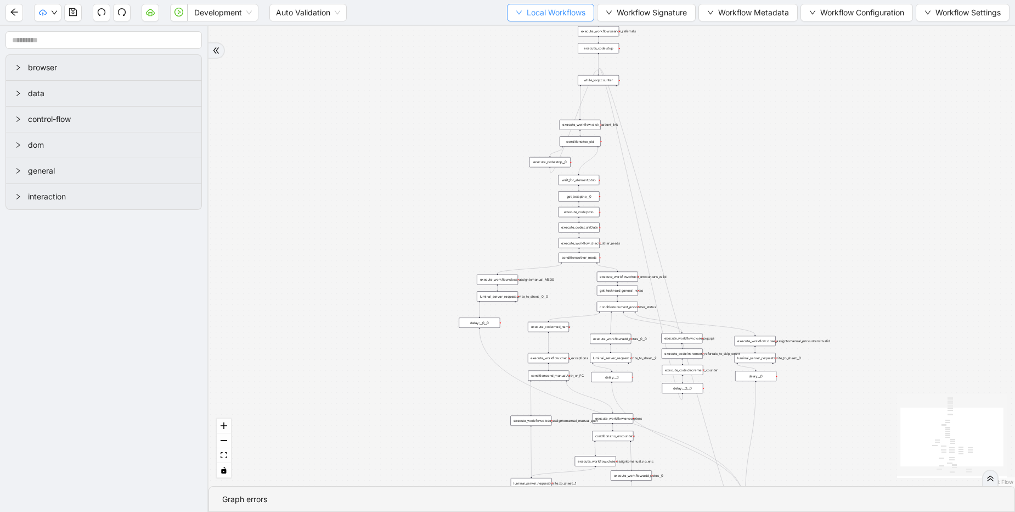
click at [527, 9] on span "Local Workflows" at bounding box center [556, 13] width 59 height 12
click at [535, 32] on span "Select" at bounding box center [545, 34] width 71 height 12
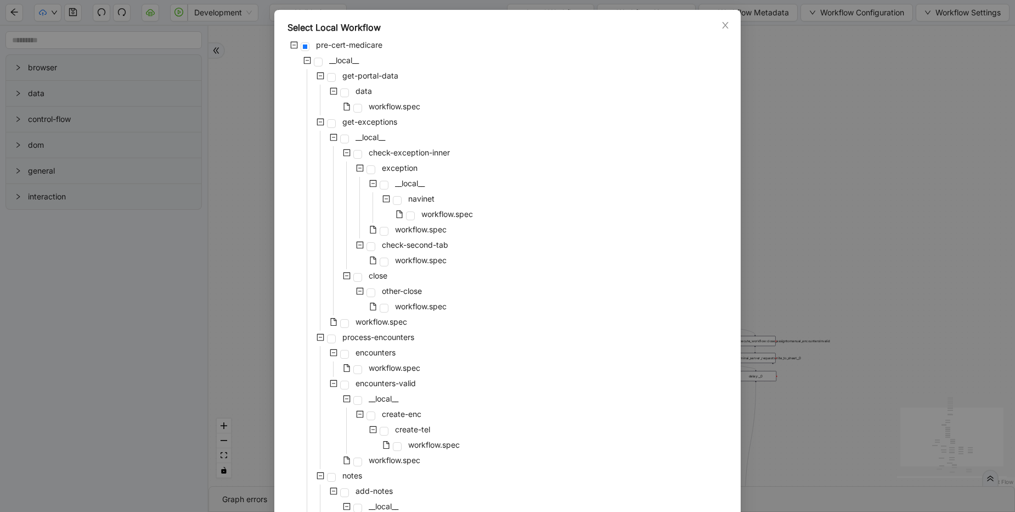
scroll to position [66, 0]
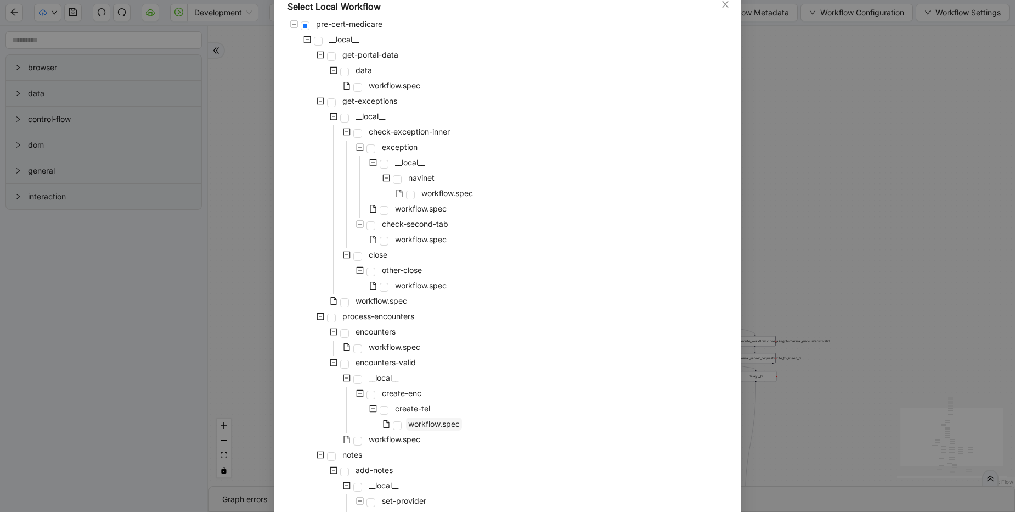
click at [428, 425] on span "workflow.spec" at bounding box center [434, 423] width 52 height 9
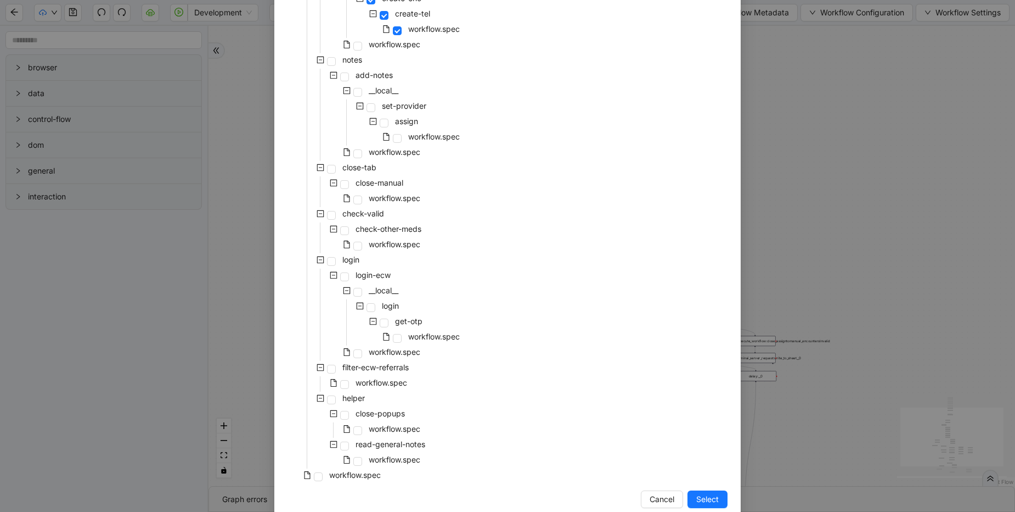
scroll to position [481, 0]
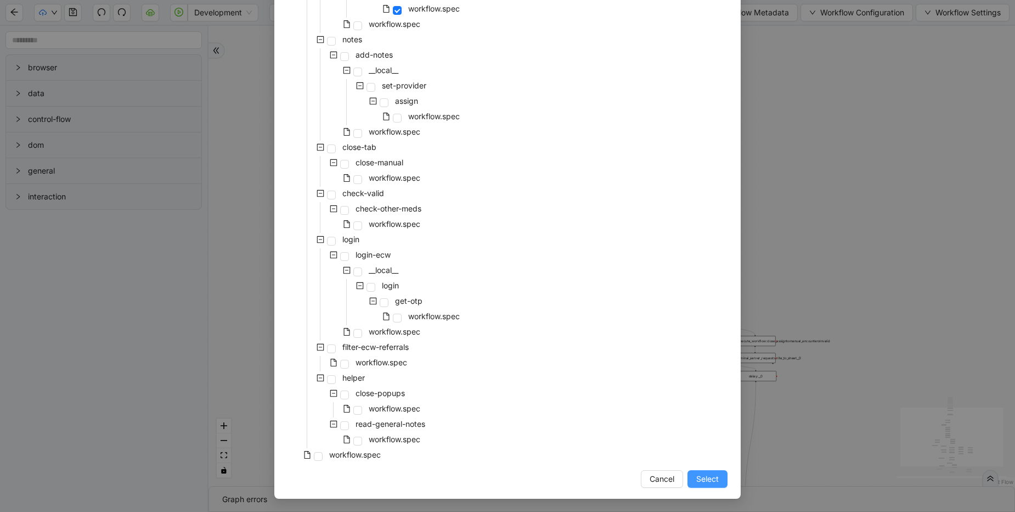
click at [696, 485] on button "Select" at bounding box center [708, 479] width 40 height 18
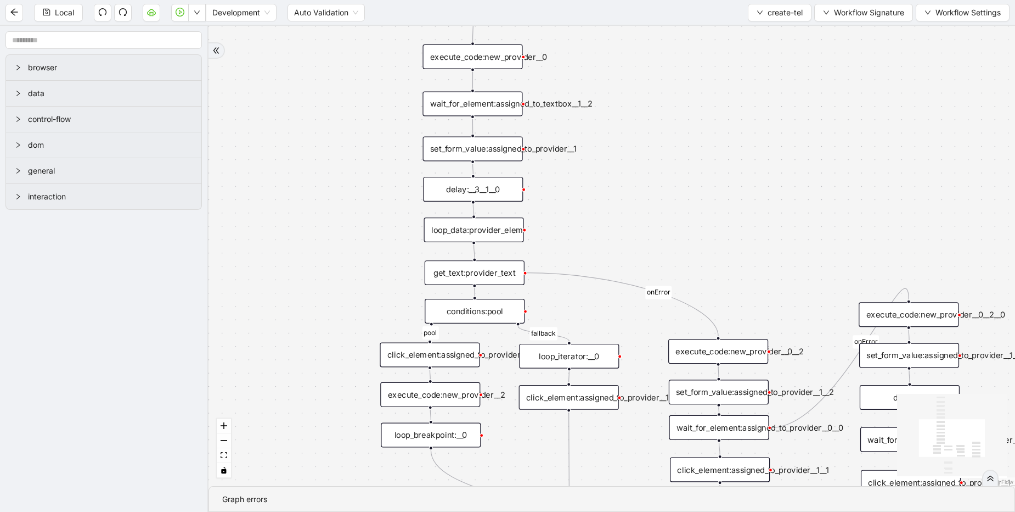
click at [504, 234] on div "loop_data:provider_elem" at bounding box center [474, 229] width 100 height 25
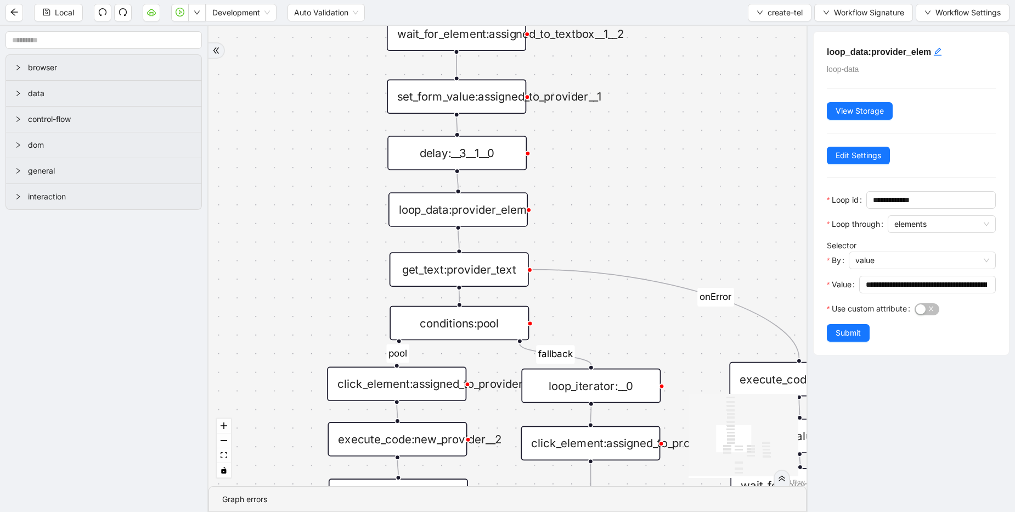
click at [475, 269] on div "get_text:provider_text" at bounding box center [459, 269] width 139 height 35
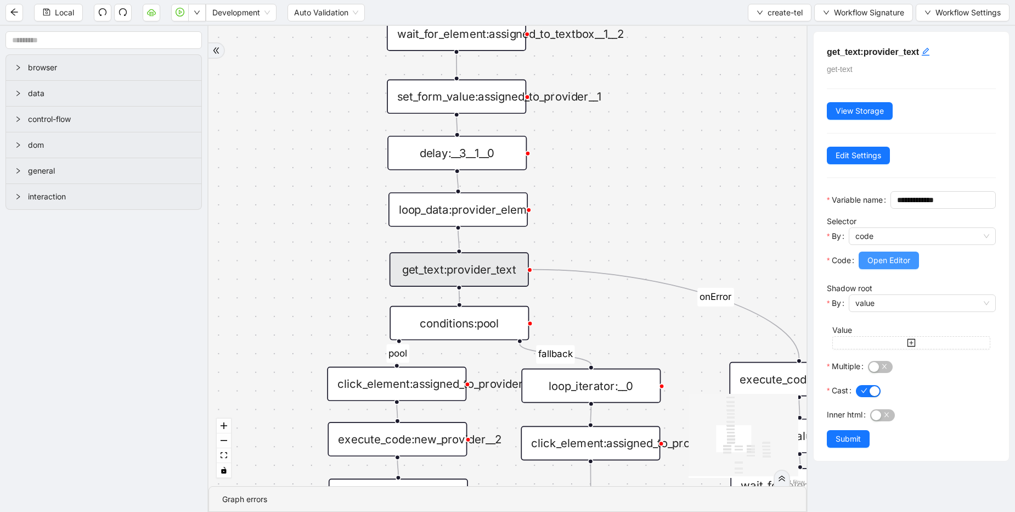
click at [890, 266] on span "Open Editor" at bounding box center [889, 260] width 43 height 12
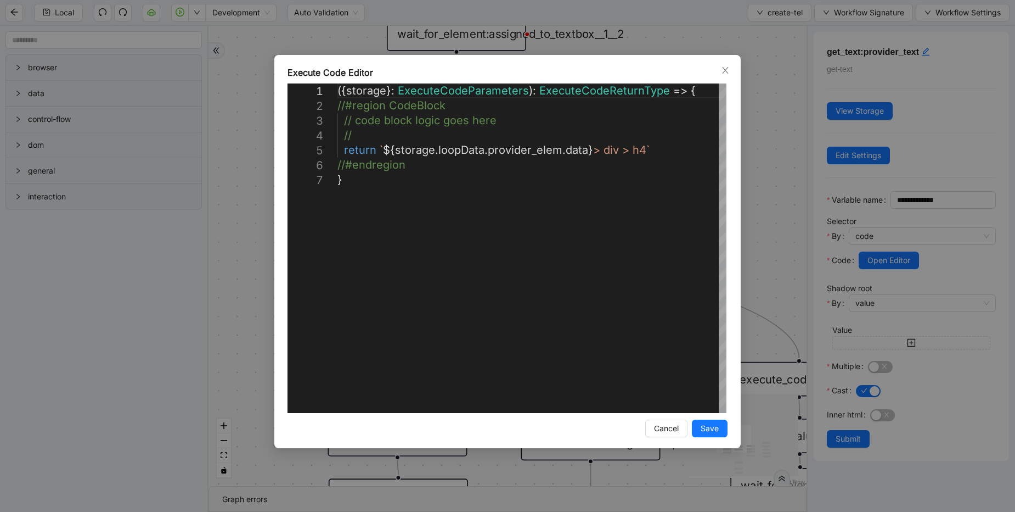
drag, startPoint x: 778, startPoint y: 177, endPoint x: 766, endPoint y: 182, distance: 12.5
click at [777, 177] on div "**********" at bounding box center [507, 256] width 1015 height 512
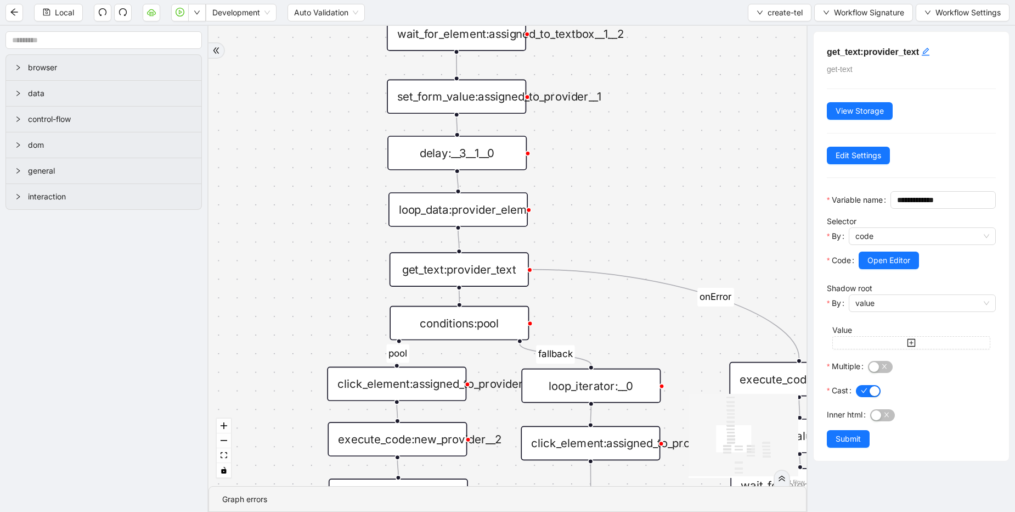
click at [394, 383] on div "click_element:assigned_to_provider__0" at bounding box center [396, 383] width 139 height 35
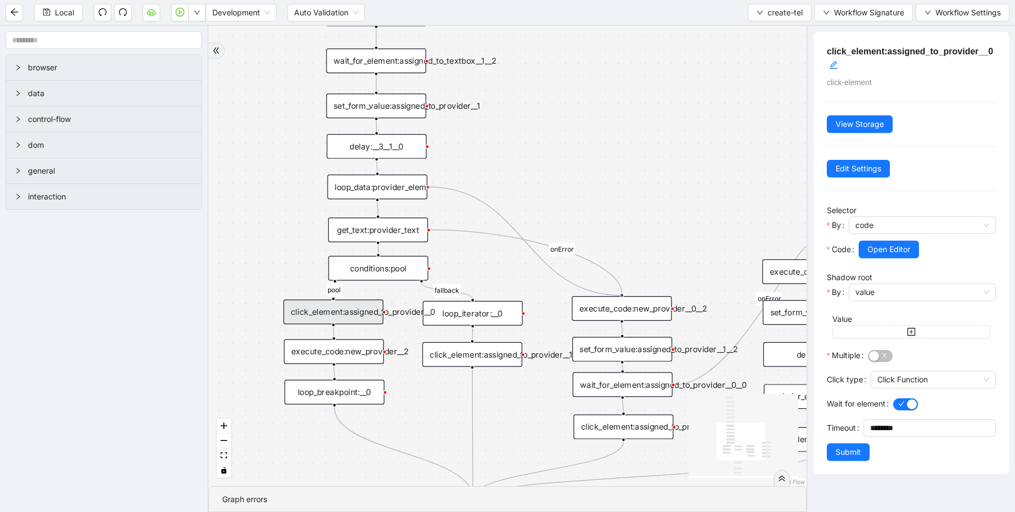
drag, startPoint x: 429, startPoint y: 188, endPoint x: 621, endPoint y: 299, distance: 221.8
click at [52, 9] on button "Local" at bounding box center [58, 13] width 49 height 18
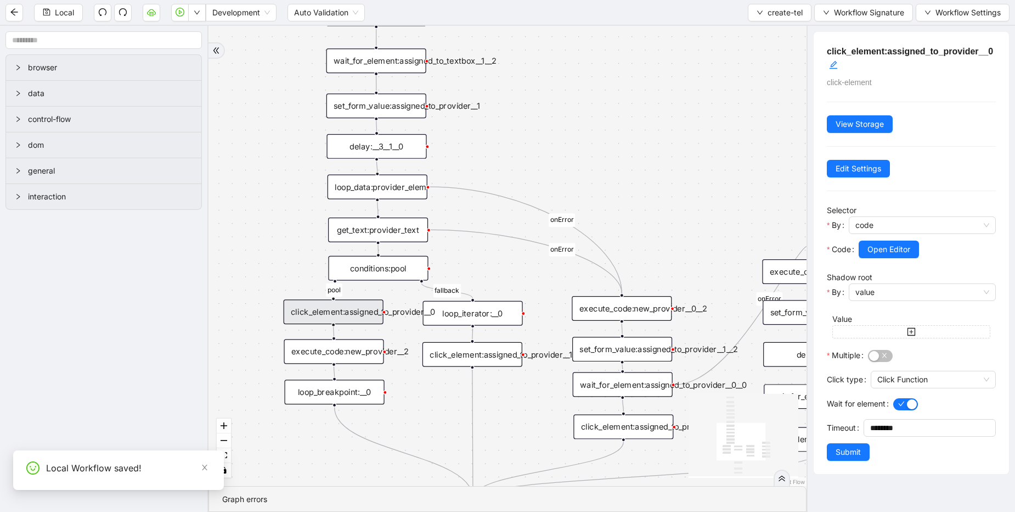
click at [771, 14] on span "create-tel" at bounding box center [785, 13] width 35 height 12
click at [754, 37] on li "Select" at bounding box center [777, 34] width 59 height 18
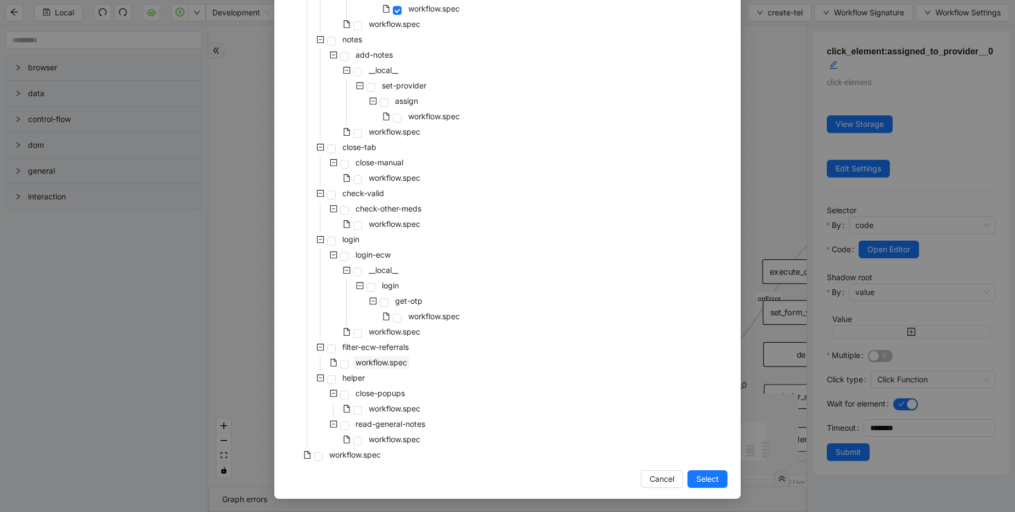
scroll to position [283, 0]
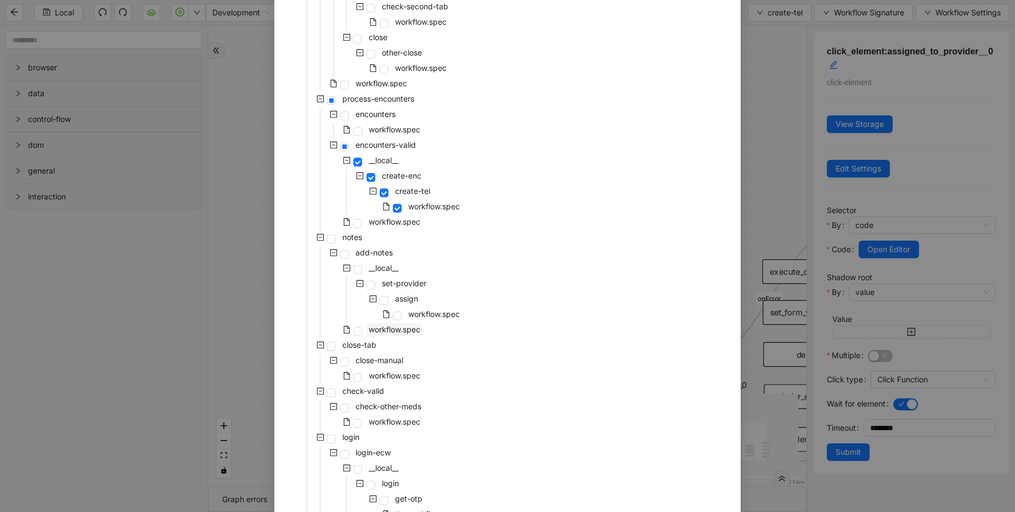
click at [401, 331] on span "workflow.spec" at bounding box center [395, 328] width 52 height 9
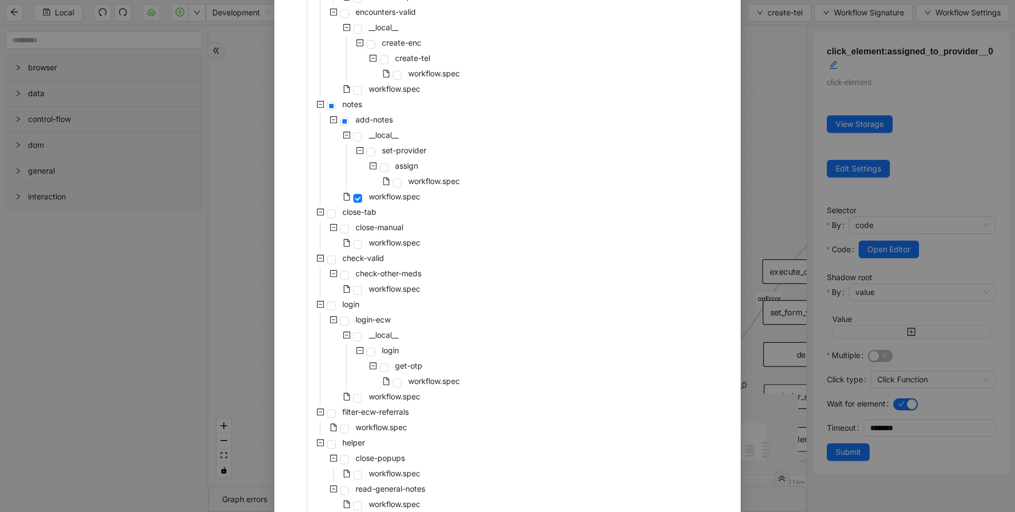
scroll to position [481, 0]
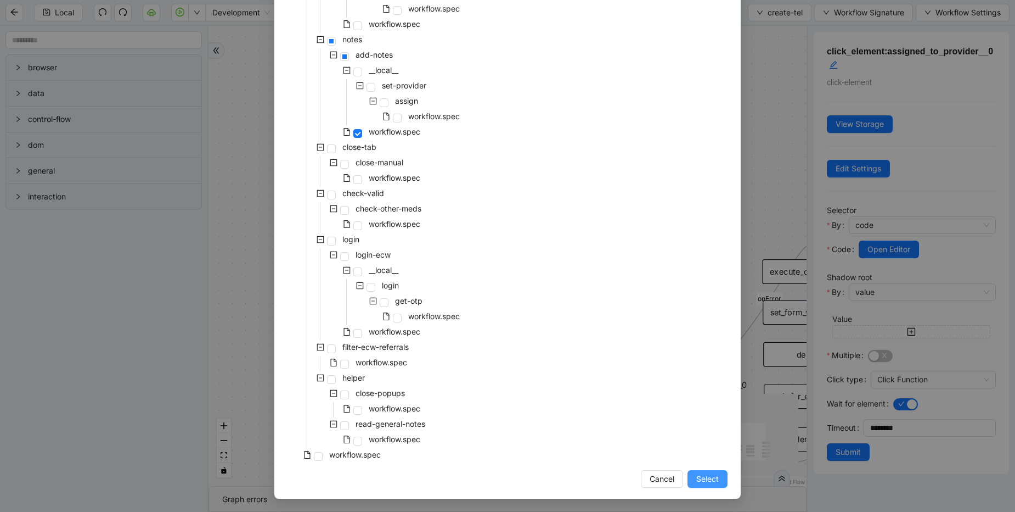
click at [706, 473] on span "Select" at bounding box center [707, 479] width 23 height 12
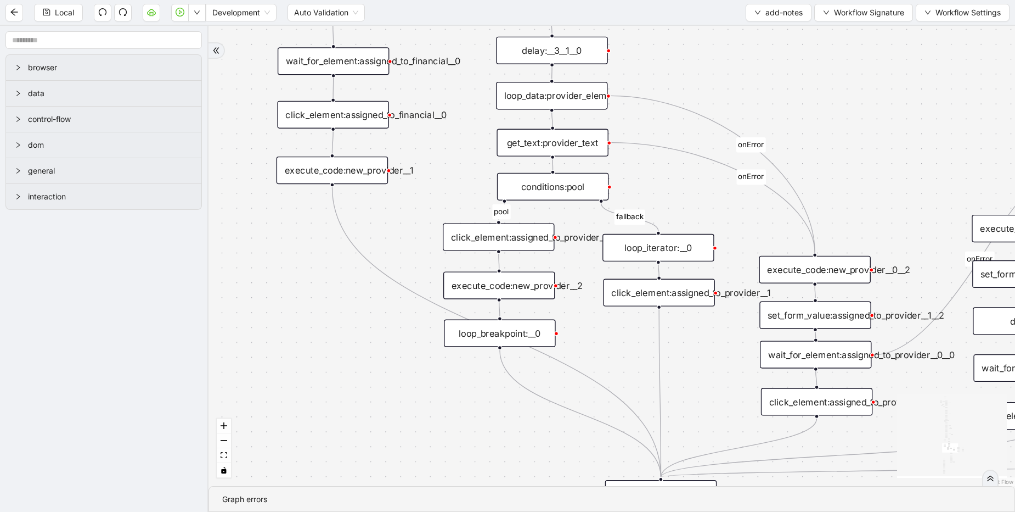
click at [572, 89] on div "loop_data:provider_elem" at bounding box center [551, 95] width 111 height 27
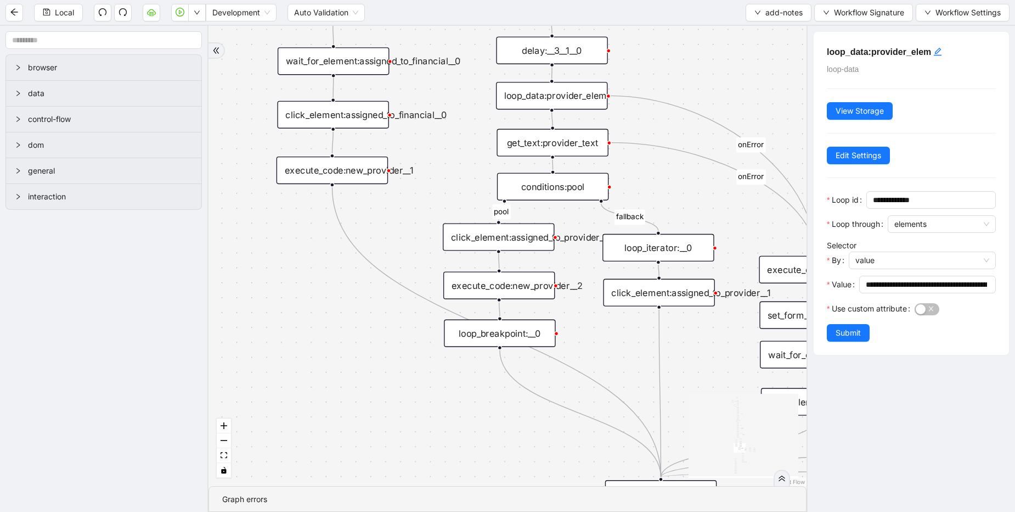
click at [571, 142] on div "get_text:provider_text" at bounding box center [552, 142] width 111 height 27
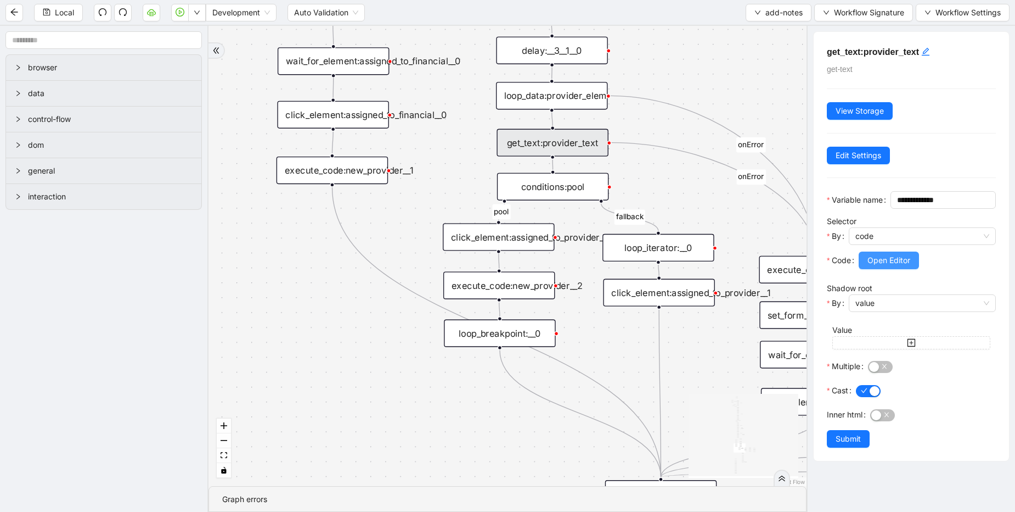
click at [900, 266] on span "Open Editor" at bounding box center [889, 260] width 43 height 12
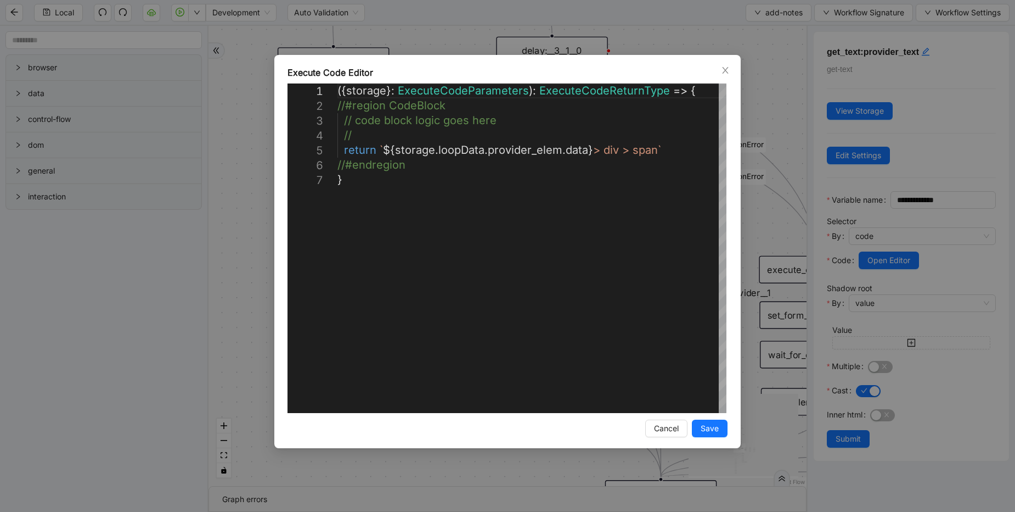
click at [896, 179] on div "**********" at bounding box center [507, 256] width 1015 height 512
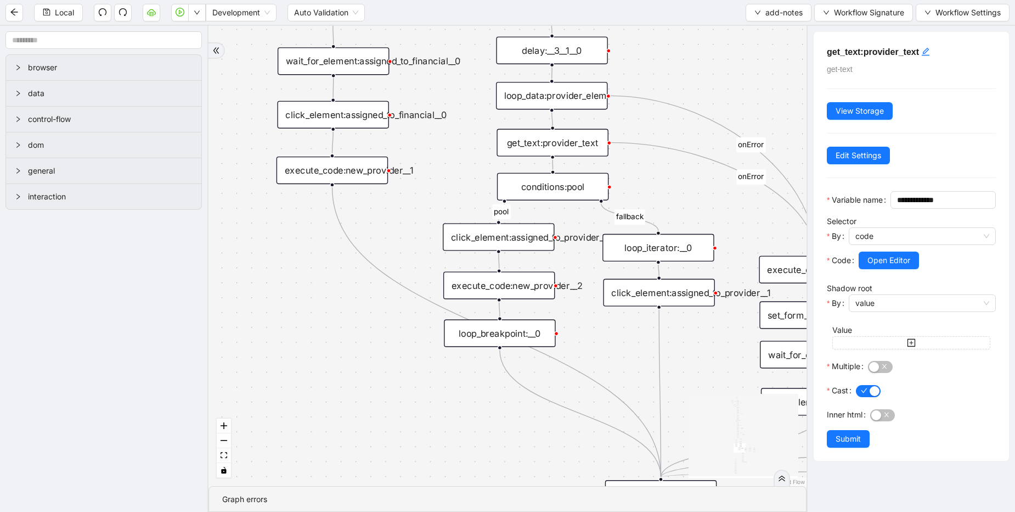
click at [550, 184] on div "conditions:pool" at bounding box center [552, 186] width 111 height 27
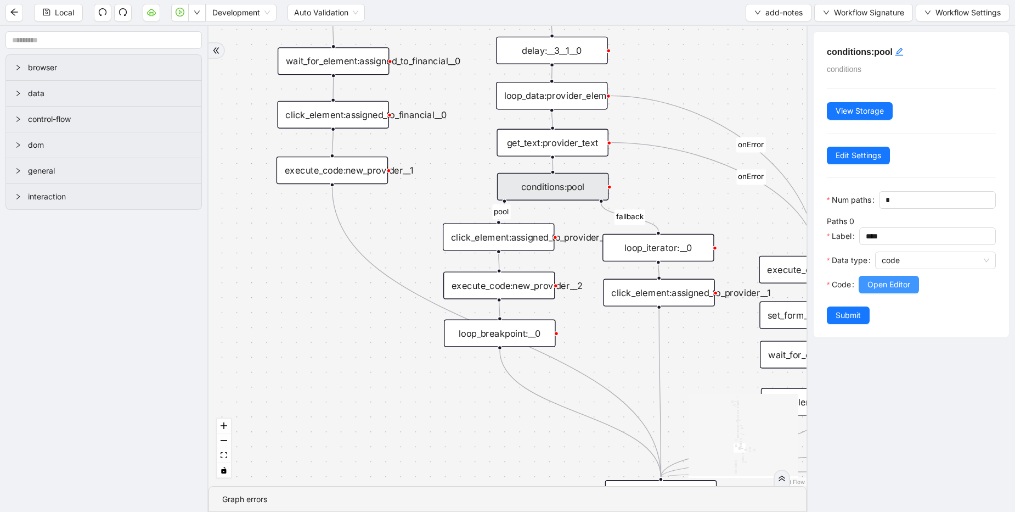
click at [907, 290] on span "Open Editor" at bounding box center [889, 284] width 43 height 12
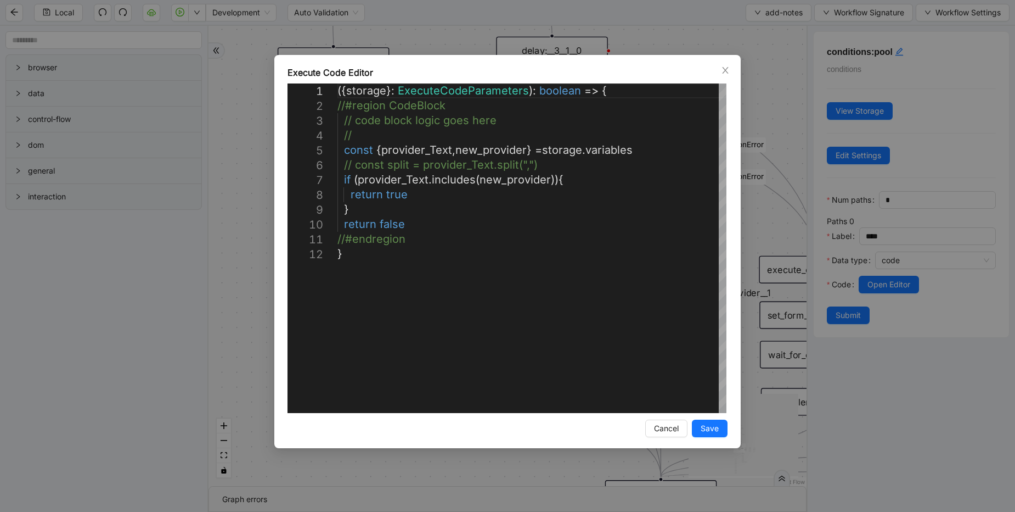
click at [767, 212] on div "**********" at bounding box center [507, 256] width 1015 height 512
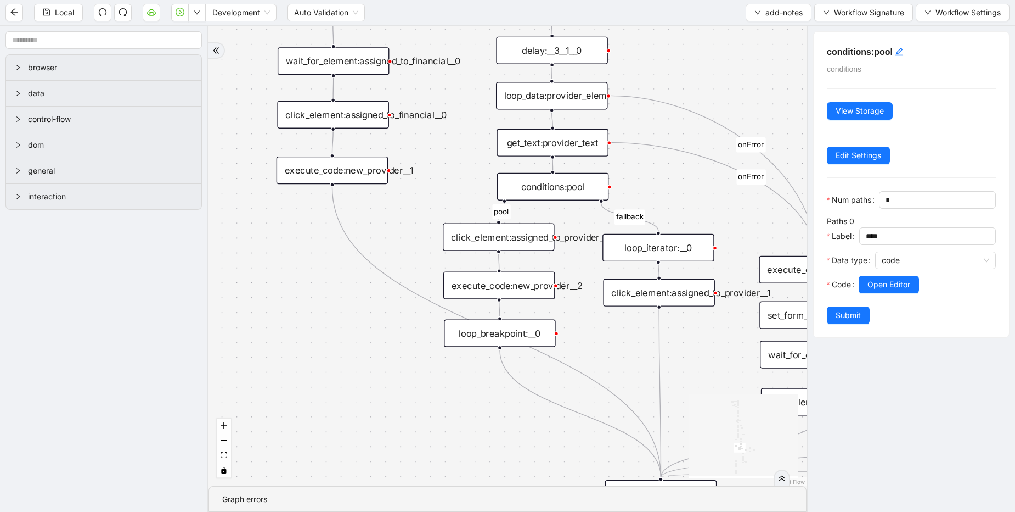
click at [634, 253] on div "loop_iterator:__0" at bounding box center [658, 247] width 111 height 27
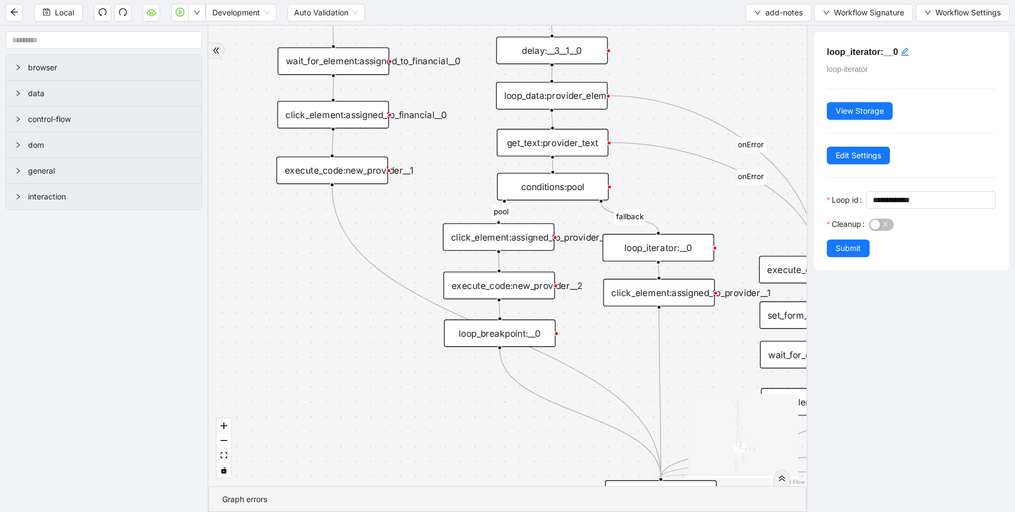
click at [645, 291] on div "click_element:assigned_to_provider__1" at bounding box center [658, 292] width 111 height 27
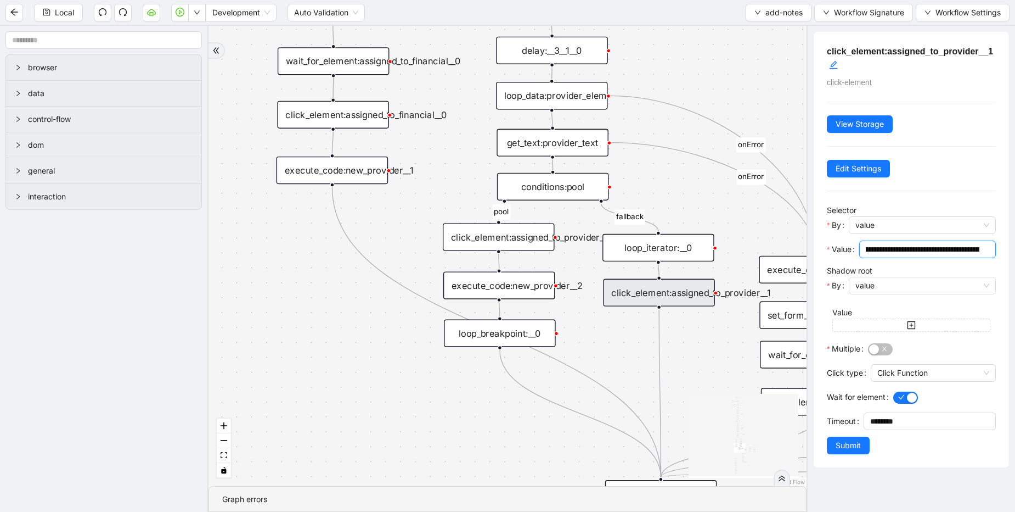
scroll to position [0, 116]
drag, startPoint x: 924, startPoint y: 245, endPoint x: 1015, endPoint y: 255, distance: 91.6
click at [1015, 255] on div "**********" at bounding box center [911, 269] width 209 height 486
click at [671, 347] on div "financial fallback pool fallback fallback matches fallback ThreeForOrthovisc fa…" at bounding box center [508, 256] width 598 height 460
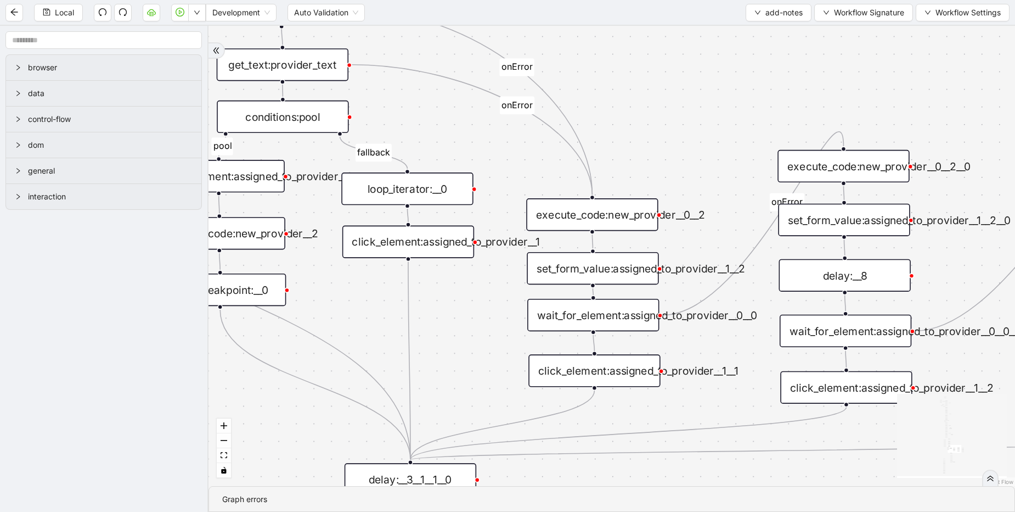
click at [581, 312] on div "wait_for_element:assigned_to_provider__0__0" at bounding box center [593, 315] width 132 height 32
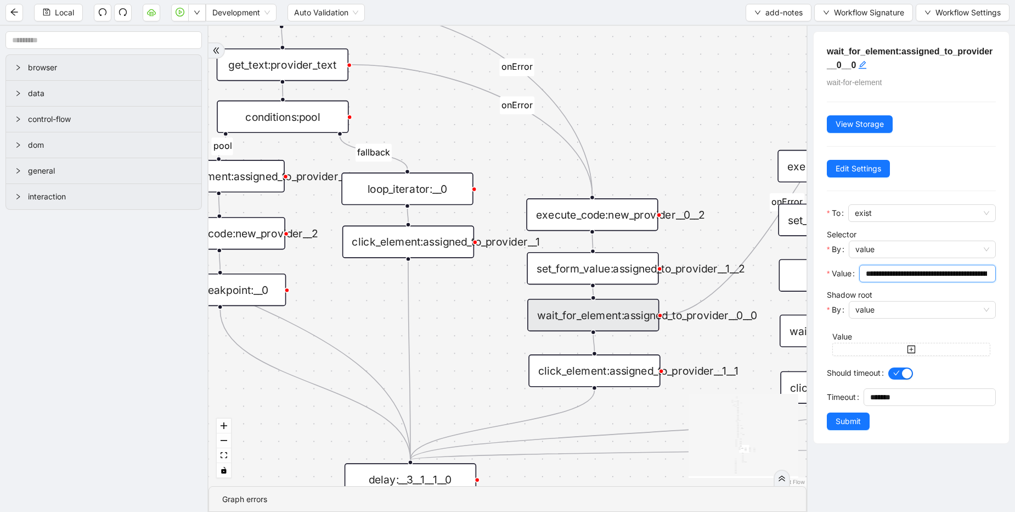
scroll to position [0, 116]
drag, startPoint x: 915, startPoint y: 271, endPoint x: 1015, endPoint y: 277, distance: 99.5
click at [1015, 277] on div "**********" at bounding box center [911, 269] width 209 height 486
click at [450, 307] on div "financial fallback pool fallback fallback matches fallback ThreeForOrthovisc fa…" at bounding box center [508, 256] width 598 height 460
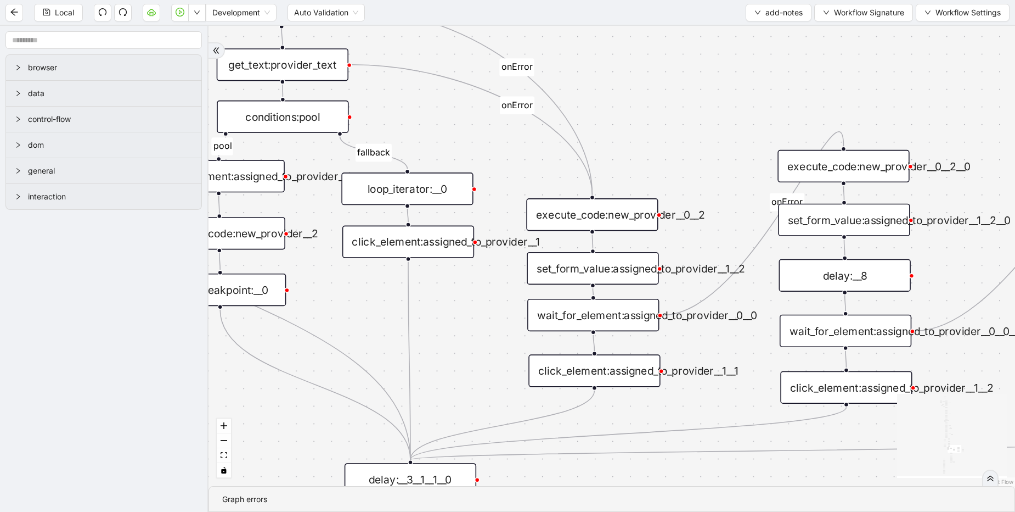
click at [592, 367] on div "click_element:assigned_to_provider__1__1" at bounding box center [595, 370] width 132 height 32
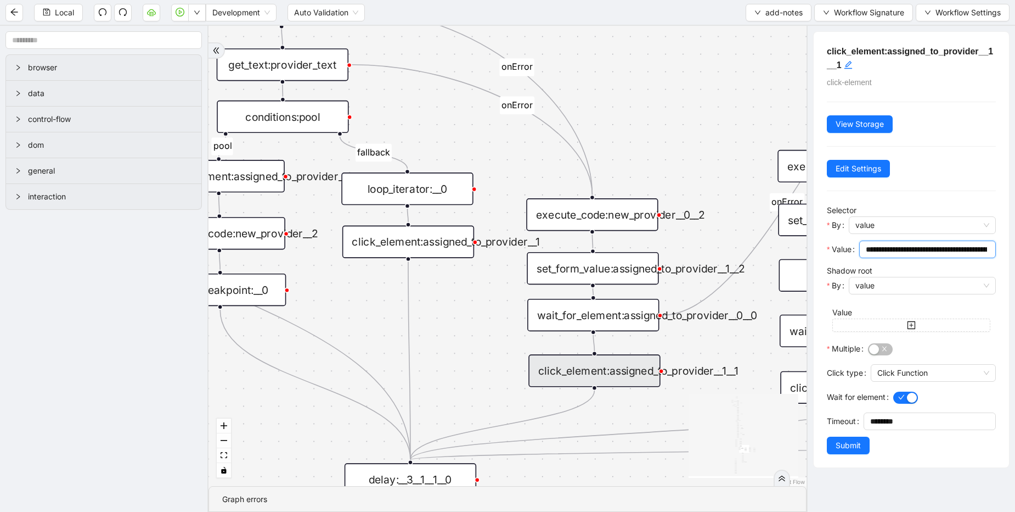
scroll to position [0, 116]
drag, startPoint x: 945, startPoint y: 246, endPoint x: 1015, endPoint y: 259, distance: 70.7
click at [1015, 259] on div "**********" at bounding box center [911, 269] width 209 height 486
click at [409, 310] on icon "Edge from click_element:assigned_to_provider__1 to delay:__3__1__1__0" at bounding box center [409, 360] width 2 height 198
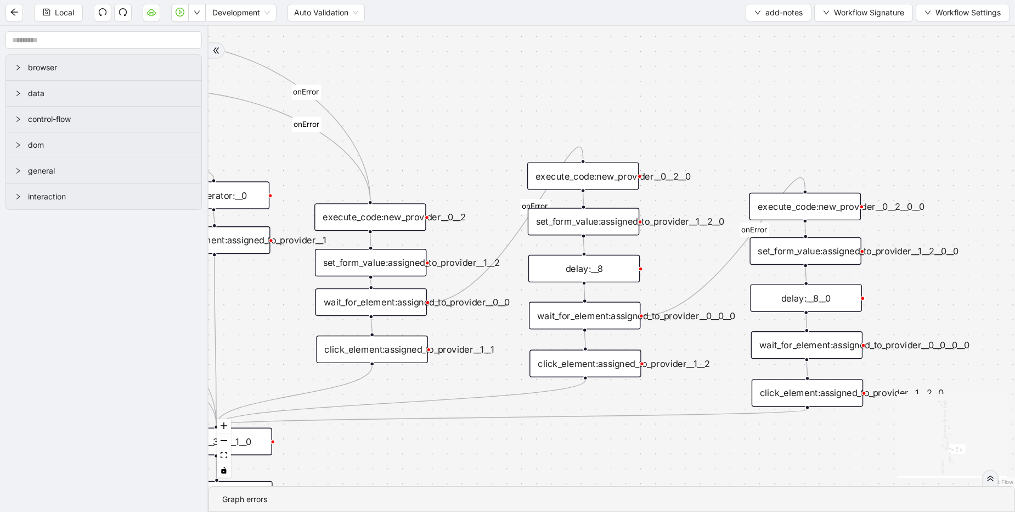
click at [577, 320] on div "wait_for_element:assigned_to_provider__0__0__0" at bounding box center [584, 314] width 111 height 27
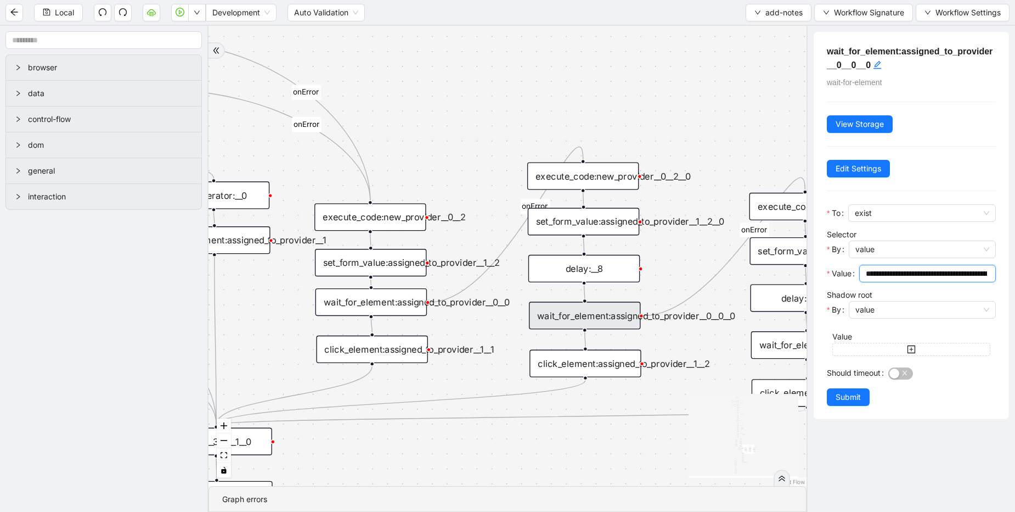
click at [915, 271] on input "**********" at bounding box center [926, 273] width 121 height 12
click at [605, 358] on div "click_element:assigned_to_provider__1__2" at bounding box center [585, 363] width 111 height 27
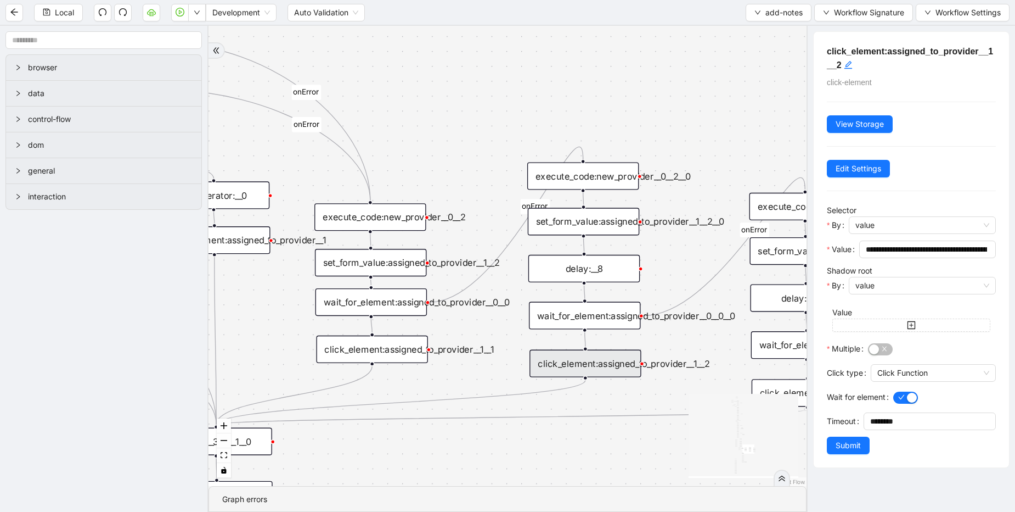
click at [634, 420] on icon "Edge from click_element:assigned_to_provider__1__2__0 to delay:__3__1__1__0" at bounding box center [511, 416] width 591 height 15
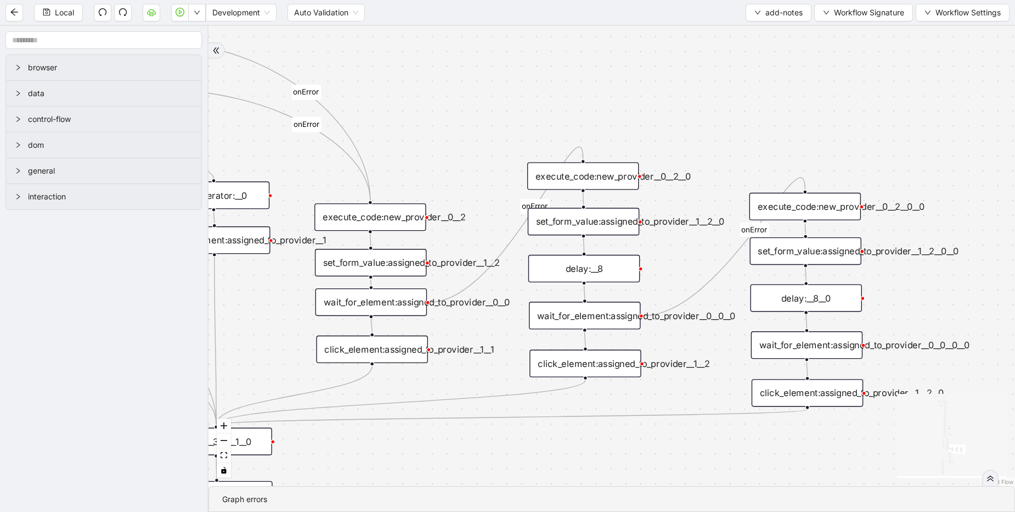
click at [836, 341] on div "wait_for_element:assigned_to_provider__0__0__0__0" at bounding box center [806, 344] width 111 height 27
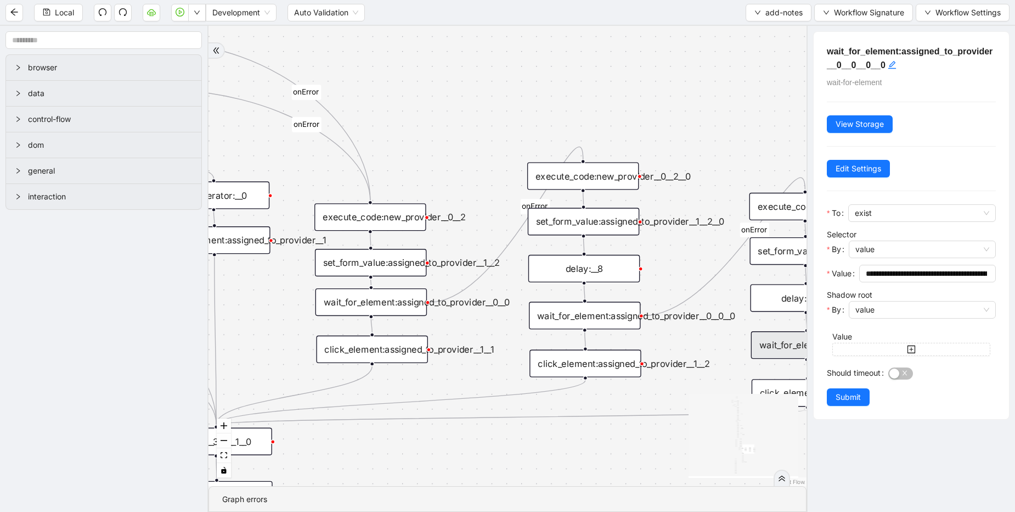
click at [656, 434] on div "financial fallback pool fallback fallback matches fallback ThreeForOrthovisc fa…" at bounding box center [508, 256] width 598 height 460
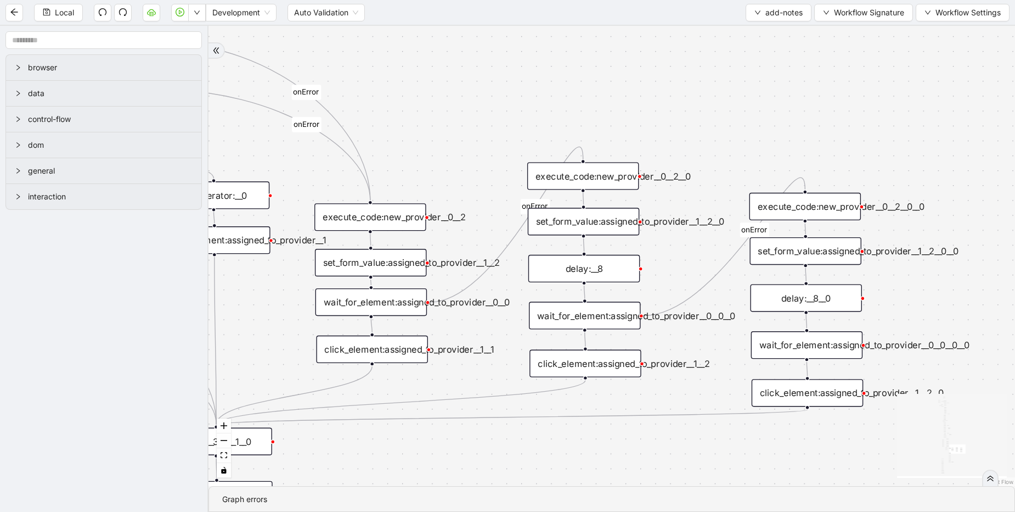
click at [771, 394] on div "click_element:assigned_to_provider__1__2__0" at bounding box center [807, 392] width 111 height 27
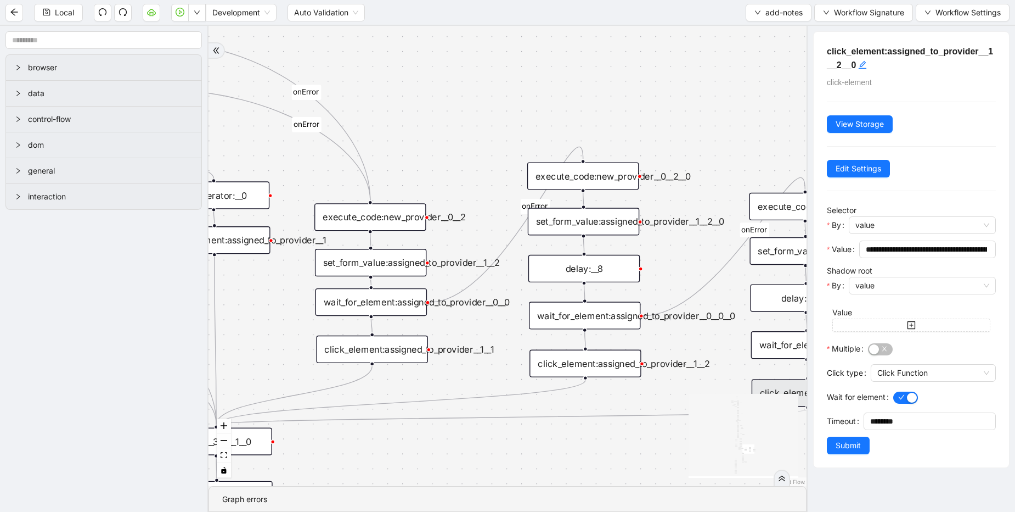
click at [602, 414] on icon "Edge from click_element:assigned_to_provider__1__2__0 to delay:__3__1__1__0" at bounding box center [511, 416] width 591 height 15
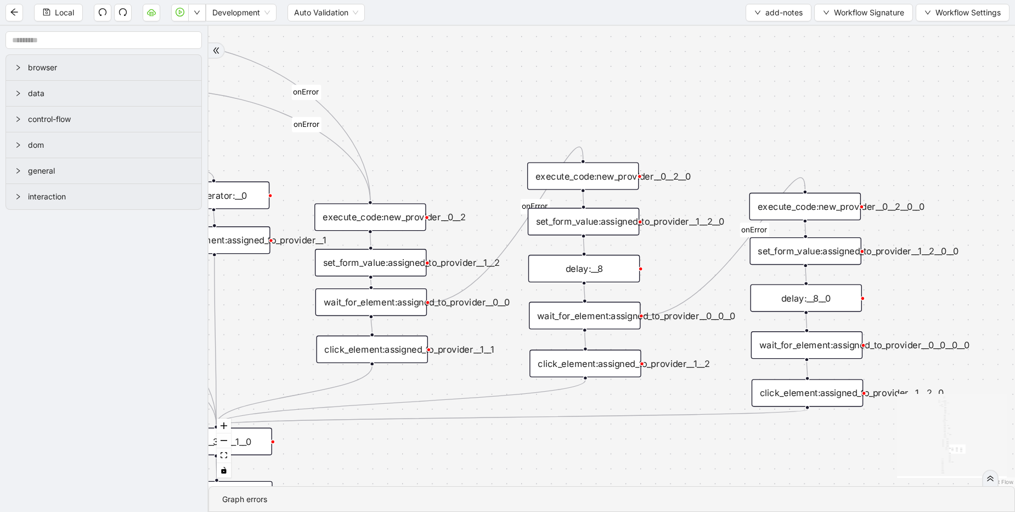
click at [772, 250] on div "set_form_value:assigned_to_provider__1__2__0__0" at bounding box center [805, 250] width 111 height 27
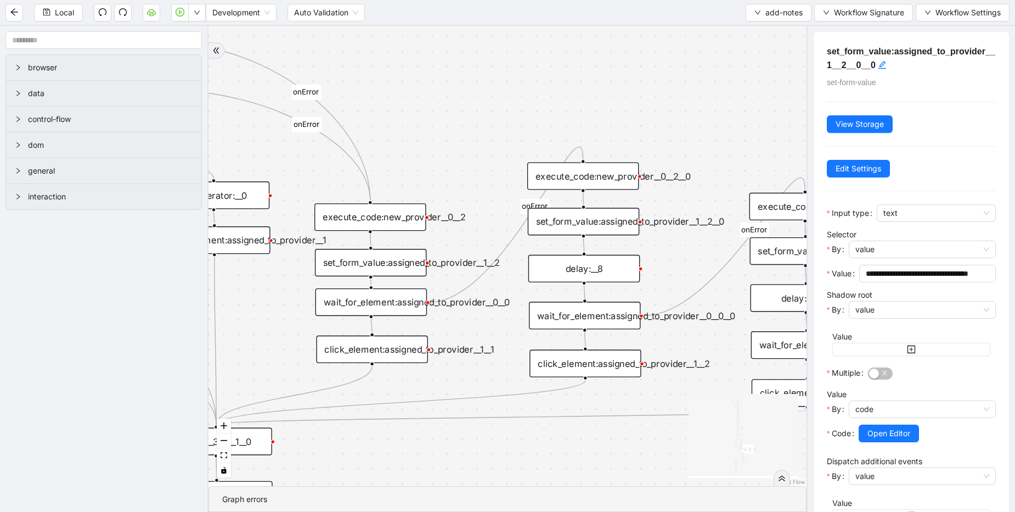
click at [561, 220] on div "set_form_value:assigned_to_provider__1__2__0" at bounding box center [583, 220] width 111 height 27
click at [505, 357] on div "financial fallback pool fallback fallback matches fallback ThreeForOrthovisc fa…" at bounding box center [508, 256] width 598 height 460
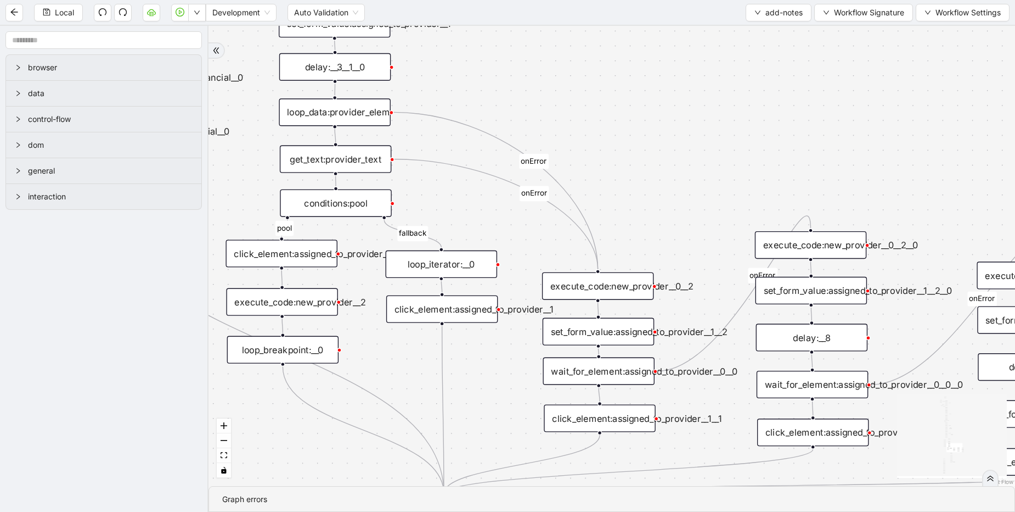
click at [353, 163] on div "get_text:provider_text" at bounding box center [335, 158] width 111 height 27
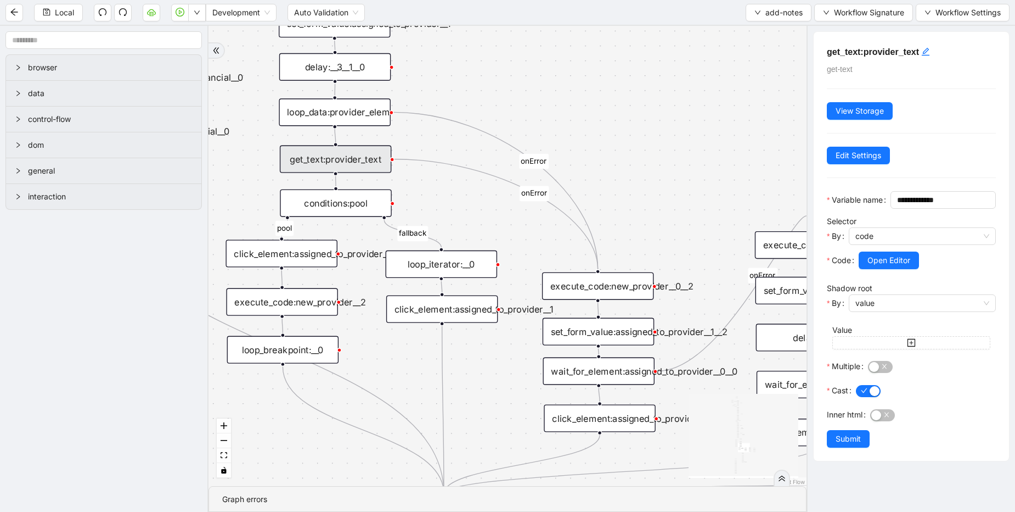
click at [327, 198] on div "conditions:pool" at bounding box center [335, 202] width 111 height 27
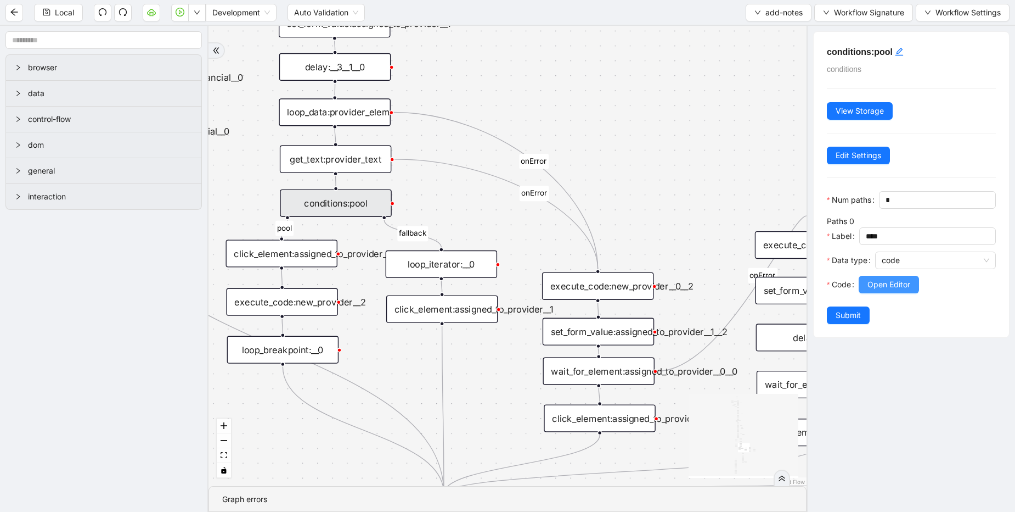
click at [884, 290] on span "Open Editor" at bounding box center [889, 284] width 43 height 12
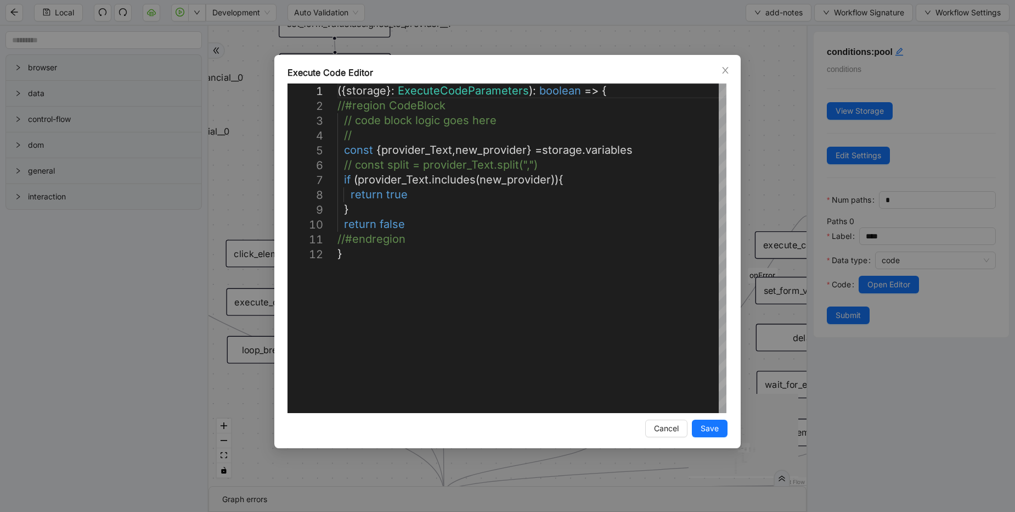
click at [768, 126] on div "**********" at bounding box center [507, 256] width 1015 height 512
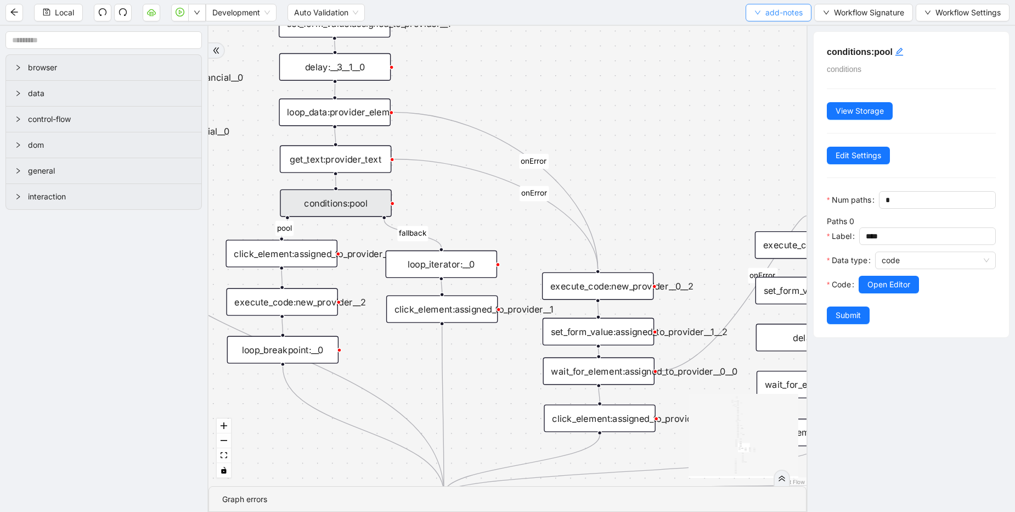
click at [795, 15] on span "add-notes" at bounding box center [784, 13] width 37 height 12
click at [770, 32] on span "Select" at bounding box center [776, 34] width 48 height 12
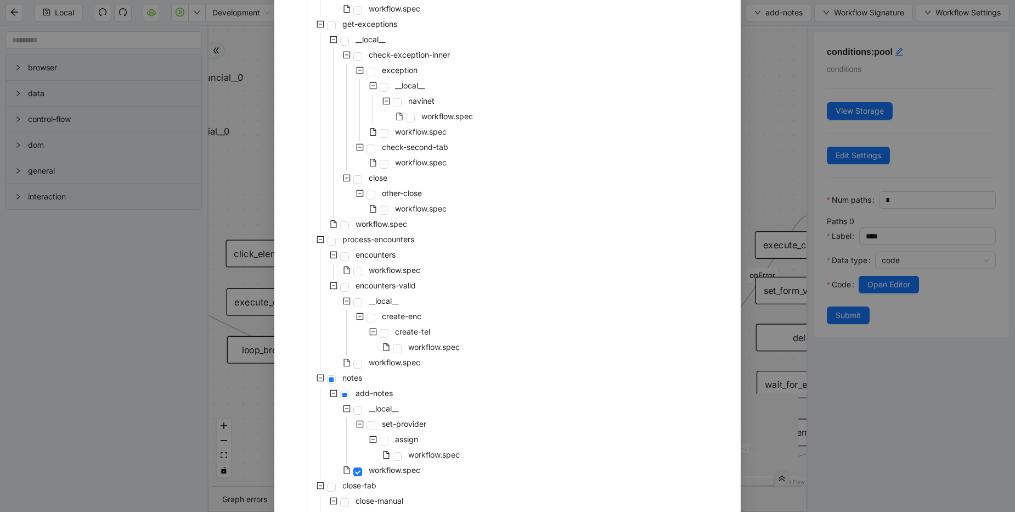
scroll to position [132, 0]
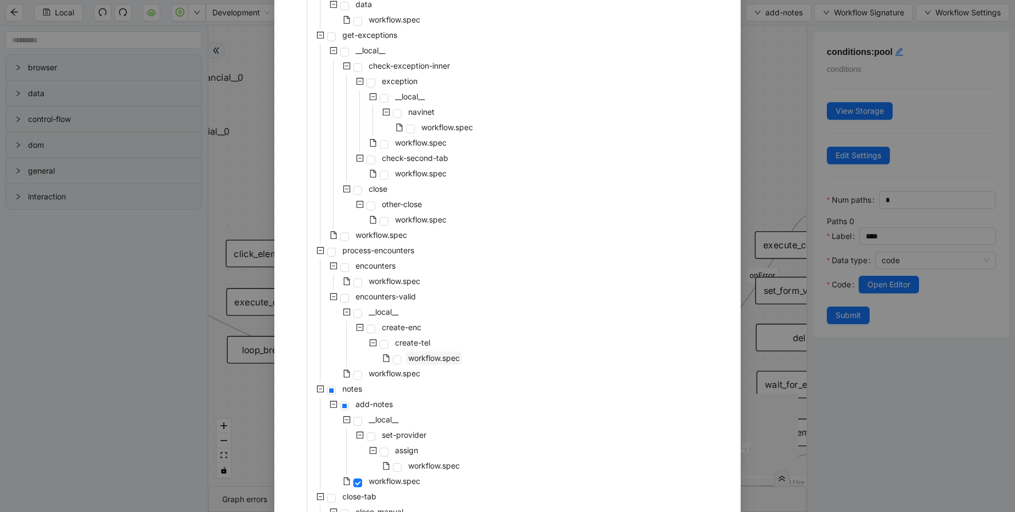
click at [427, 357] on span "workflow.spec" at bounding box center [434, 357] width 52 height 9
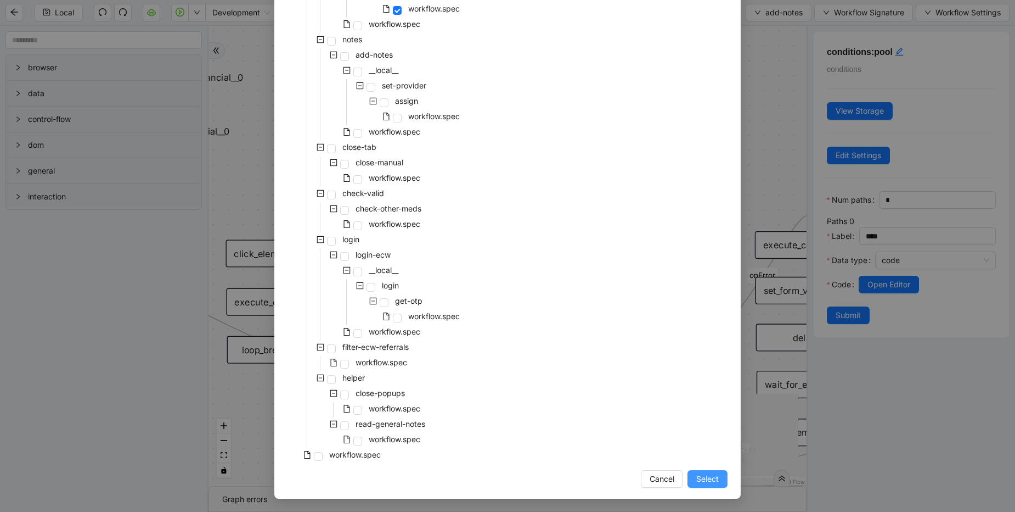
click at [715, 483] on span "Select" at bounding box center [707, 479] width 23 height 12
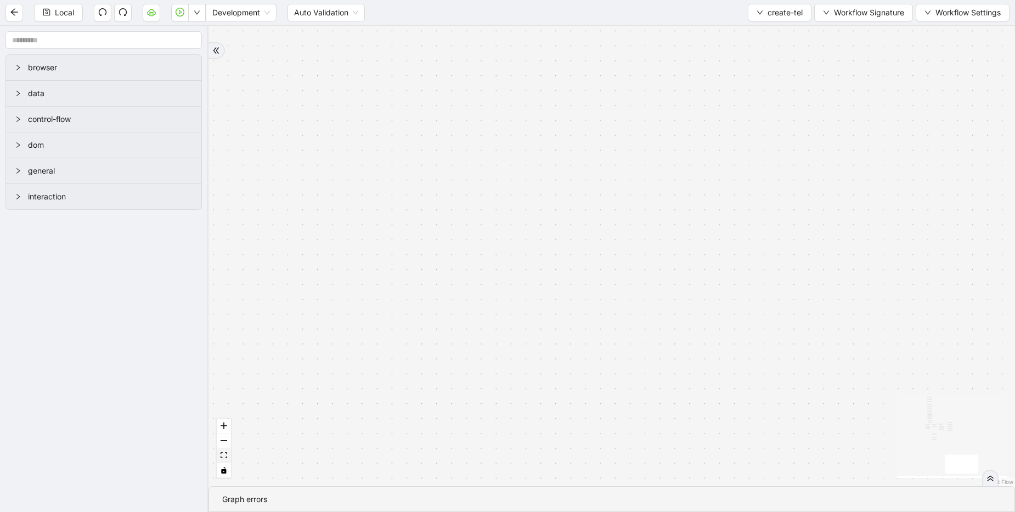
click at [222, 454] on icon "fit view" at bounding box center [224, 455] width 7 height 6
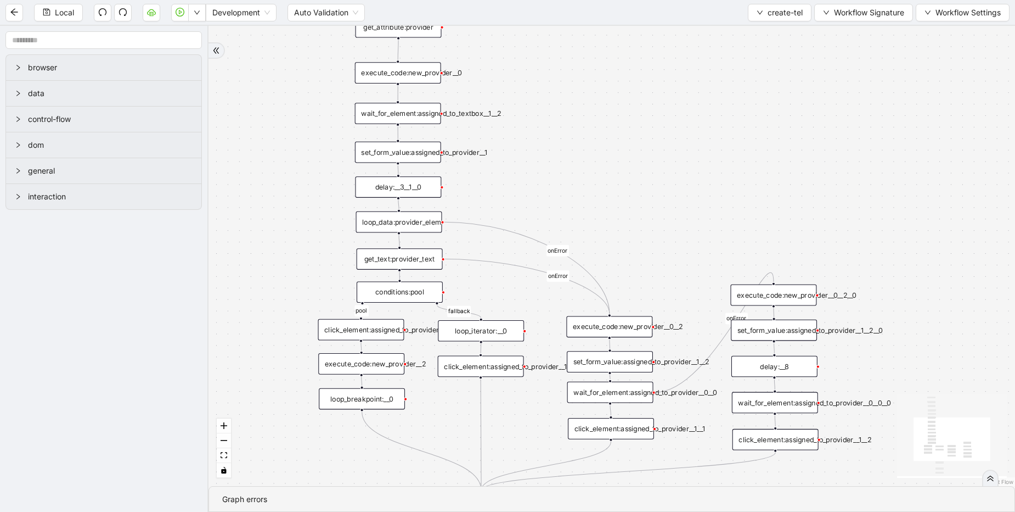
click at [403, 221] on div "loop_data:provider_elem" at bounding box center [399, 221] width 86 height 21
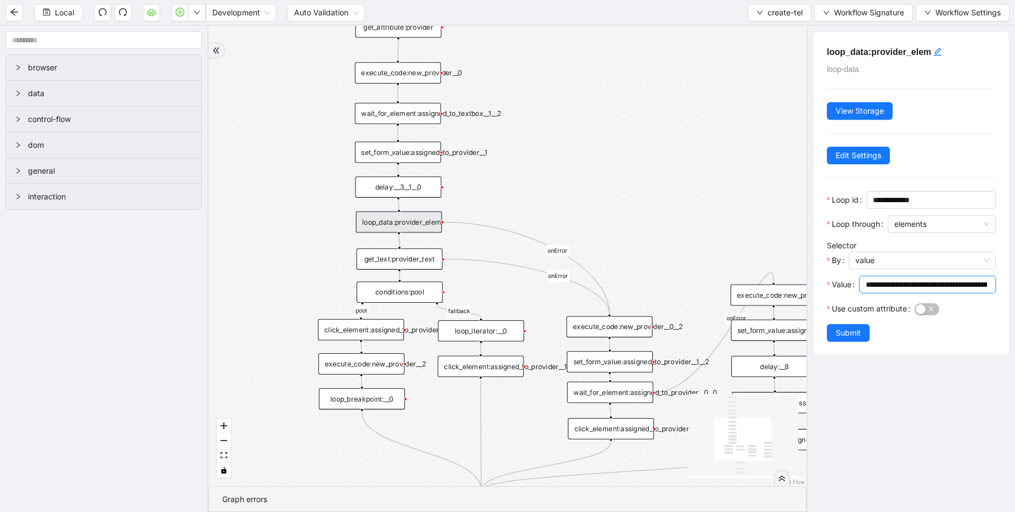
click at [925, 283] on input "**********" at bounding box center [926, 284] width 121 height 12
paste input "**********"
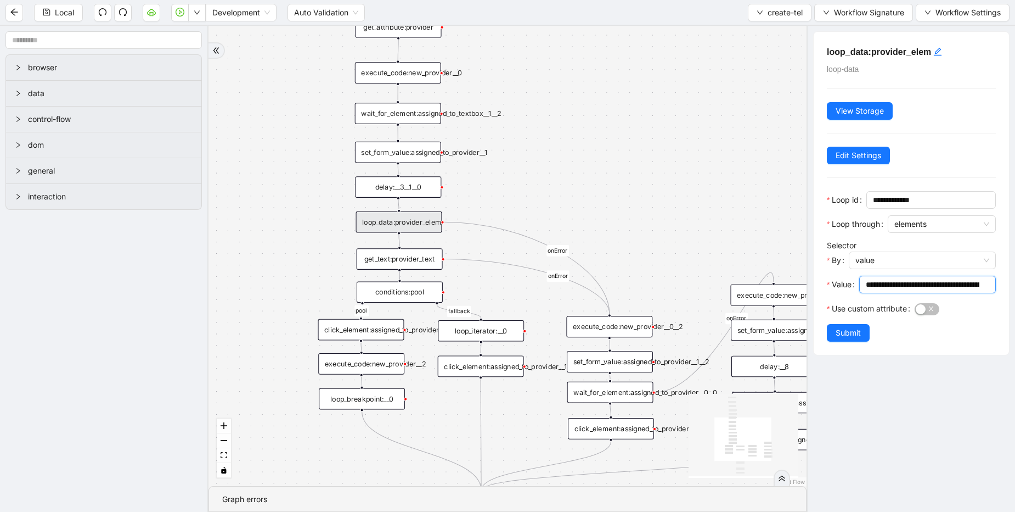
drag, startPoint x: 913, startPoint y: 285, endPoint x: 824, endPoint y: 274, distance: 89.6
click at [824, 274] on div "**********" at bounding box center [911, 193] width 195 height 323
type input "**********"
click at [848, 330] on span "Submit" at bounding box center [848, 333] width 25 height 12
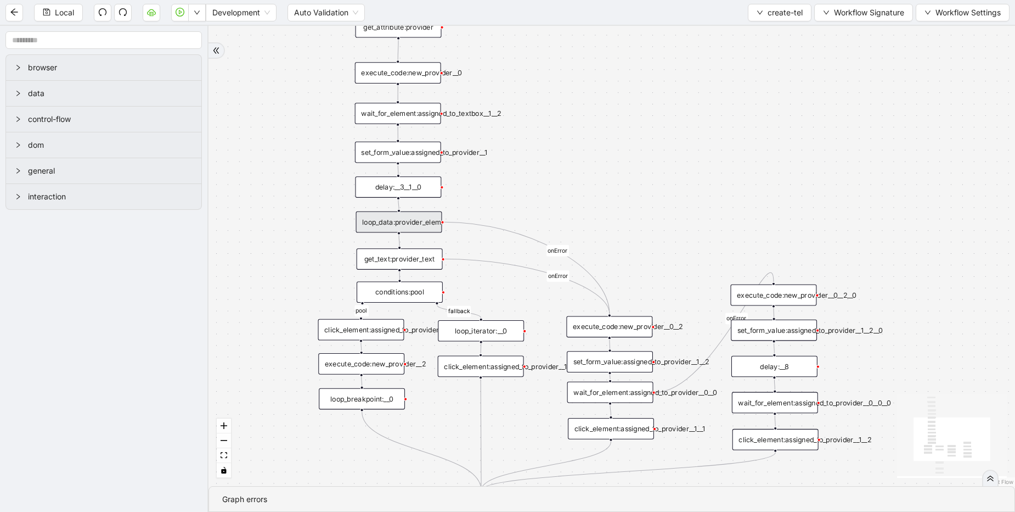
click at [410, 262] on div "get_text:provider_text" at bounding box center [400, 258] width 86 height 21
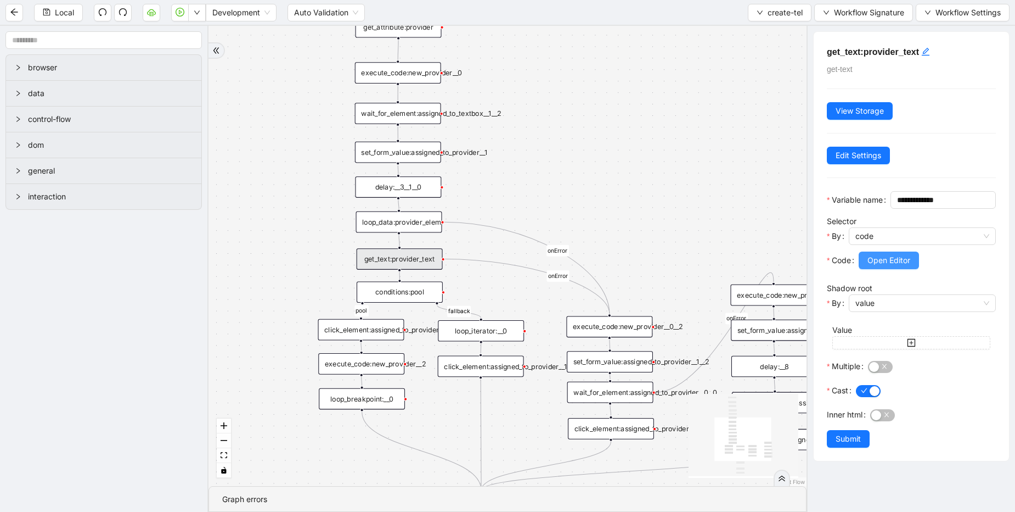
click at [896, 266] on span "Open Editor" at bounding box center [889, 260] width 43 height 12
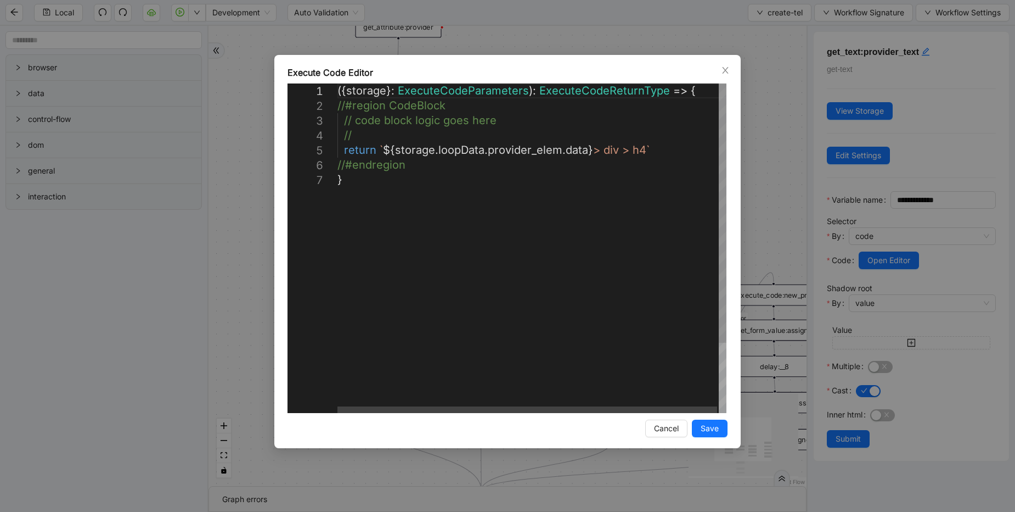
scroll to position [0, 6]
click at [645, 150] on div "({ storage }: ExecuteCodeParameters ): ExecuteCodeReturnType => { //#region Cod…" at bounding box center [533, 292] width 391 height 418
type textarea "**********"
click at [713, 429] on span "Save" at bounding box center [710, 428] width 18 height 12
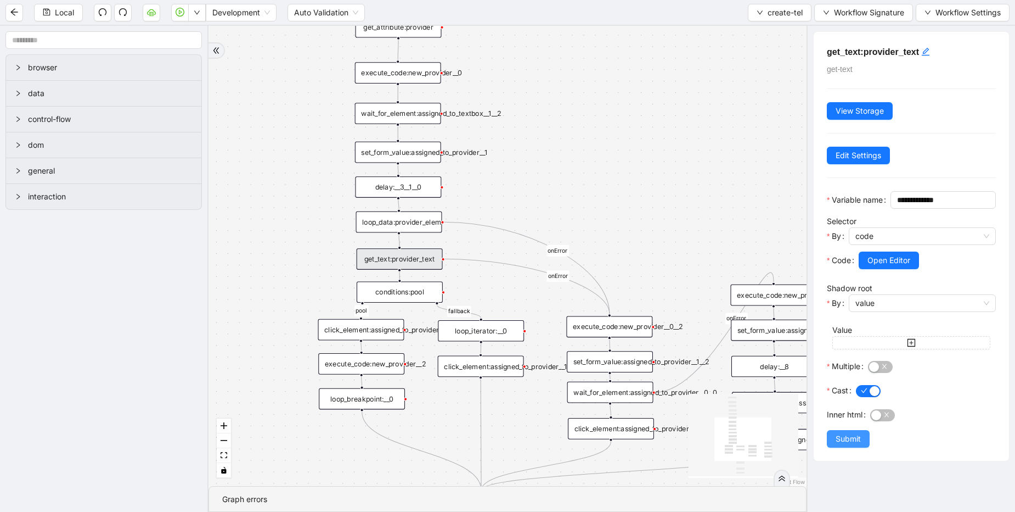
click at [862, 447] on button "Submit" at bounding box center [848, 439] width 43 height 18
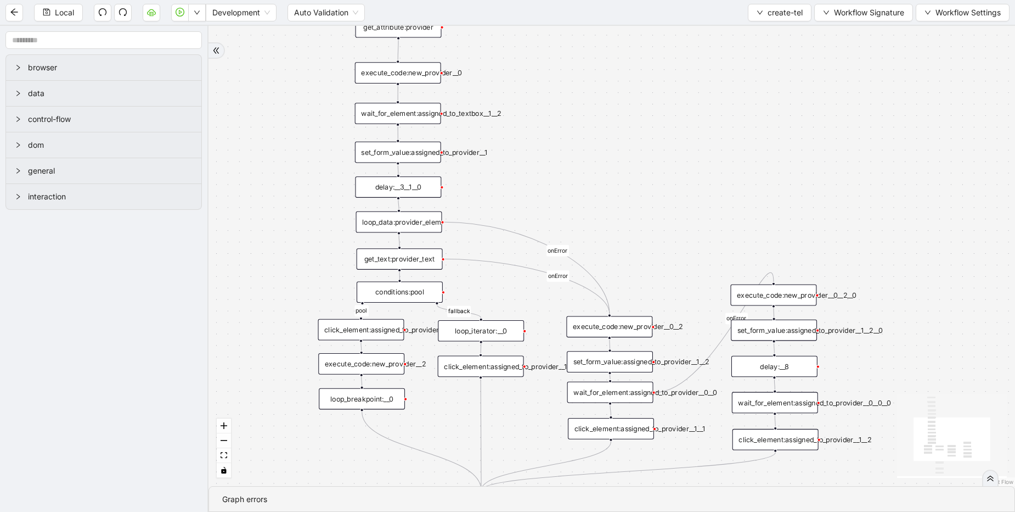
click at [488, 372] on div "click_element:assigned_to_provider__1" at bounding box center [481, 366] width 86 height 21
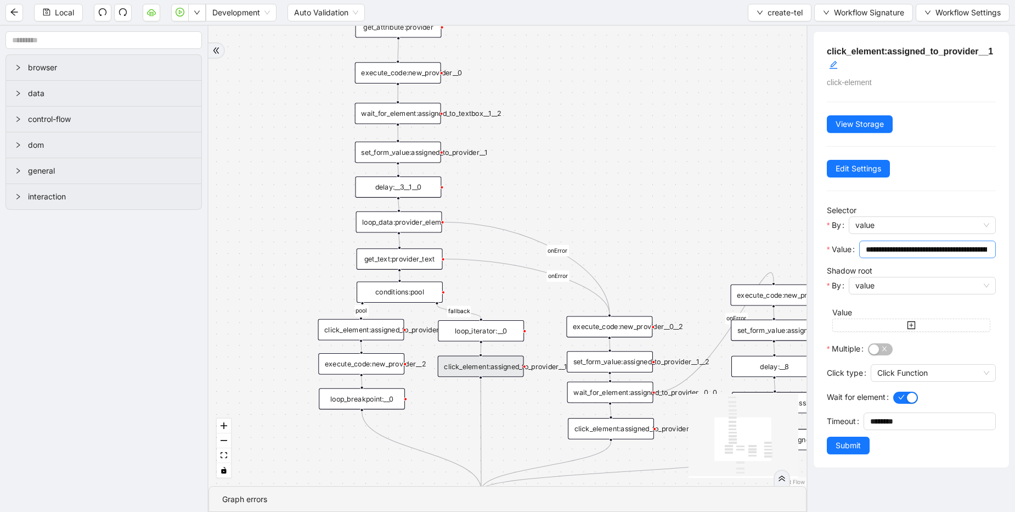
click at [907, 249] on input "**********" at bounding box center [926, 249] width 121 height 12
paste input "**********"
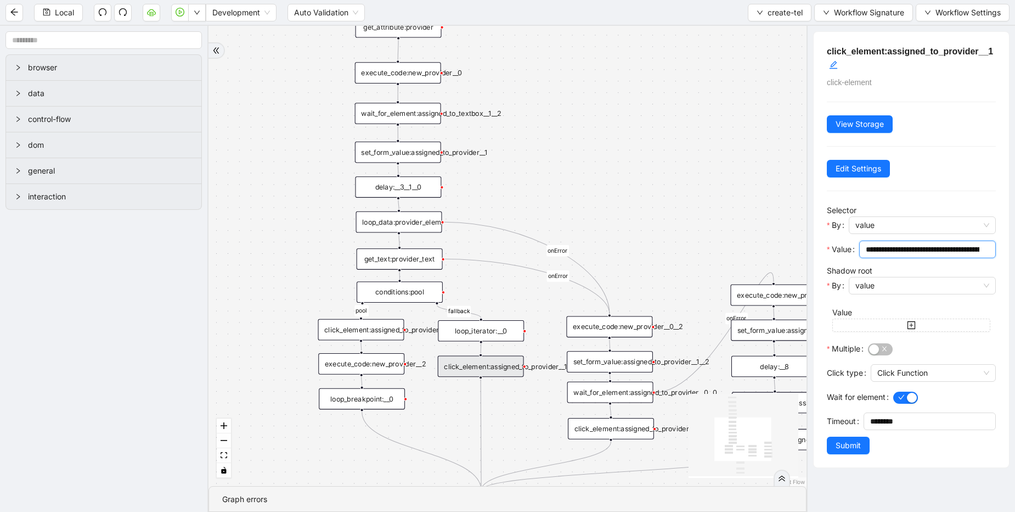
drag, startPoint x: 930, startPoint y: 249, endPoint x: 757, endPoint y: 217, distance: 176.4
click at [757, 217] on section "browser data control-flow dom general interaction pool fallback onError onError…" at bounding box center [507, 269] width 1015 height 486
type input "**********"
click at [844, 444] on span "Submit" at bounding box center [848, 445] width 25 height 12
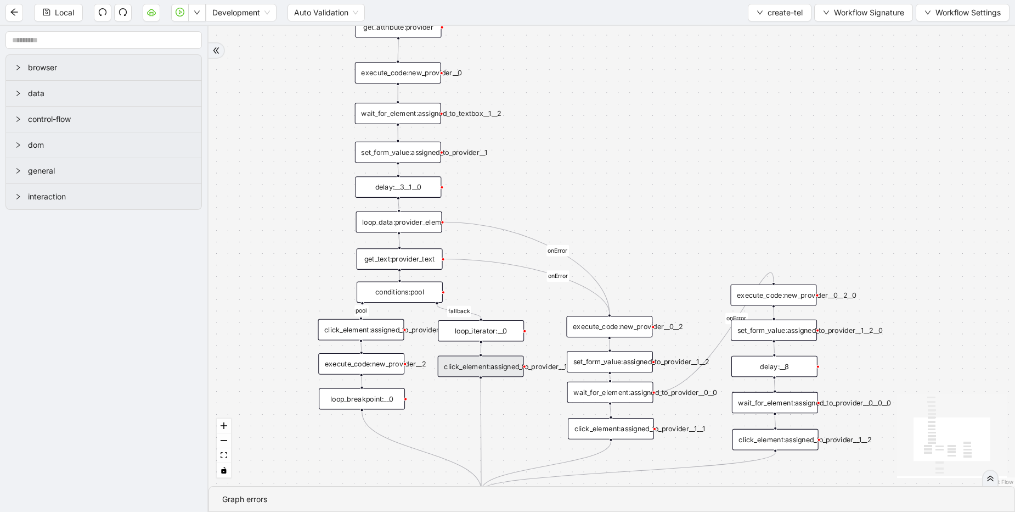
click at [618, 391] on div "wait_for_element:assigned_to_provider__0__0" at bounding box center [611, 391] width 86 height 21
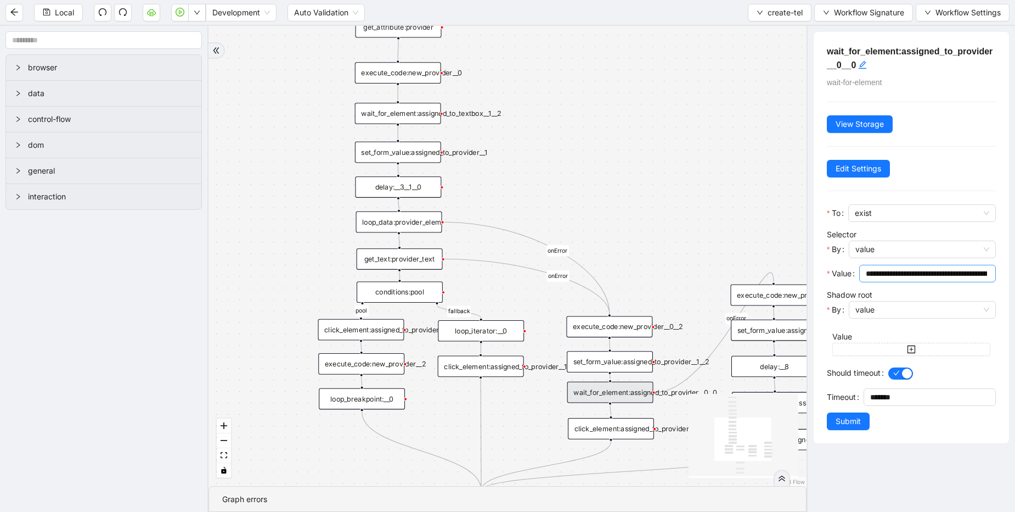
click at [909, 273] on input "**********" at bounding box center [926, 273] width 121 height 12
paste input "**********"
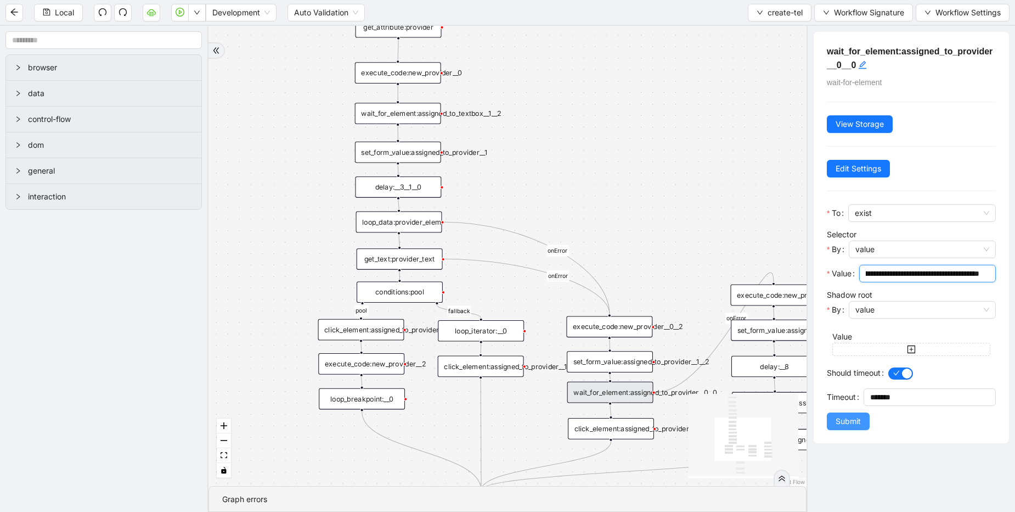
type input "**********"
click at [845, 422] on span "Submit" at bounding box center [848, 421] width 25 height 12
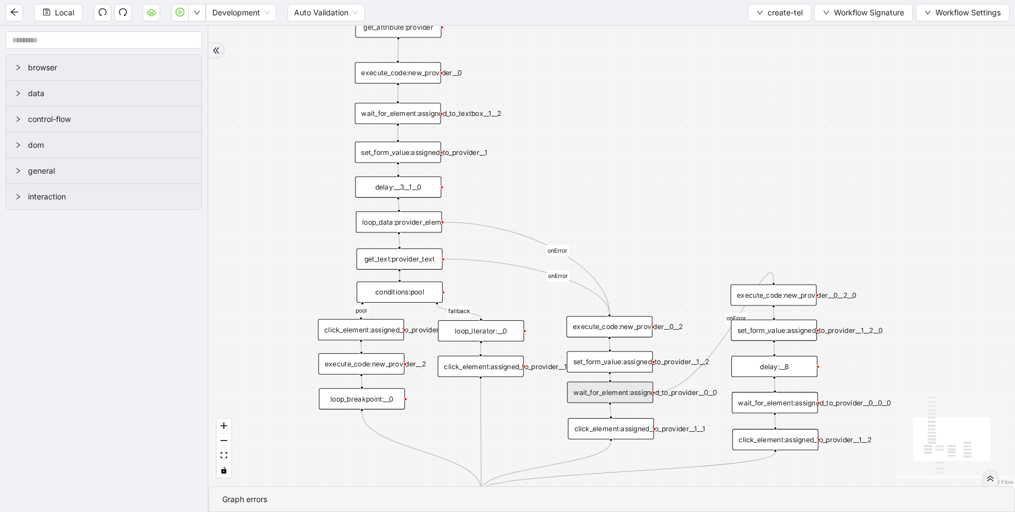
click at [636, 428] on div "click_element:assigned_to_provider__1__1" at bounding box center [611, 428] width 86 height 21
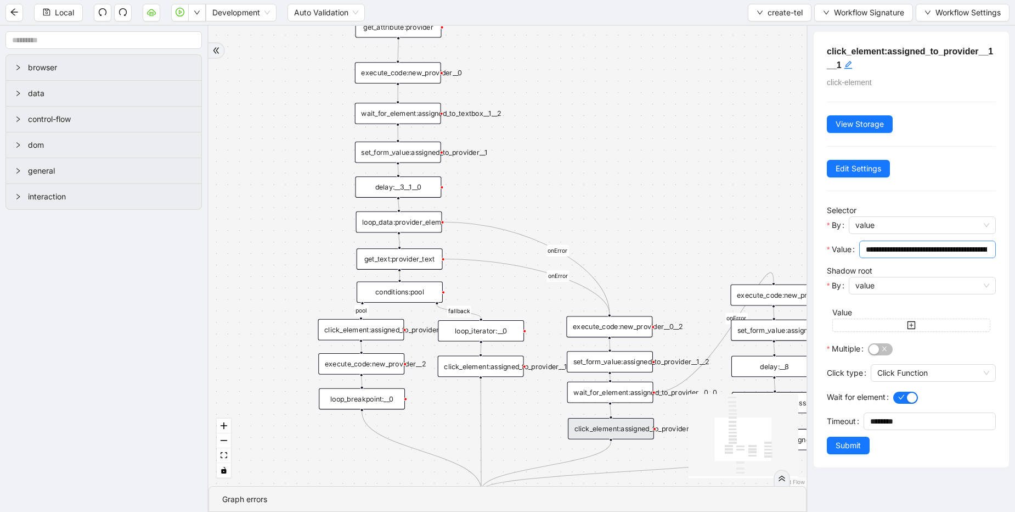
click at [898, 251] on input "**********" at bounding box center [926, 249] width 121 height 12
paste input "**********"
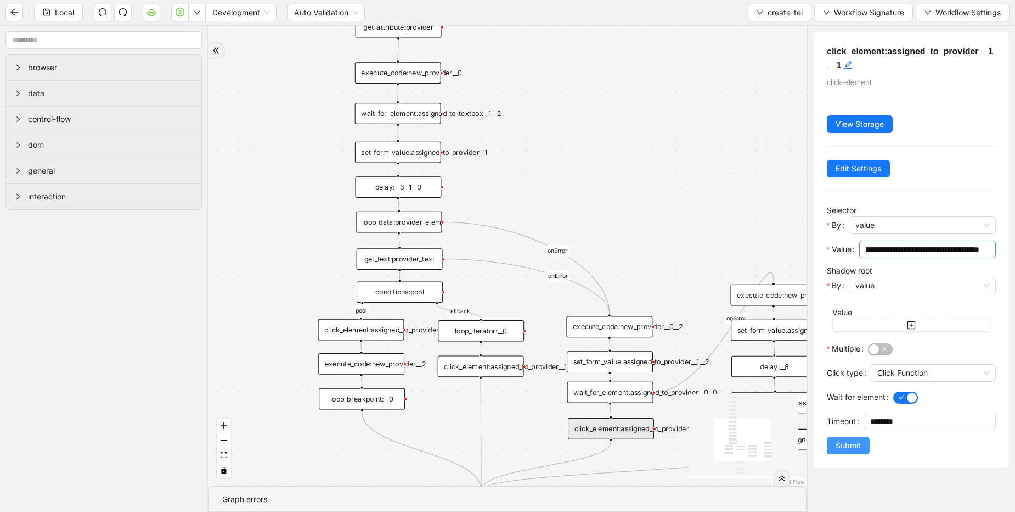
type input "**********"
click at [851, 448] on span "Submit" at bounding box center [848, 445] width 25 height 12
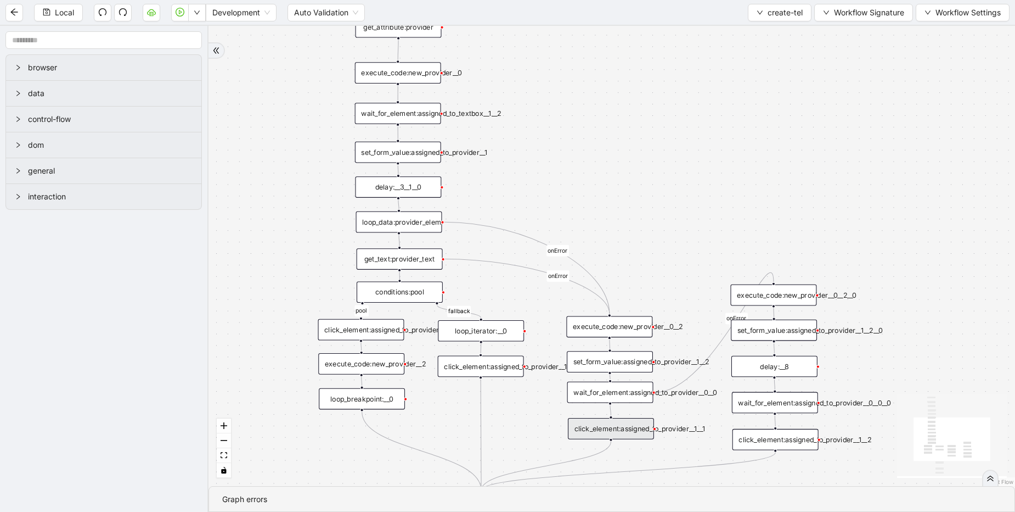
click at [784, 403] on div "wait_for_element:assigned_to_provider__0__0__0" at bounding box center [775, 402] width 86 height 21
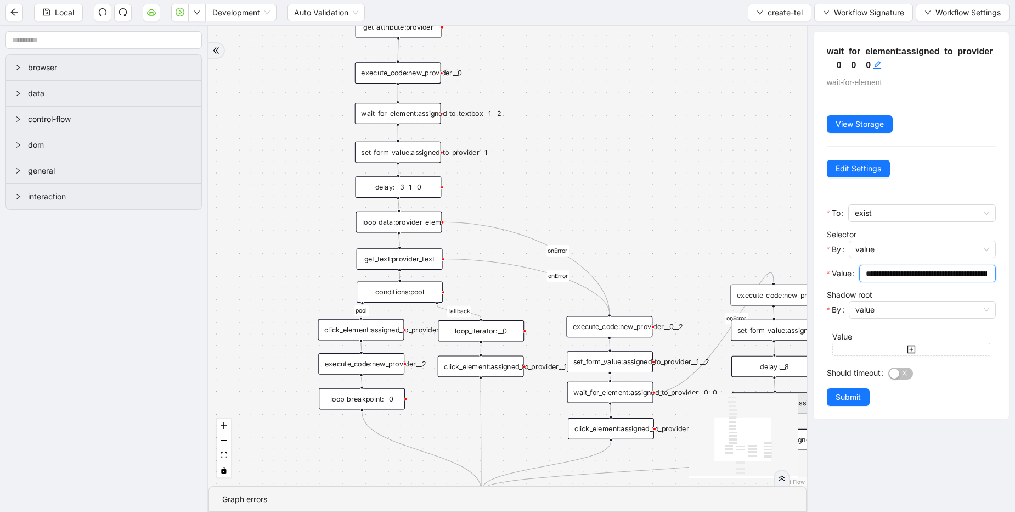
click at [903, 277] on input "**********" at bounding box center [926, 273] width 121 height 12
paste input "**********"
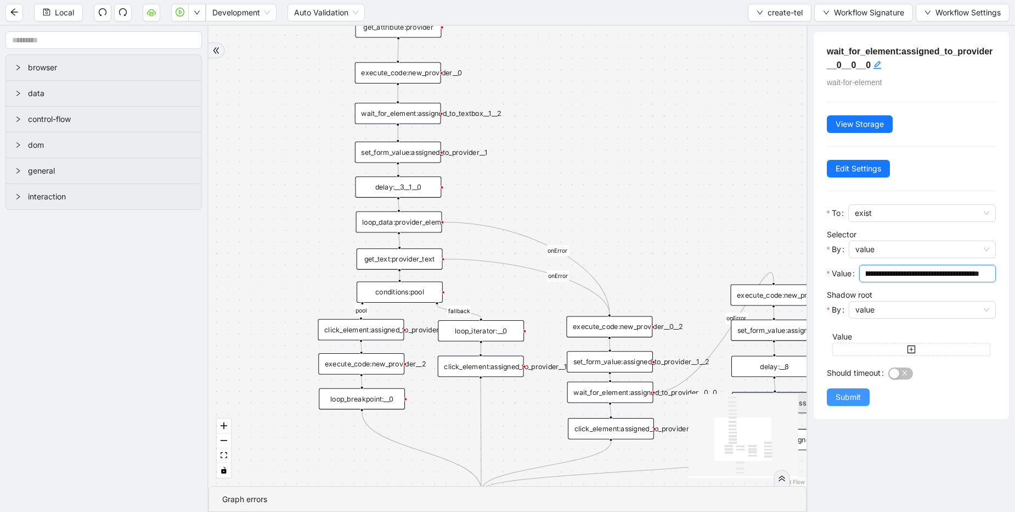
type input "**********"
click at [846, 402] on span "Submit" at bounding box center [848, 397] width 25 height 12
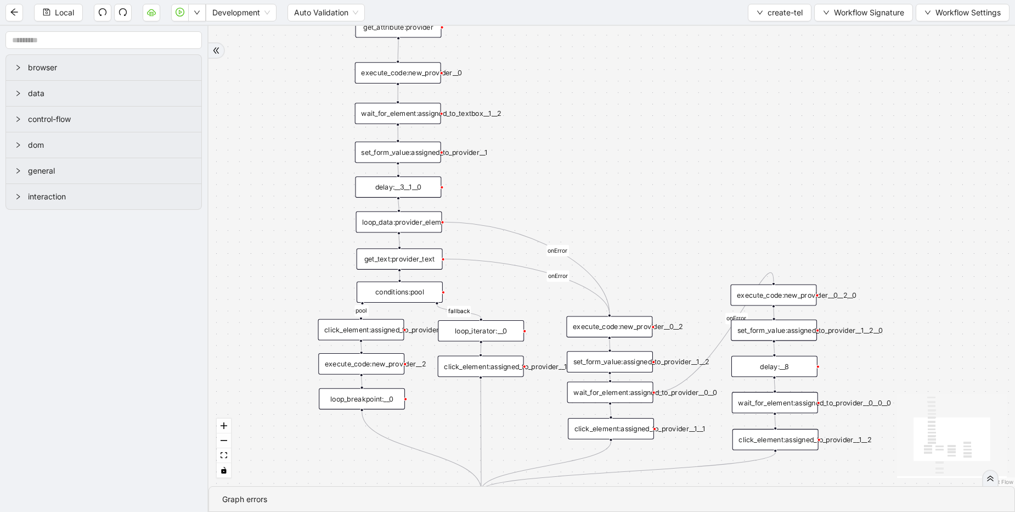
click at [761, 440] on div "click_element:assigned_to_provider__1__2" at bounding box center [776, 439] width 86 height 21
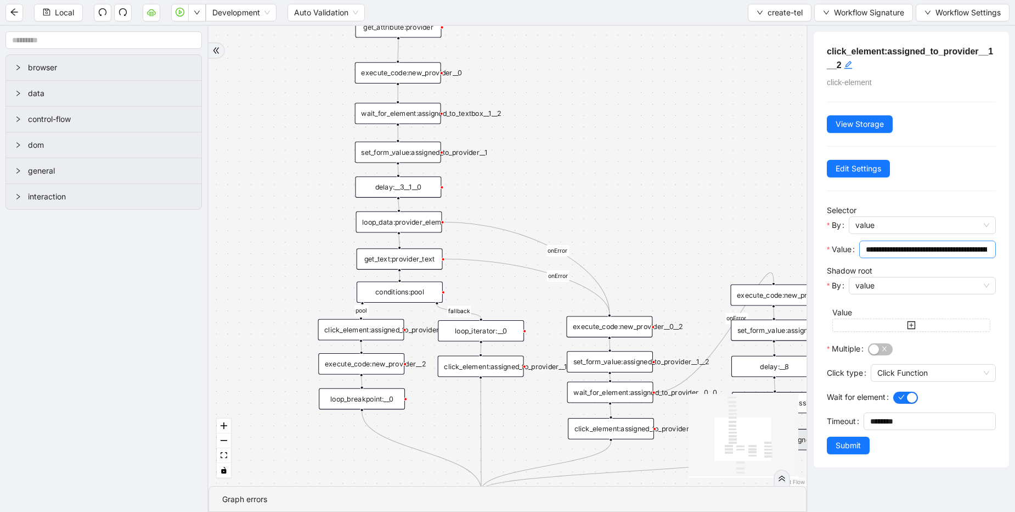
click at [879, 251] on input "**********" at bounding box center [926, 249] width 121 height 12
paste input "**********"
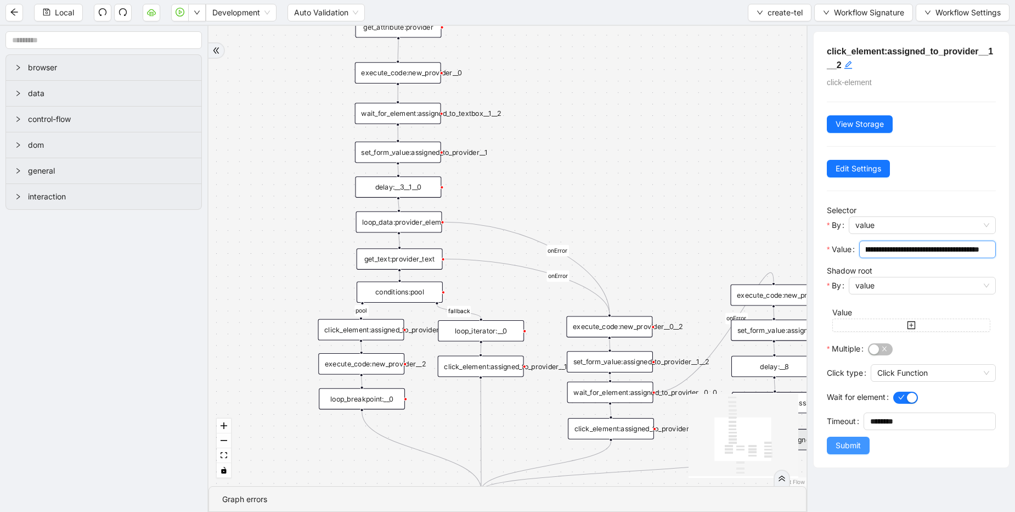
type input "**********"
click at [853, 447] on span "Submit" at bounding box center [848, 445] width 25 height 12
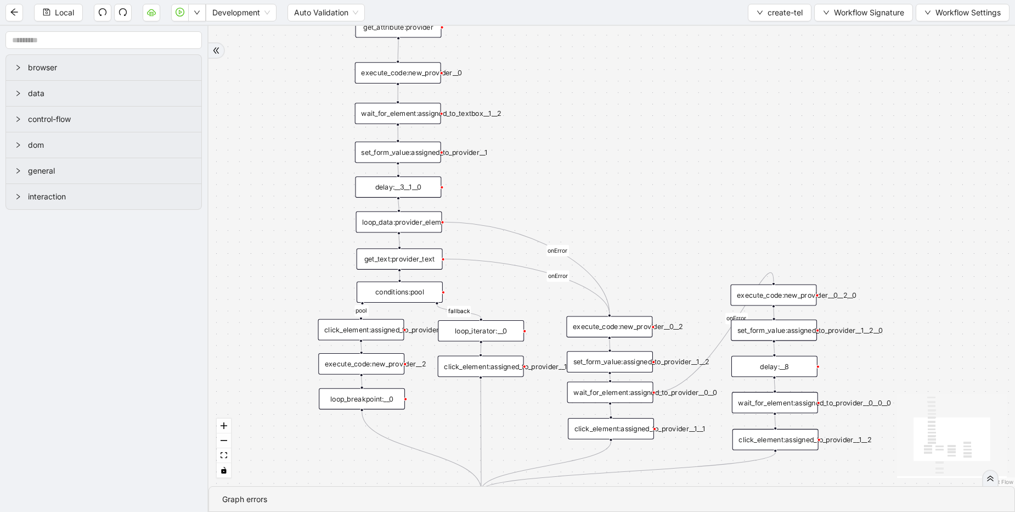
click at [766, 332] on div "set_form_value:assigned_to_provider__1__2__0" at bounding box center [774, 329] width 86 height 21
click at [766, 334] on div "set_form_value:assigned_to_provider__1__2__0" at bounding box center [775, 330] width 86 height 21
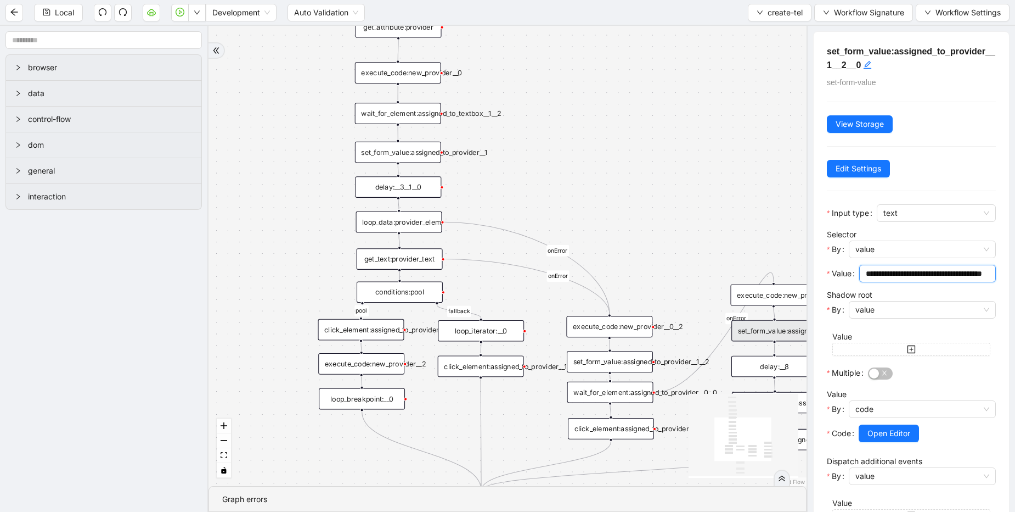
click at [906, 277] on input "**********" at bounding box center [926, 273] width 121 height 12
click at [727, 221] on div "pool fallback onError onError onError trigger click_element:close_encounters_in…" at bounding box center [508, 256] width 598 height 460
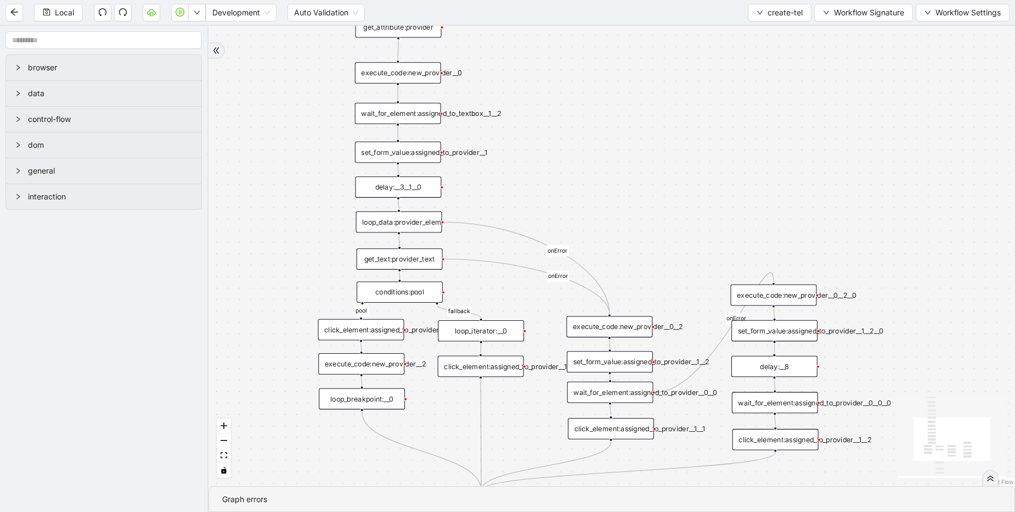
click at [772, 299] on div "execute_code:new_provider__0__2__0" at bounding box center [774, 294] width 86 height 21
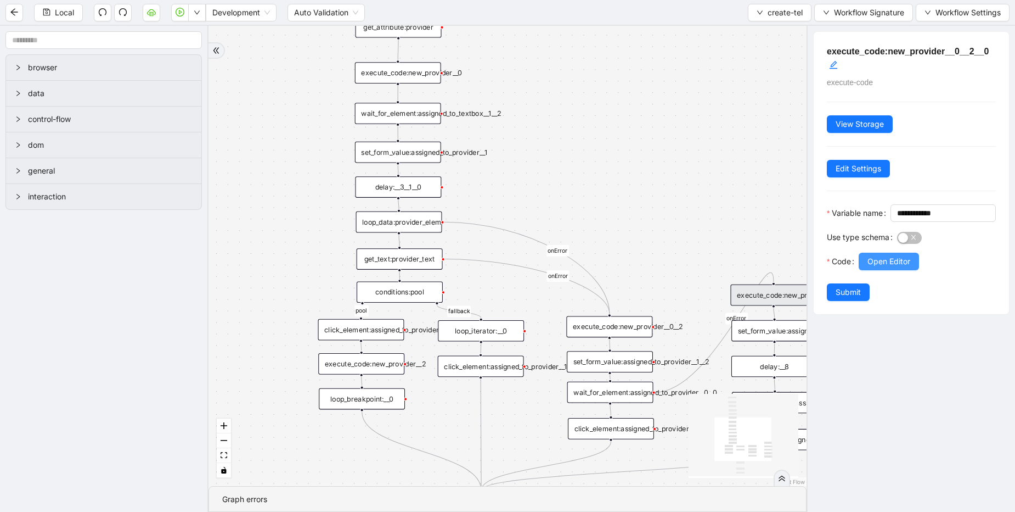
click at [891, 267] on span "Open Editor" at bounding box center [889, 261] width 43 height 12
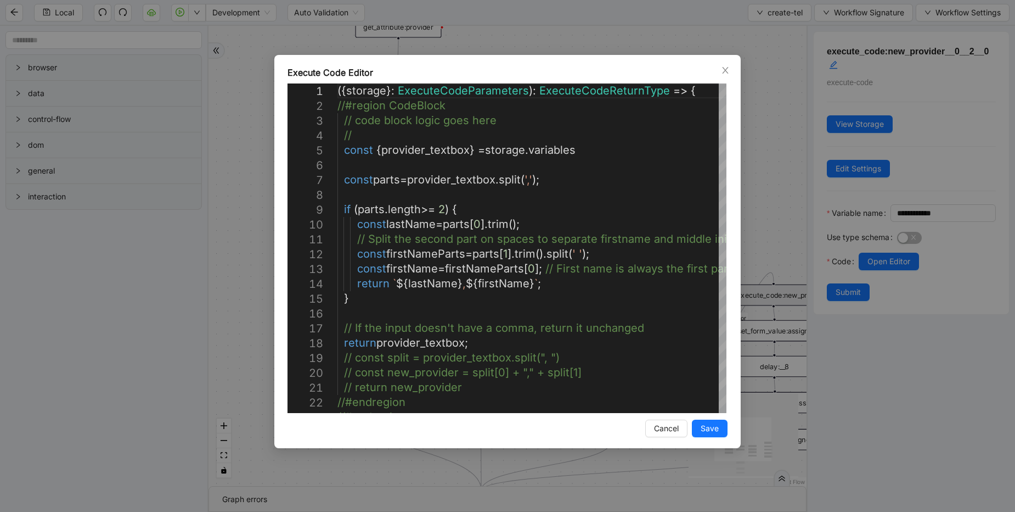
click at [762, 182] on div "Execute Code Editor 1 2 3 4 5 6 7 8 9 10 11 12 13 14 15 16 17 18 19 20 21 22 23…" at bounding box center [507, 256] width 1015 height 512
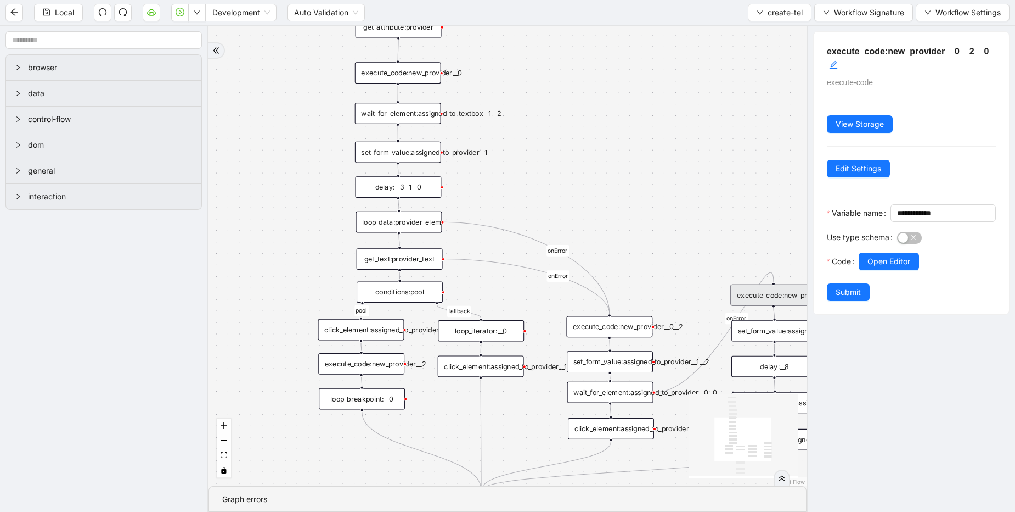
click at [559, 146] on div "pool fallback onError onError onError trigger click_element:close_encounters_in…" at bounding box center [508, 256] width 598 height 460
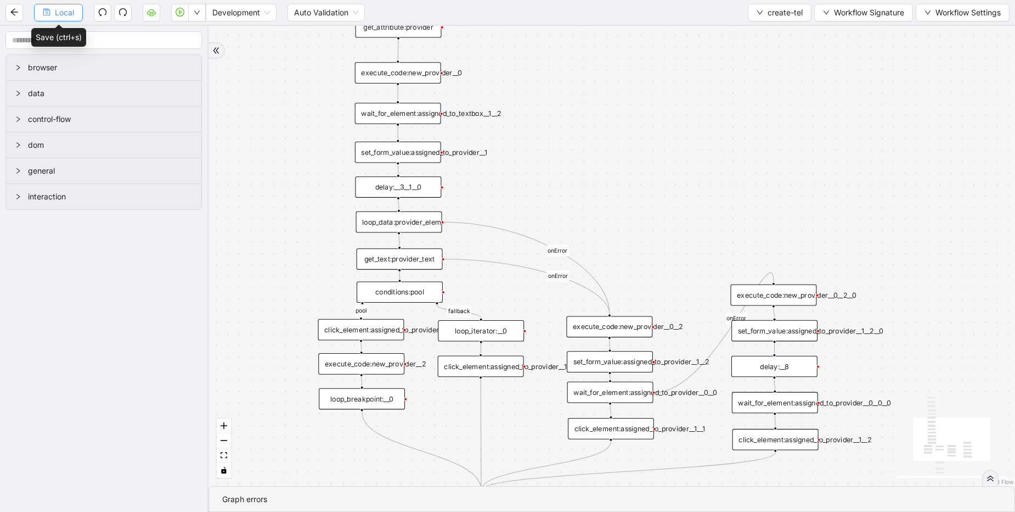
click at [66, 13] on span "Local" at bounding box center [64, 13] width 19 height 12
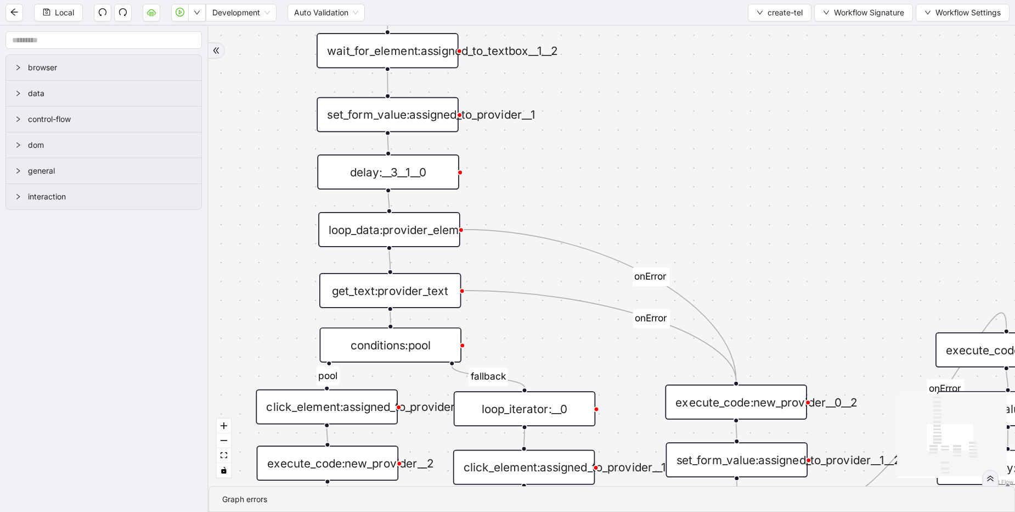
click at [413, 229] on div "loop_data:provider_elem" at bounding box center [389, 229] width 142 height 35
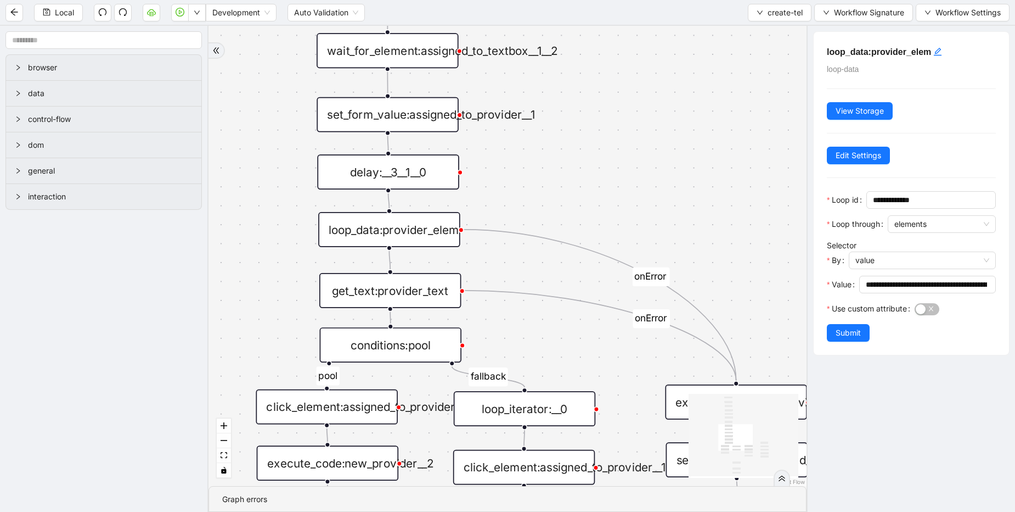
click at [386, 297] on div "get_text:provider_text" at bounding box center [390, 290] width 142 height 35
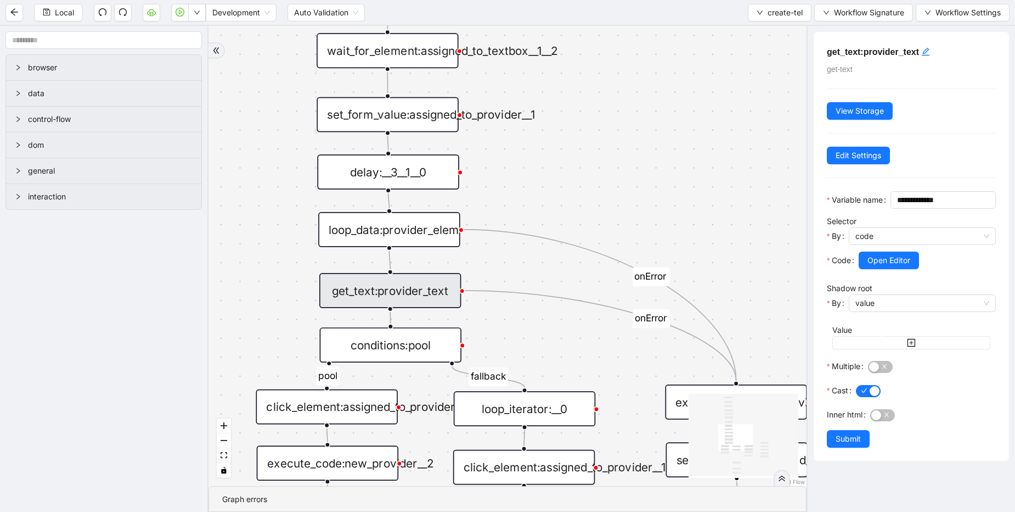
click at [416, 239] on div "loop_data:provider_elem" at bounding box center [389, 229] width 142 height 35
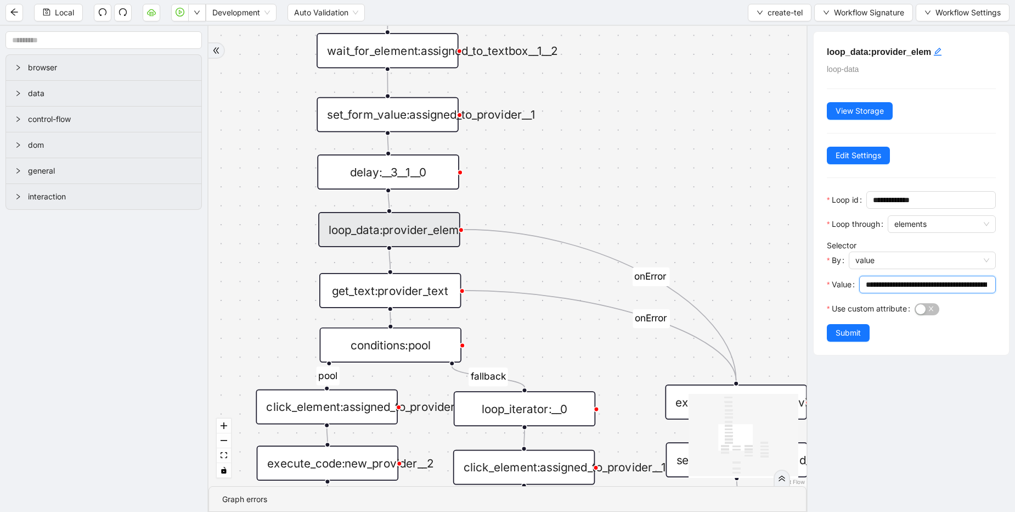
click at [901, 283] on input "**********" at bounding box center [926, 284] width 121 height 12
click at [653, 193] on div "pool fallback onError onError onError trigger click_element:close_encounters_in…" at bounding box center [508, 256] width 598 height 460
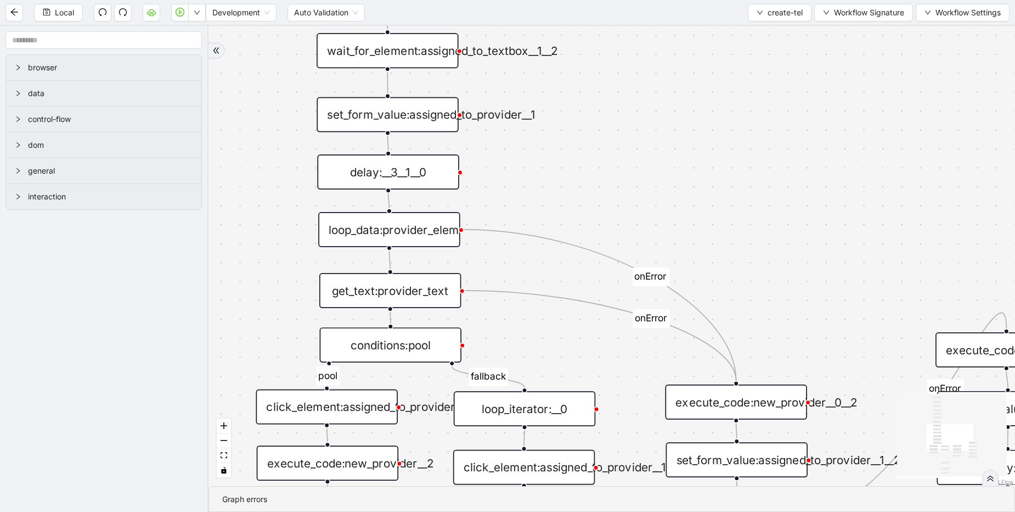
click at [410, 290] on div "get_text:provider_text" at bounding box center [390, 290] width 142 height 35
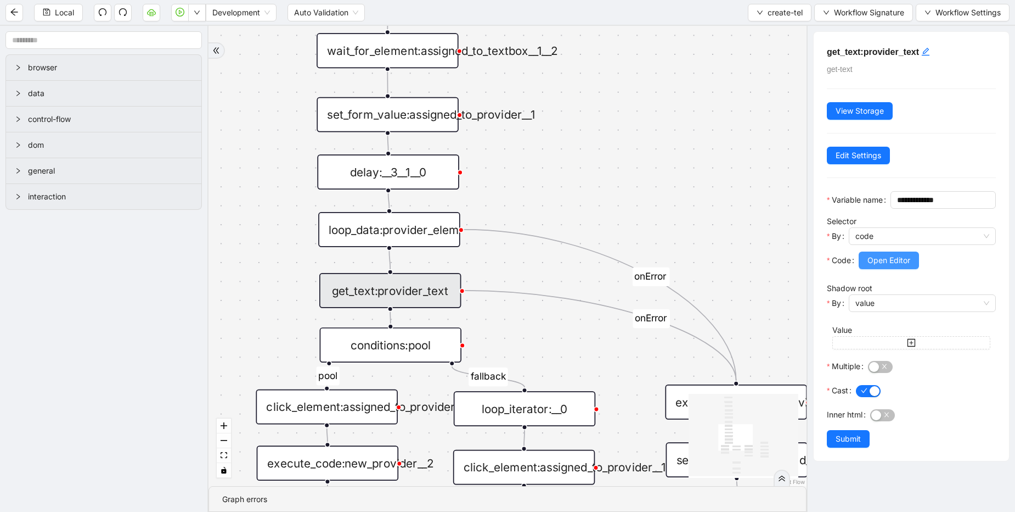
click at [898, 266] on span "Open Editor" at bounding box center [889, 260] width 43 height 12
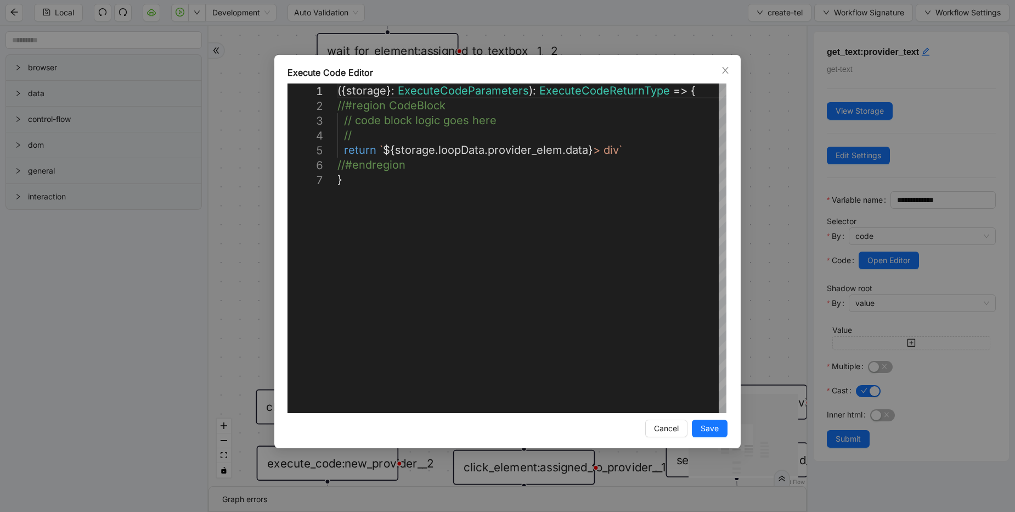
click at [771, 176] on div "**********" at bounding box center [507, 256] width 1015 height 512
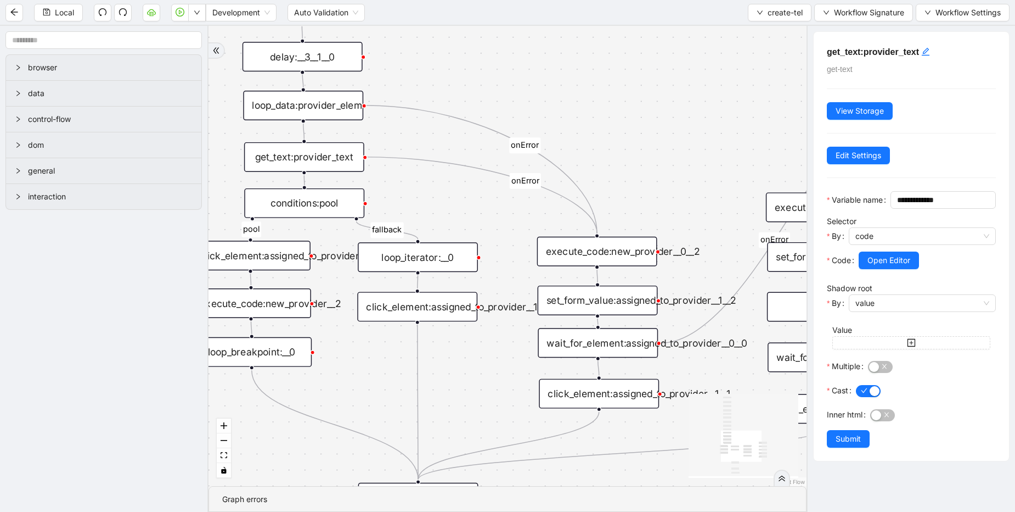
click at [436, 307] on div "click_element:assigned_to_provider__1" at bounding box center [417, 306] width 120 height 30
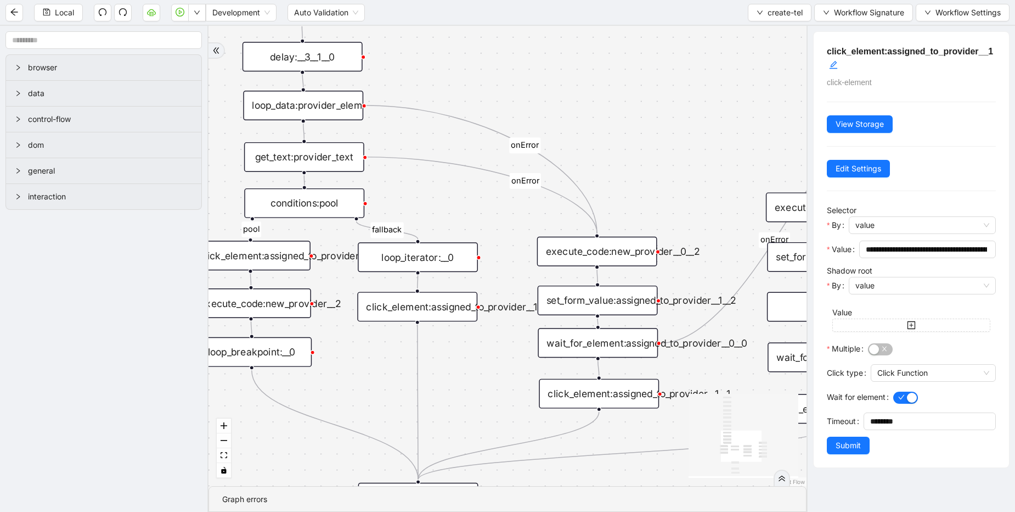
click at [584, 343] on div "wait_for_element:assigned_to_provider__0__0" at bounding box center [598, 343] width 120 height 30
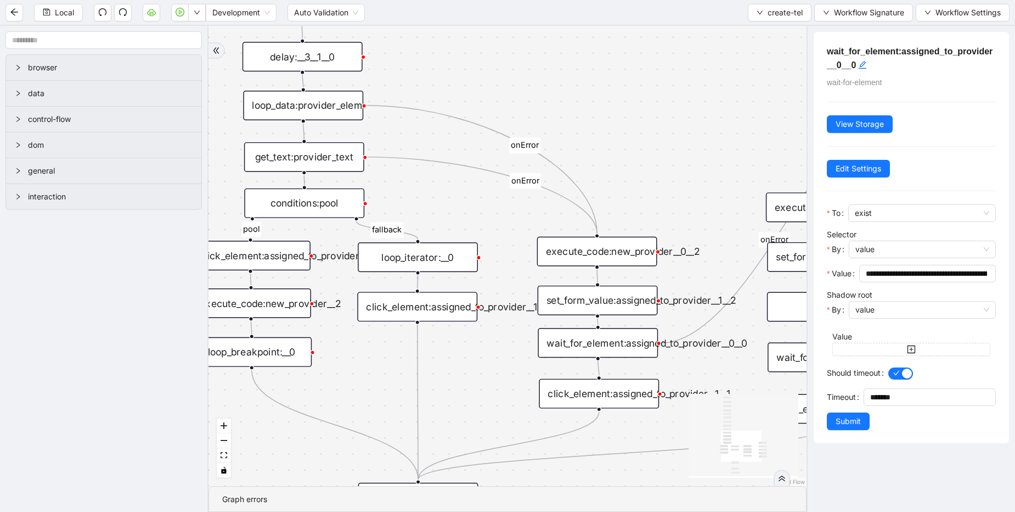
click at [589, 394] on div "click_element:assigned_to_provider__1__1" at bounding box center [599, 394] width 120 height 30
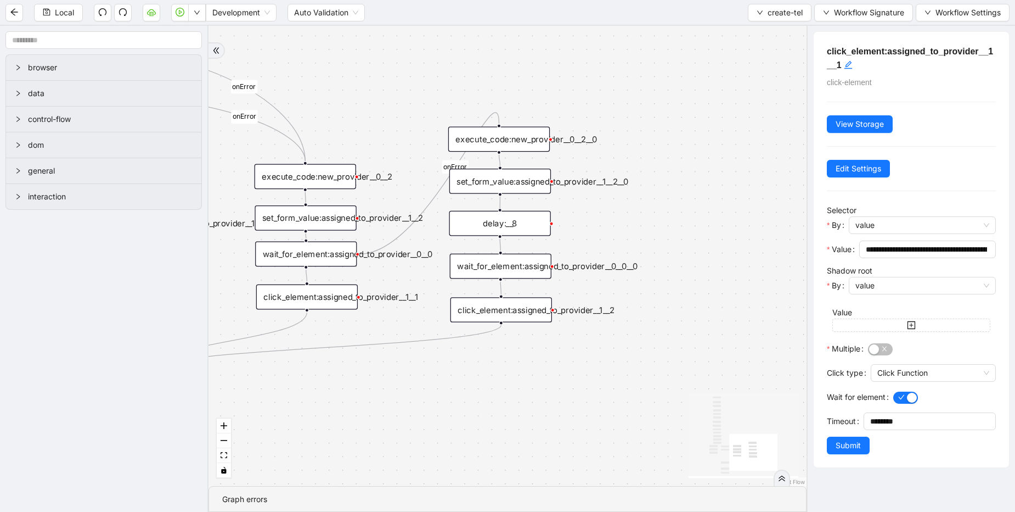
click at [544, 262] on div "wait_for_element:assigned_to_provider__0__0__0" at bounding box center [501, 266] width 102 height 25
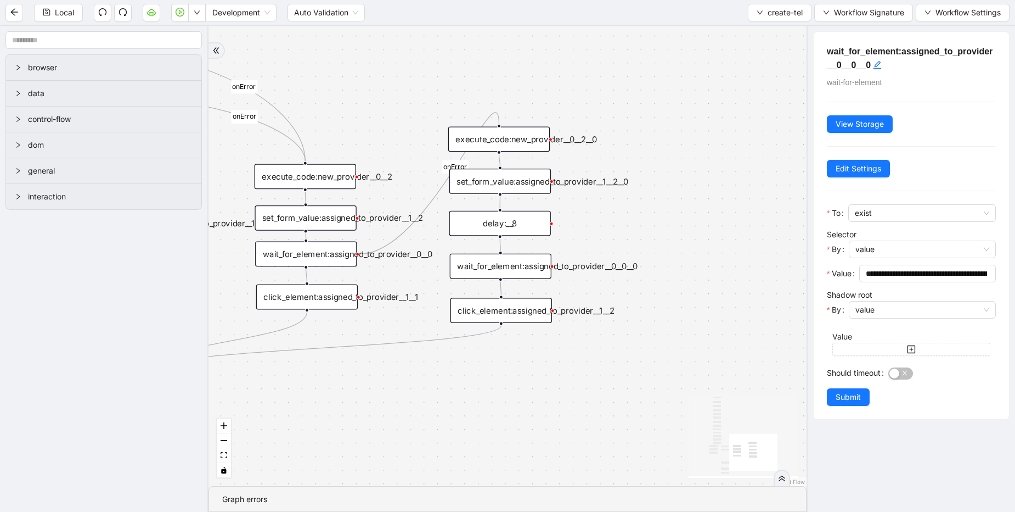
click at [513, 310] on div "click_element:assigned_to_provider__1__2" at bounding box center [502, 309] width 102 height 25
click at [495, 82] on div "pool fallback onError onError onError trigger click_element:close_encounters_in…" at bounding box center [508, 256] width 598 height 460
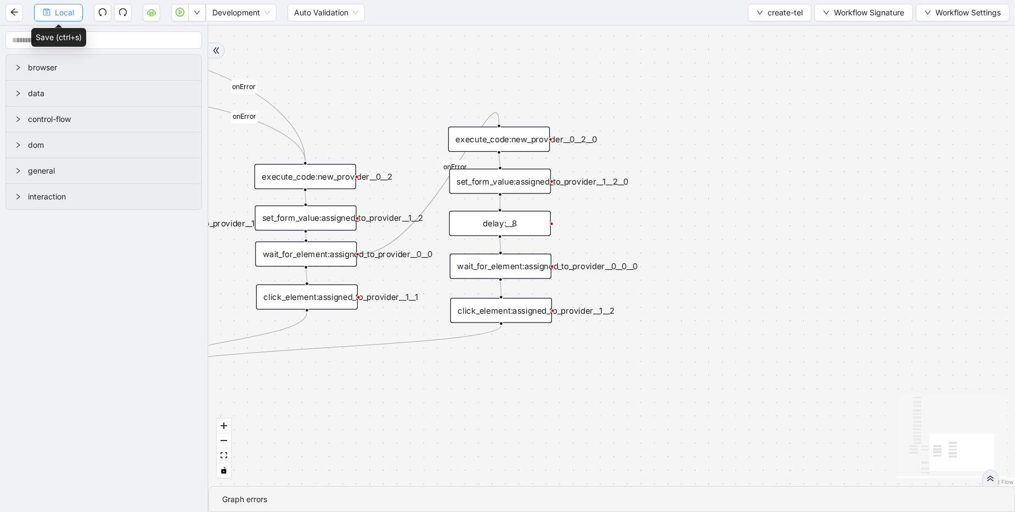
click at [69, 18] on span "Local" at bounding box center [64, 13] width 19 height 12
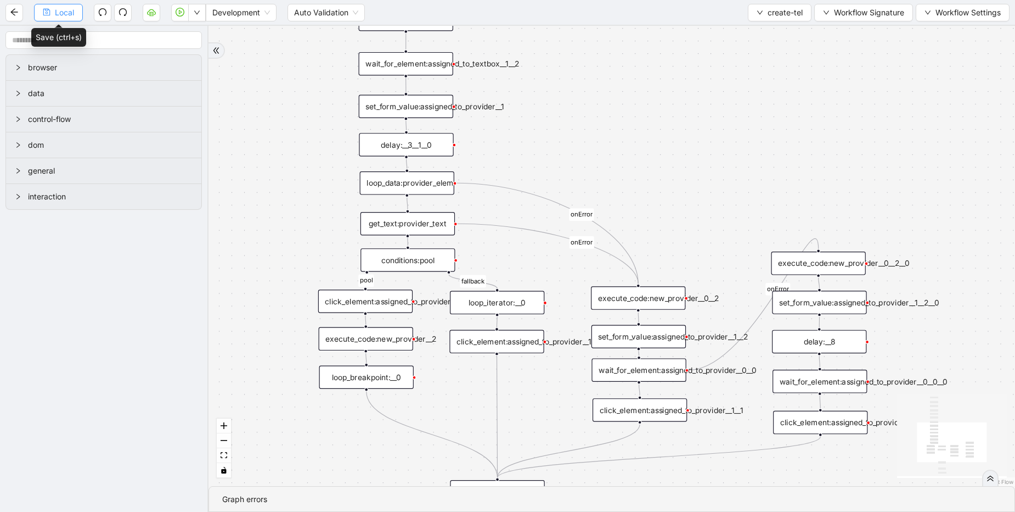
click at [70, 19] on button "Local" at bounding box center [58, 13] width 49 height 18
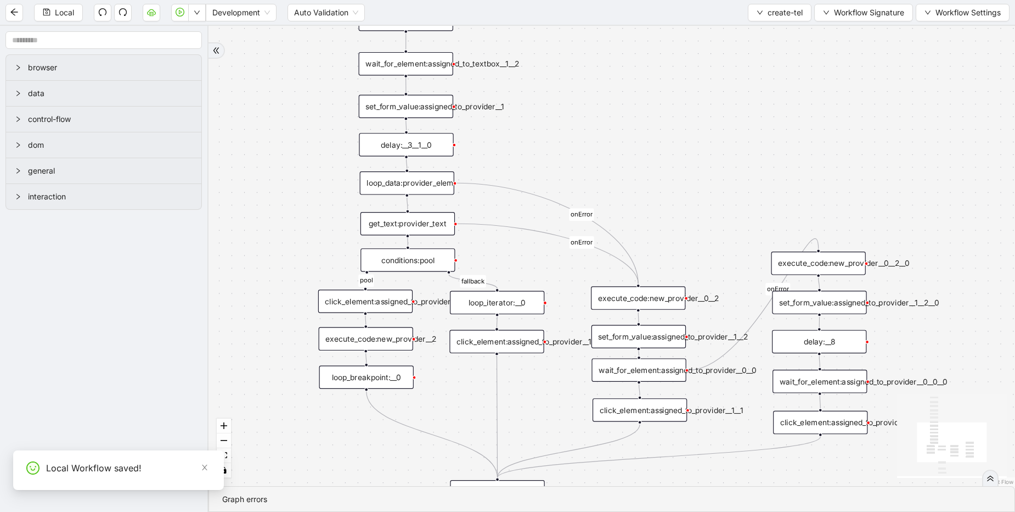
click at [416, 232] on div "get_text:provider_text" at bounding box center [408, 224] width 94 height 24
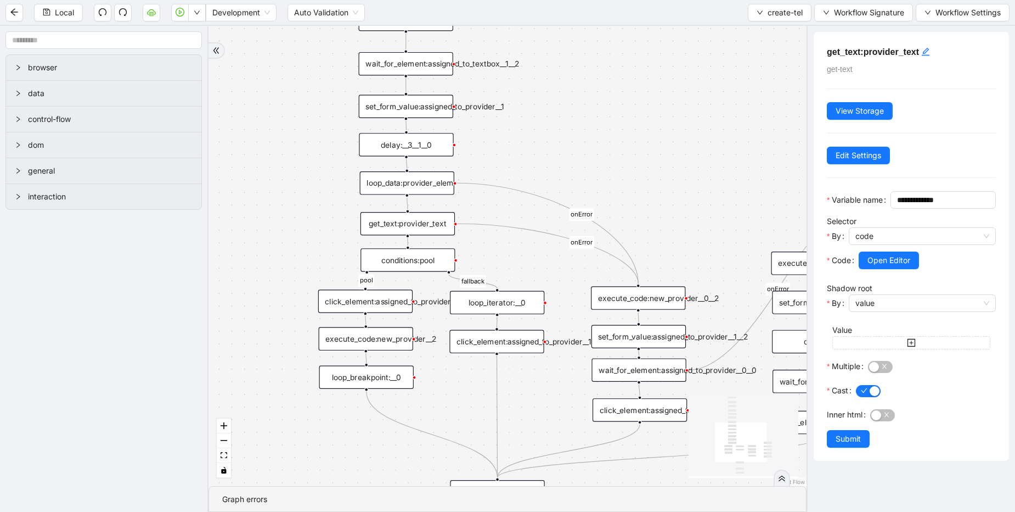
click at [398, 184] on div "loop_data:provider_elem" at bounding box center [407, 183] width 94 height 24
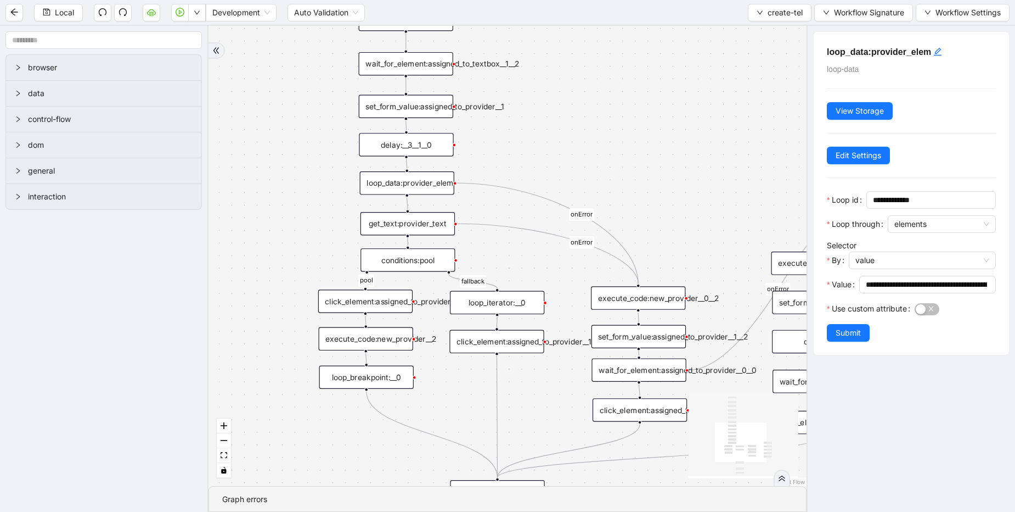
click at [389, 222] on div "get_text:provider_text" at bounding box center [408, 224] width 94 height 24
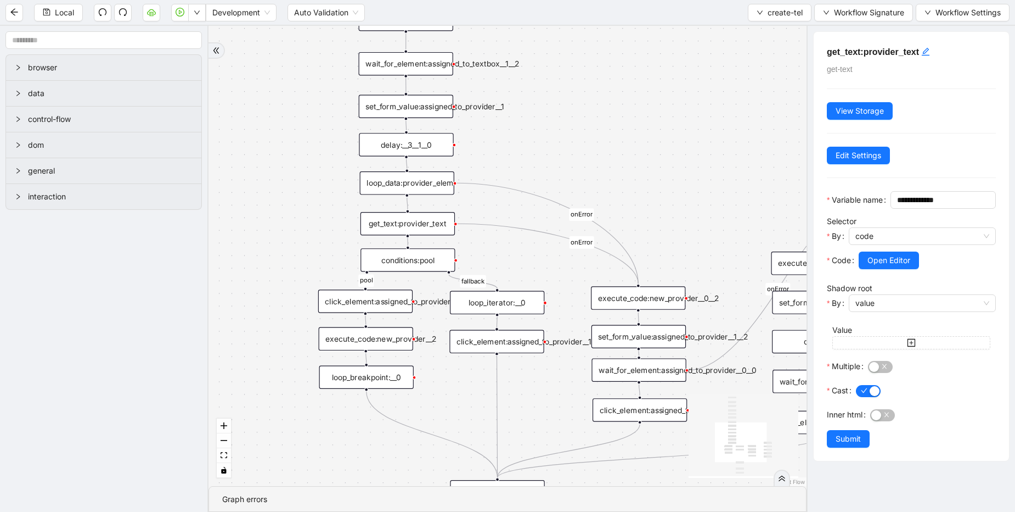
click at [391, 266] on div "conditions:pool" at bounding box center [408, 260] width 94 height 24
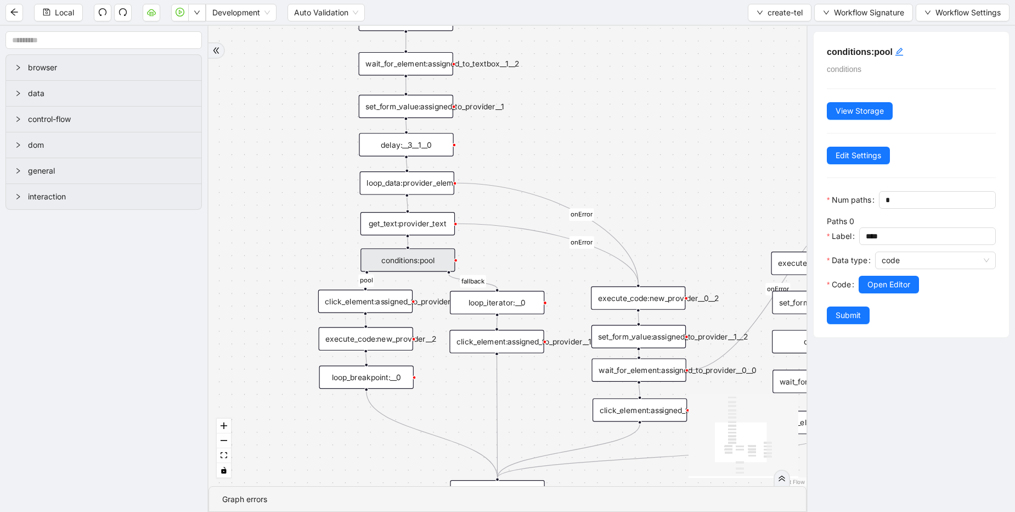
click at [587, 178] on div "pool fallback onError onError onError trigger click_element:close_encounters_in…" at bounding box center [508, 256] width 598 height 460
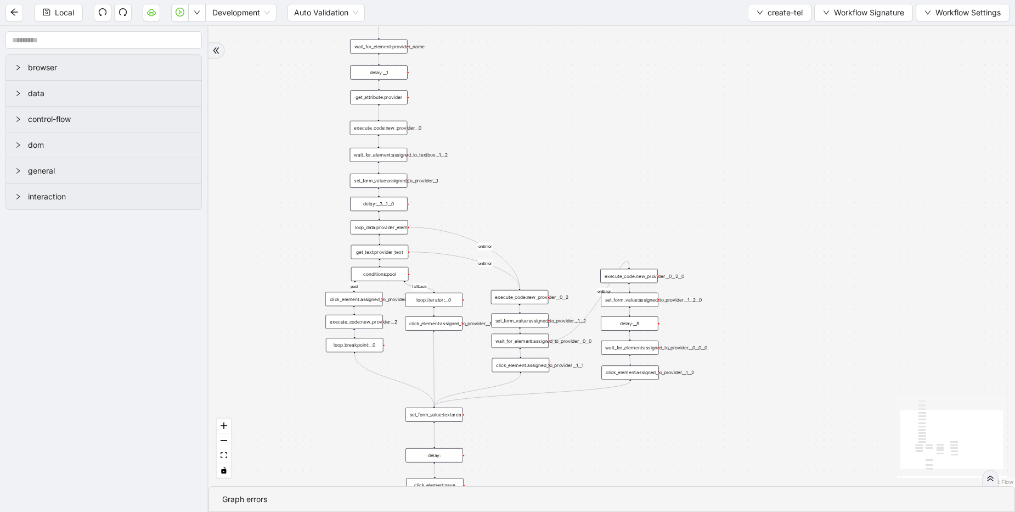
click at [738, 8] on div "Local Development Auto Validation create-tel Workflow Signature Workflow Settin…" at bounding box center [507, 12] width 1015 height 25
click at [760, 12] on icon "down" at bounding box center [759, 13] width 5 height 4
click at [754, 32] on li "Select" at bounding box center [777, 34] width 59 height 18
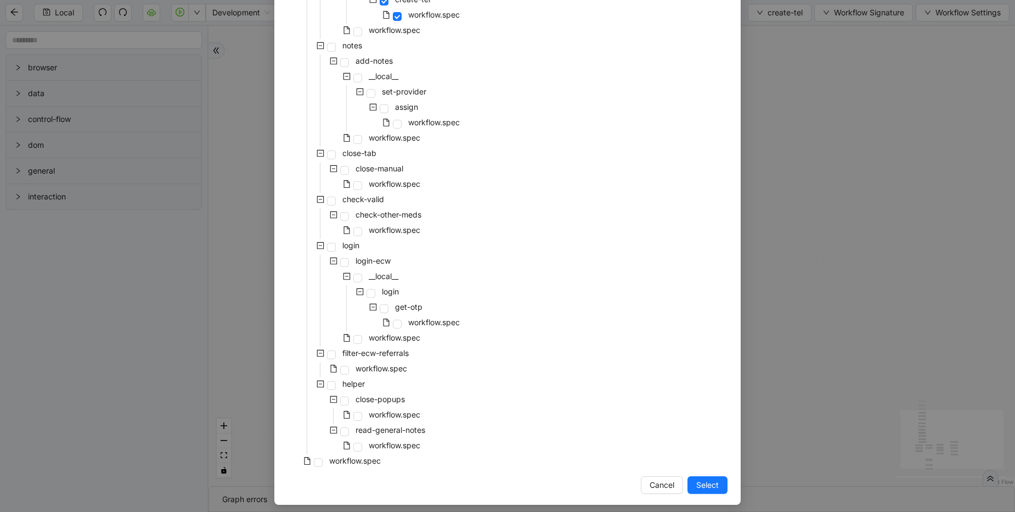
scroll to position [481, 0]
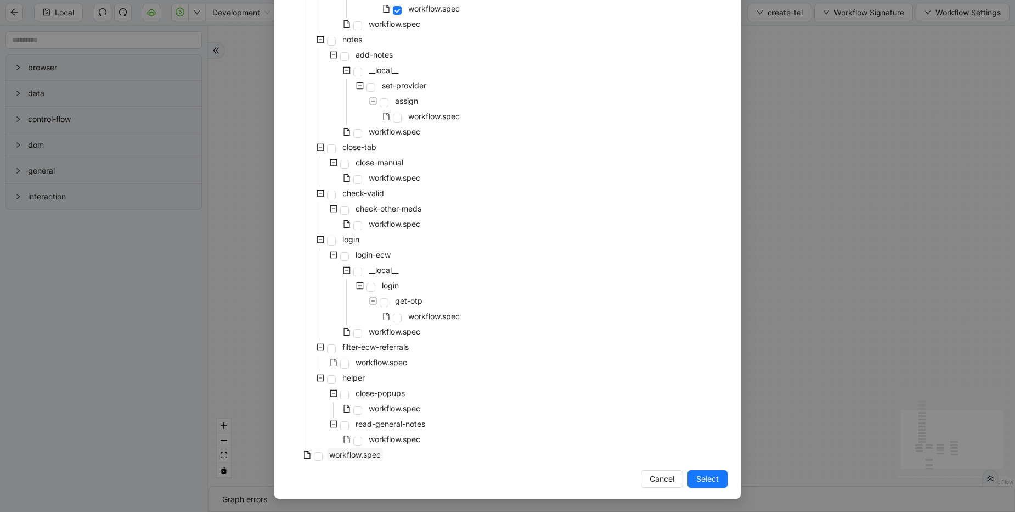
click at [360, 453] on span "workflow.spec" at bounding box center [355, 454] width 52 height 9
drag, startPoint x: 698, startPoint y: 476, endPoint x: 426, endPoint y: 14, distance: 535.8
click at [698, 476] on span "Select" at bounding box center [707, 479] width 23 height 12
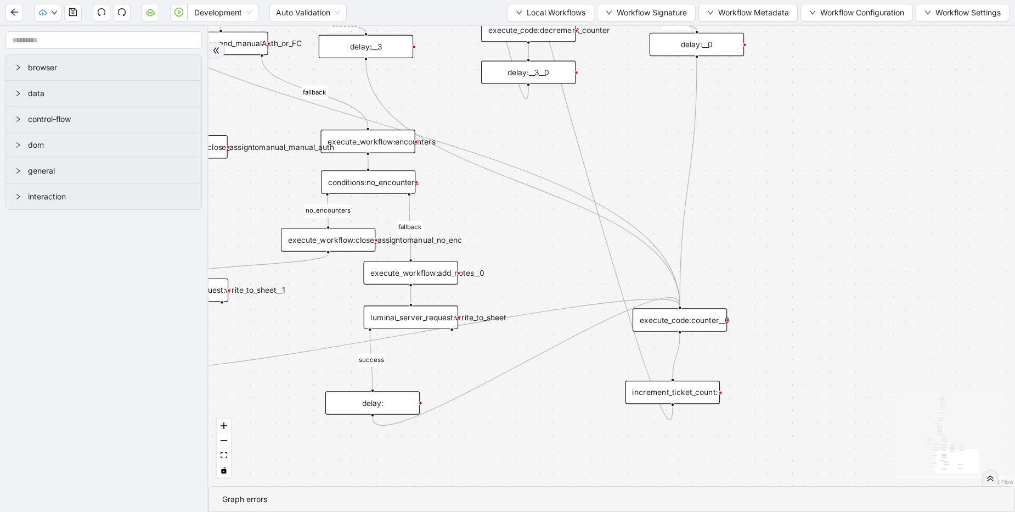
drag, startPoint x: 686, startPoint y: 356, endPoint x: 694, endPoint y: 323, distance: 34.4
click at [694, 323] on div "execute_code:counter__0" at bounding box center [680, 320] width 94 height 24
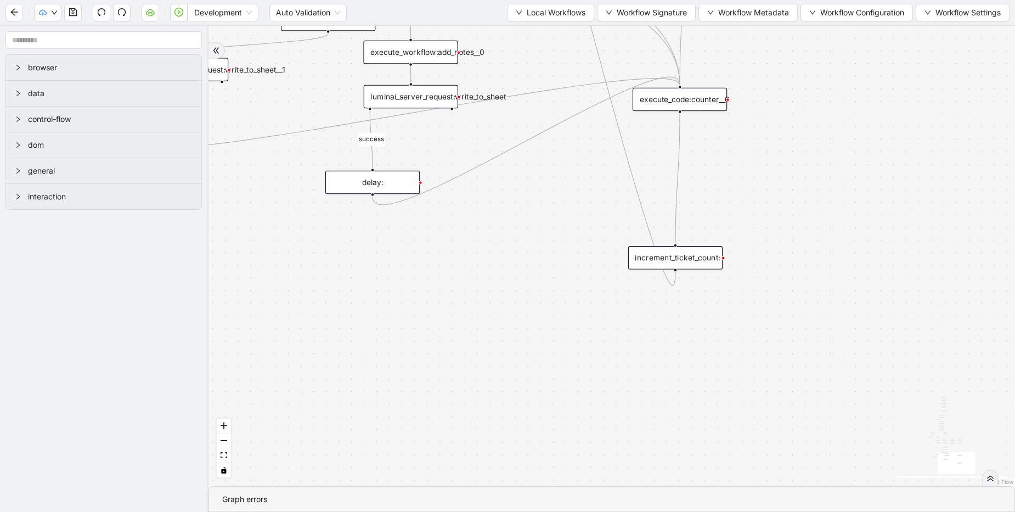
drag, startPoint x: 671, startPoint y: 396, endPoint x: 674, endPoint y: 261, distance: 134.5
click at [674, 261] on div "increment_ticket_count:" at bounding box center [675, 258] width 94 height 24
drag, startPoint x: 694, startPoint y: 94, endPoint x: 687, endPoint y: 188, distance: 94.1
click at [687, 188] on div "execute_code:counter__0" at bounding box center [673, 194] width 94 height 24
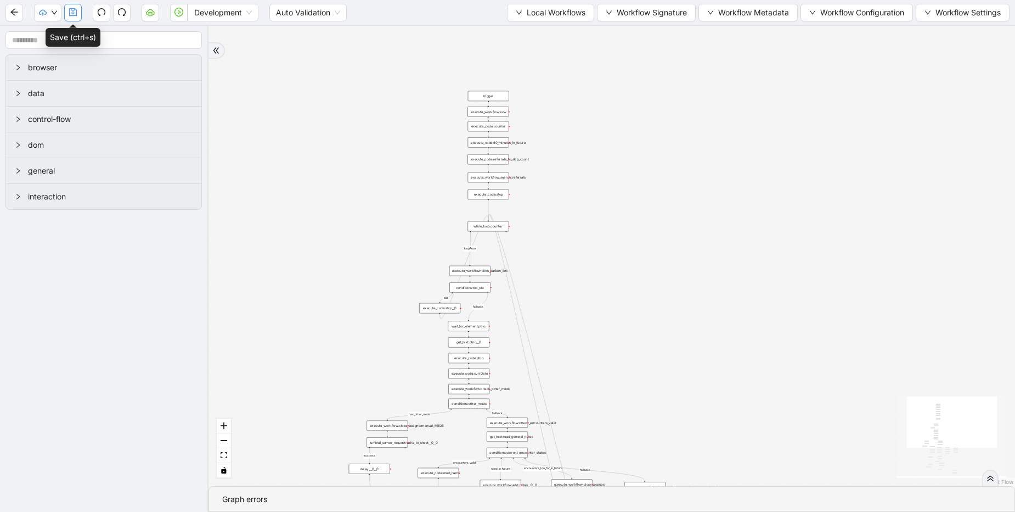
click at [77, 10] on icon "save" at bounding box center [73, 12] width 9 height 9
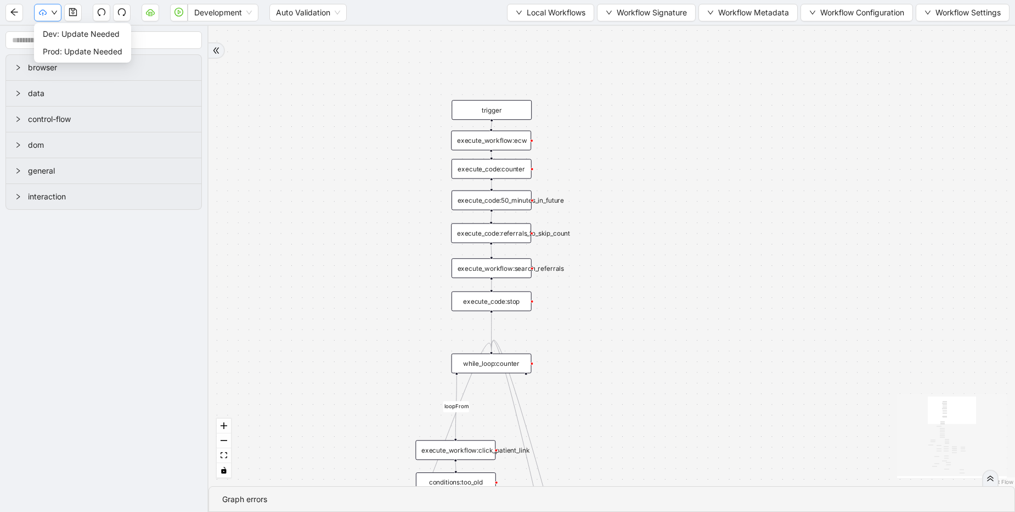
click at [55, 14] on icon "down" at bounding box center [54, 12] width 7 height 7
click at [66, 37] on span "Dev: Update Needed" at bounding box center [83, 34] width 80 height 12
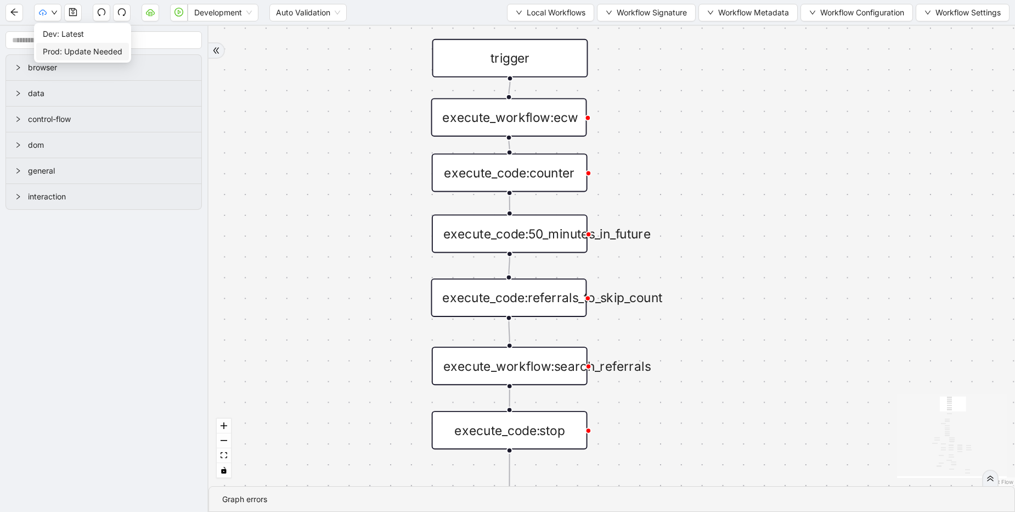
click at [61, 47] on span "Prod: Update Needed" at bounding box center [83, 52] width 80 height 12
click at [203, 7] on span "Development" at bounding box center [223, 12] width 58 height 16
click at [231, 54] on div "Production" at bounding box center [222, 52] width 53 height 12
click at [153, 19] on button "button" at bounding box center [151, 13] width 18 height 18
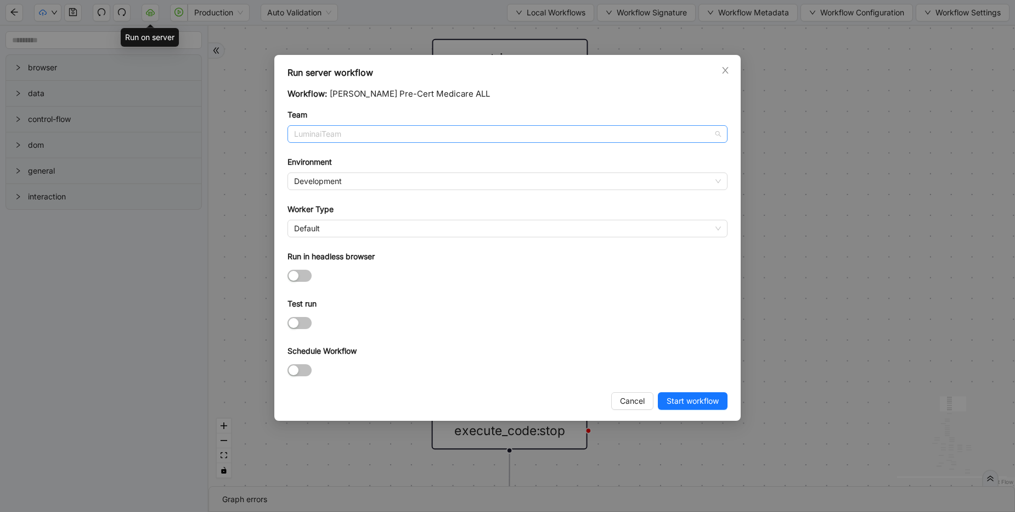
click at [380, 142] on div "LuminaiTeam" at bounding box center [508, 134] width 440 height 18
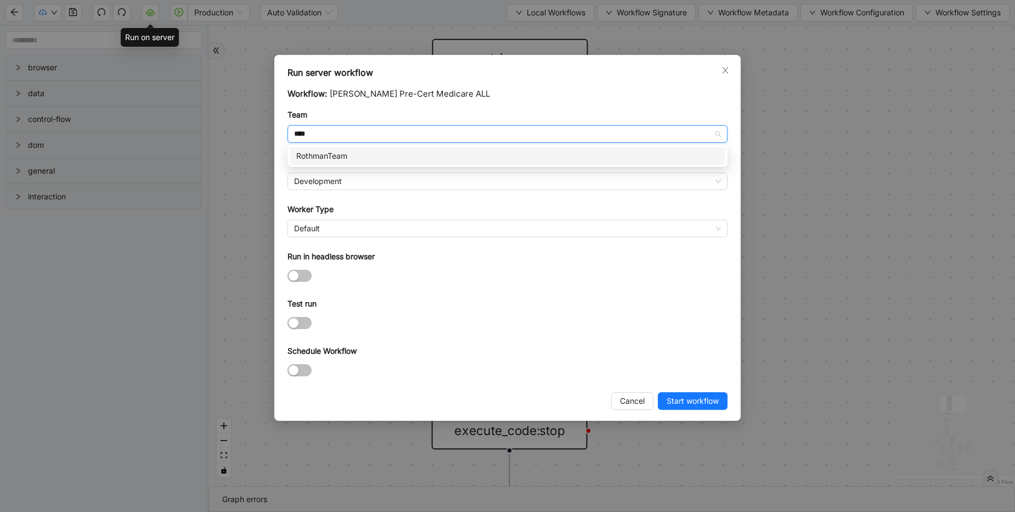
type input "*****"
click at [389, 155] on div "RothmanTeam" at bounding box center [507, 156] width 423 height 12
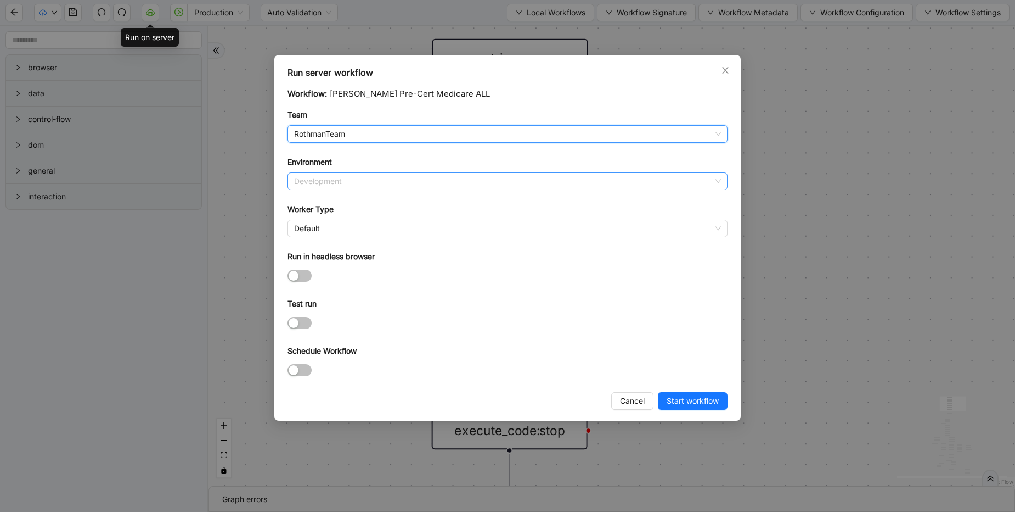
click at [382, 183] on span "Development" at bounding box center [507, 181] width 427 height 16
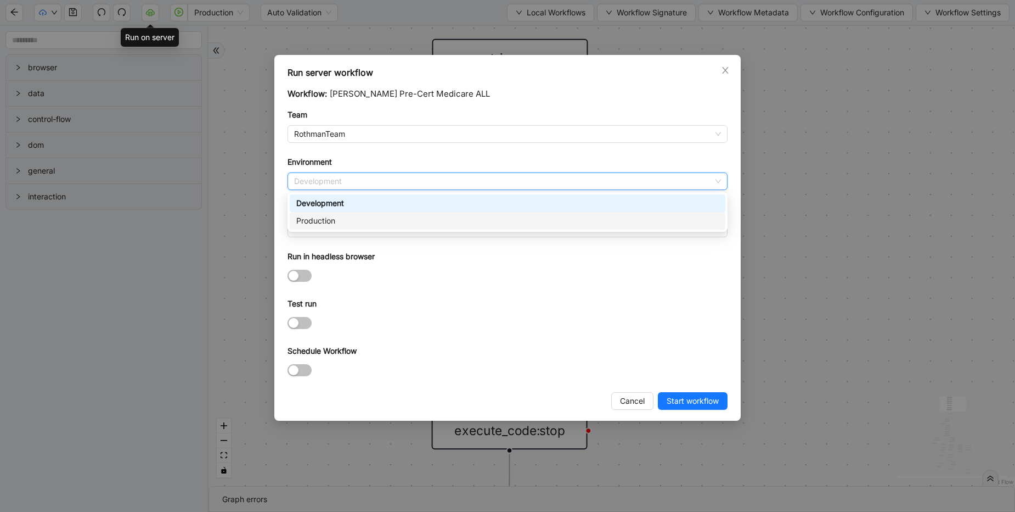
click at [359, 223] on div "Production" at bounding box center [507, 221] width 423 height 12
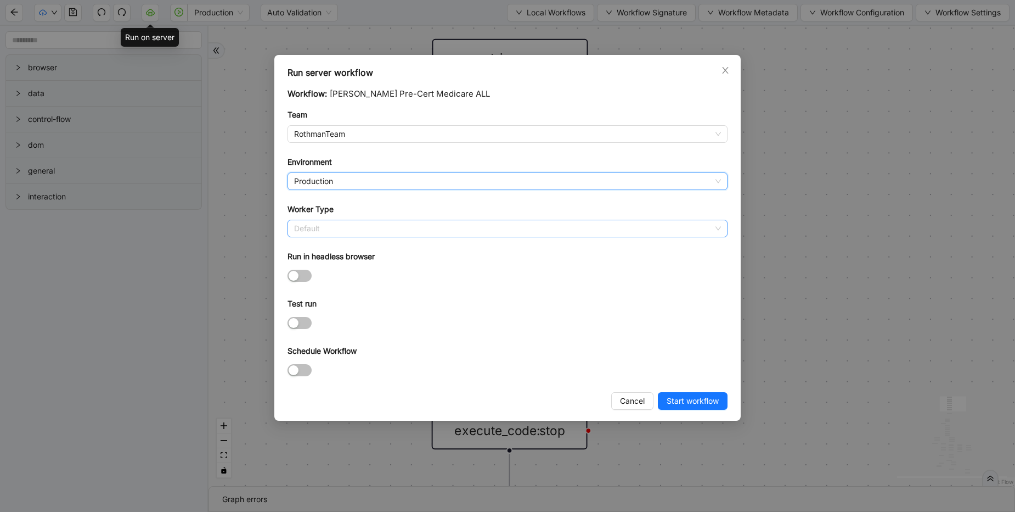
scroll to position [158, 0]
click at [366, 222] on span "Default" at bounding box center [507, 228] width 427 height 16
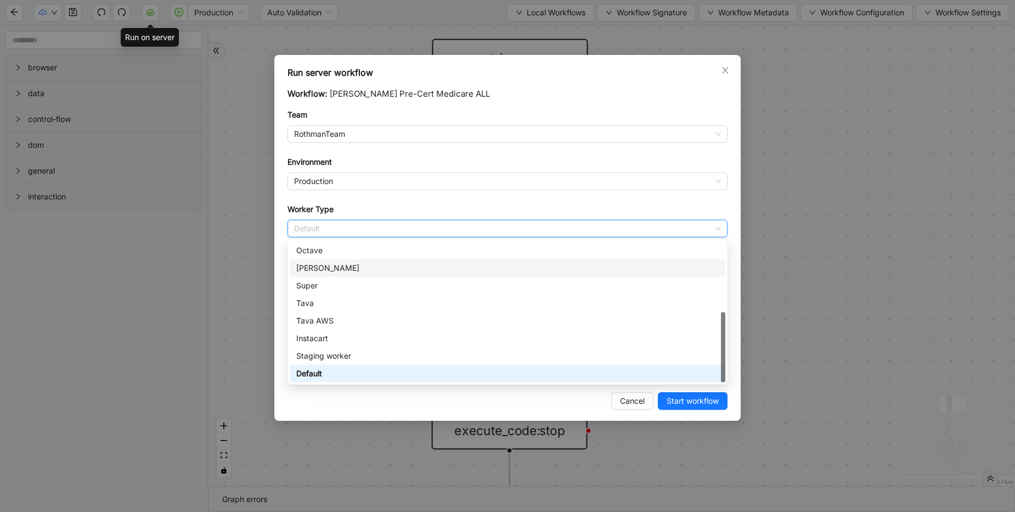
click at [346, 267] on div "[PERSON_NAME]" at bounding box center [507, 268] width 423 height 12
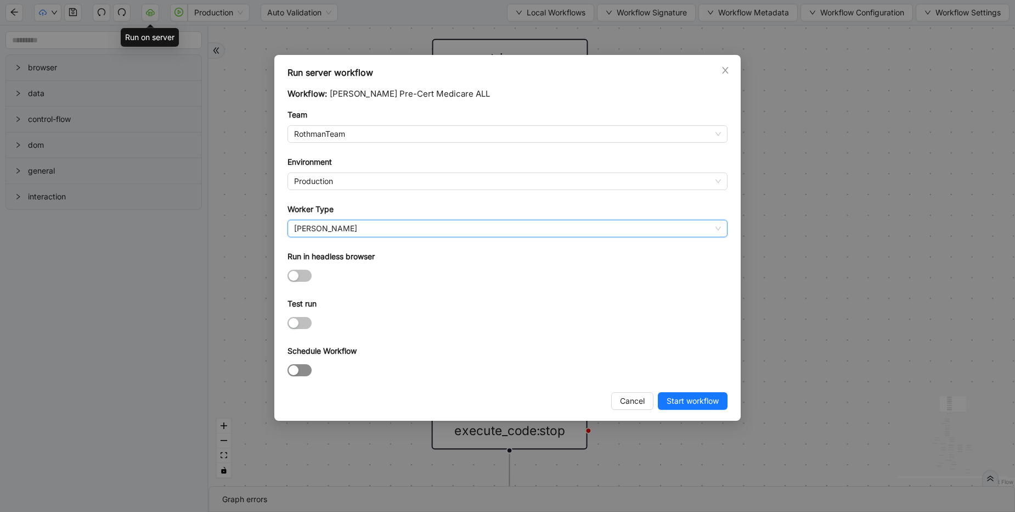
click at [294, 372] on div "button" at bounding box center [294, 370] width 10 height 10
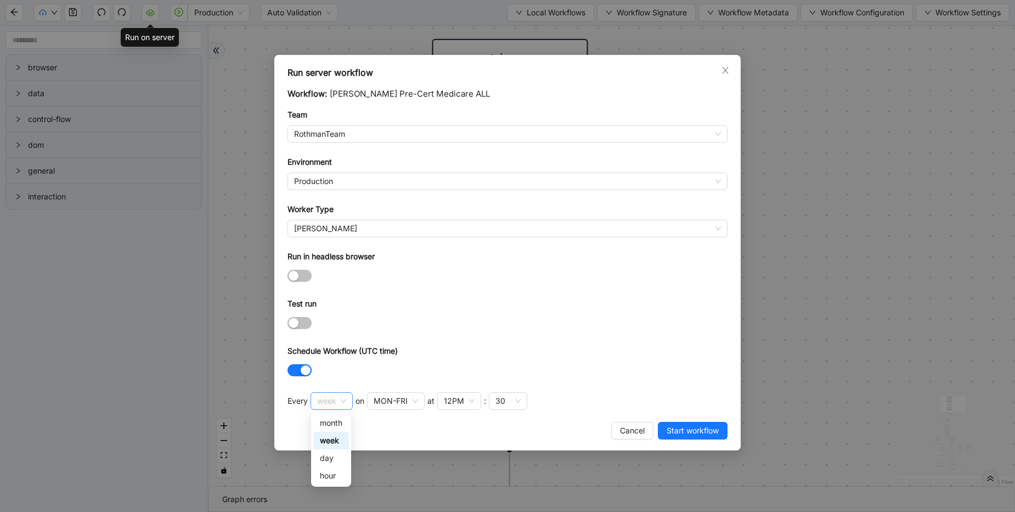
click at [318, 395] on span "week" at bounding box center [331, 400] width 29 height 16
click at [328, 479] on div "hour" at bounding box center [331, 475] width 23 height 12
click at [390, 398] on div "30" at bounding box center [381, 401] width 38 height 18
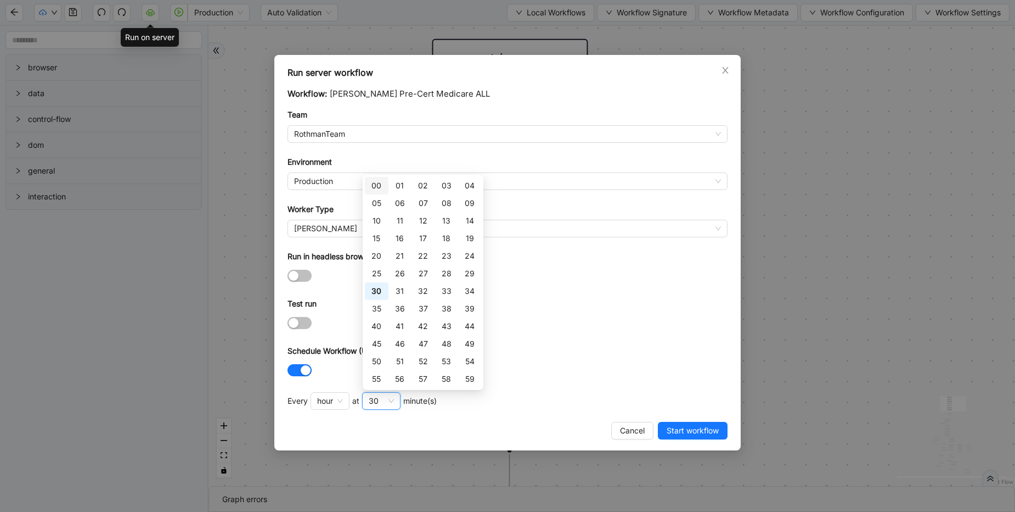
click at [374, 186] on div "00" at bounding box center [377, 185] width 10 height 12
click at [687, 345] on div "Schedule Workflow (UTC time)" at bounding box center [508, 353] width 440 height 16
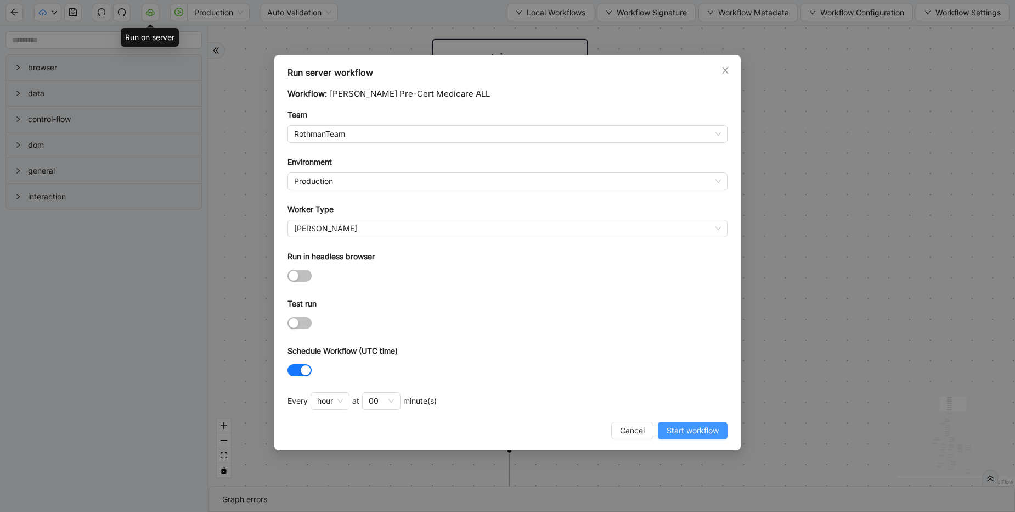
click at [705, 433] on span "Start workflow" at bounding box center [693, 430] width 52 height 12
